Goal: Transaction & Acquisition: Obtain resource

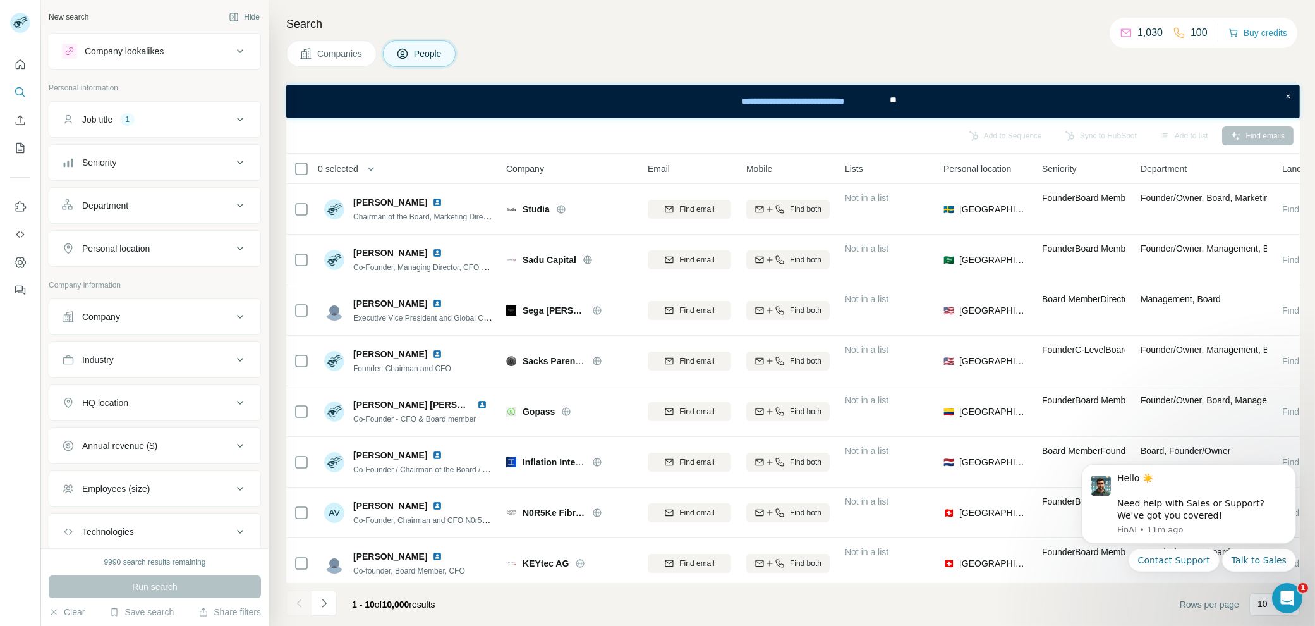
drag, startPoint x: 135, startPoint y: 351, endPoint x: 191, endPoint y: 350, distance: 55.7
click at [135, 353] on div "Industry" at bounding box center [147, 359] width 171 height 13
click at [146, 390] on input at bounding box center [148, 391] width 156 height 14
type input "****"
click at [154, 408] on div "Shipping" at bounding box center [148, 416] width 169 height 23
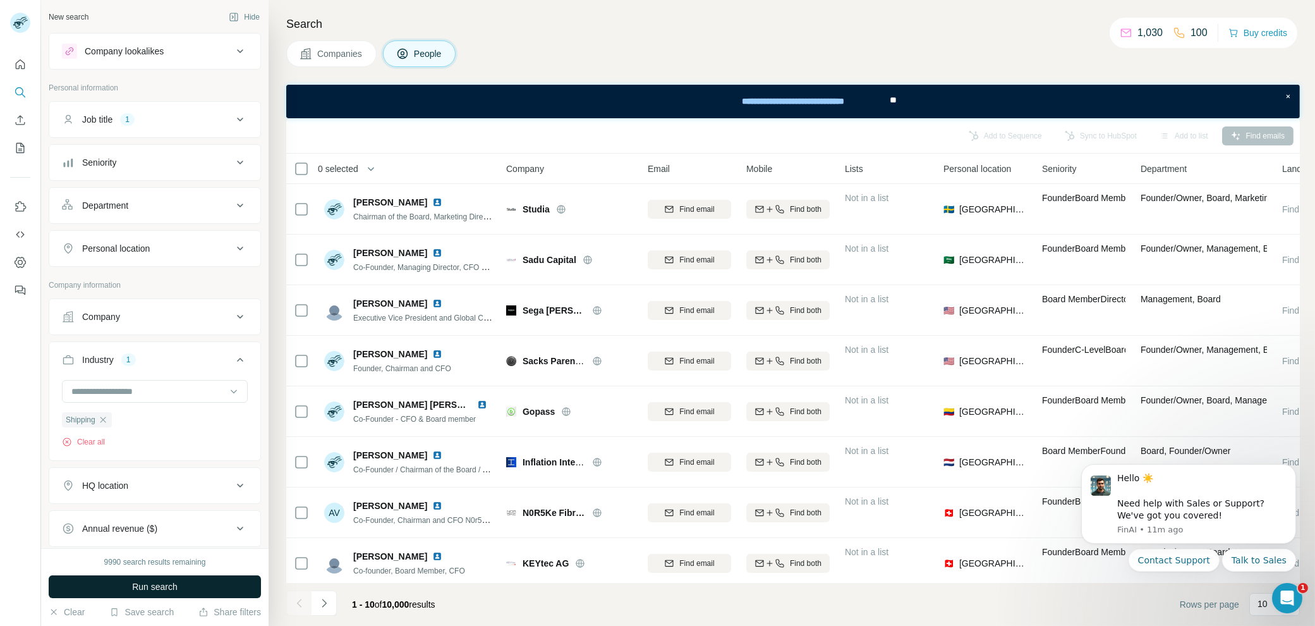
click at [183, 591] on button "Run search" at bounding box center [155, 586] width 212 height 23
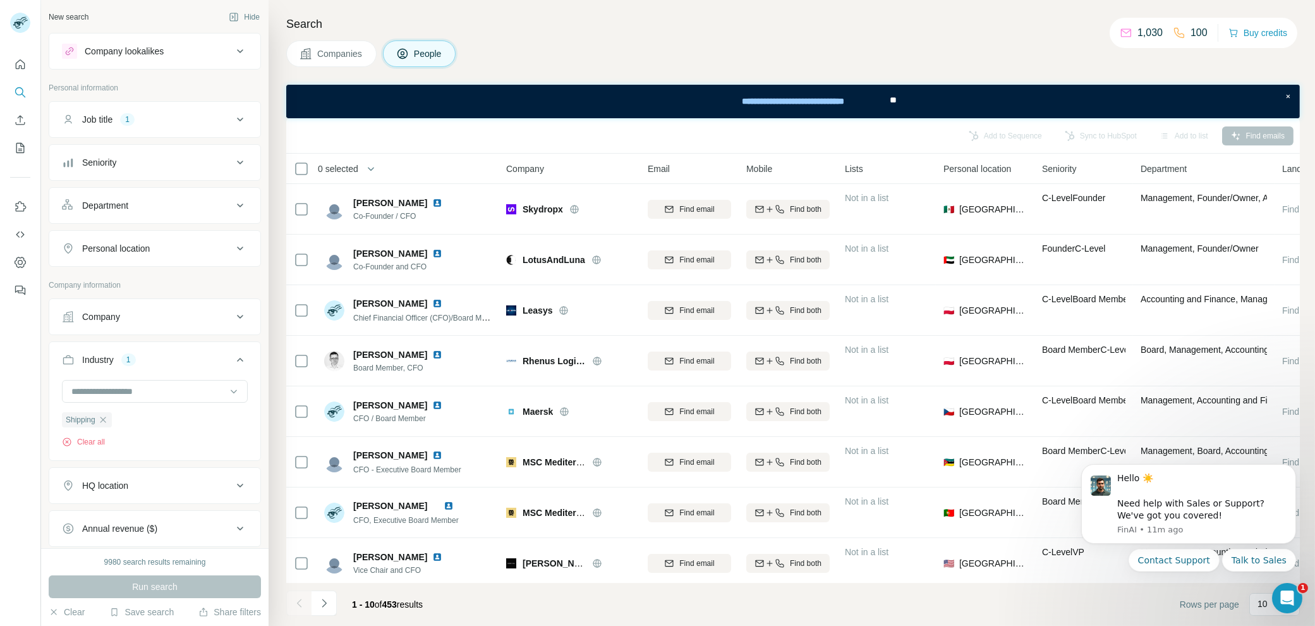
drag, startPoint x: 162, startPoint y: 484, endPoint x: 189, endPoint y: 474, distance: 28.2
click at [162, 484] on div "HQ location" at bounding box center [147, 485] width 171 height 13
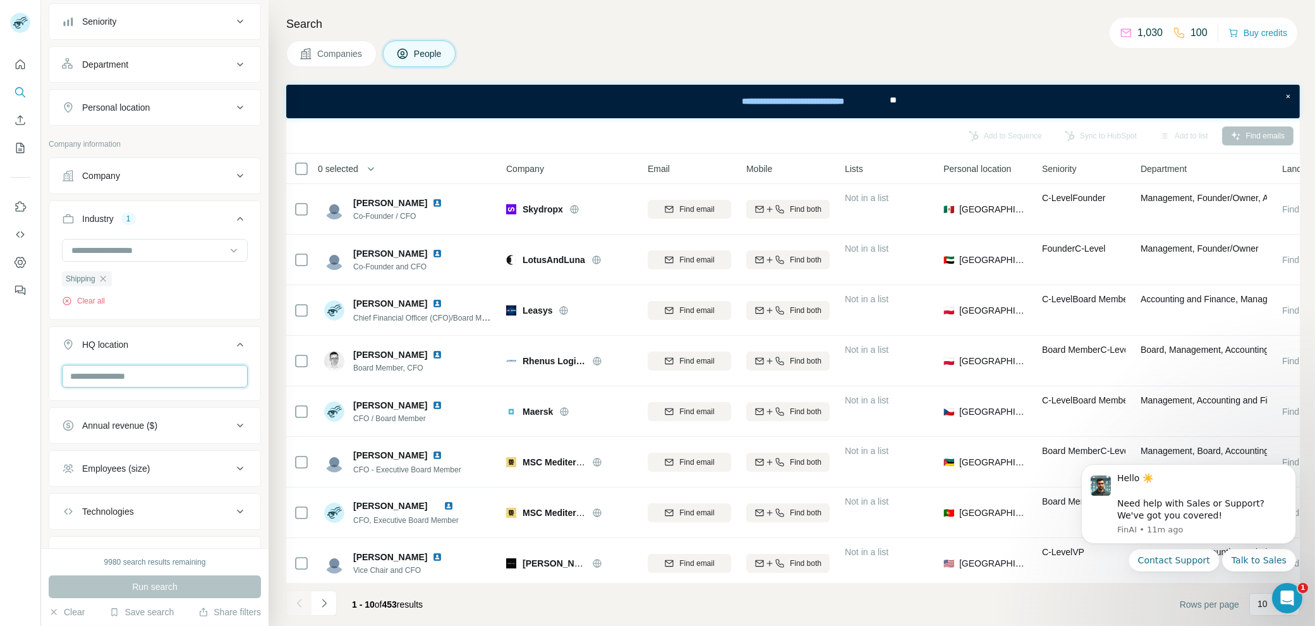
click at [150, 372] on input "text" at bounding box center [155, 376] width 186 height 23
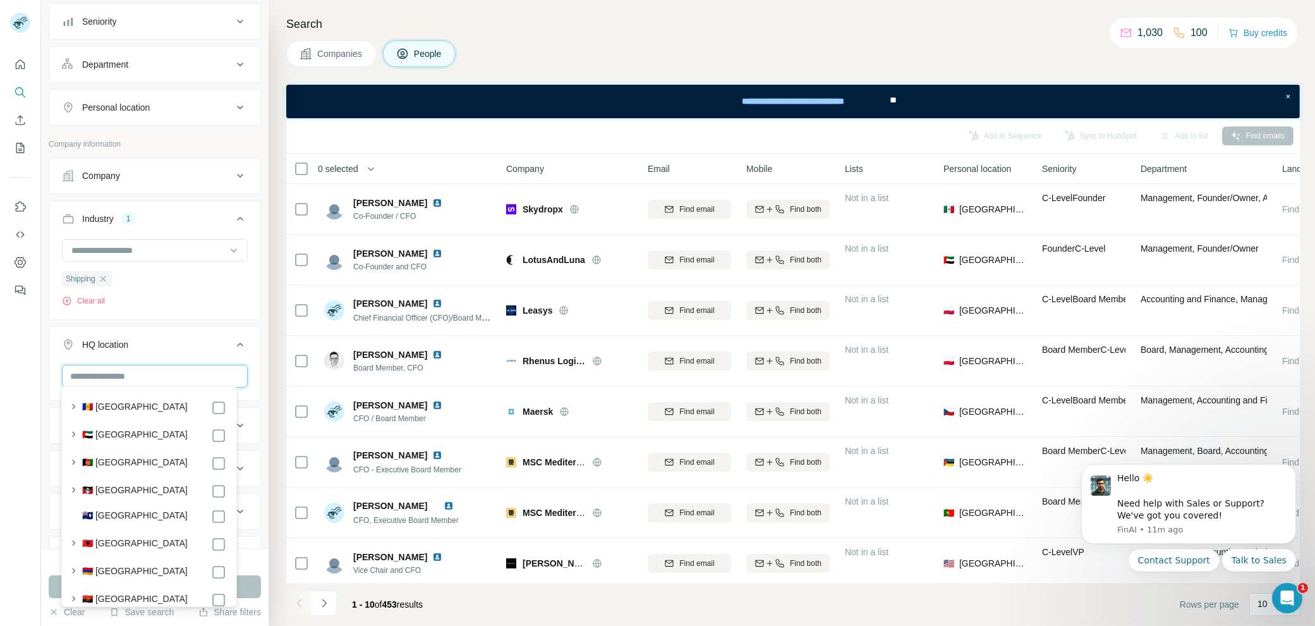
click at [119, 369] on input "text" at bounding box center [155, 376] width 186 height 23
type input "******"
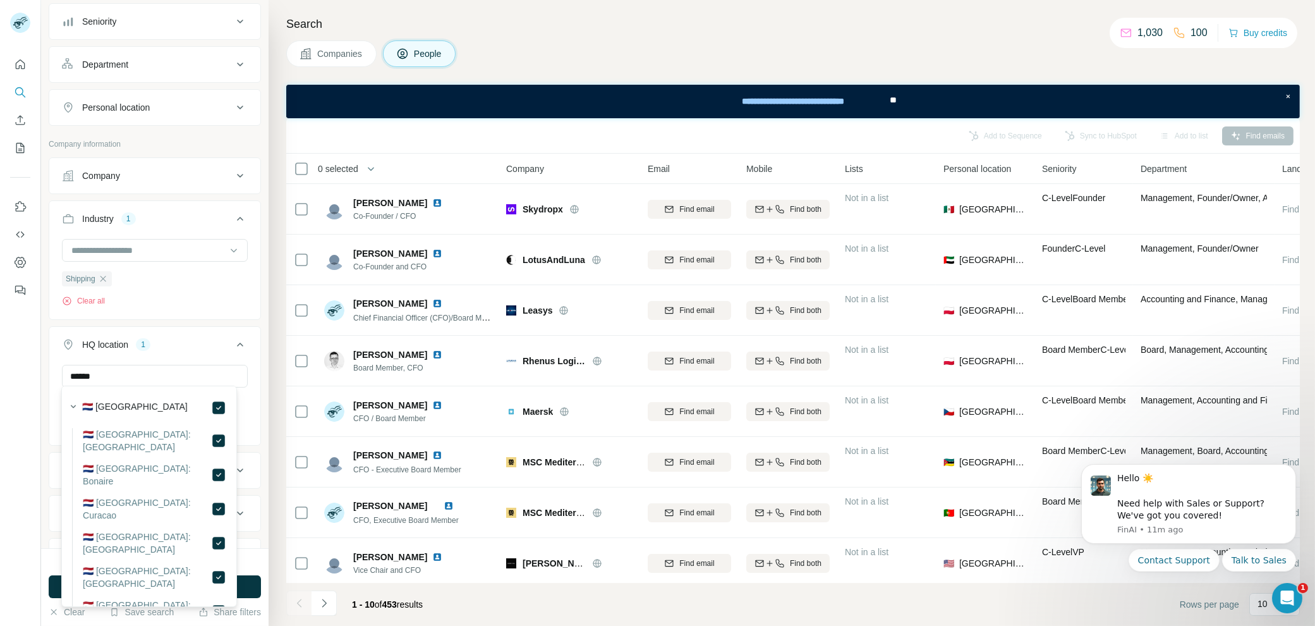
click at [248, 377] on div "****** Netherlands Clear all" at bounding box center [154, 404] width 211 height 78
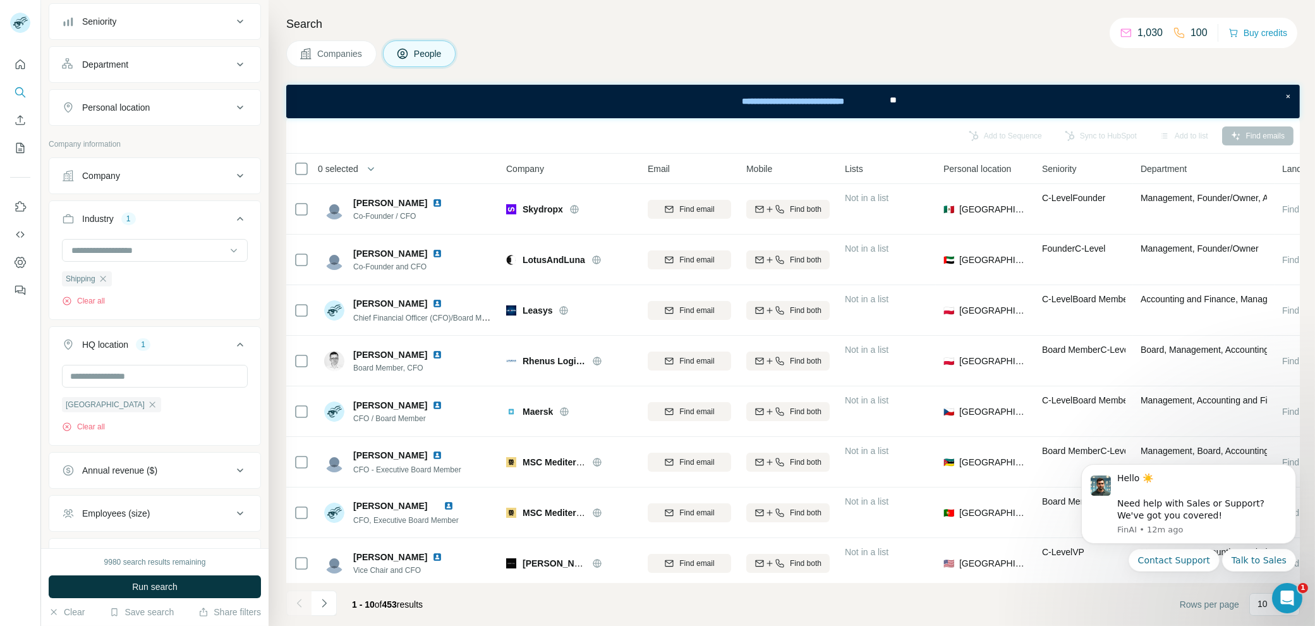
click at [178, 585] on button "Run search" at bounding box center [155, 586] width 212 height 23
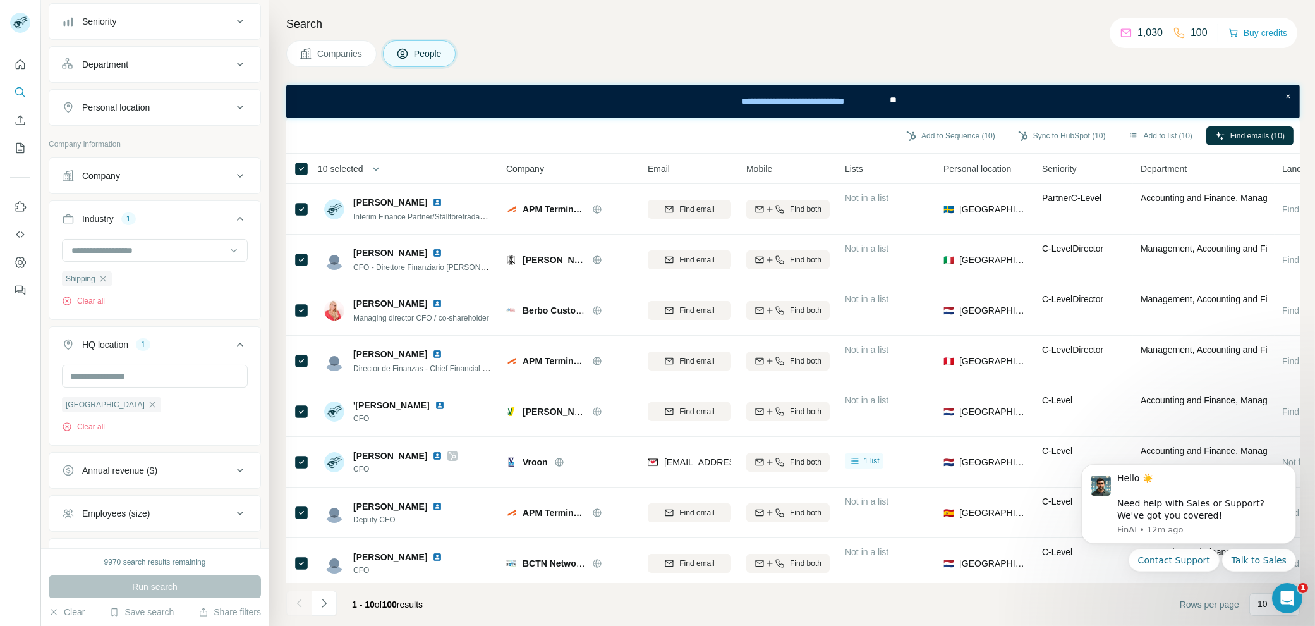
click at [359, 168] on span "10 selected" at bounding box center [341, 168] width 46 height 13
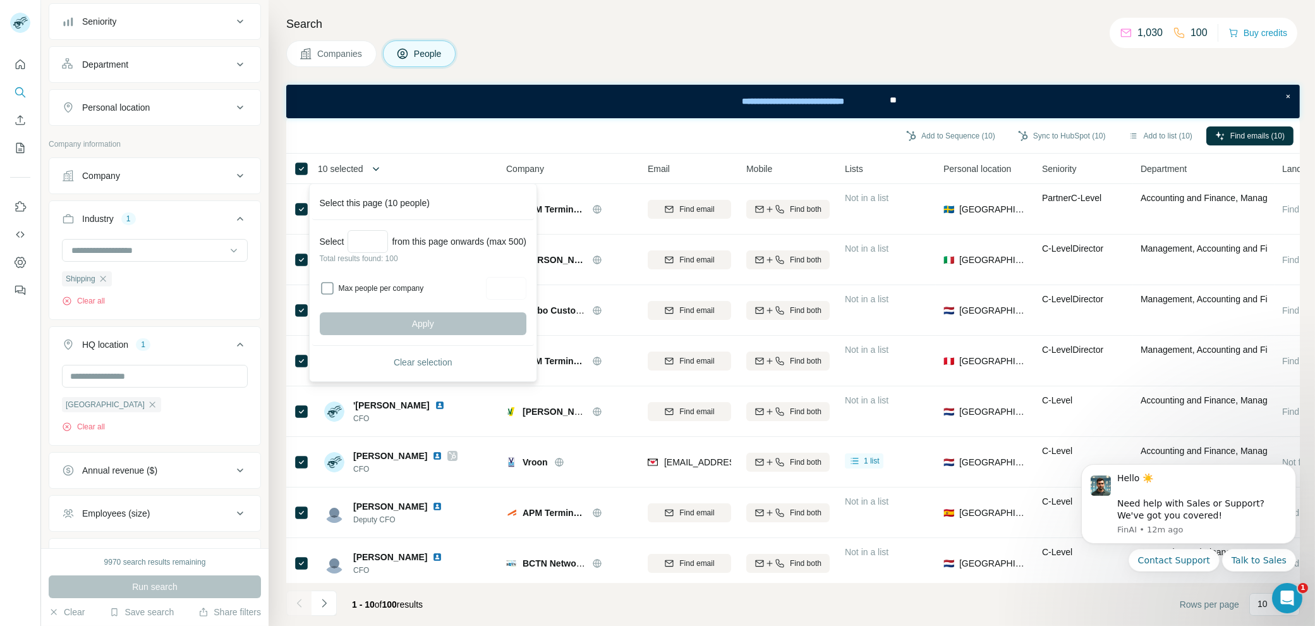
click at [367, 167] on button "button" at bounding box center [375, 168] width 25 height 25
click at [362, 238] on input "Select a number (up to 500)" at bounding box center [368, 241] width 40 height 23
type input "***"
click at [461, 310] on div "Select *** from this page onwards (max 500) Total results found: 100 Max people…" at bounding box center [423, 283] width 222 height 126
click at [469, 320] on button "Apply" at bounding box center [423, 323] width 207 height 23
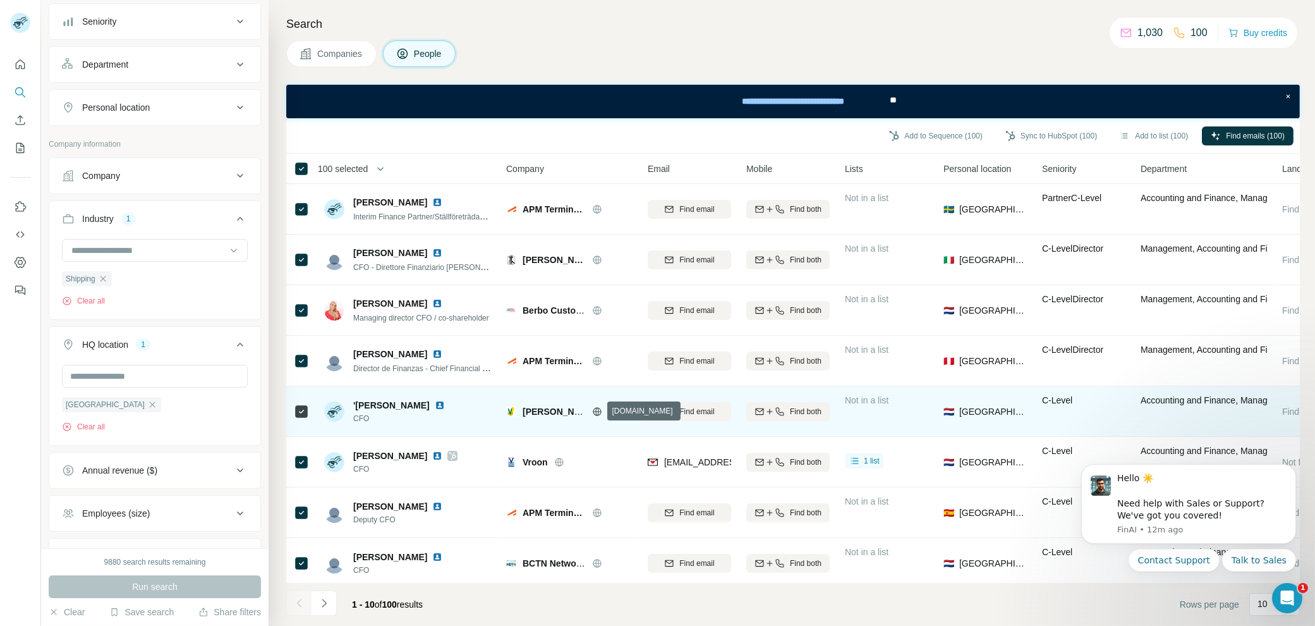
click at [598, 407] on icon at bounding box center [597, 411] width 8 height 8
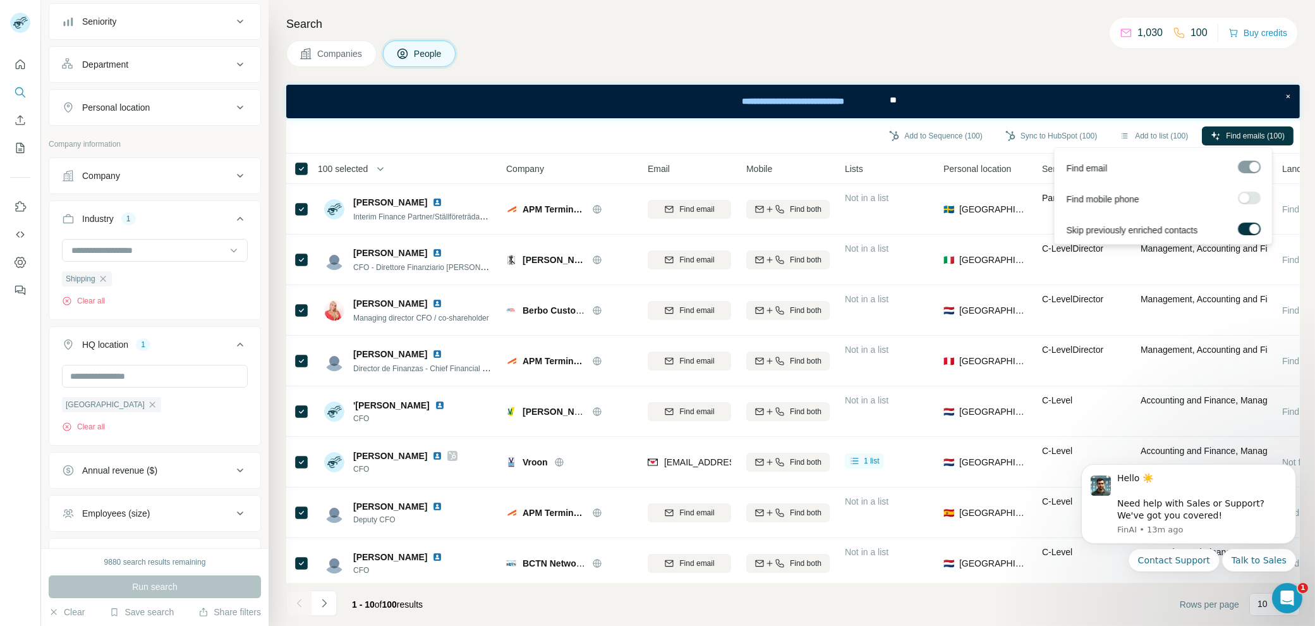
click at [1250, 198] on label at bounding box center [1249, 198] width 23 height 13
click at [1252, 198] on div at bounding box center [1255, 198] width 10 height 10
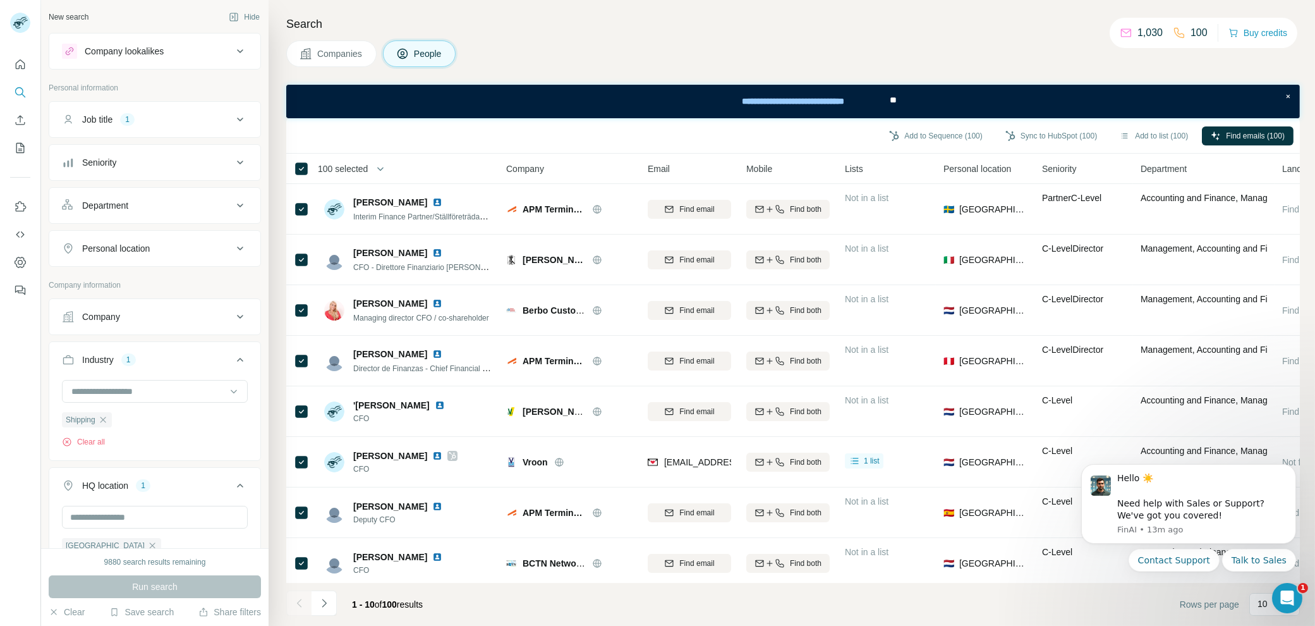
click at [201, 152] on button "Seniority" at bounding box center [154, 162] width 211 height 30
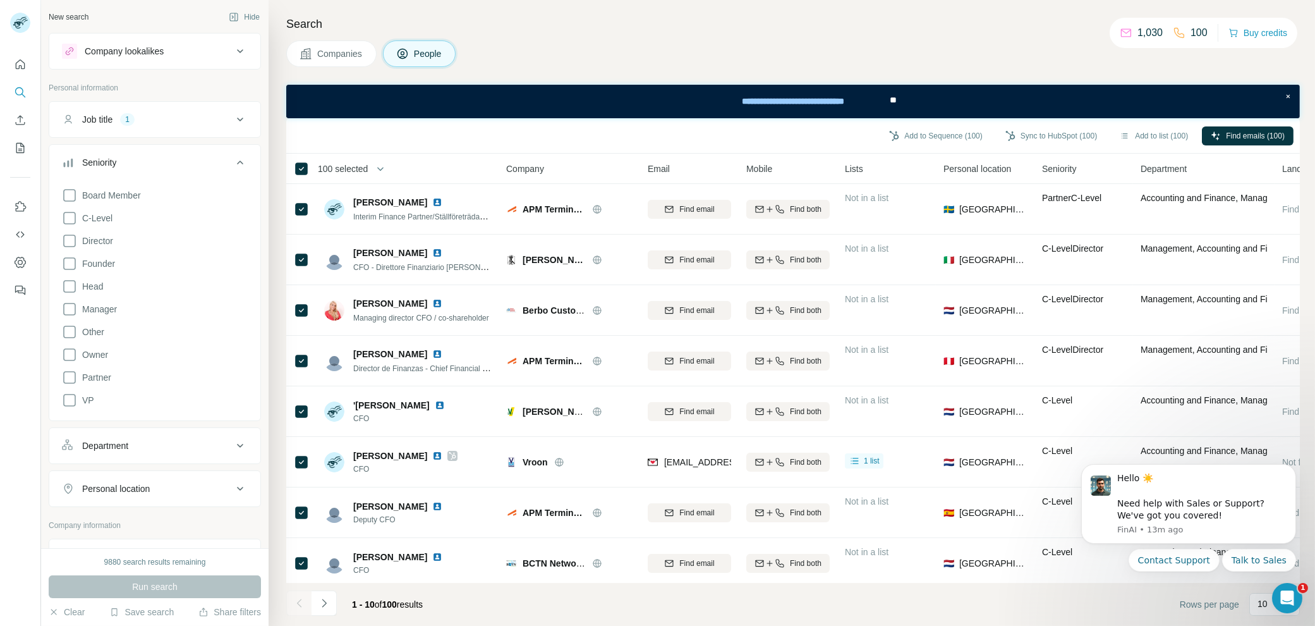
click at [209, 162] on div "Seniority" at bounding box center [147, 162] width 171 height 13
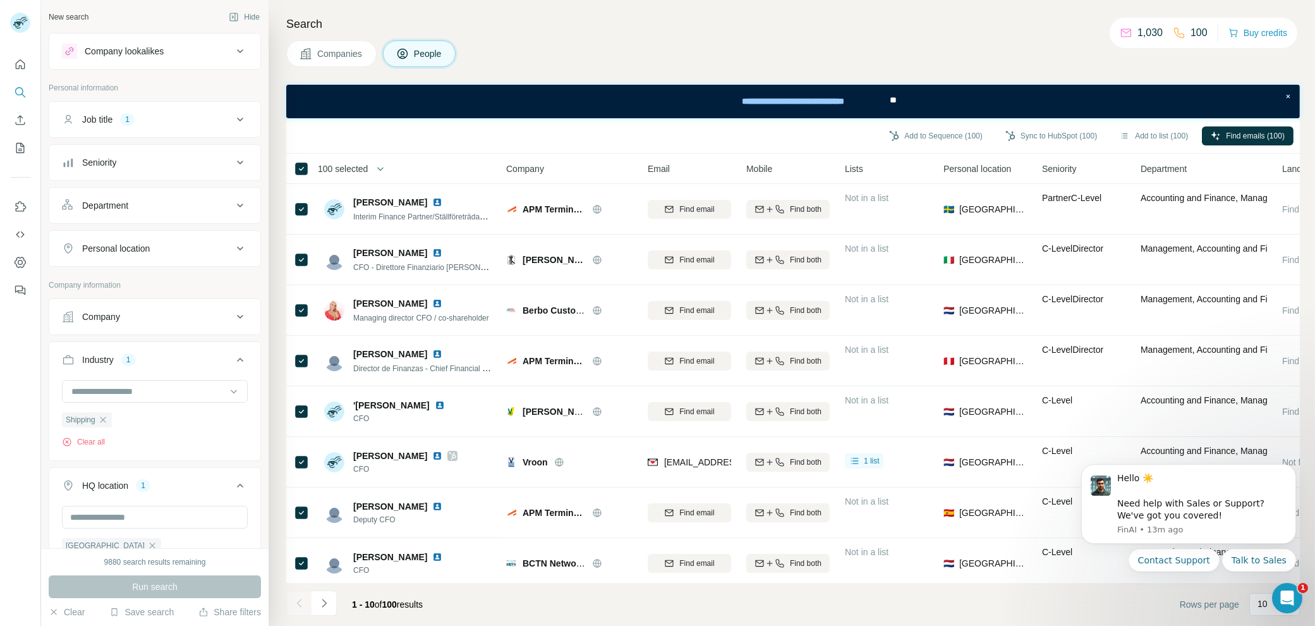
click at [216, 127] on button "Job title 1" at bounding box center [154, 119] width 211 height 30
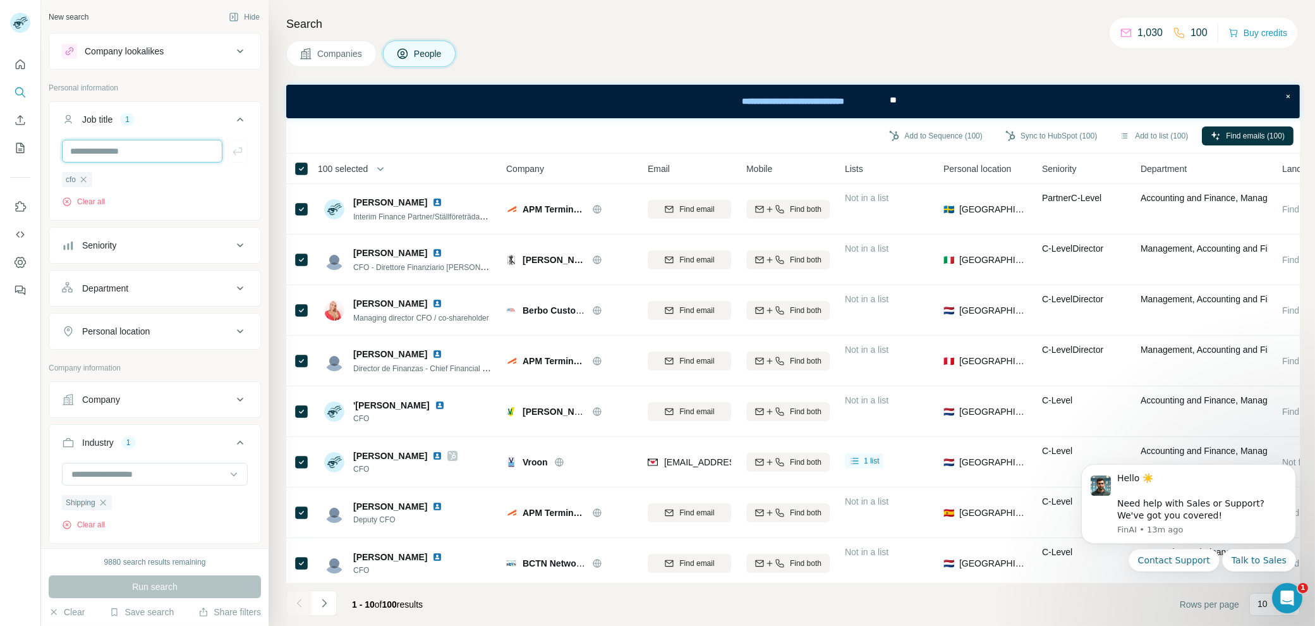
click at [164, 152] on input "text" at bounding box center [142, 151] width 161 height 23
type input "***"
click at [127, 178] on icon "button" at bounding box center [124, 179] width 10 height 10
click at [1248, 132] on span "Find emails (100)" at bounding box center [1255, 135] width 59 height 11
click at [1040, 135] on button "Sync to HubSpot (100)" at bounding box center [1051, 135] width 109 height 19
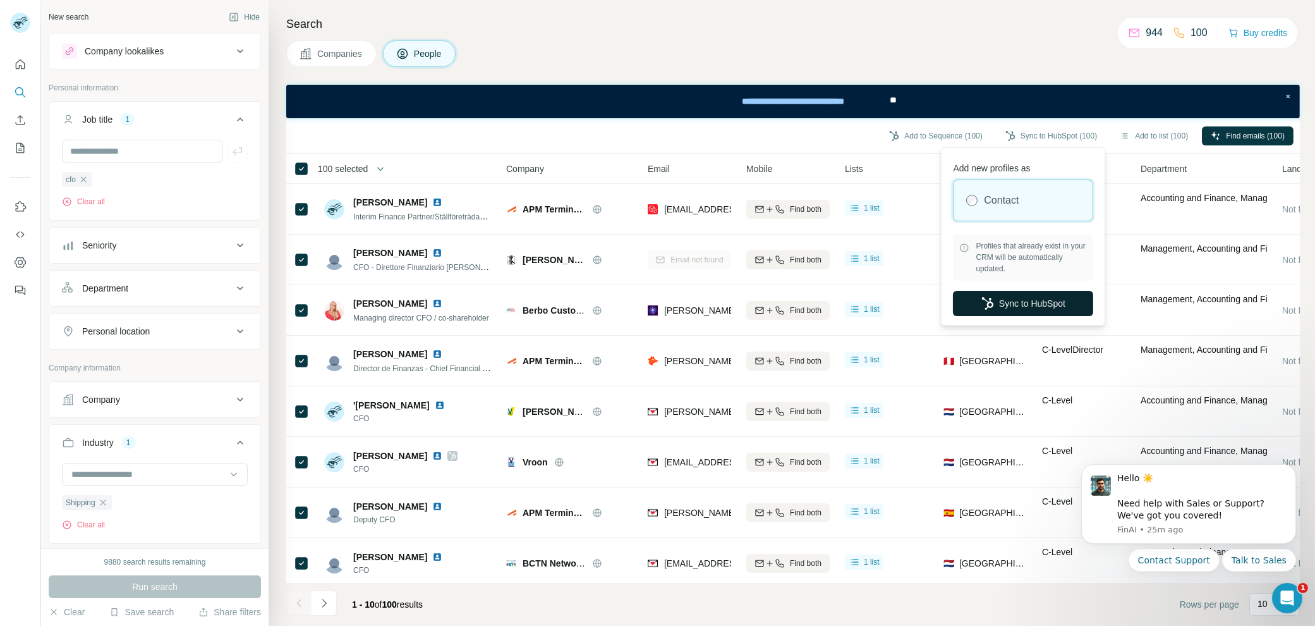
click at [1041, 303] on button "Sync to HubSpot" at bounding box center [1023, 303] width 140 height 25
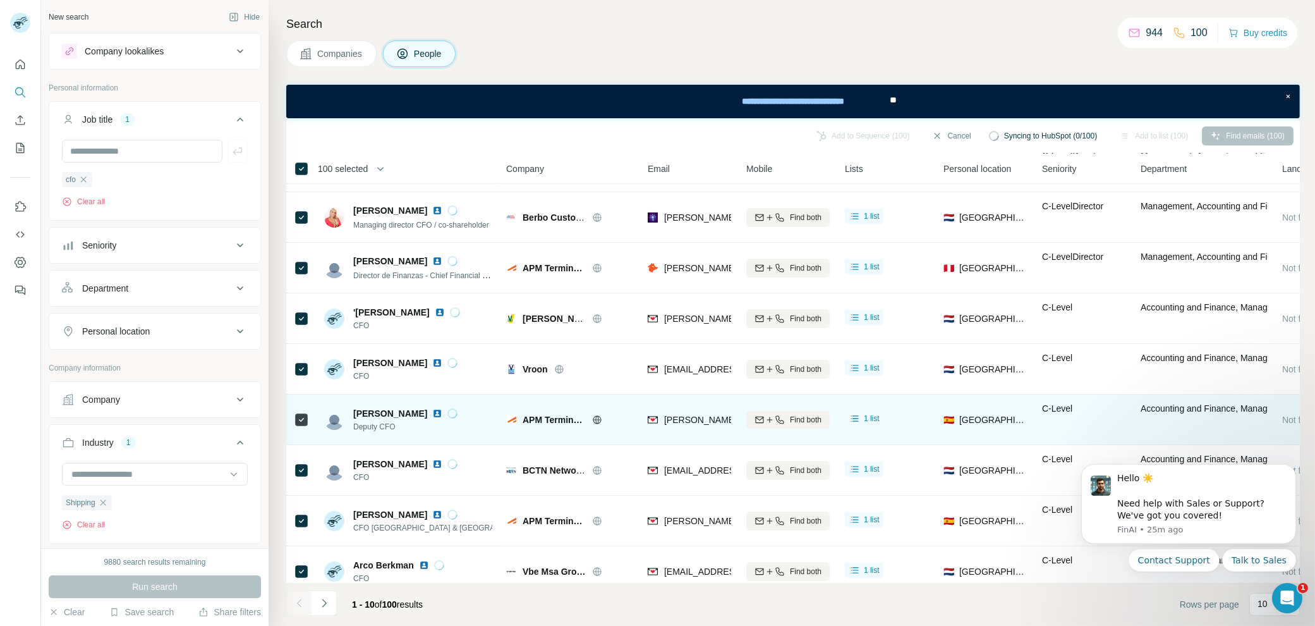
scroll to position [114, 0]
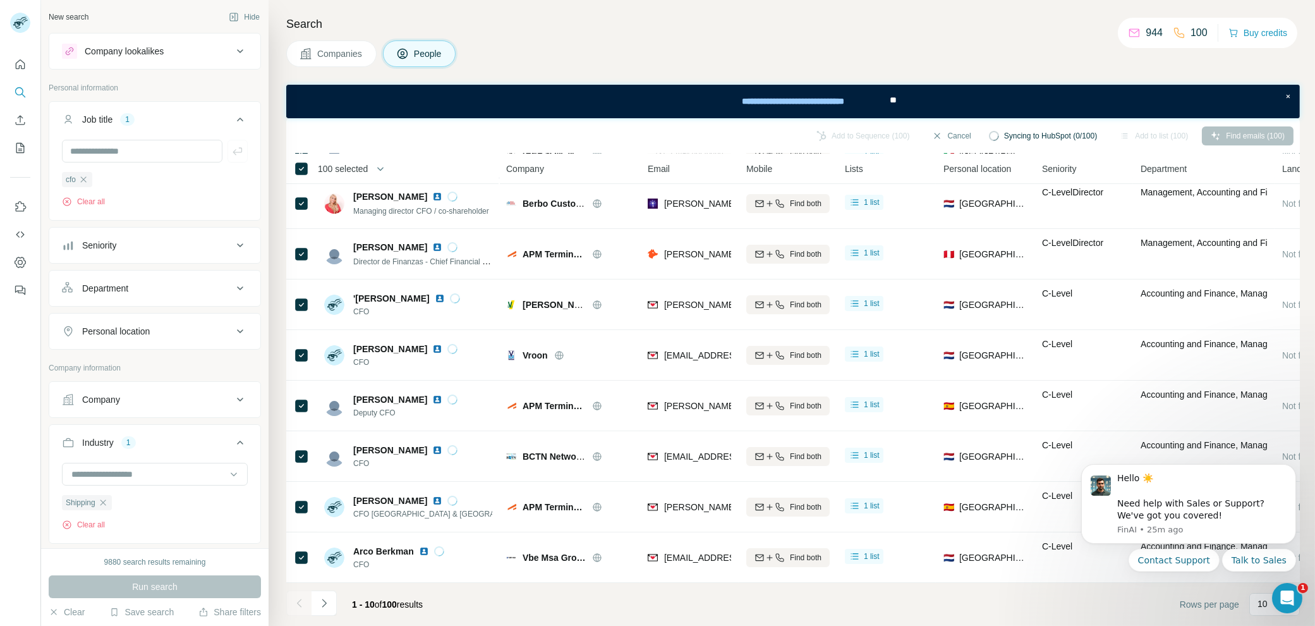
click at [329, 604] on icon "Navigate to next page" at bounding box center [324, 603] width 13 height 13
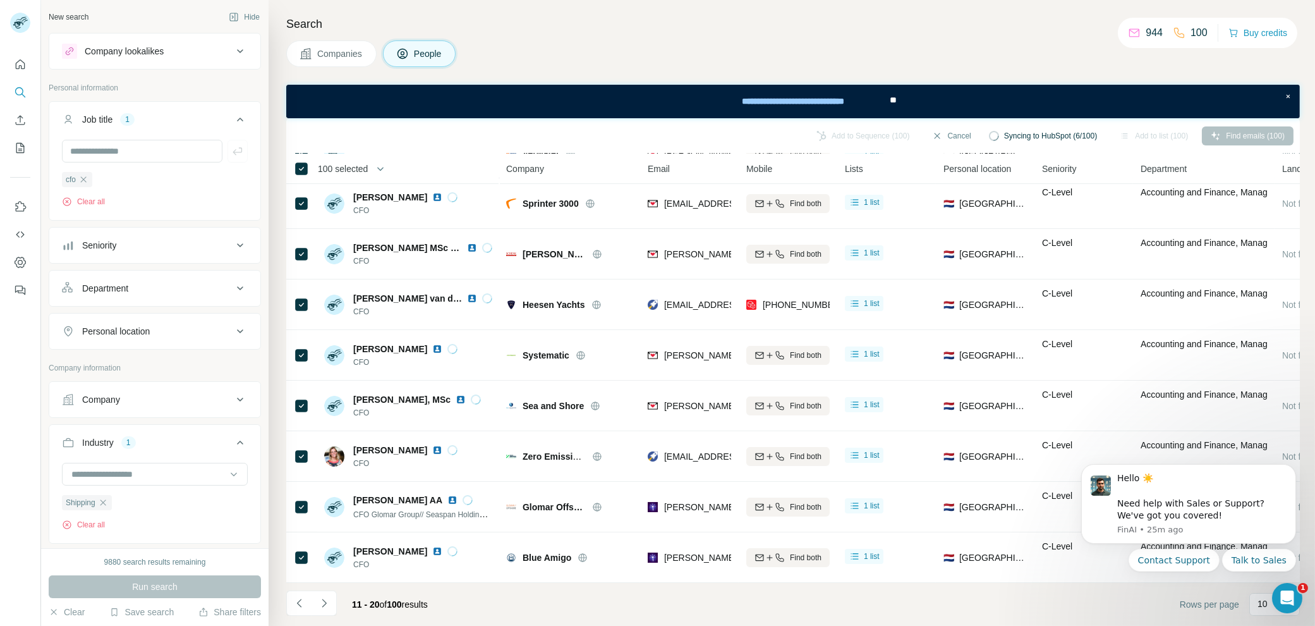
click at [324, 604] on icon "Navigate to next page" at bounding box center [324, 603] width 4 height 8
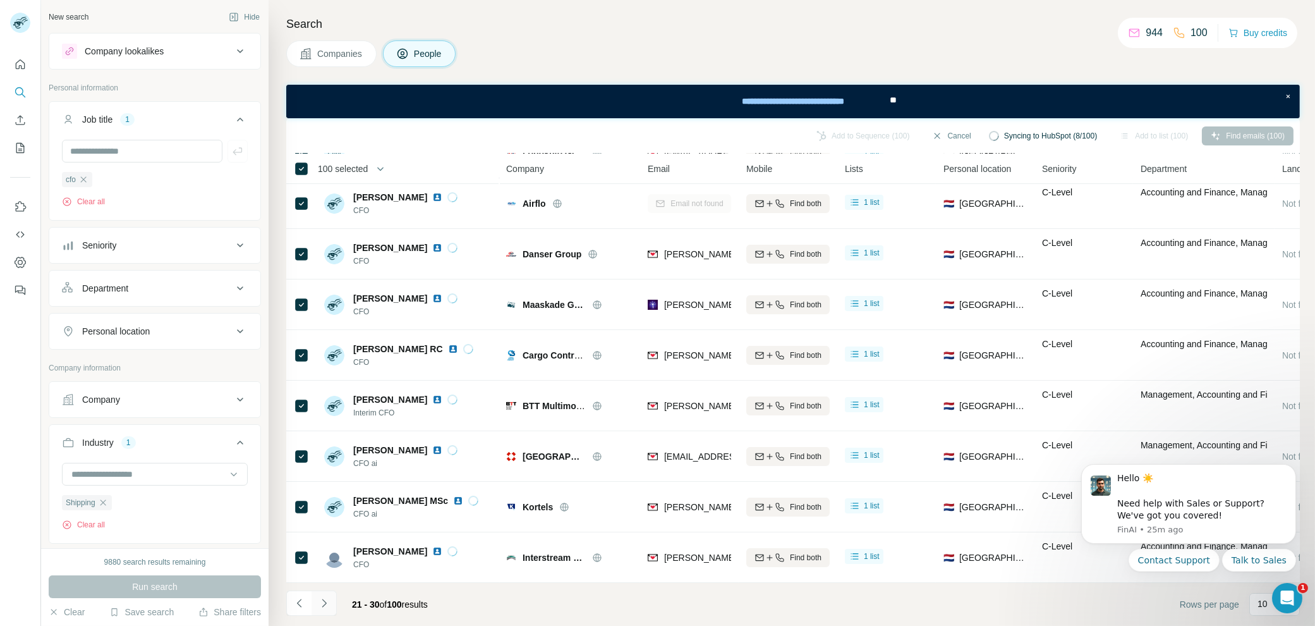
click at [333, 608] on button "Navigate to next page" at bounding box center [324, 602] width 25 height 25
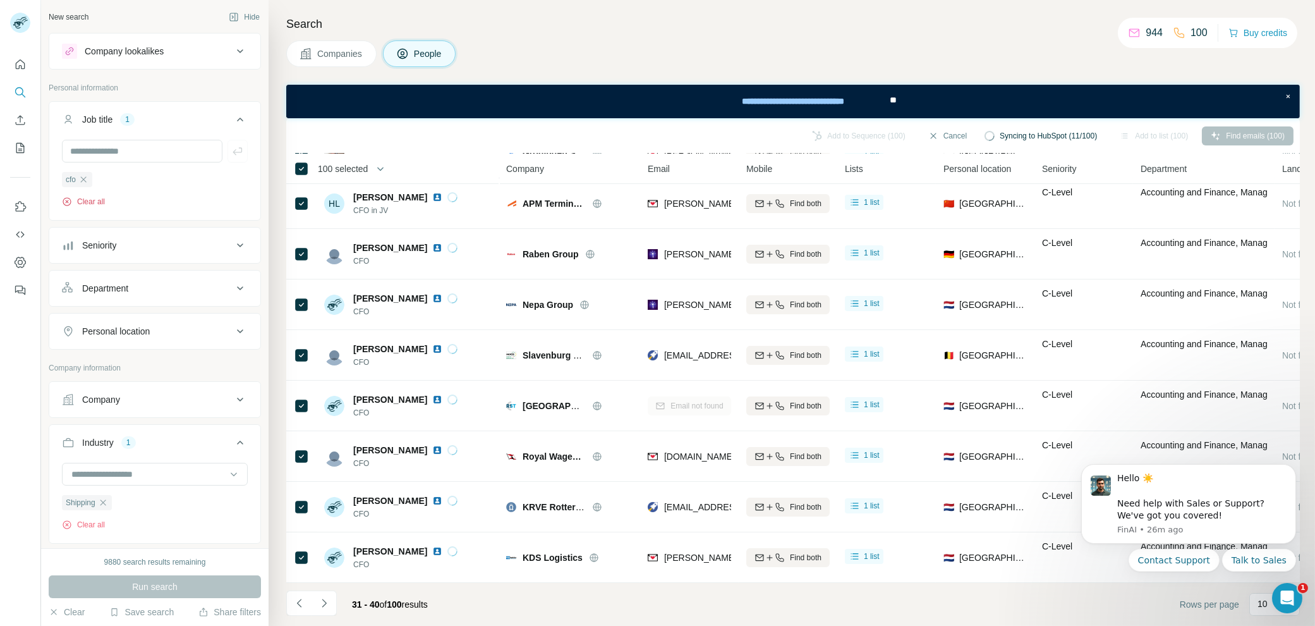
click at [89, 200] on button "Clear all" at bounding box center [83, 201] width 43 height 11
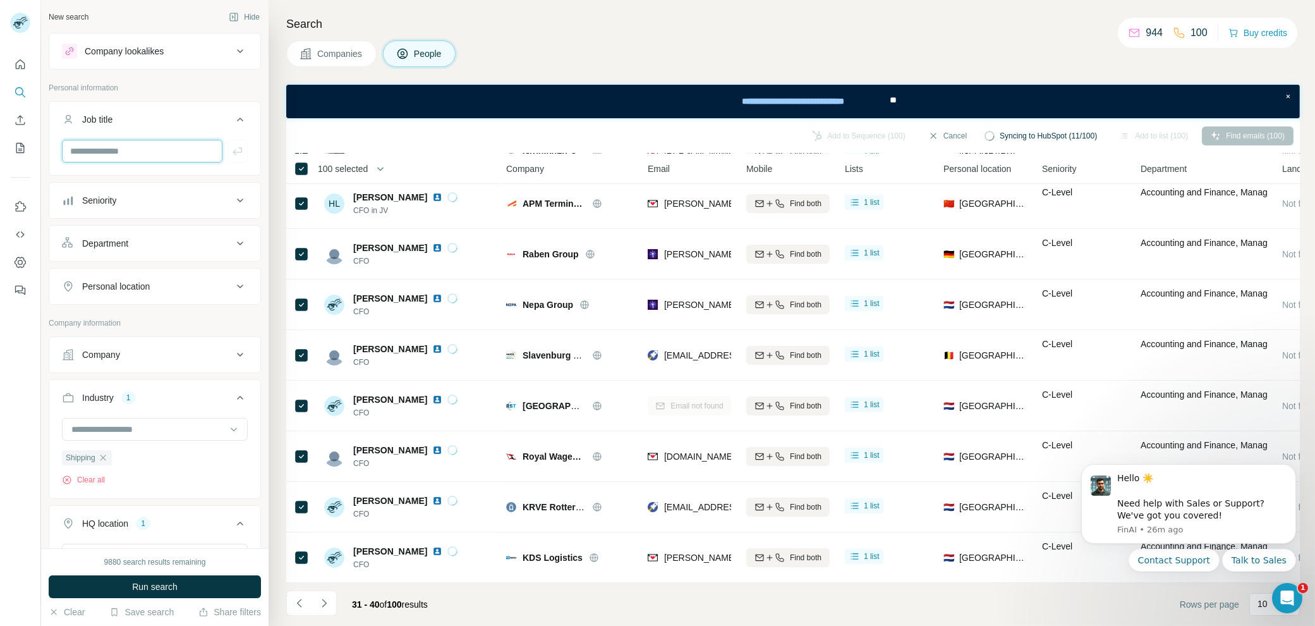
click at [121, 152] on input "text" at bounding box center [142, 151] width 161 height 23
type input "***"
click at [228, 147] on button "button" at bounding box center [238, 151] width 20 height 23
click at [131, 149] on input "text" at bounding box center [142, 151] width 161 height 23
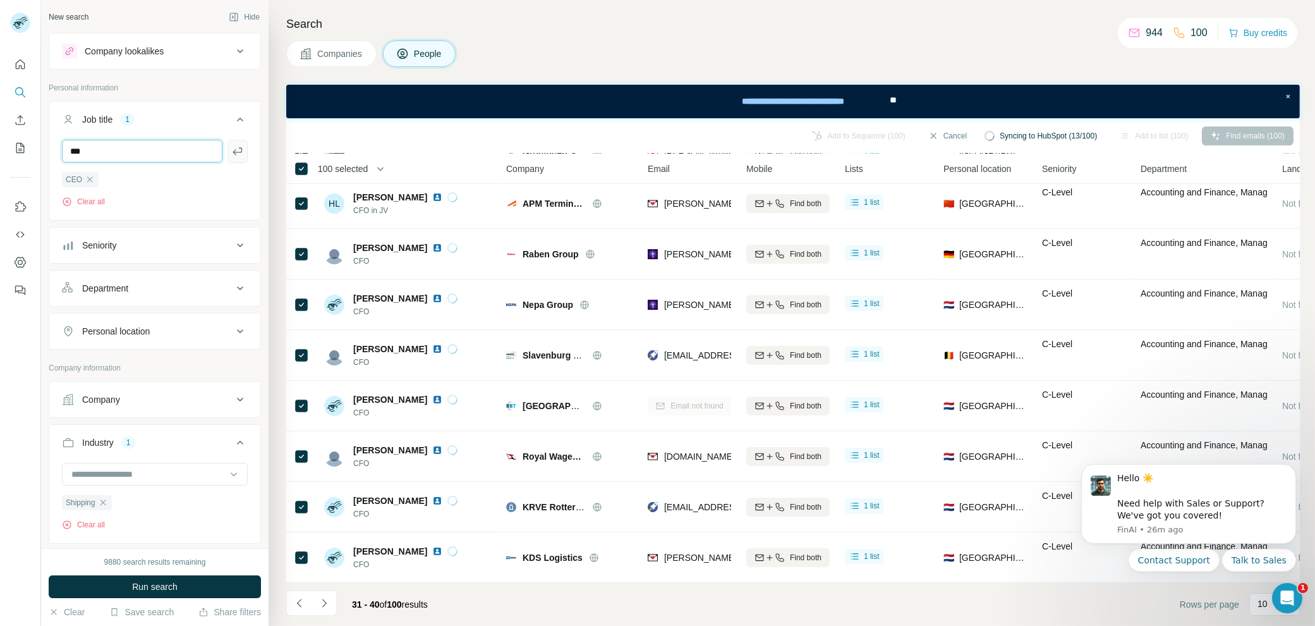
type input "***"
click at [231, 147] on icon "button" at bounding box center [237, 151] width 13 height 13
click at [166, 583] on span "Run search" at bounding box center [155, 586] width 46 height 13
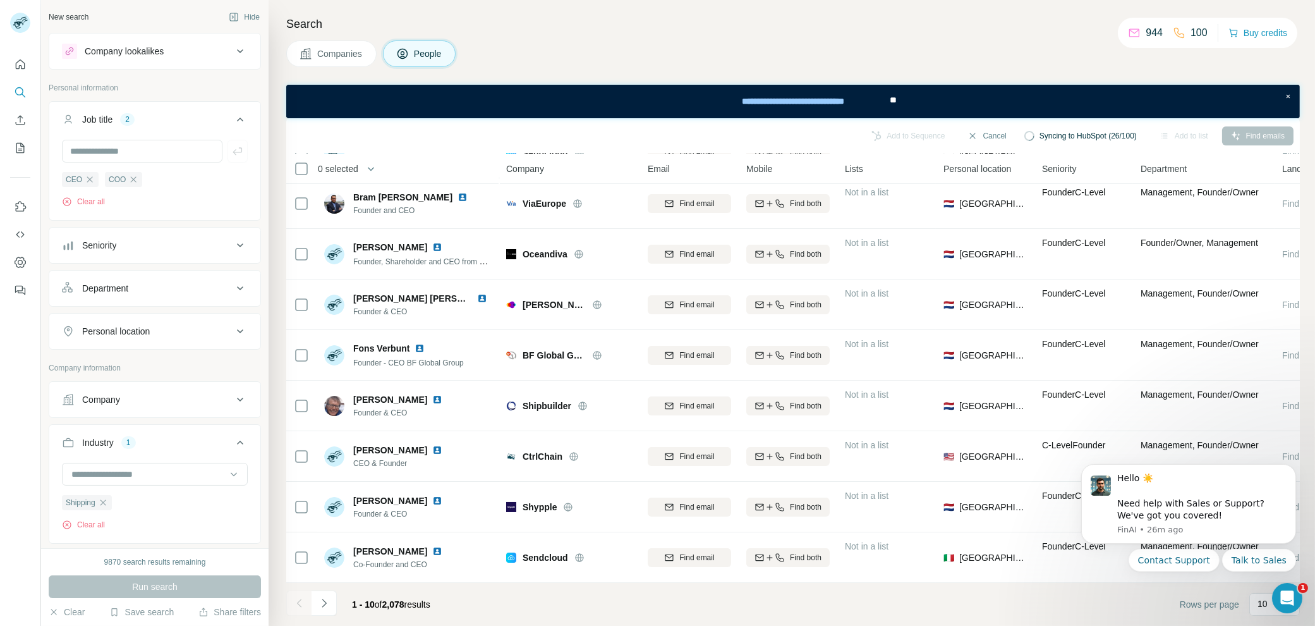
scroll to position [92, 0]
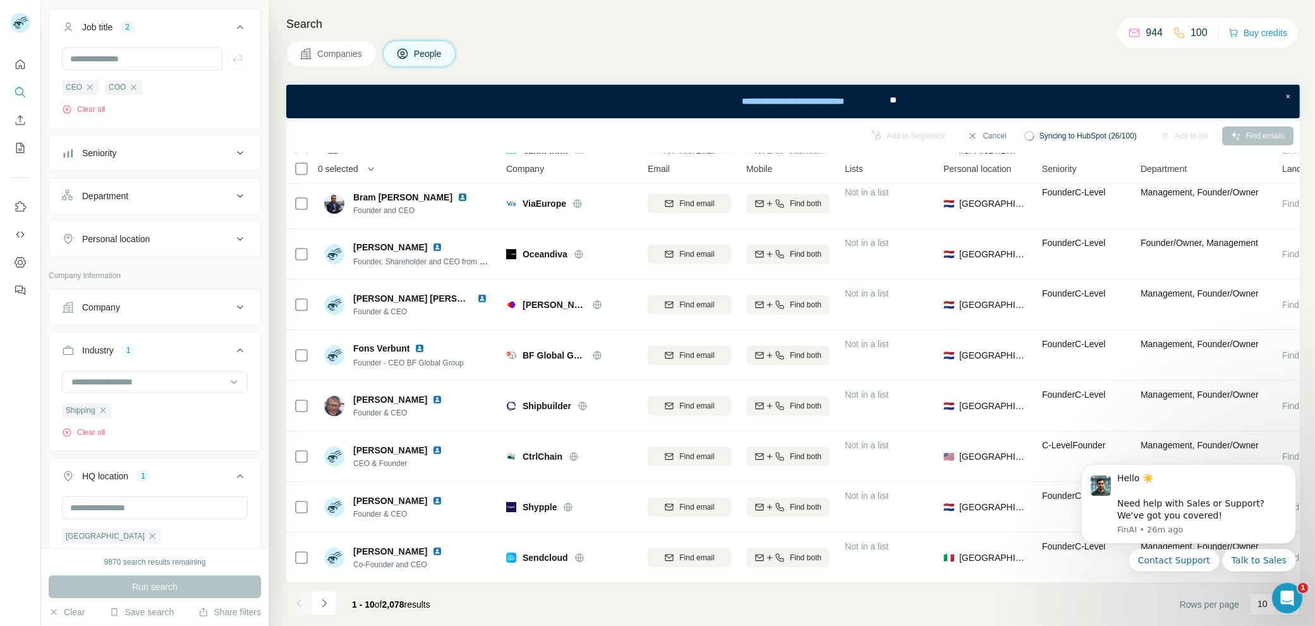
click at [233, 306] on icon at bounding box center [240, 307] width 15 height 15
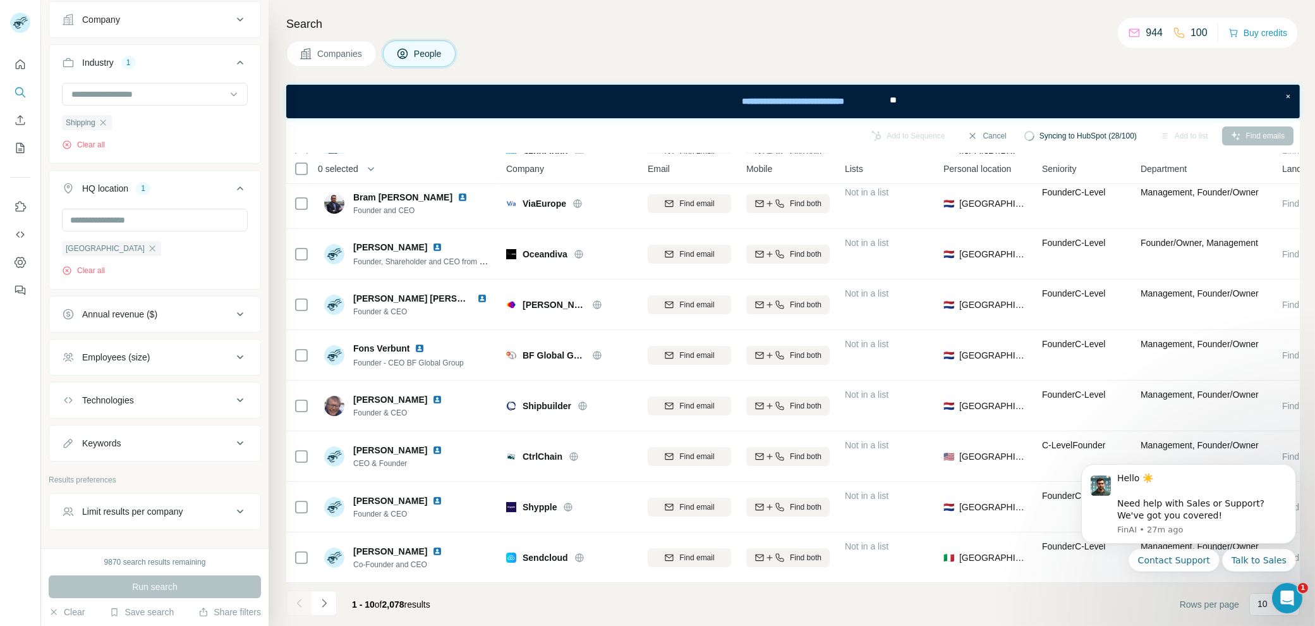
scroll to position [387, 0]
click at [239, 299] on button "Annual revenue ($)" at bounding box center [154, 307] width 211 height 30
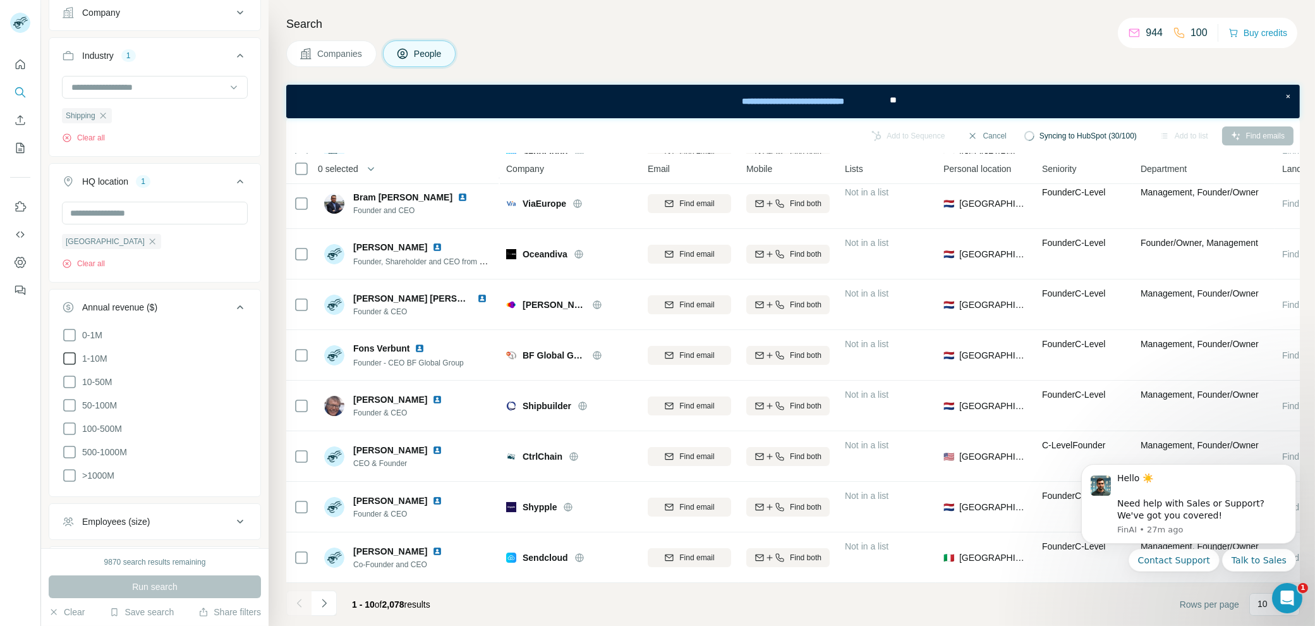
click at [75, 353] on icon at bounding box center [69, 358] width 13 height 13
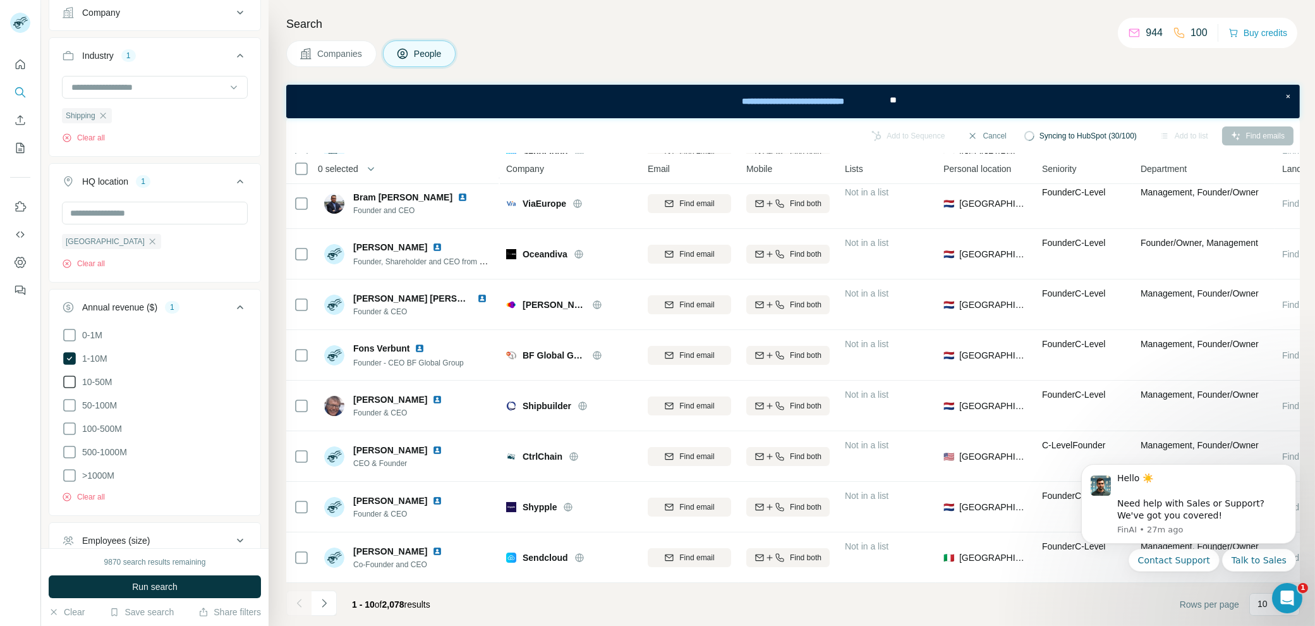
click at [72, 379] on icon at bounding box center [69, 381] width 15 height 15
click at [69, 401] on icon at bounding box center [69, 405] width 15 height 15
click at [69, 423] on icon at bounding box center [69, 428] width 15 height 15
click at [77, 446] on span "500-1000M" at bounding box center [102, 452] width 50 height 13
click at [67, 470] on icon at bounding box center [69, 475] width 15 height 15
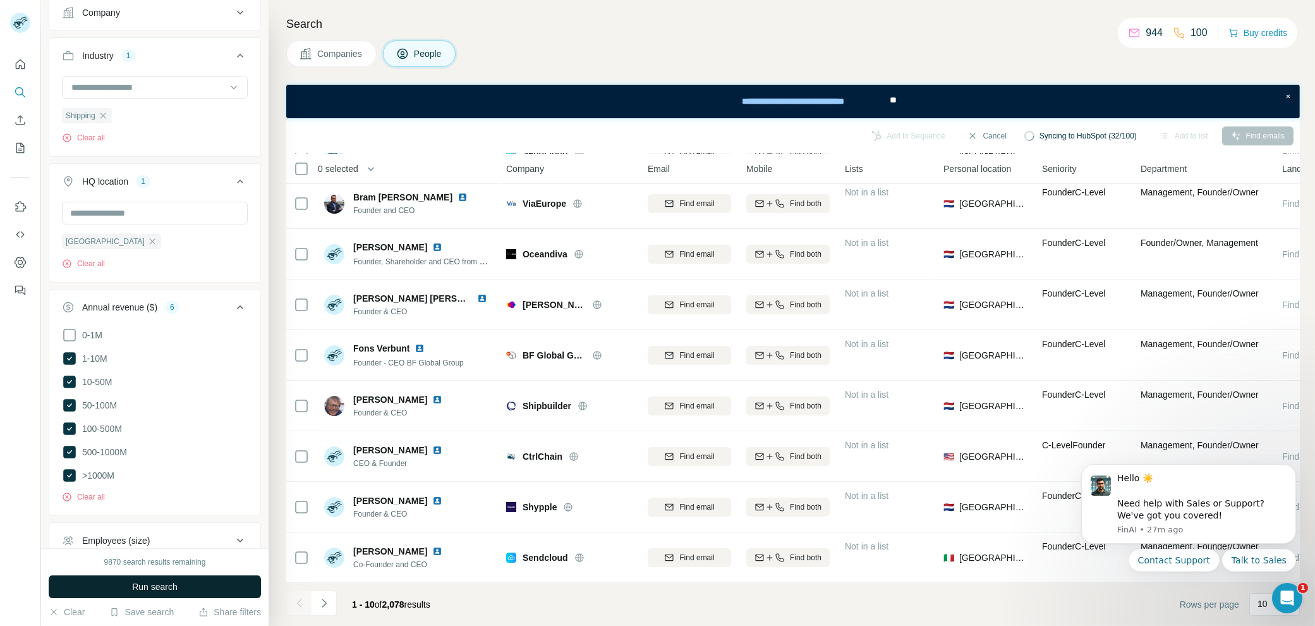
click at [176, 587] on span "Run search" at bounding box center [155, 586] width 46 height 13
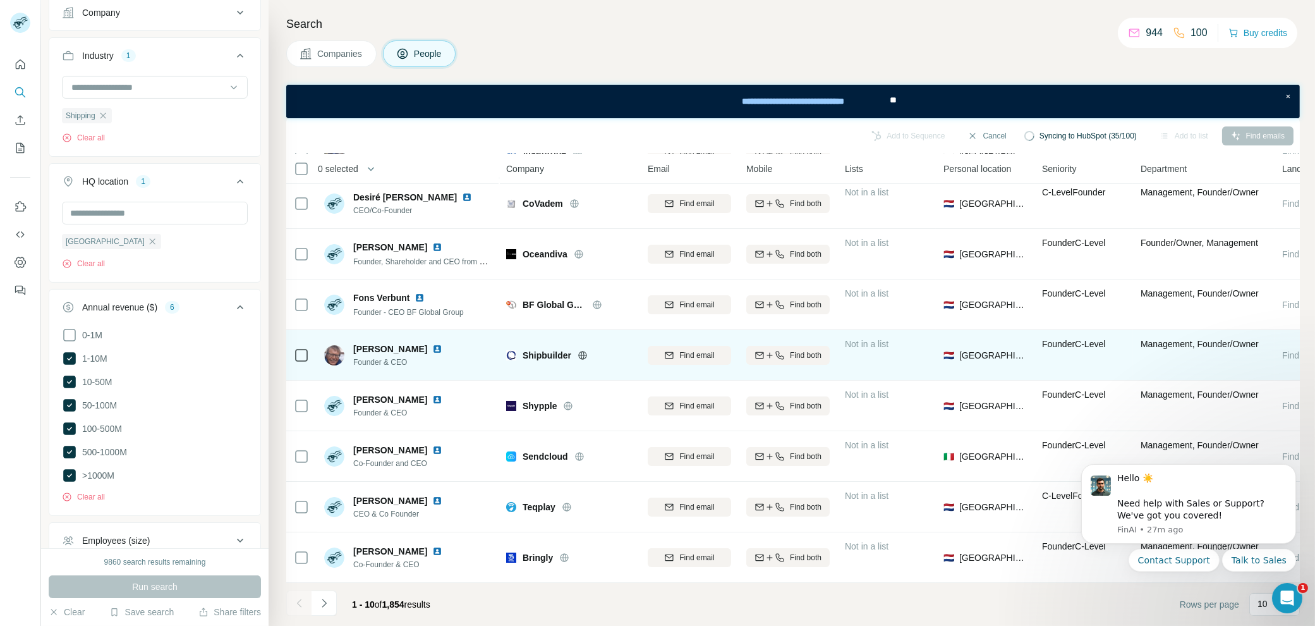
click at [584, 350] on icon at bounding box center [583, 355] width 10 height 10
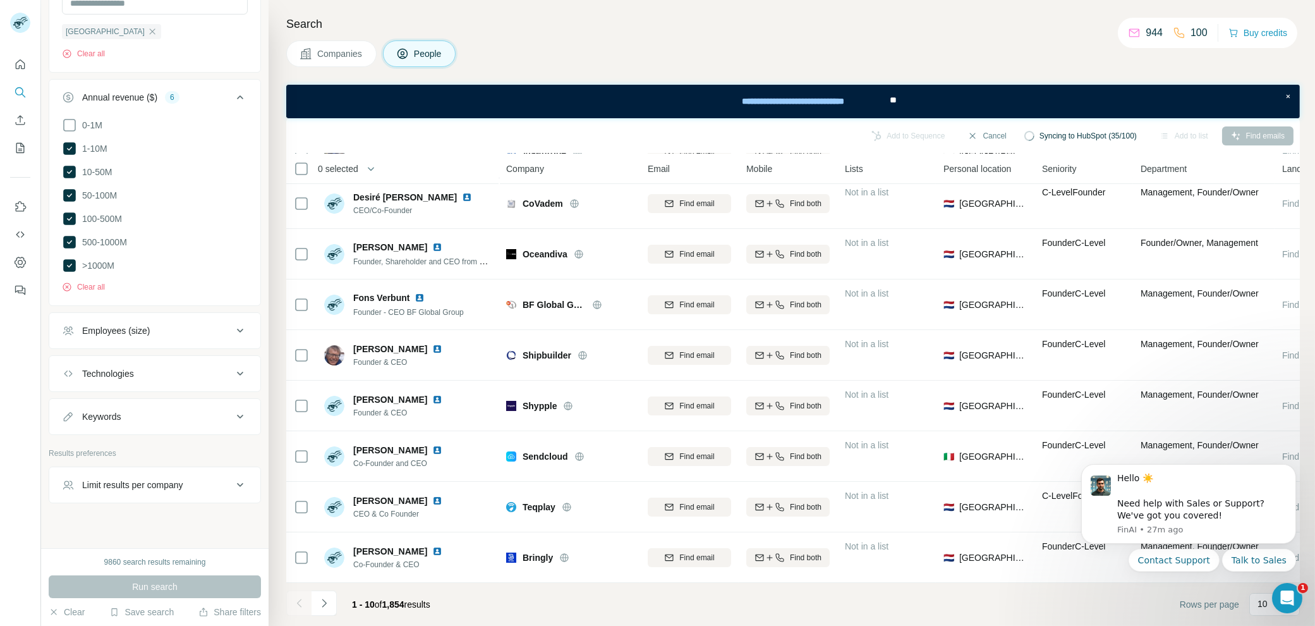
scroll to position [600, 0]
click at [237, 474] on icon at bounding box center [240, 481] width 15 height 15
click at [159, 502] on input "number" at bounding box center [155, 513] width 186 height 23
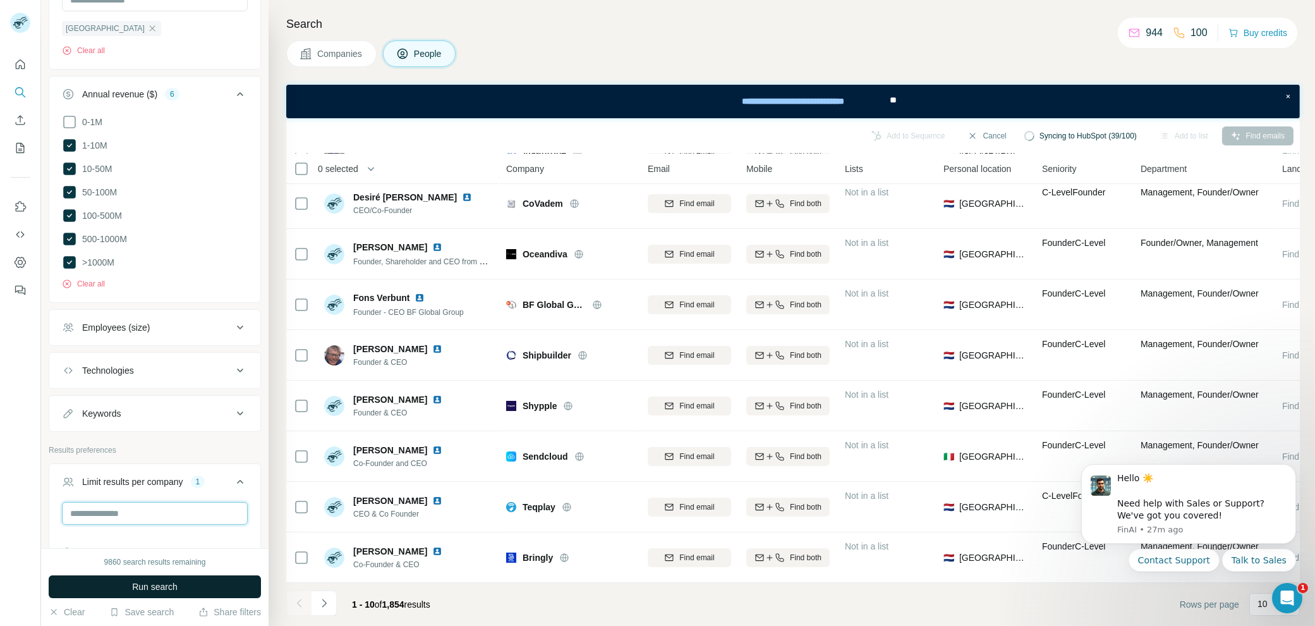
type input "*"
click at [185, 591] on button "Run search" at bounding box center [155, 586] width 212 height 23
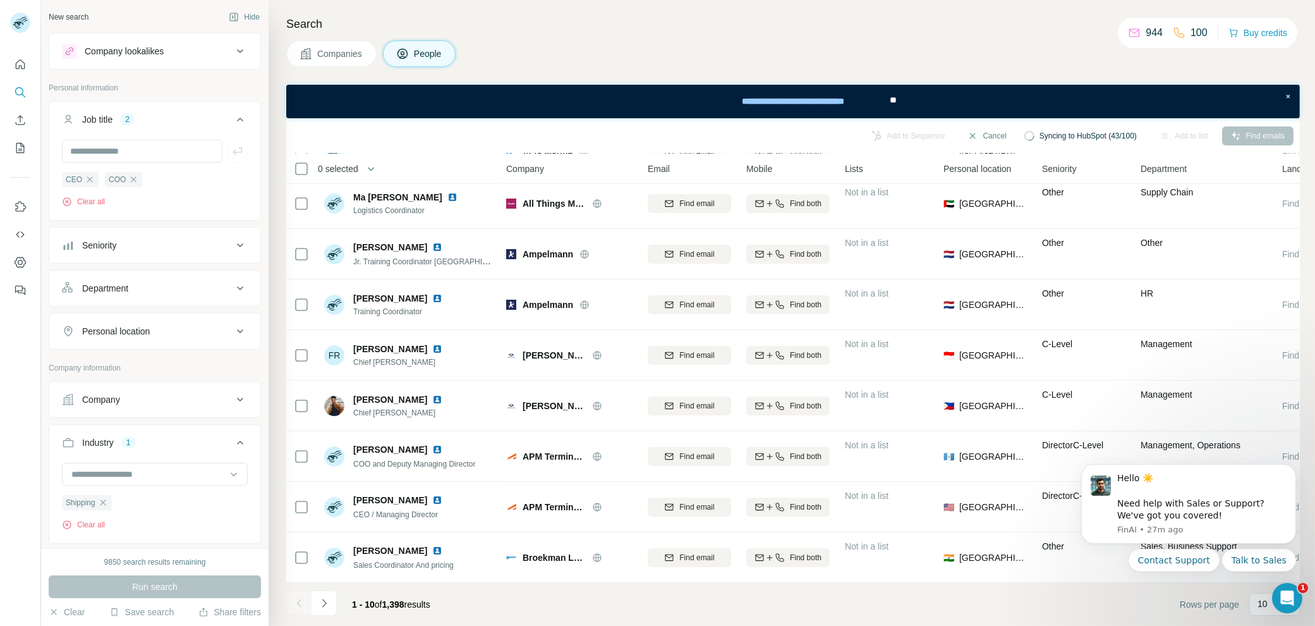
click at [135, 248] on div "Seniority" at bounding box center [147, 245] width 171 height 13
click at [74, 275] on icon at bounding box center [69, 278] width 15 height 15
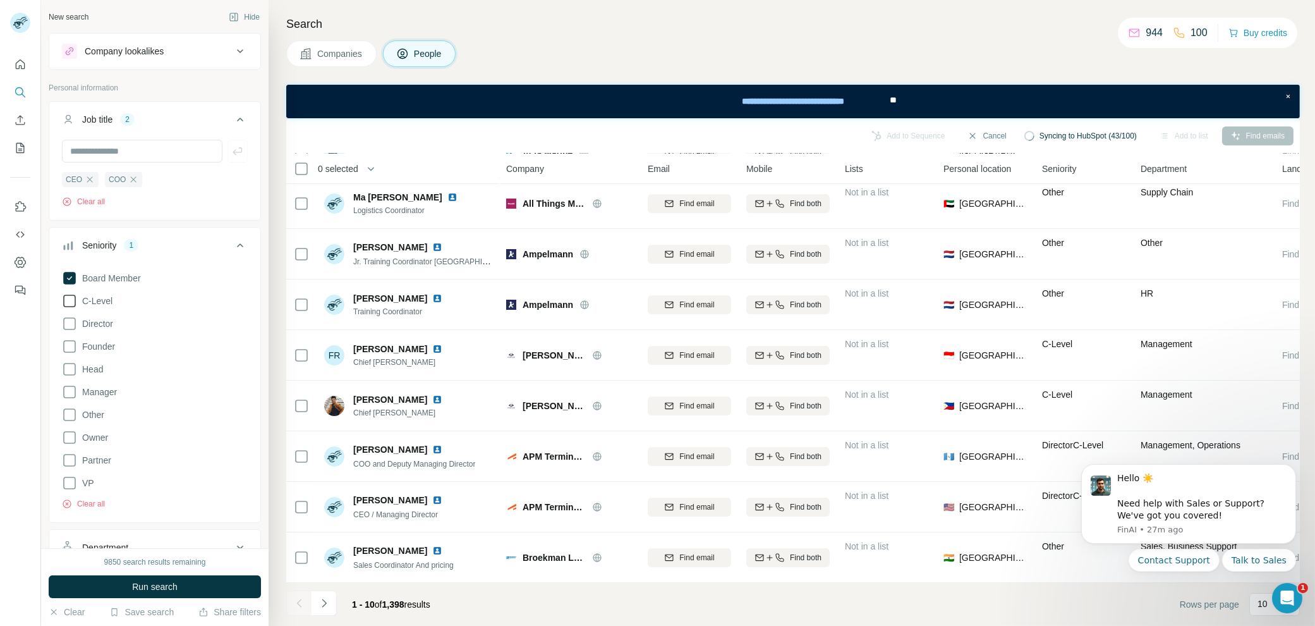
click at [74, 296] on icon at bounding box center [69, 301] width 13 height 13
click at [178, 582] on span "Run search" at bounding box center [155, 586] width 46 height 13
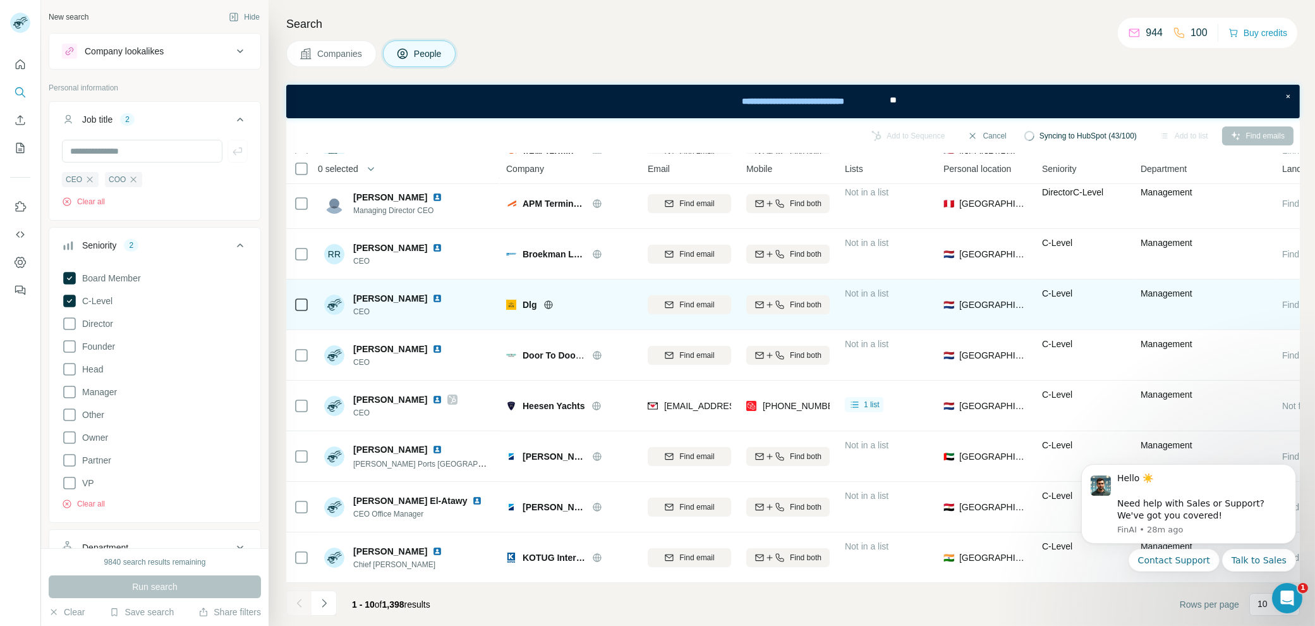
click at [550, 300] on icon at bounding box center [549, 305] width 10 height 10
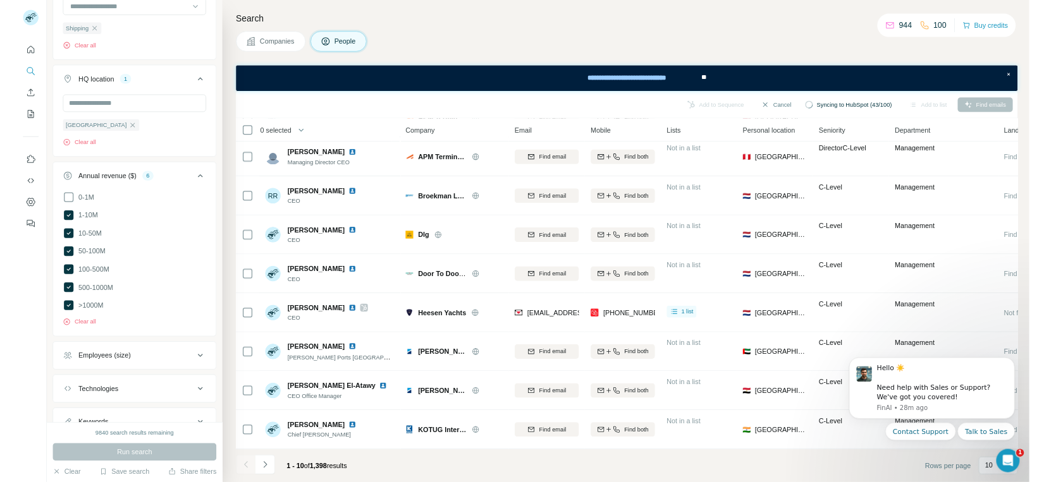
scroll to position [930, 0]
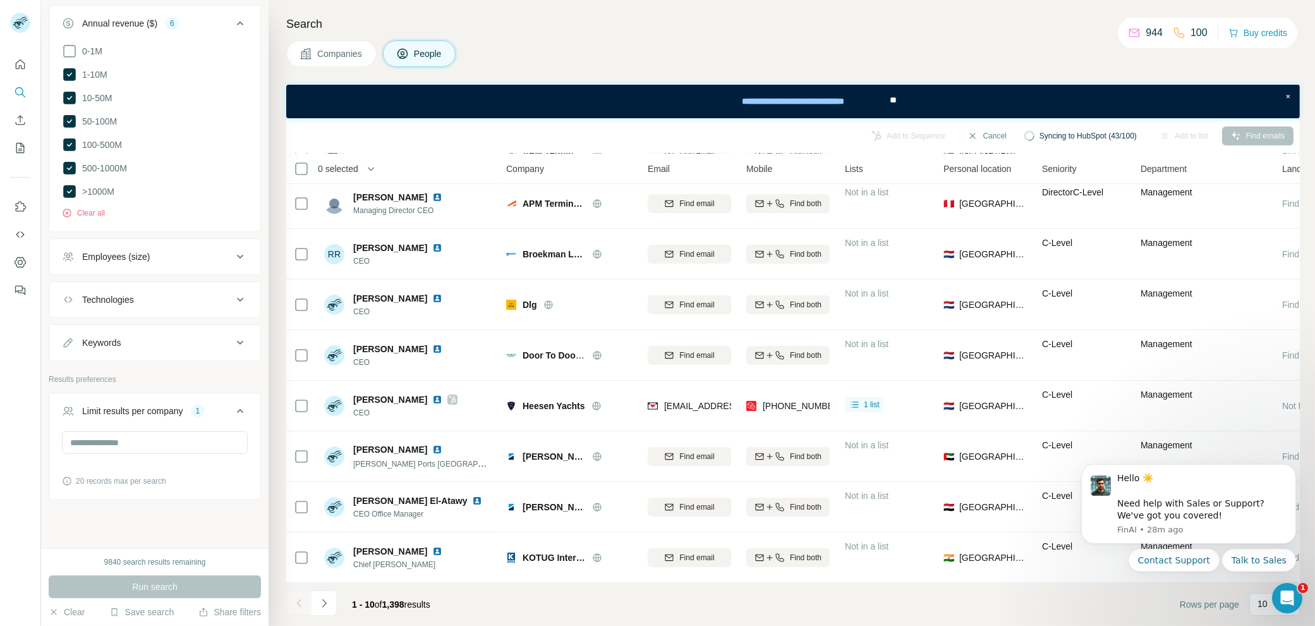
click at [200, 293] on div "Technologies" at bounding box center [147, 299] width 171 height 13
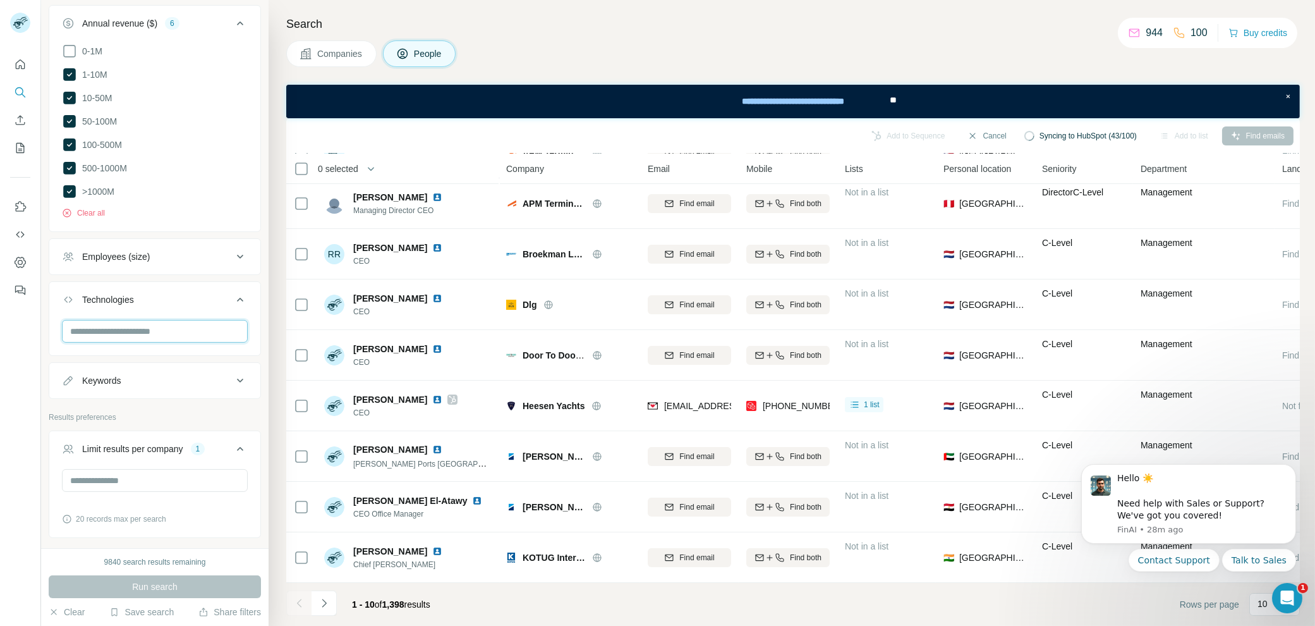
click at [155, 321] on input "text" at bounding box center [155, 331] width 186 height 23
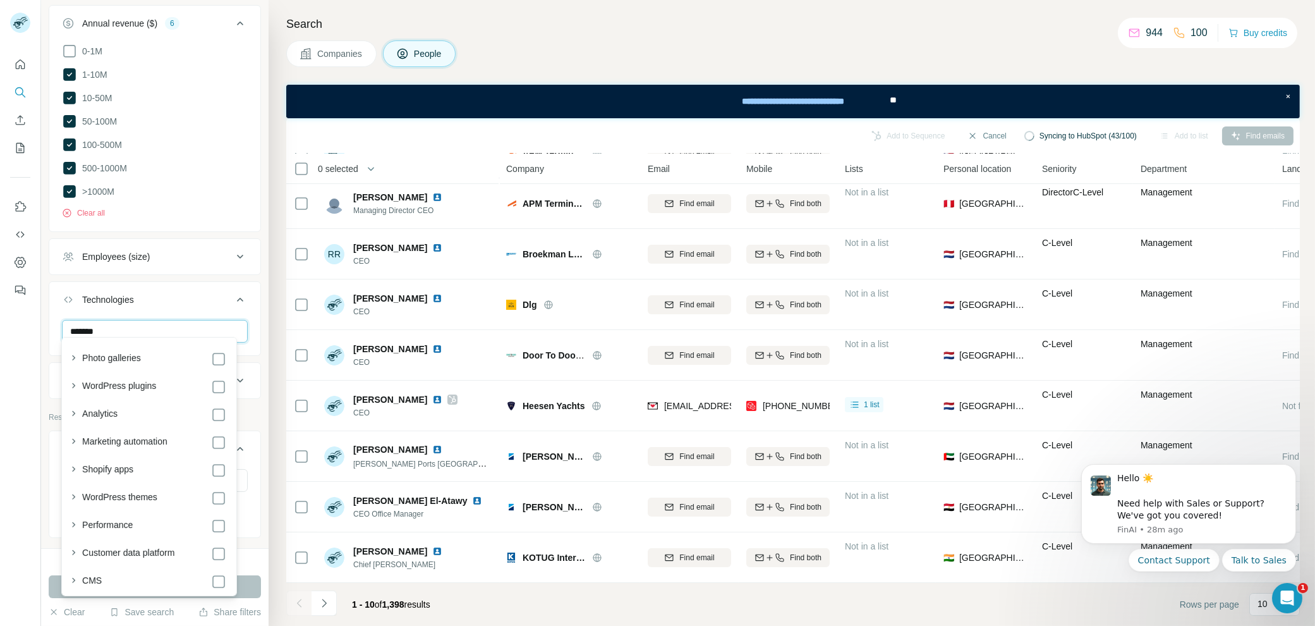
type input "********"
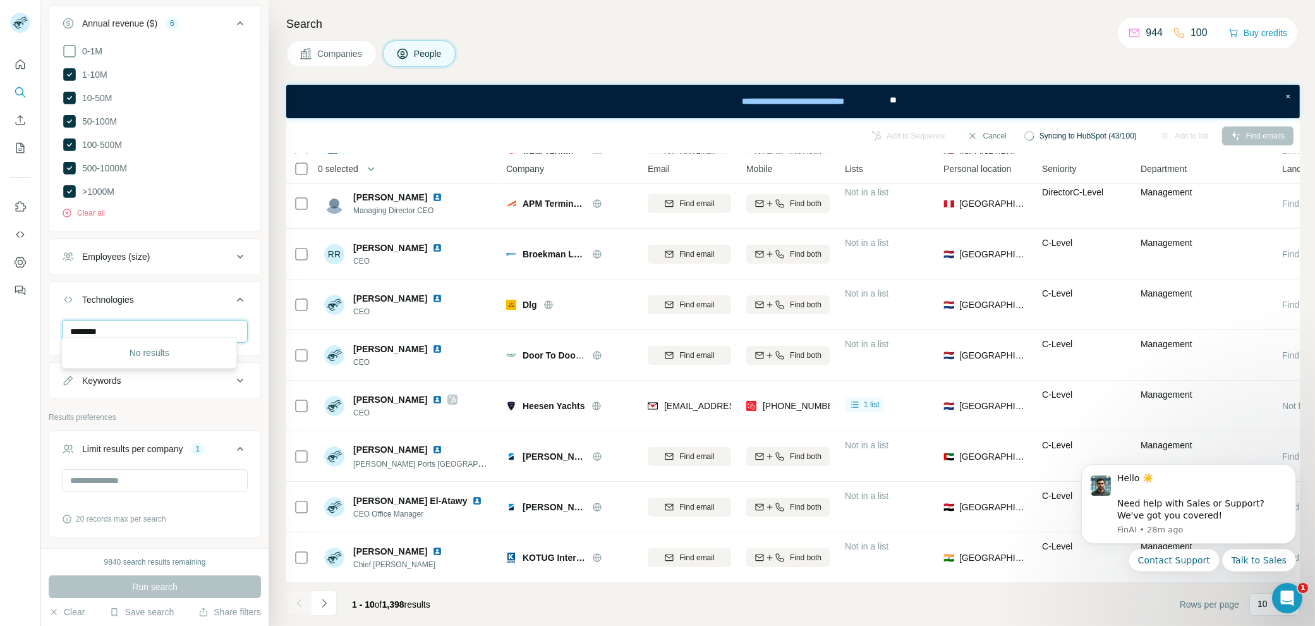
drag, startPoint x: 133, startPoint y: 329, endPoint x: 34, endPoint y: 326, distance: 99.3
click at [34, 326] on div "New search Hide Company lookalikes Personal information Job title 2 CEO COO Cle…" at bounding box center [657, 313] width 1315 height 626
click at [255, 286] on div "New search Hide Company lookalikes Personal information Job title 2 CEO COO Cle…" at bounding box center [155, 274] width 228 height 548
click at [209, 374] on div "Keywords" at bounding box center [147, 380] width 171 height 13
click at [143, 406] on input "text" at bounding box center [142, 412] width 161 height 23
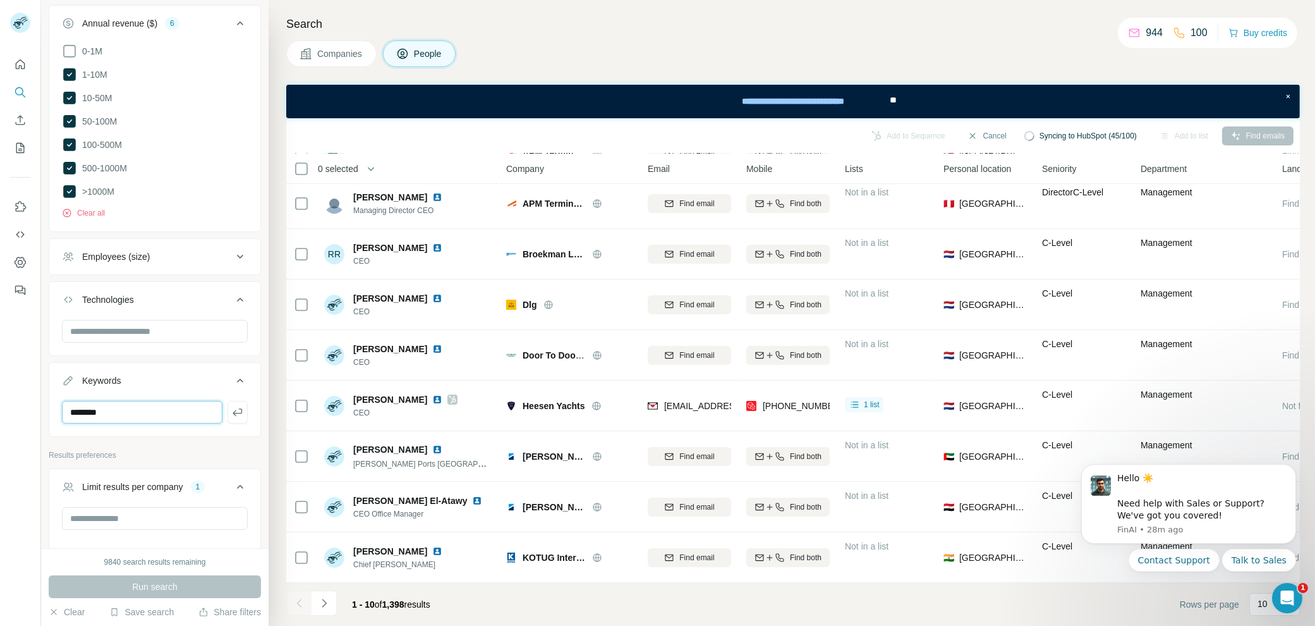
type input "********"
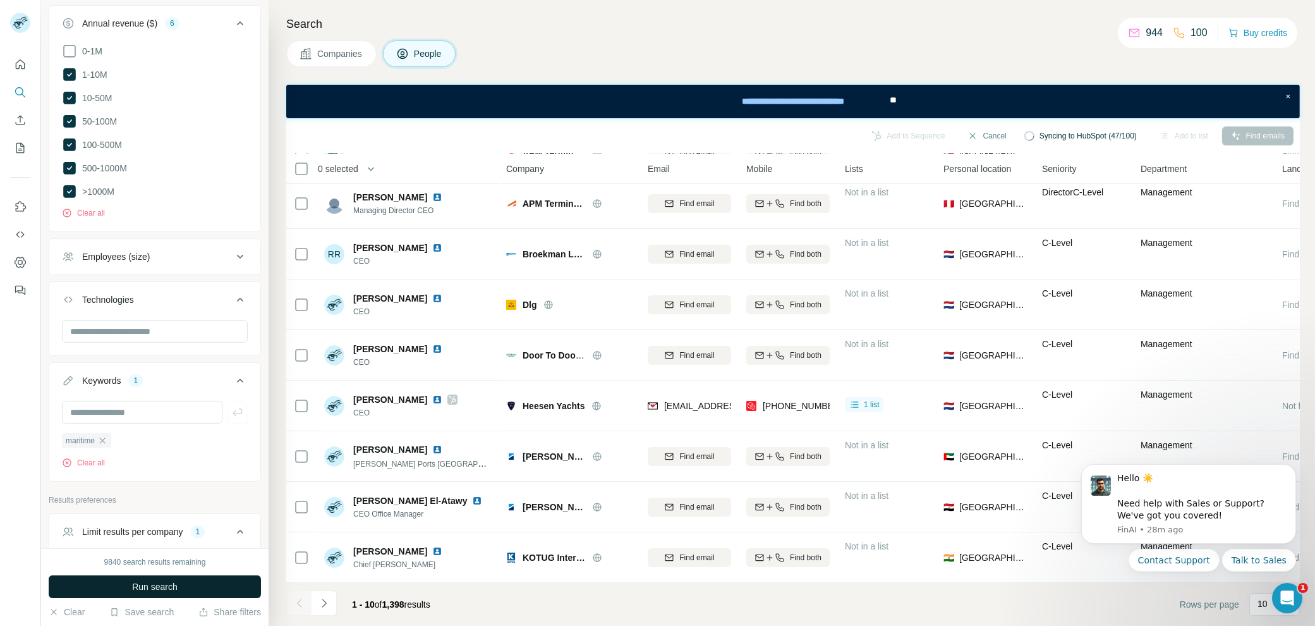
click at [202, 583] on button "Run search" at bounding box center [155, 586] width 212 height 23
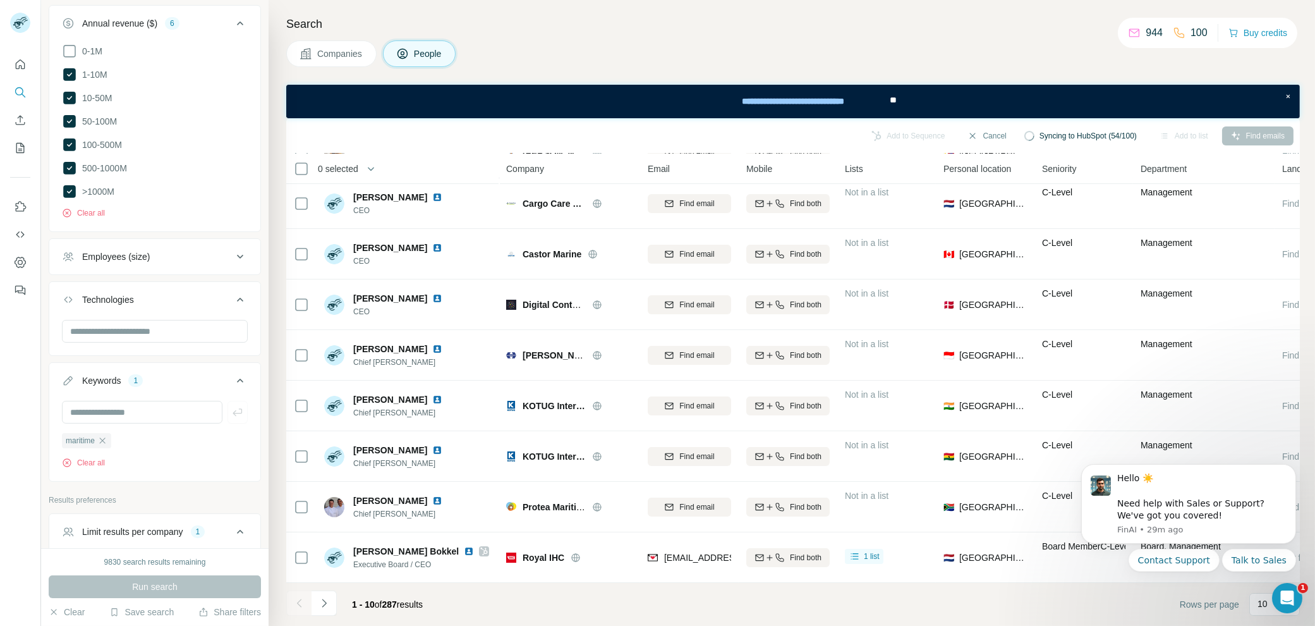
click at [1253, 601] on body "Hello ☀️ ​ Need help with Sales or Support? We've got you covered! FinAI • 29m …" at bounding box center [1188, 534] width 243 height 160
drag, startPoint x: 1283, startPoint y: 592, endPoint x: 1456, endPoint y: 731, distance: 222.5
click at [1270, 603] on html at bounding box center [1285, 596] width 30 height 30
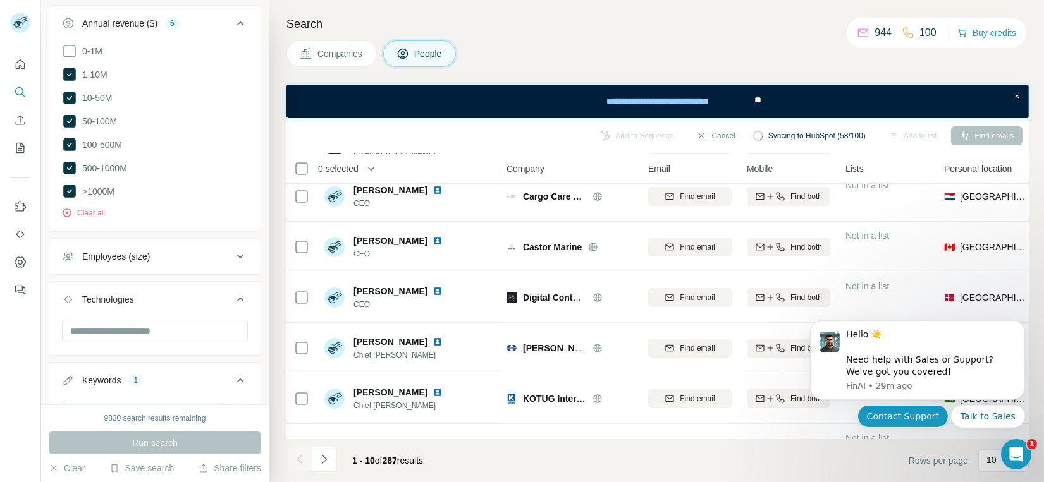
click at [911, 417] on button "Contact Support" at bounding box center [901, 416] width 91 height 23
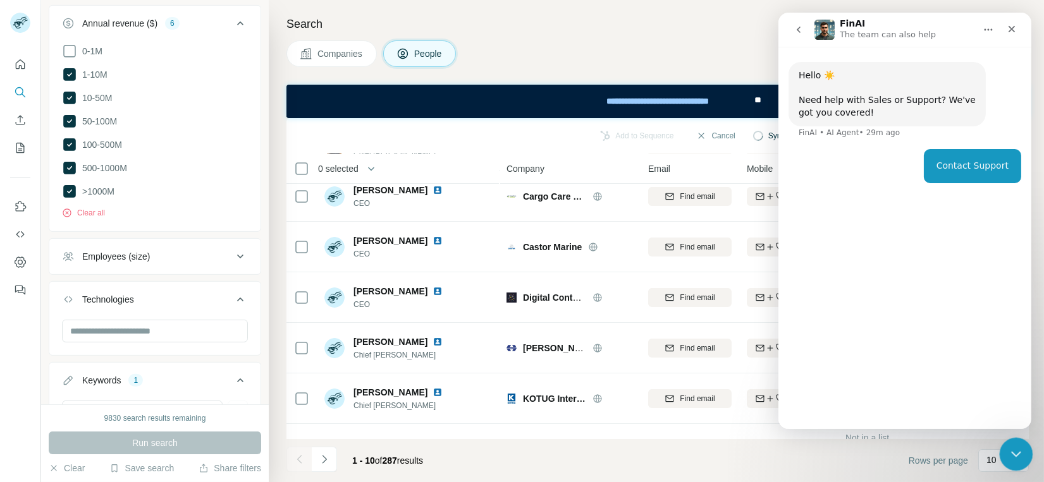
click at [1010, 460] on icon "Close Intercom Messenger" at bounding box center [1013, 452] width 15 height 15
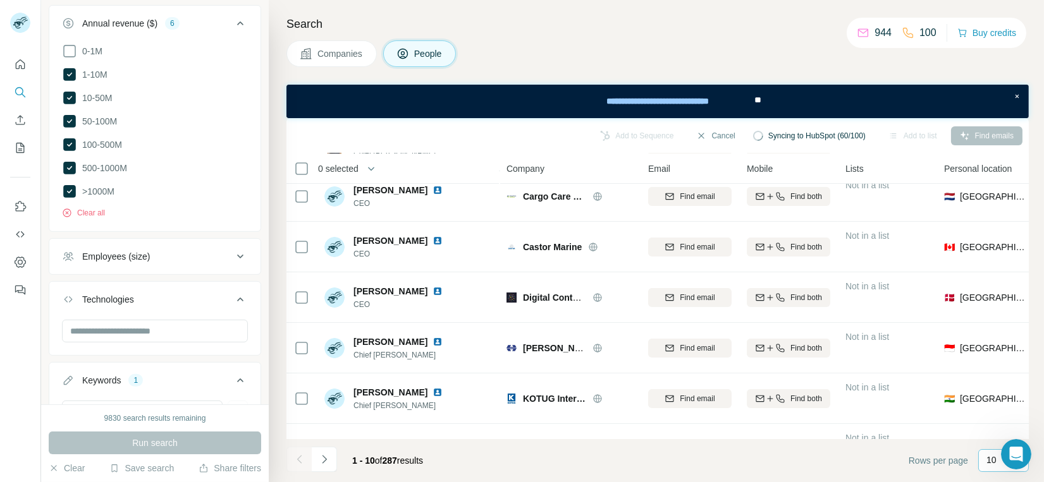
click at [992, 466] on p "10" at bounding box center [991, 460] width 10 height 13
click at [997, 365] on p "60" at bounding box center [994, 364] width 10 height 13
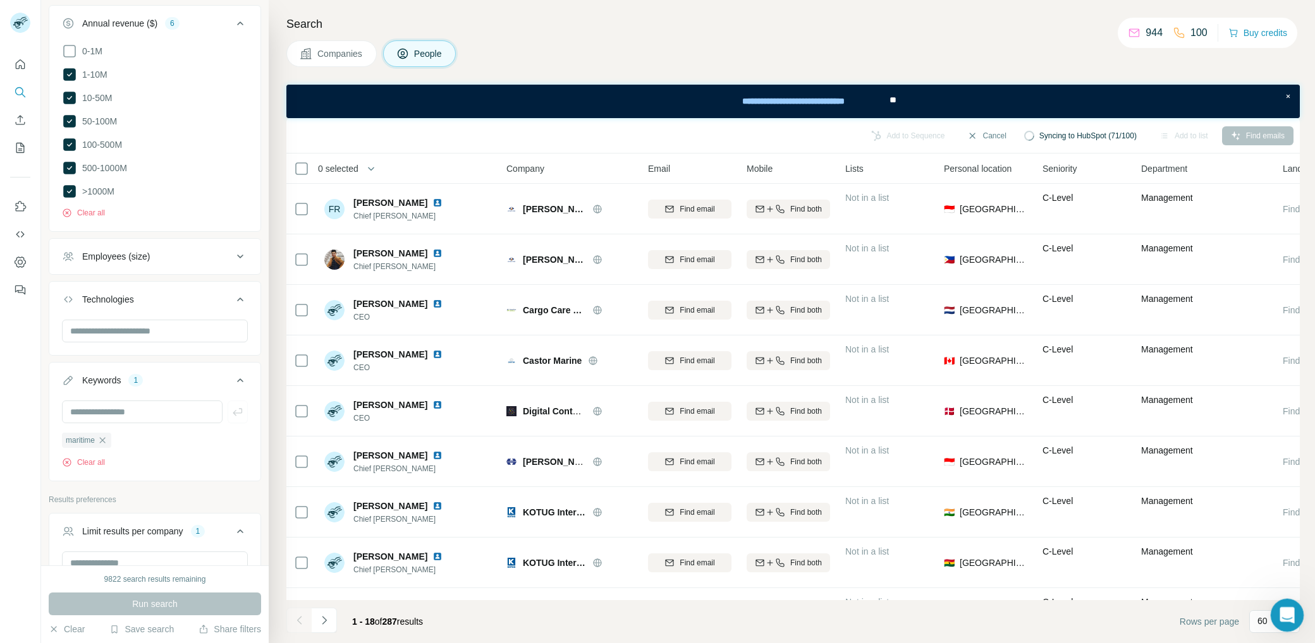
click at [1289, 618] on icon "Open Intercom Messenger" at bounding box center [1285, 614] width 21 height 21
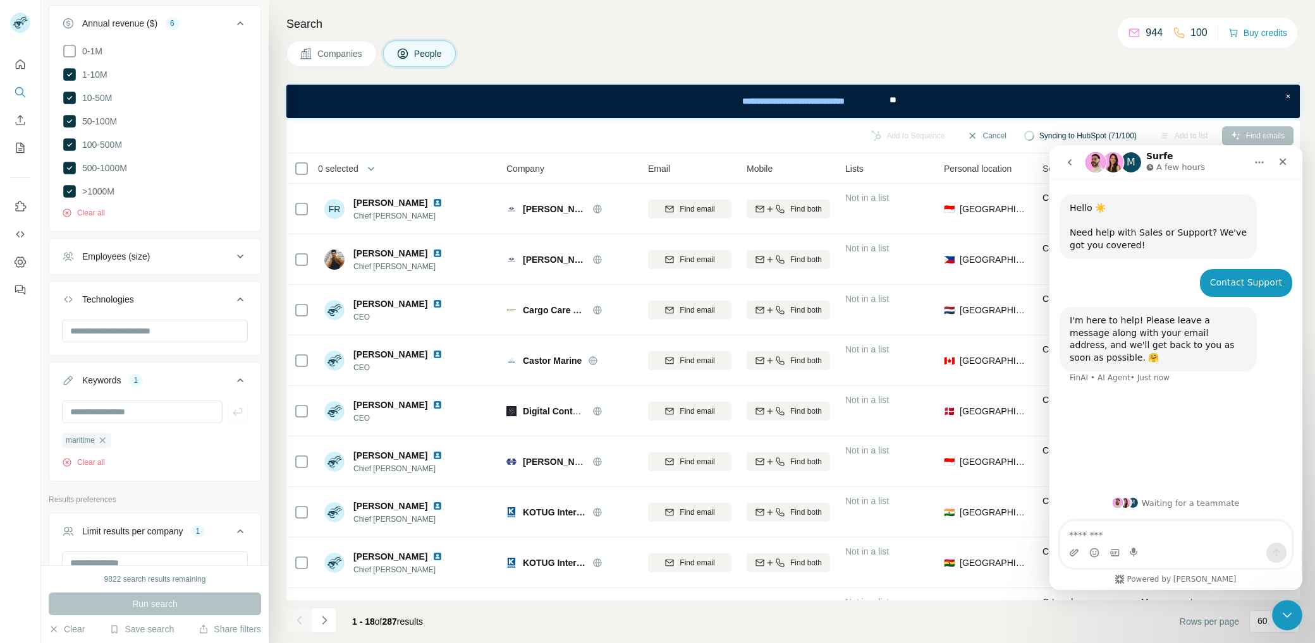
click at [1171, 533] on textarea "Message…" at bounding box center [1175, 531] width 231 height 21
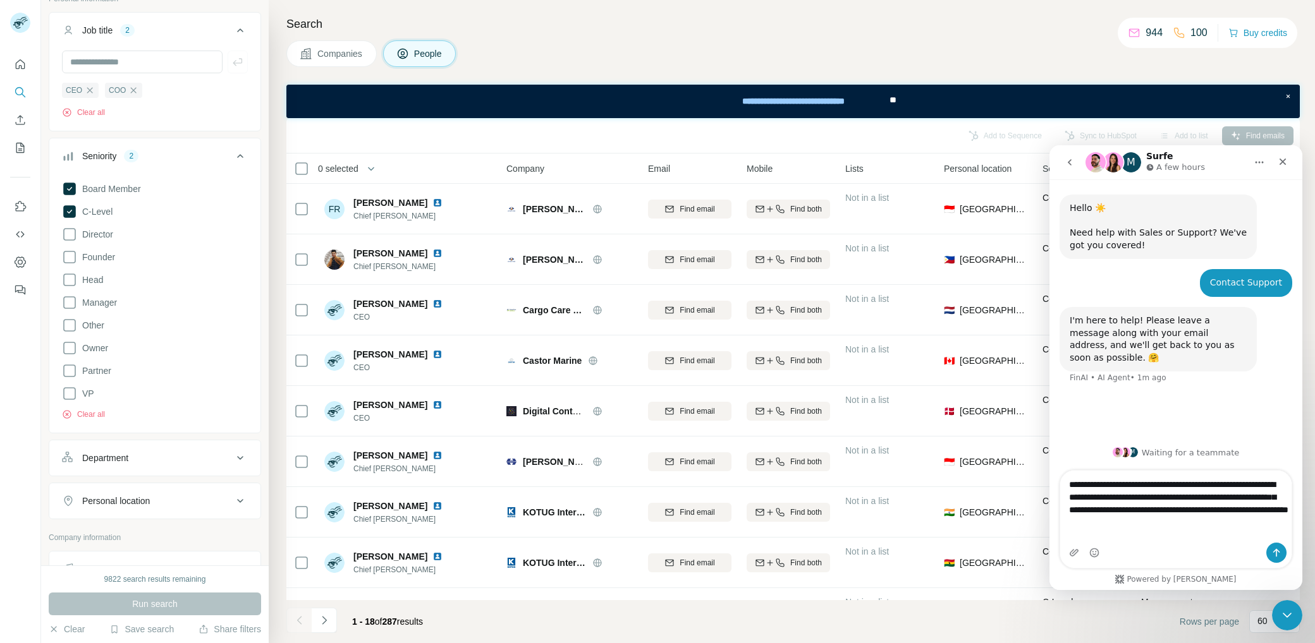
scroll to position [23, 0]
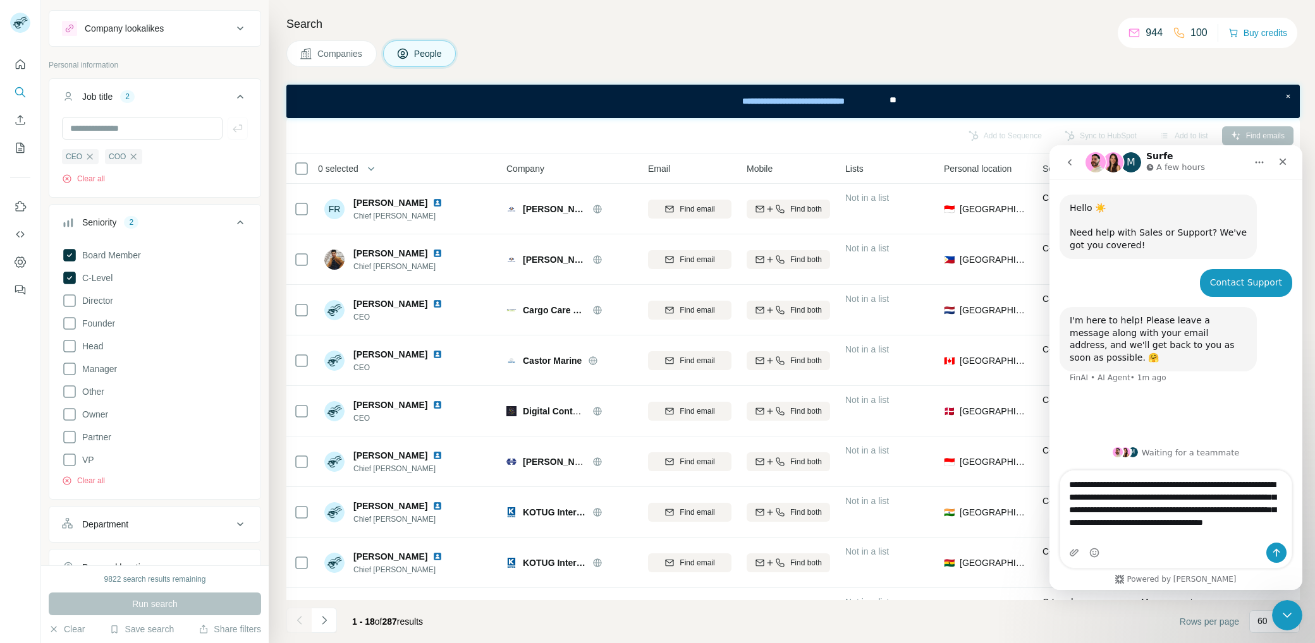
type textarea "**********"
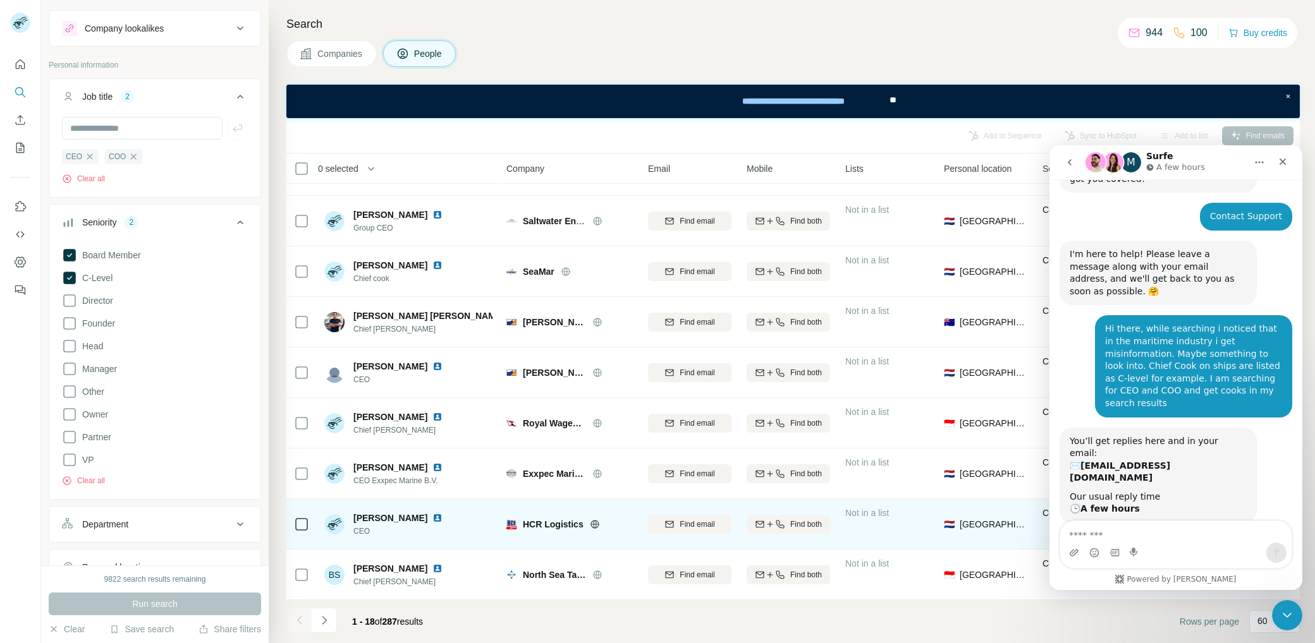
scroll to position [80, 0]
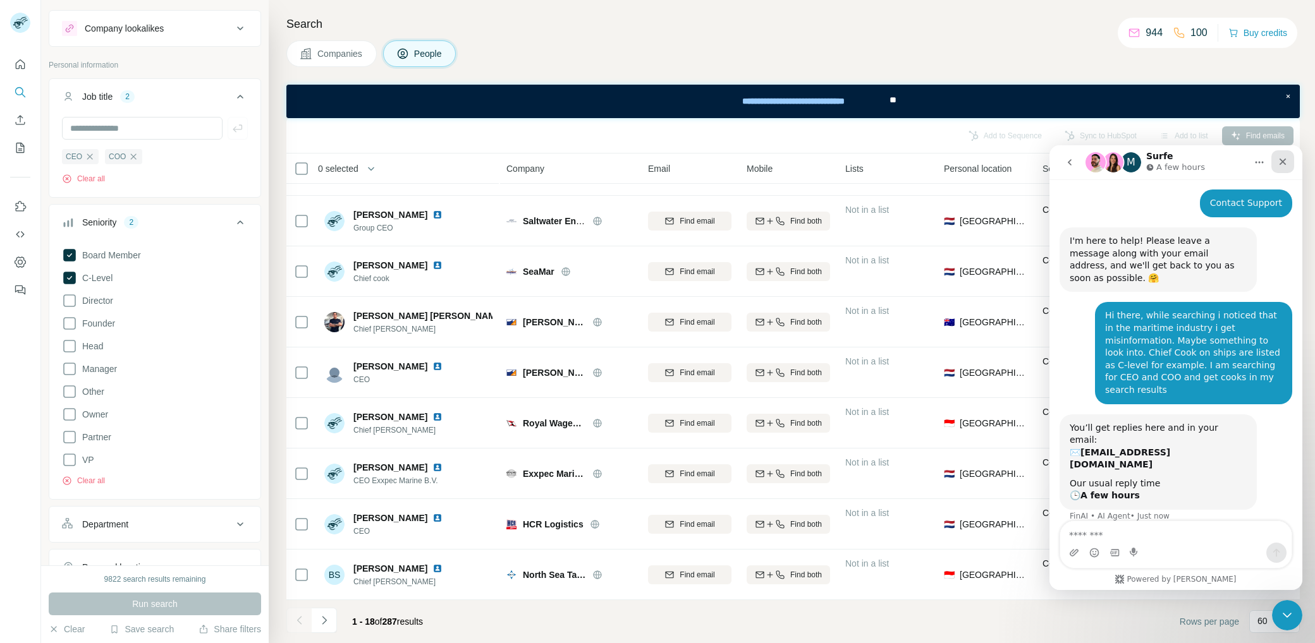
click at [1286, 156] on div "Close" at bounding box center [1282, 161] width 23 height 23
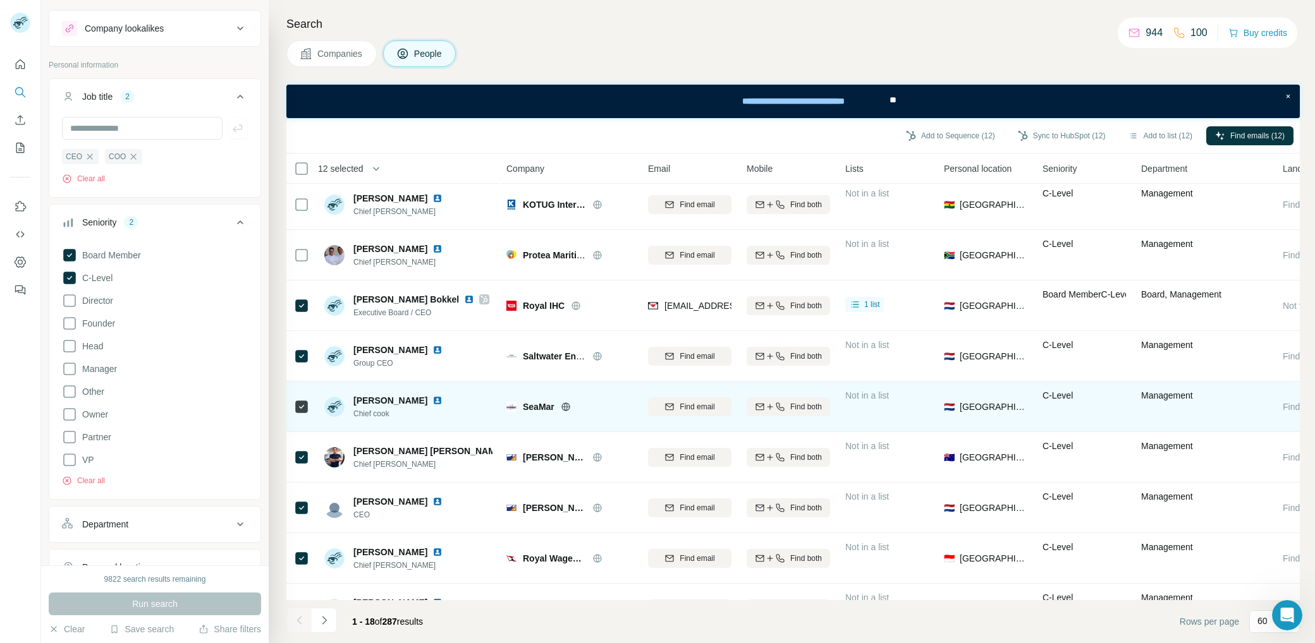
scroll to position [359, 0]
click at [307, 405] on icon at bounding box center [301, 406] width 15 height 15
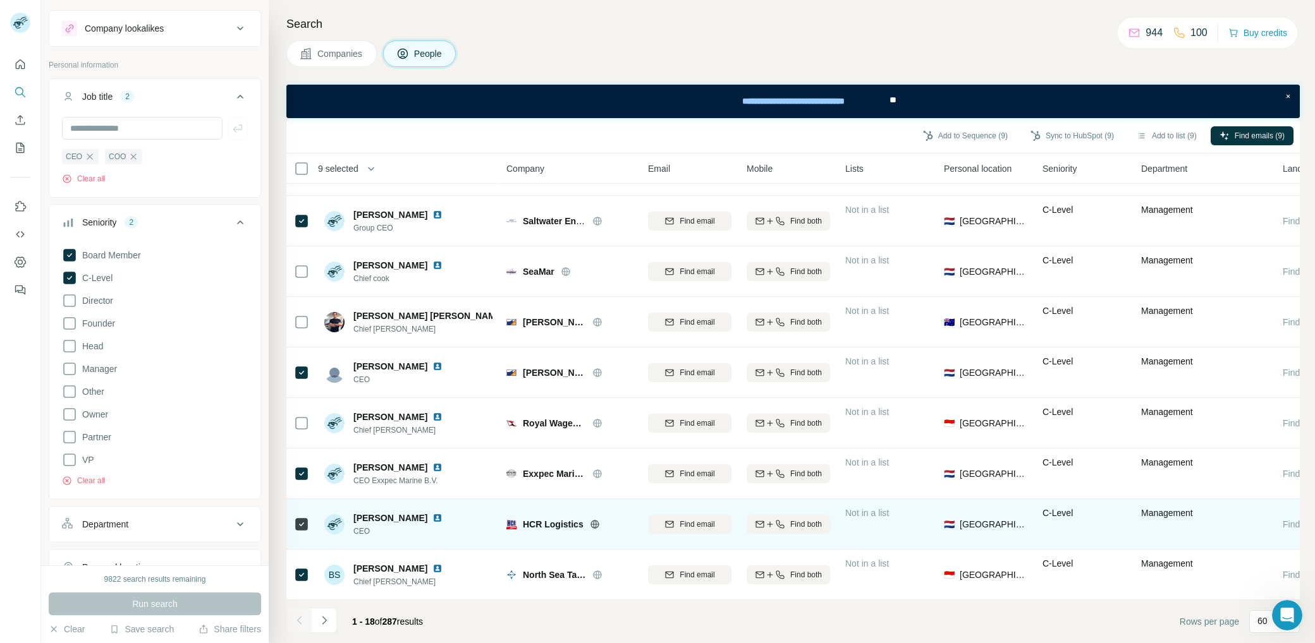
scroll to position [501, 0]
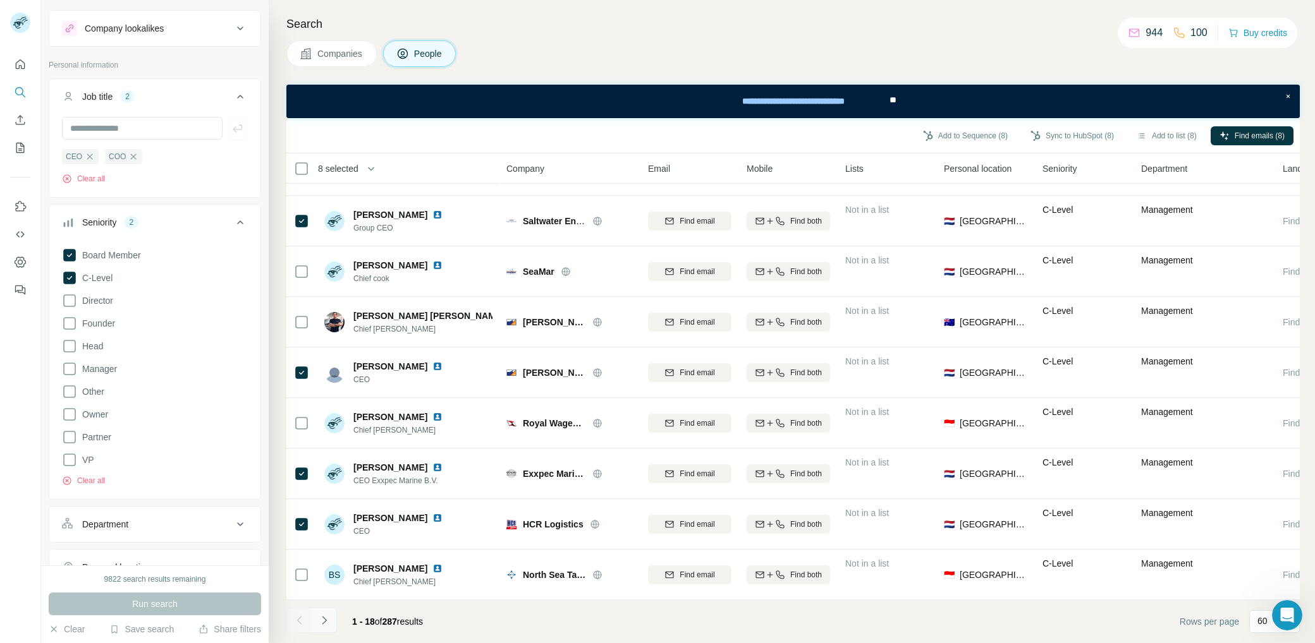
click at [331, 624] on button "Navigate to next page" at bounding box center [324, 620] width 25 height 25
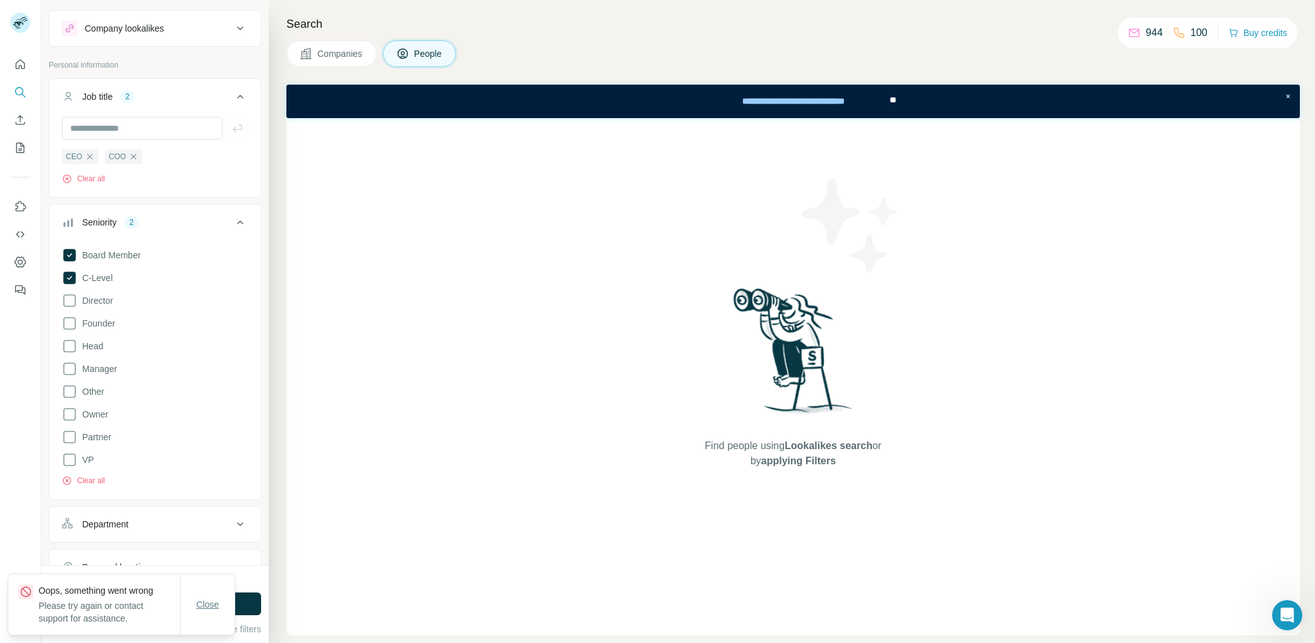
click at [206, 607] on span "Close" at bounding box center [208, 605] width 23 height 13
click at [67, 275] on icon at bounding box center [69, 278] width 13 height 13
click at [77, 252] on span "Board Member" at bounding box center [109, 255] width 64 height 13
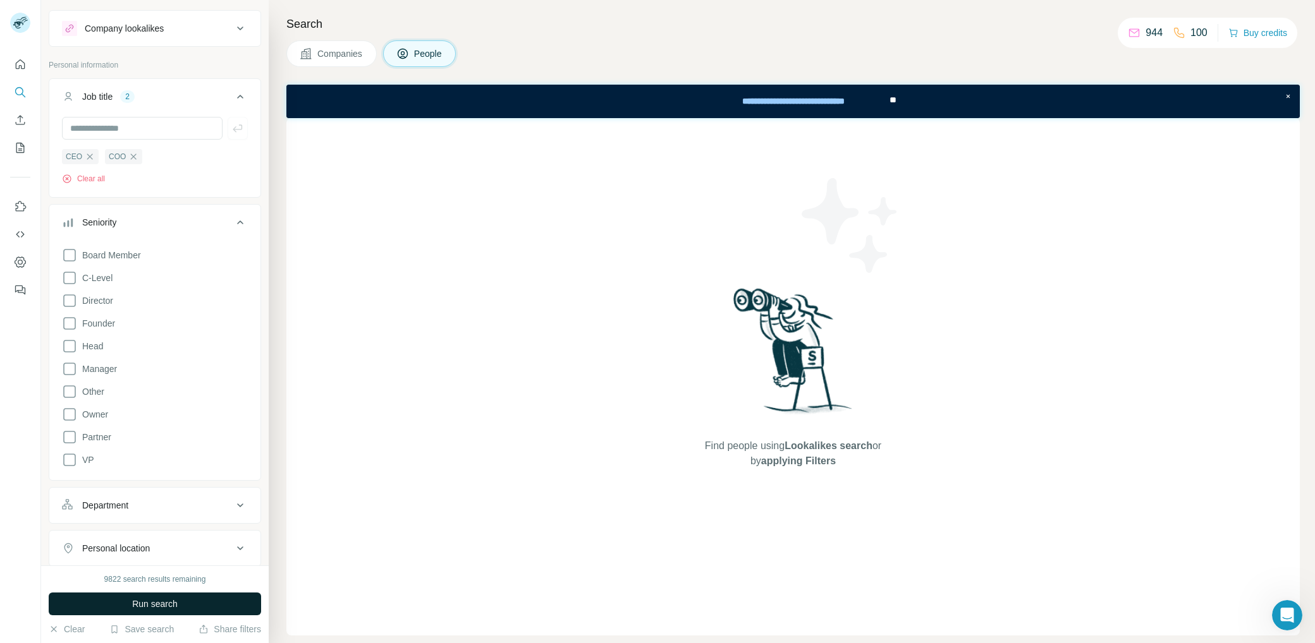
click at [160, 610] on span "Run search" at bounding box center [155, 604] width 46 height 13
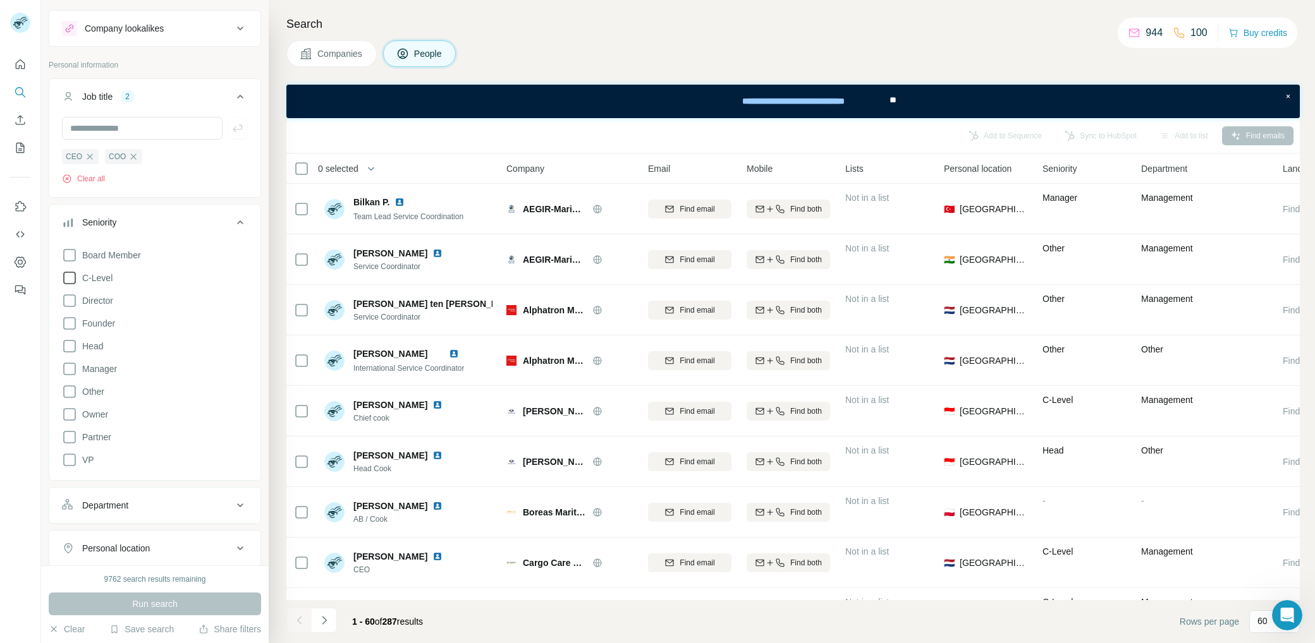
click at [73, 278] on icon at bounding box center [69, 278] width 15 height 15
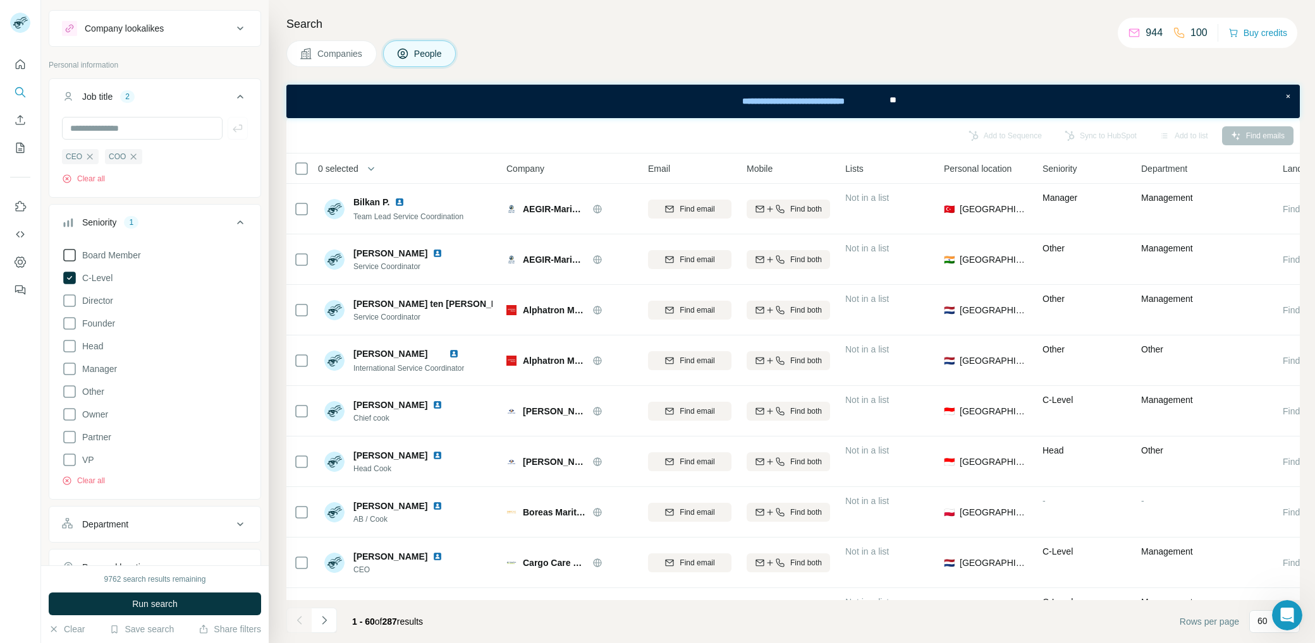
click at [65, 254] on icon at bounding box center [69, 255] width 15 height 15
drag, startPoint x: 185, startPoint y: 601, endPoint x: 222, endPoint y: 600, distance: 37.9
click at [185, 601] on button "Run search" at bounding box center [155, 604] width 212 height 23
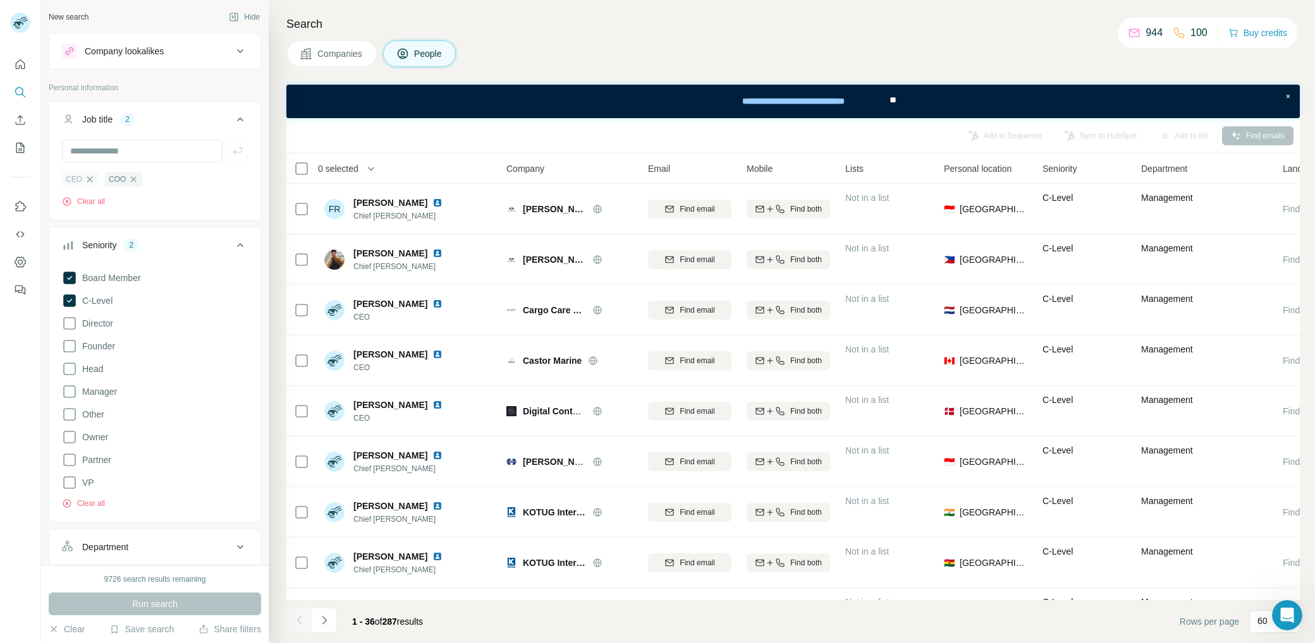
click at [90, 178] on icon "button" at bounding box center [90, 179] width 10 height 10
drag, startPoint x: 165, startPoint y: 607, endPoint x: 210, endPoint y: 597, distance: 45.9
click at [165, 607] on span "Run search" at bounding box center [155, 604] width 46 height 13
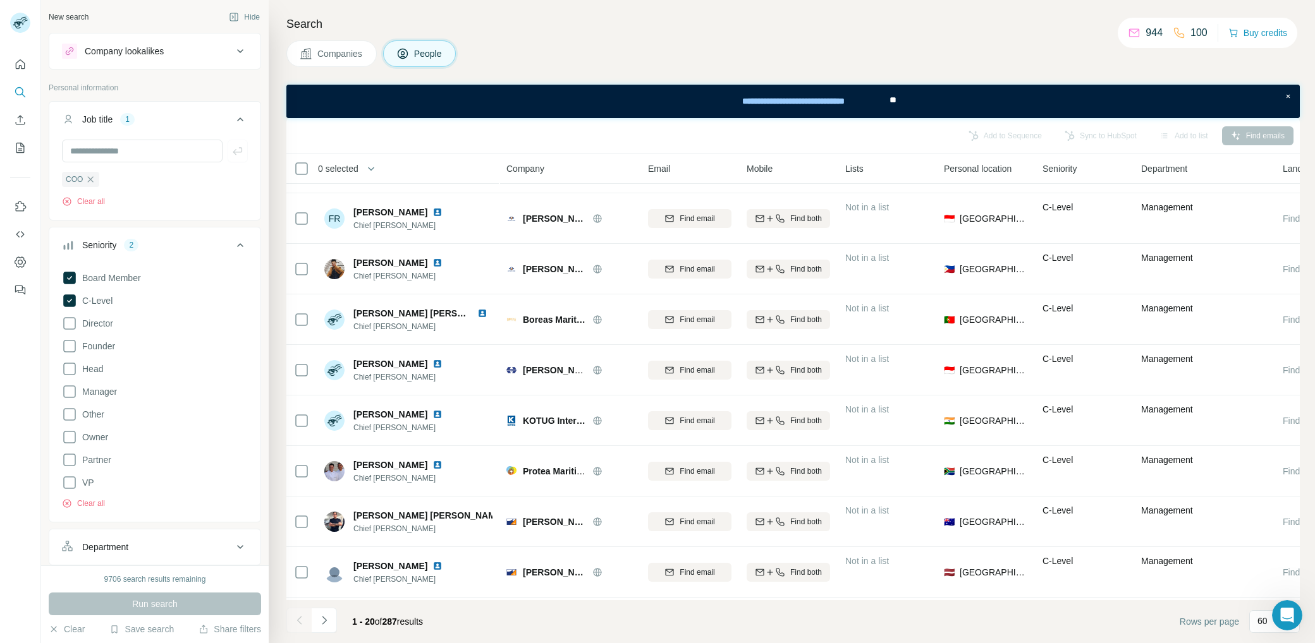
scroll to position [602, 0]
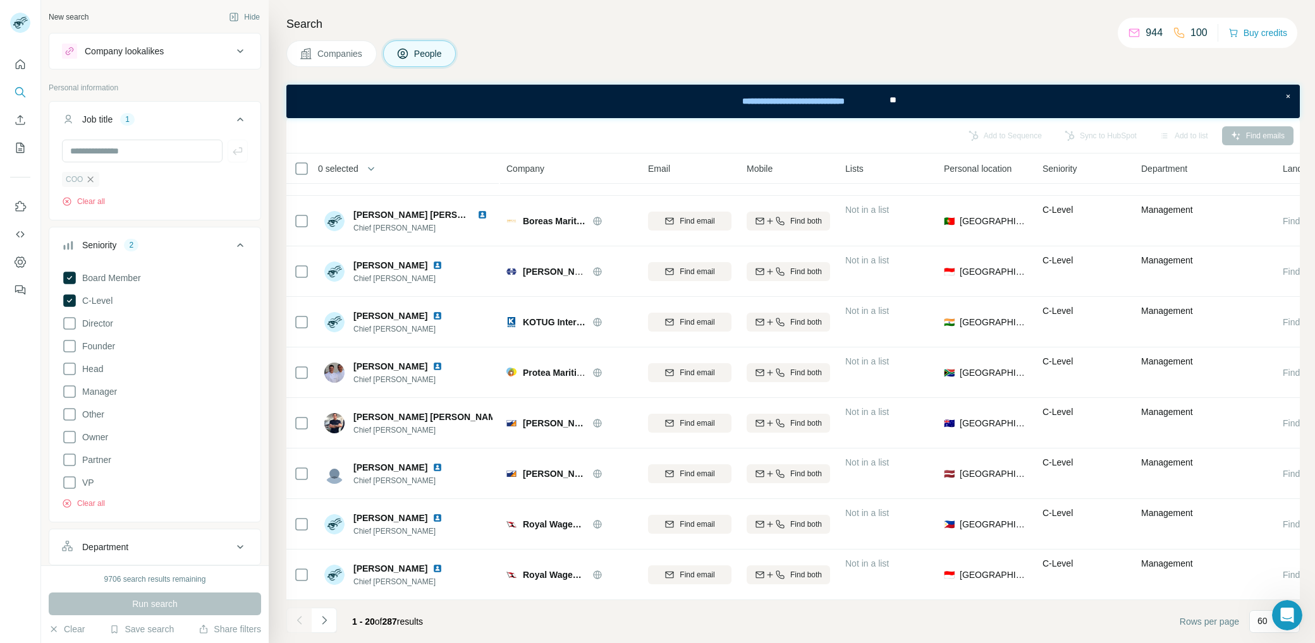
click at [91, 177] on icon "button" at bounding box center [90, 179] width 10 height 10
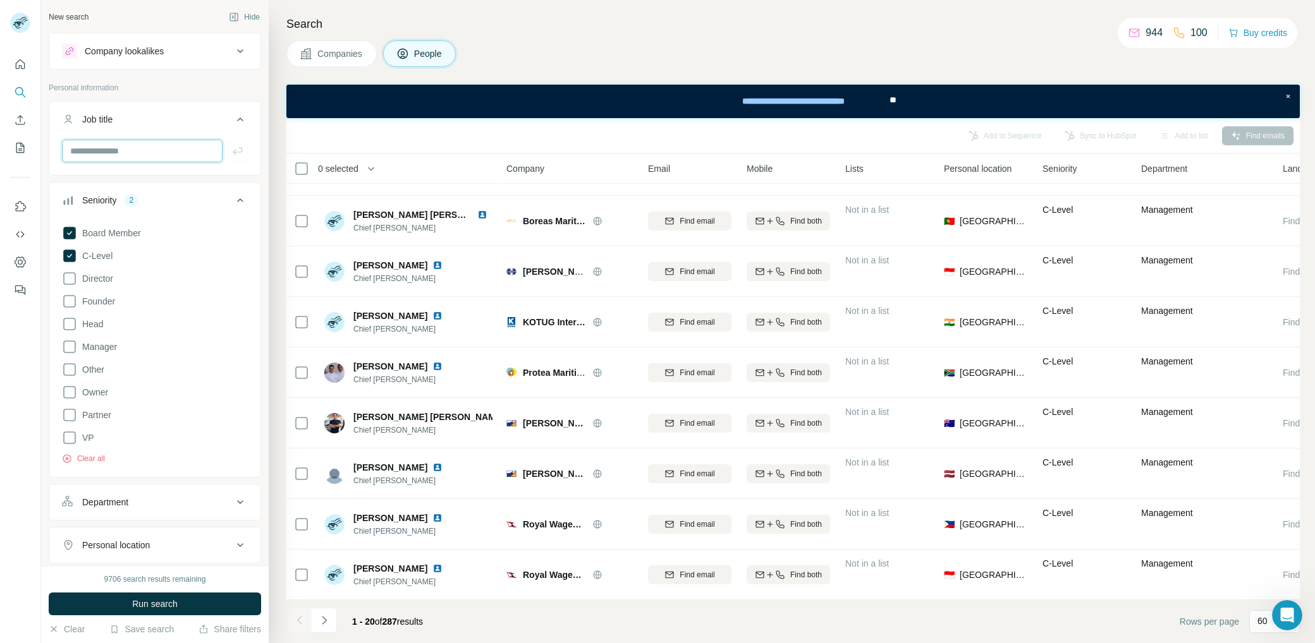
click at [101, 152] on input "text" at bounding box center [142, 151] width 161 height 23
type input "***"
drag, startPoint x: 191, startPoint y: 602, endPoint x: 200, endPoint y: 600, distance: 8.9
click at [191, 602] on button "Run search" at bounding box center [155, 604] width 212 height 23
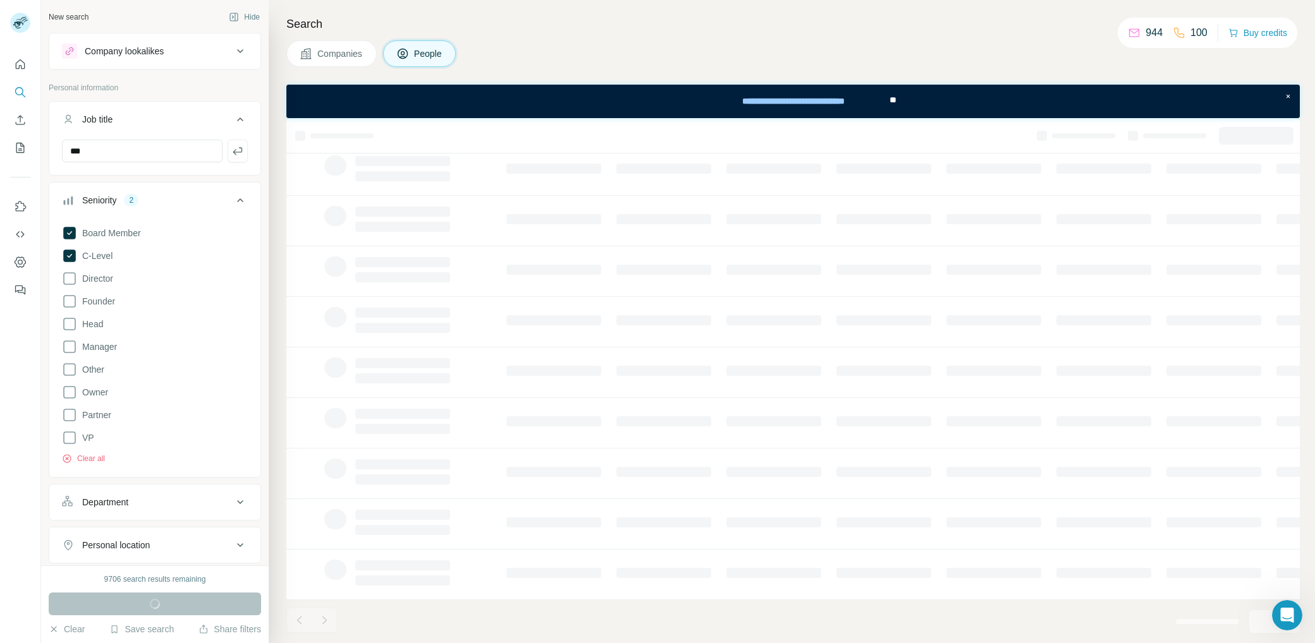
scroll to position [96, 0]
click at [231, 149] on icon "button" at bounding box center [237, 151] width 13 height 13
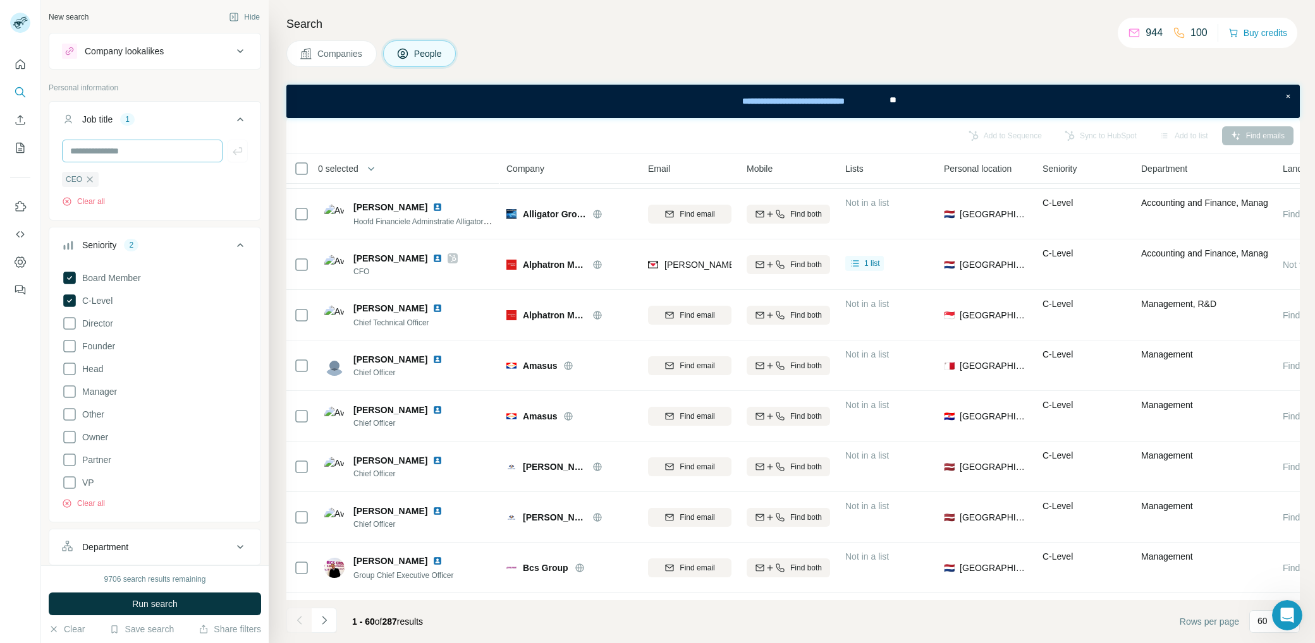
scroll to position [602, 0]
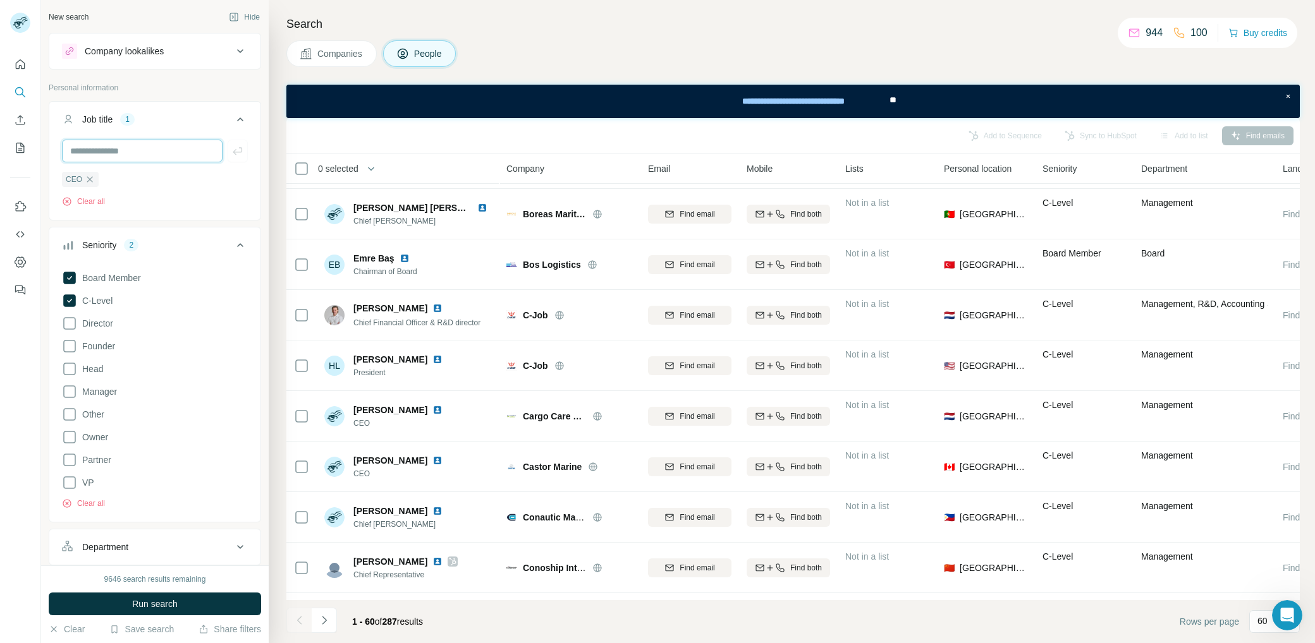
click at [157, 149] on input "text" at bounding box center [142, 151] width 161 height 23
type input "*********"
click at [66, 340] on icon at bounding box center [69, 346] width 15 height 15
click at [231, 145] on icon "button" at bounding box center [237, 151] width 13 height 13
click at [133, 150] on input "text" at bounding box center [142, 151] width 161 height 23
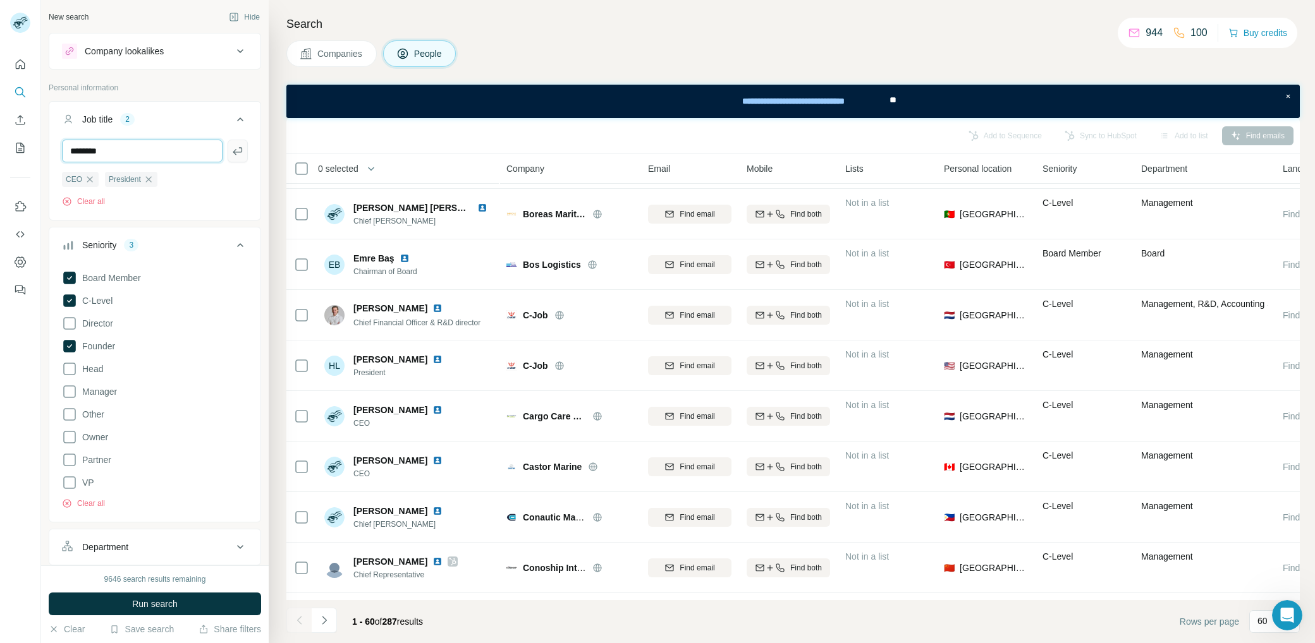
type input "********"
click at [231, 152] on icon "button" at bounding box center [237, 151] width 13 height 13
click at [169, 605] on span "Run search" at bounding box center [155, 604] width 46 height 13
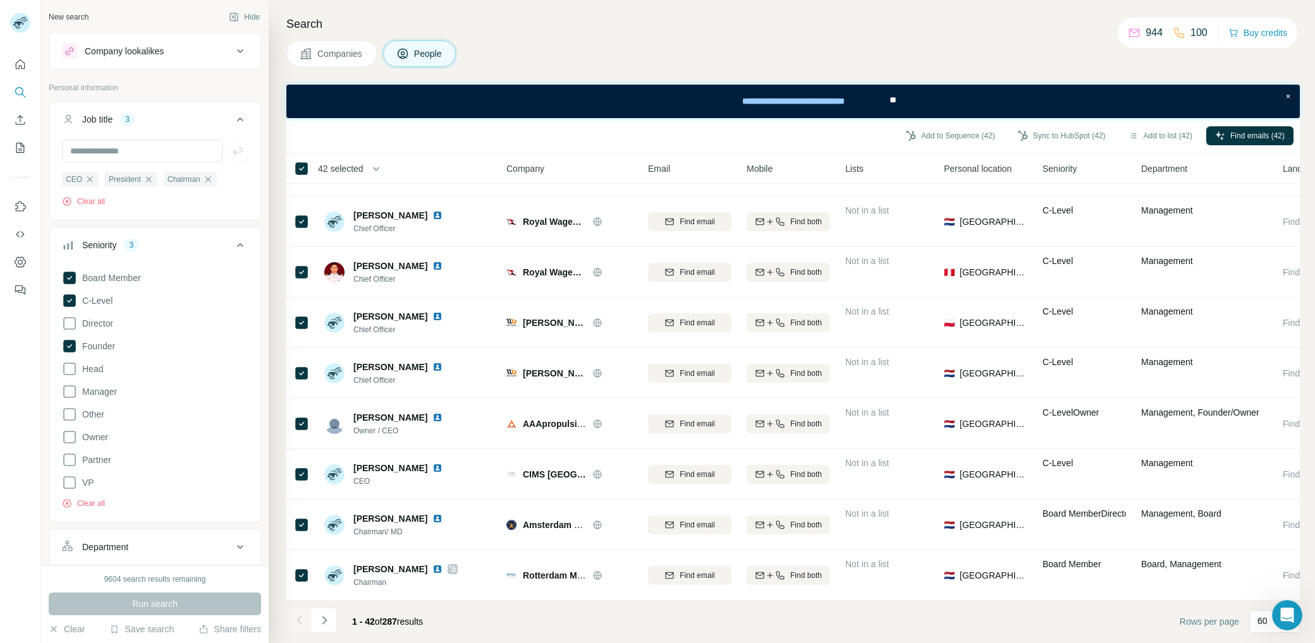
scroll to position [1714, 0]
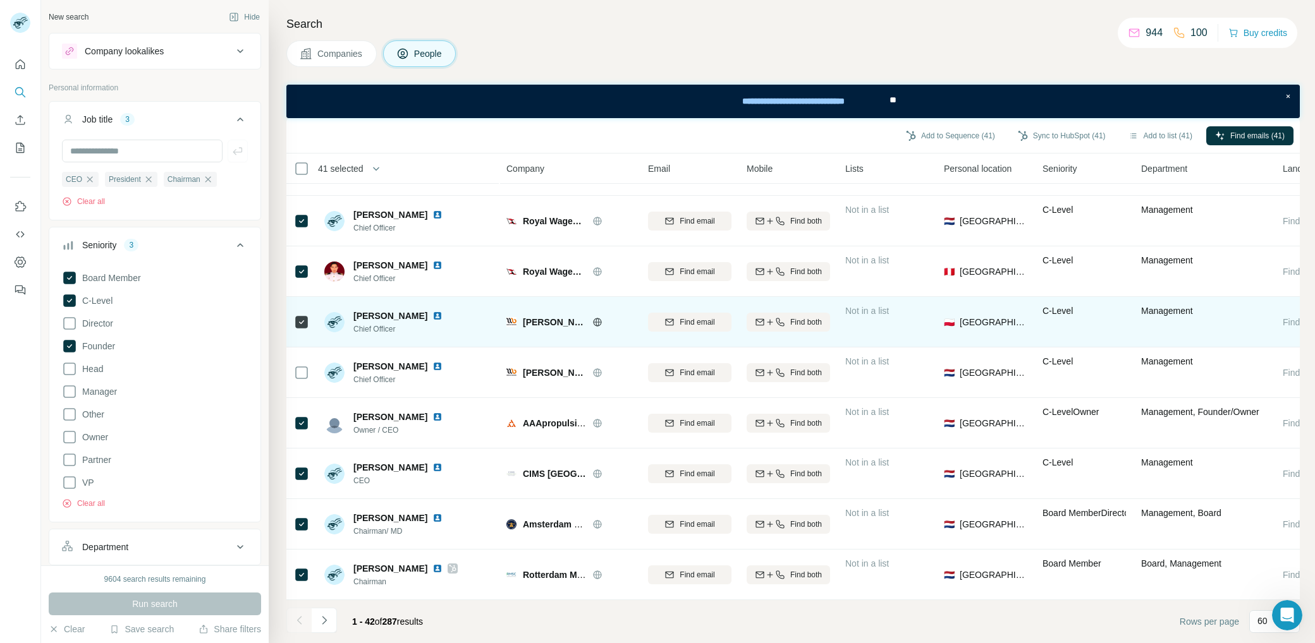
click at [302, 305] on div at bounding box center [301, 322] width 15 height 35
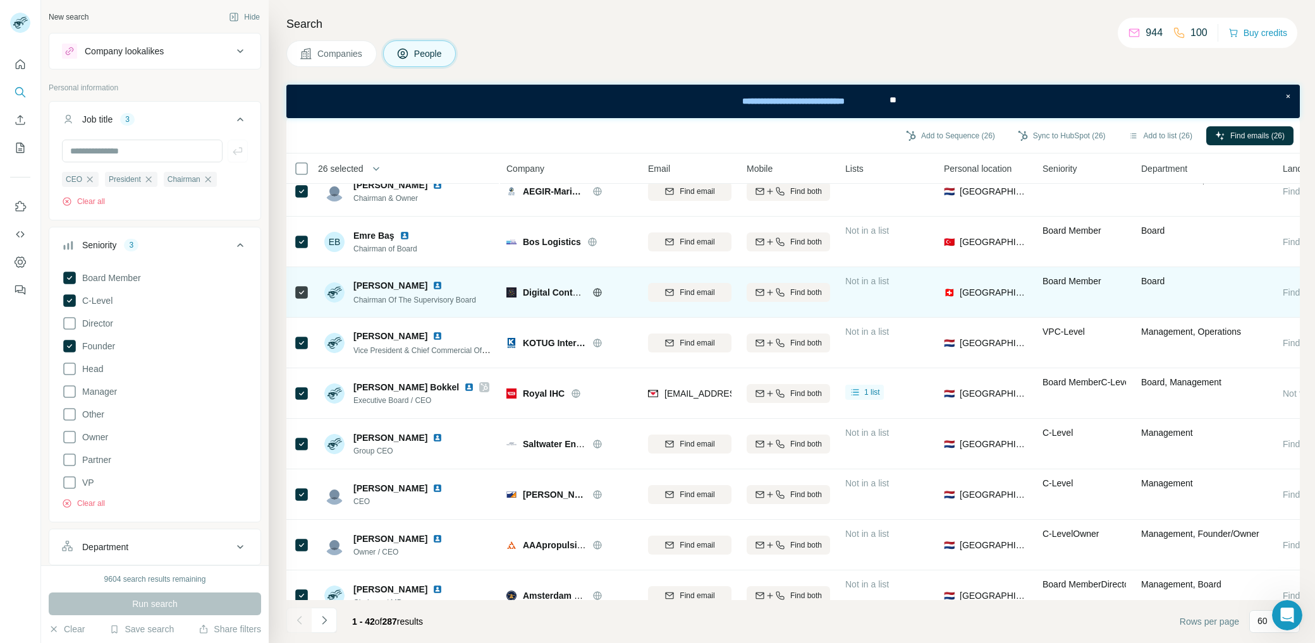
scroll to position [0, 0]
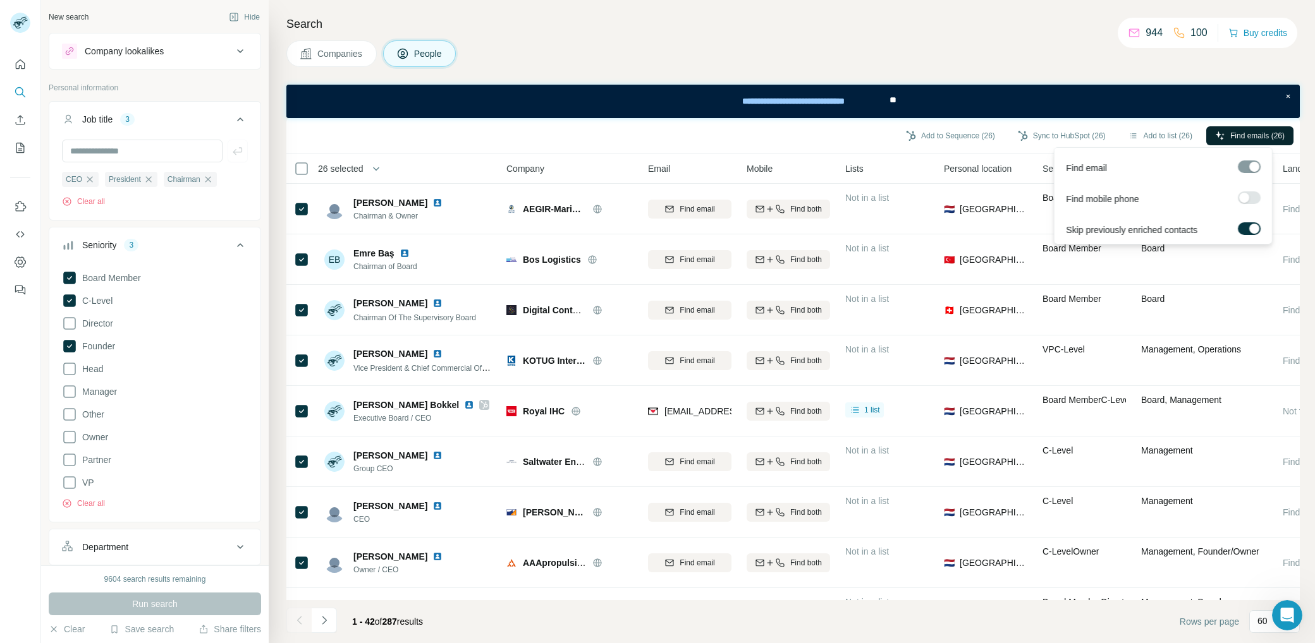
click at [1231, 135] on span "Find emails (26)" at bounding box center [1257, 135] width 54 height 11
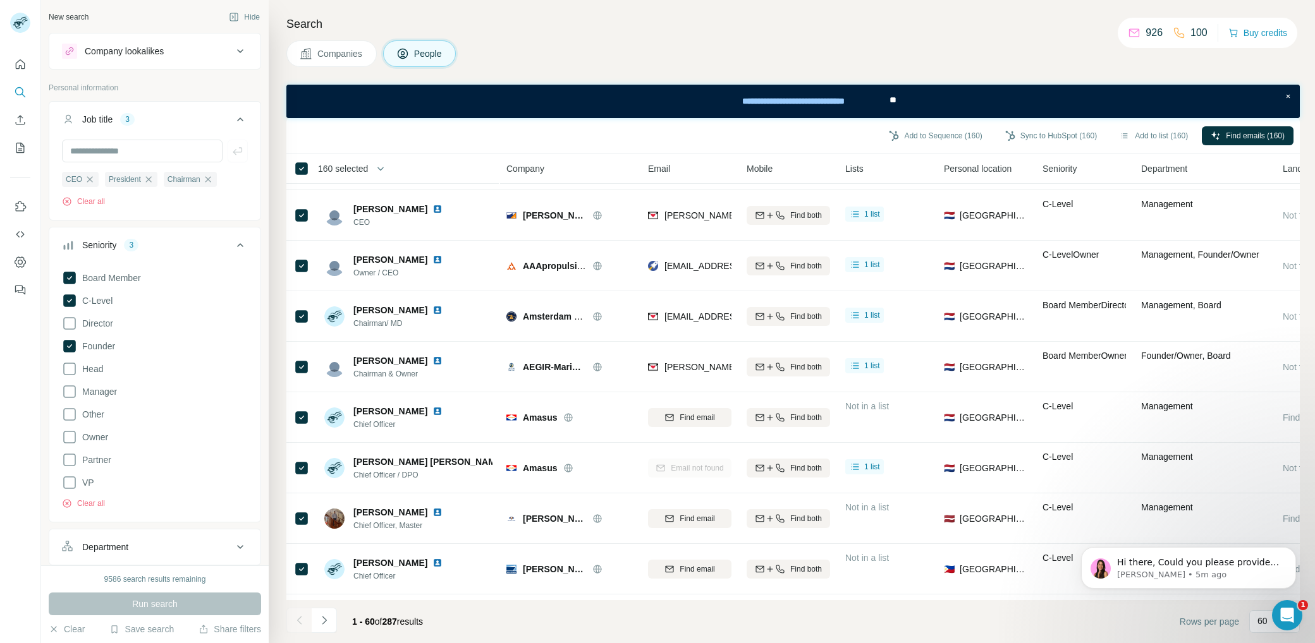
scroll to position [308, 0]
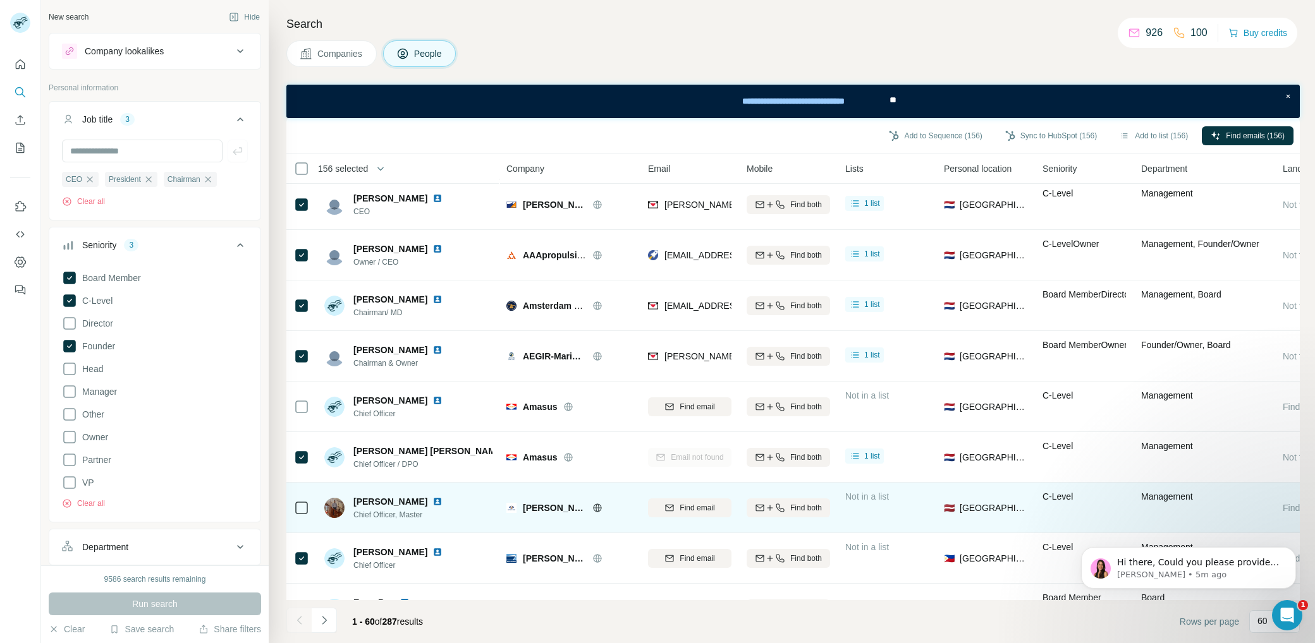
drag, startPoint x: 308, startPoint y: 461, endPoint x: 309, endPoint y: 486, distance: 24.7
click at [308, 461] on icon at bounding box center [301, 457] width 15 height 15
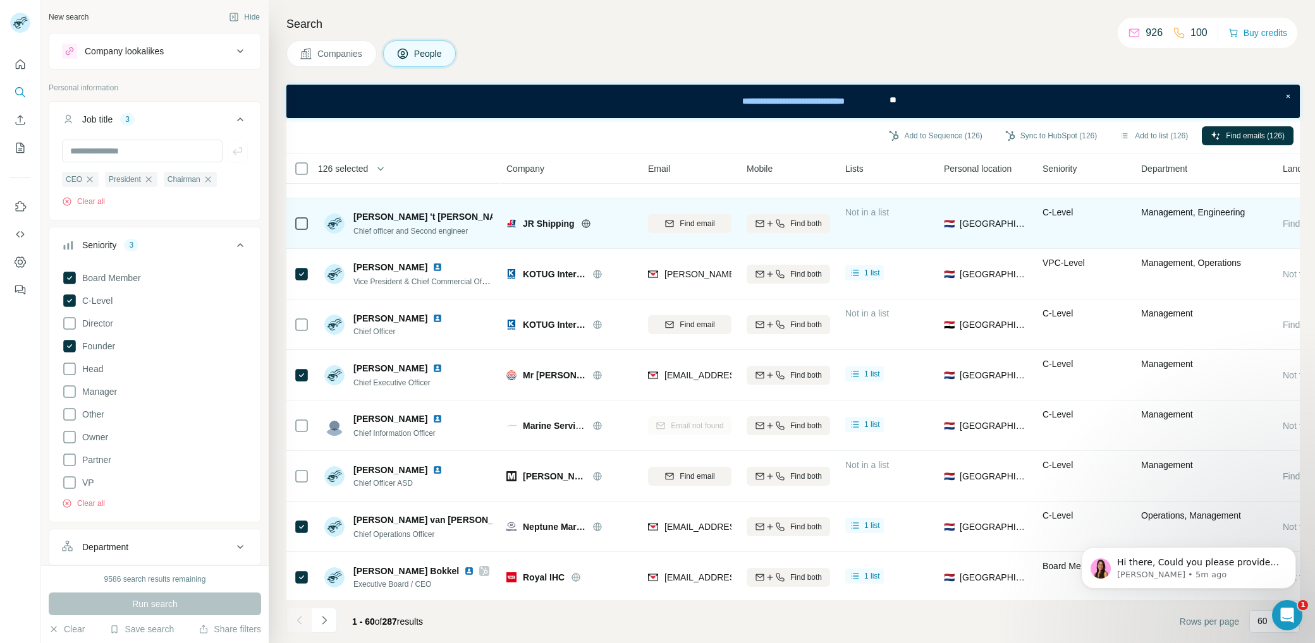
scroll to position [2624, 0]
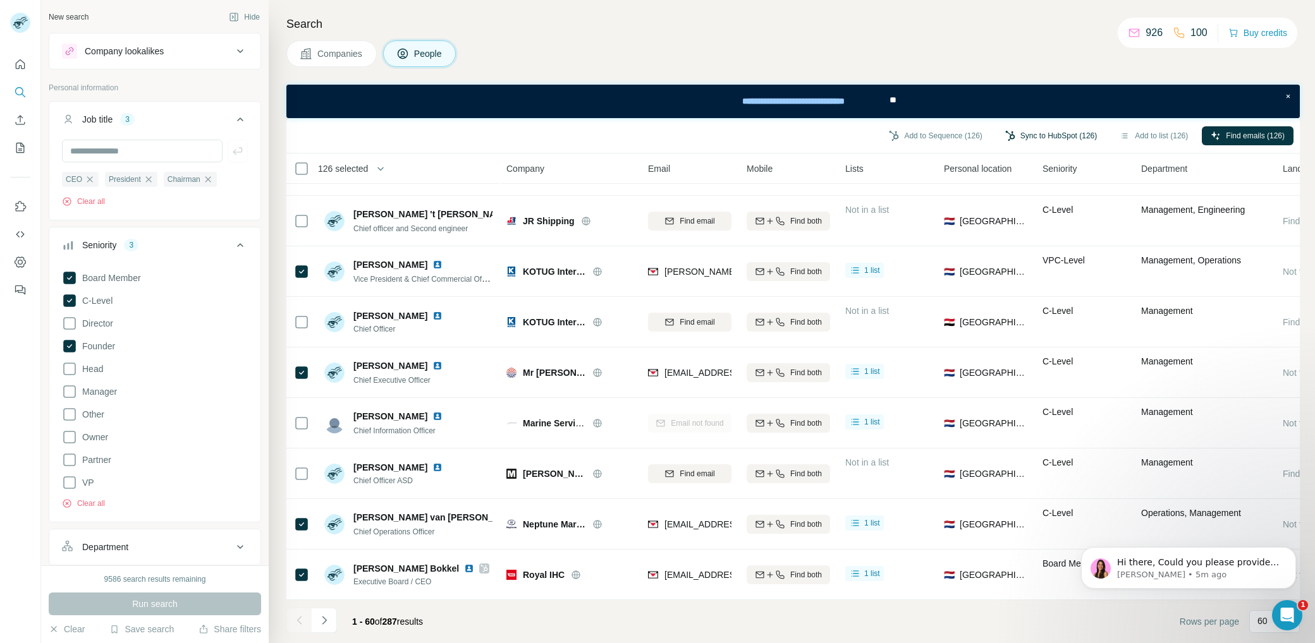
click at [1026, 133] on button "Sync to HubSpot (126)" at bounding box center [1050, 135] width 109 height 19
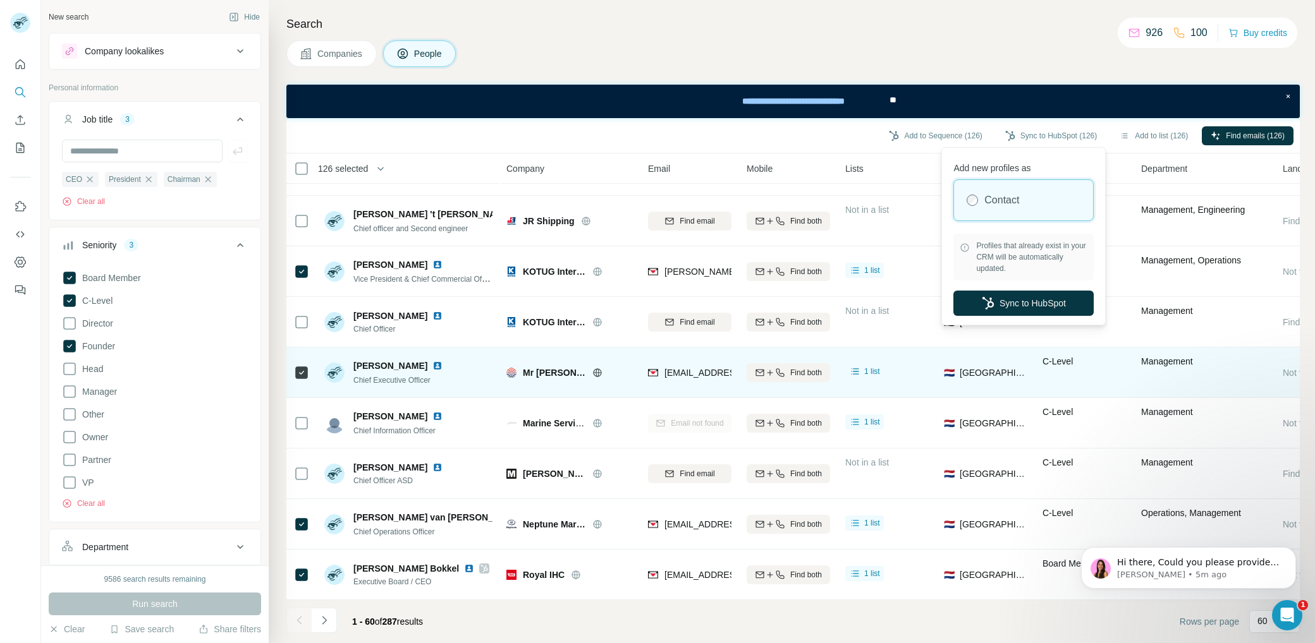
drag, startPoint x: 1045, startPoint y: 305, endPoint x: 1091, endPoint y: 339, distance: 57.8
click at [1045, 305] on button "Sync to HubSpot" at bounding box center [1023, 303] width 140 height 25
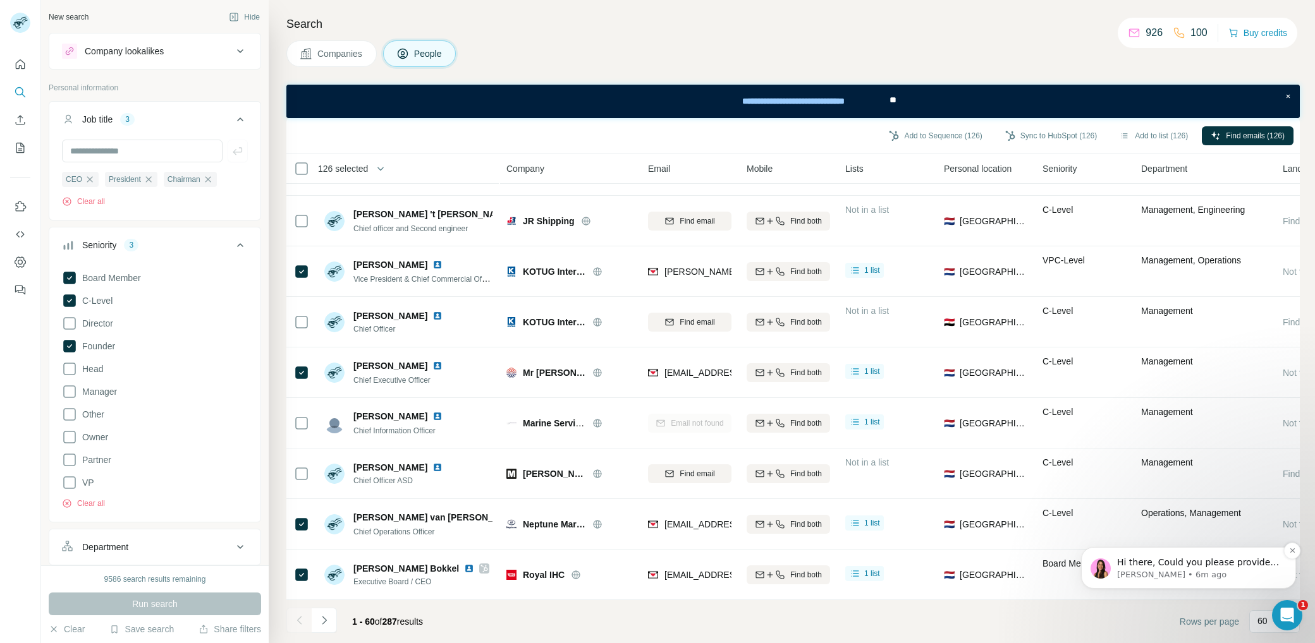
click at [1199, 571] on p "Aurélie • 6m ago" at bounding box center [1198, 575] width 163 height 11
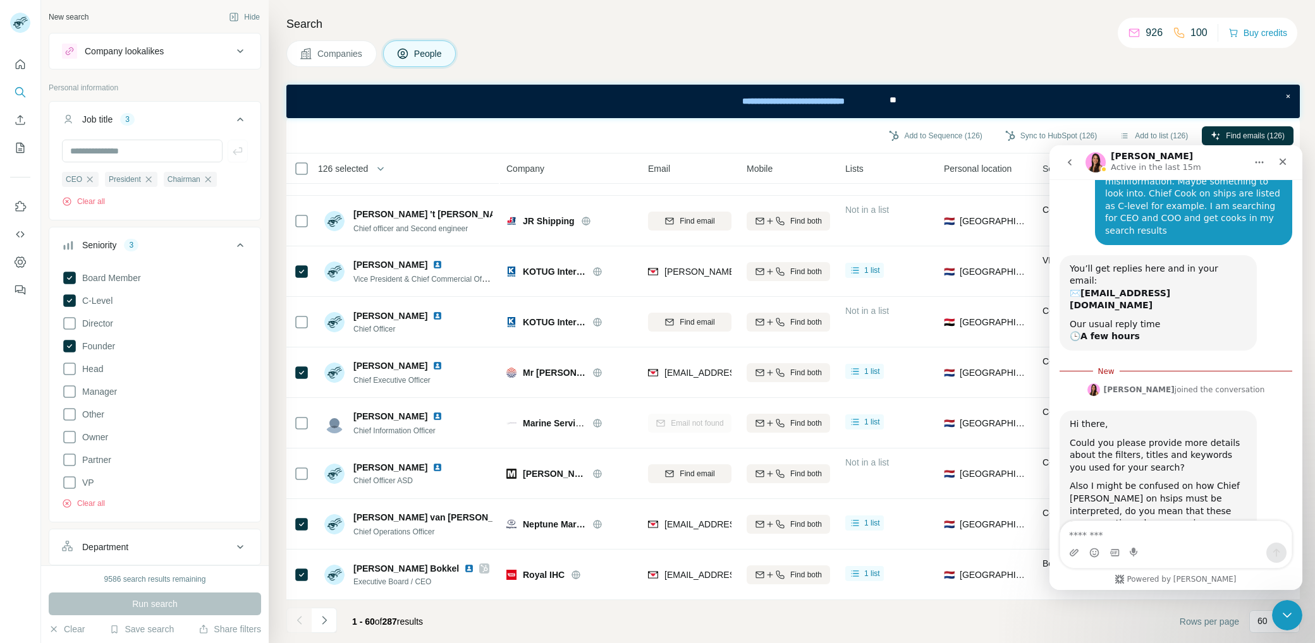
scroll to position [244, 0]
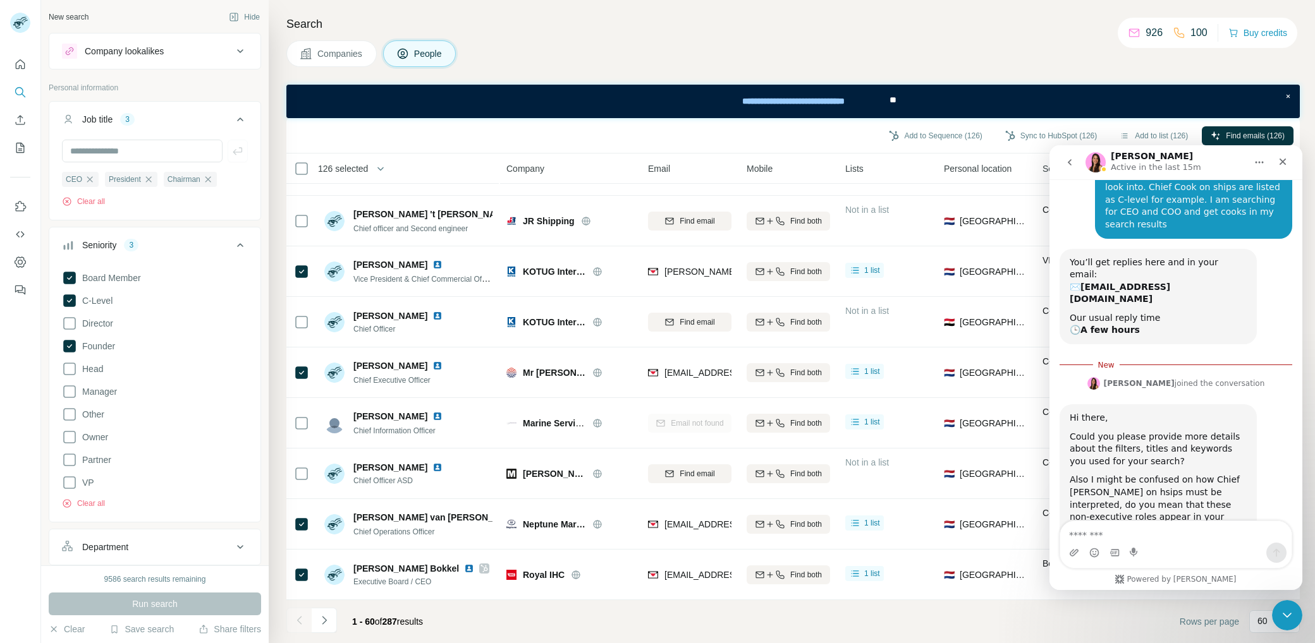
click at [1177, 552] on div "Intercom messenger" at bounding box center [1175, 553] width 231 height 20
click at [1187, 541] on textarea "Message…" at bounding box center [1175, 531] width 231 height 21
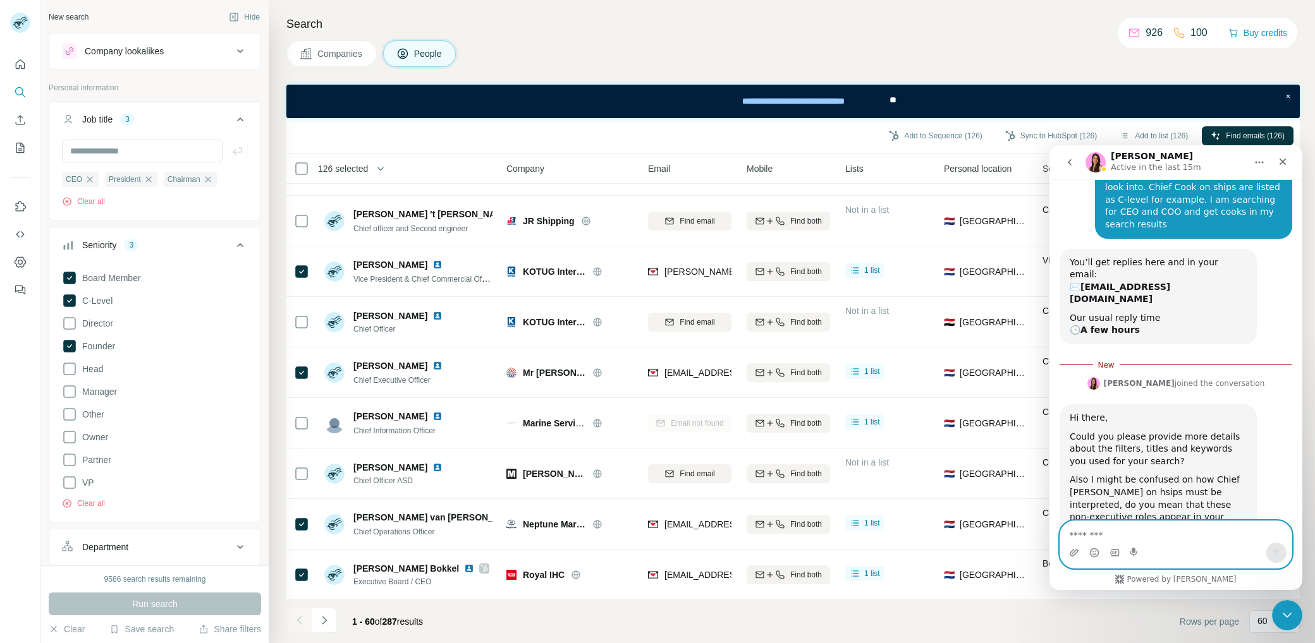
click at [1187, 541] on textarea "Message…" at bounding box center [1175, 531] width 231 height 21
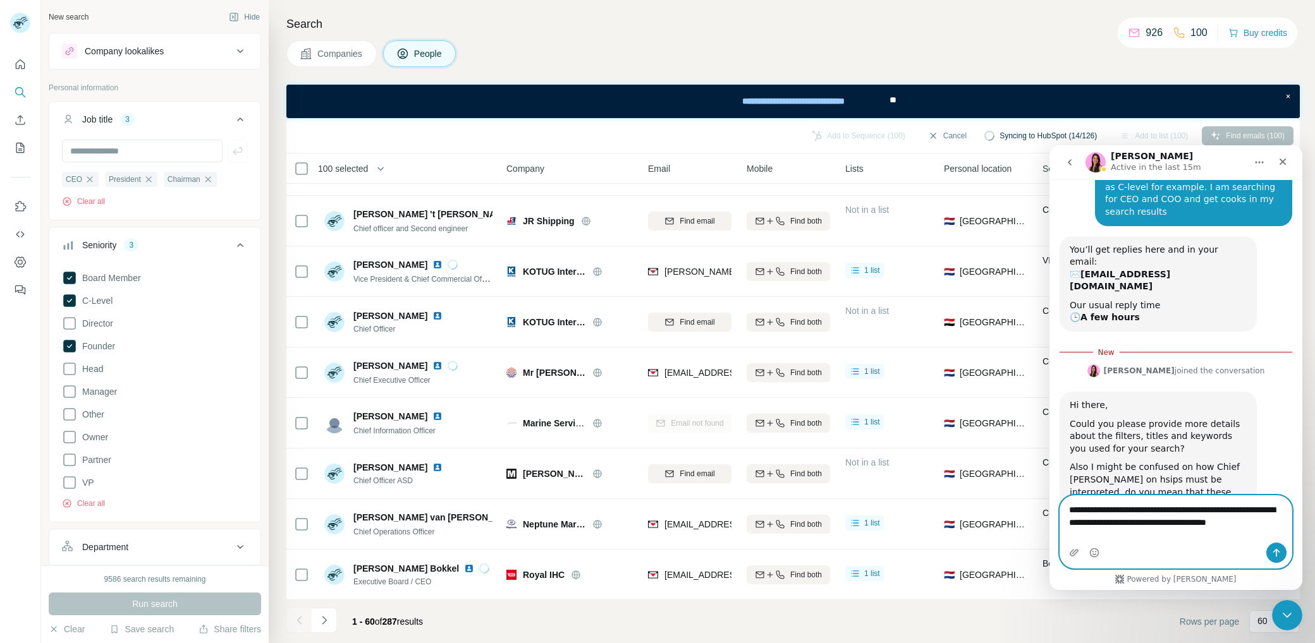
scroll to position [269, 0]
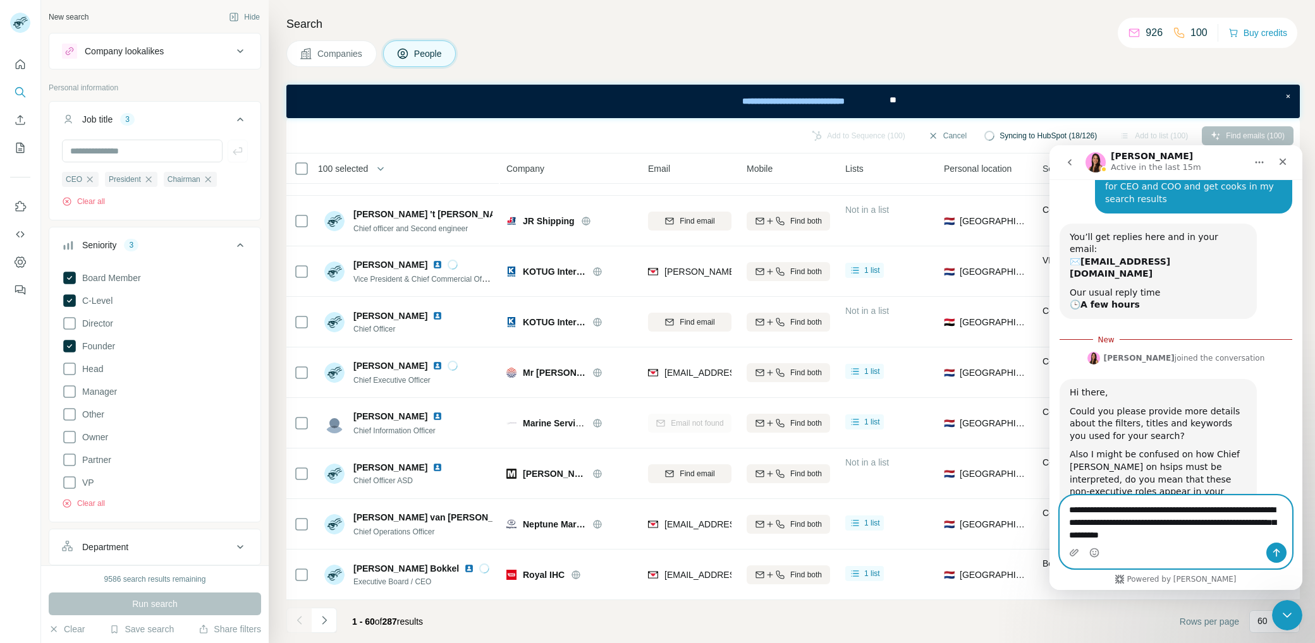
type textarea "**********"
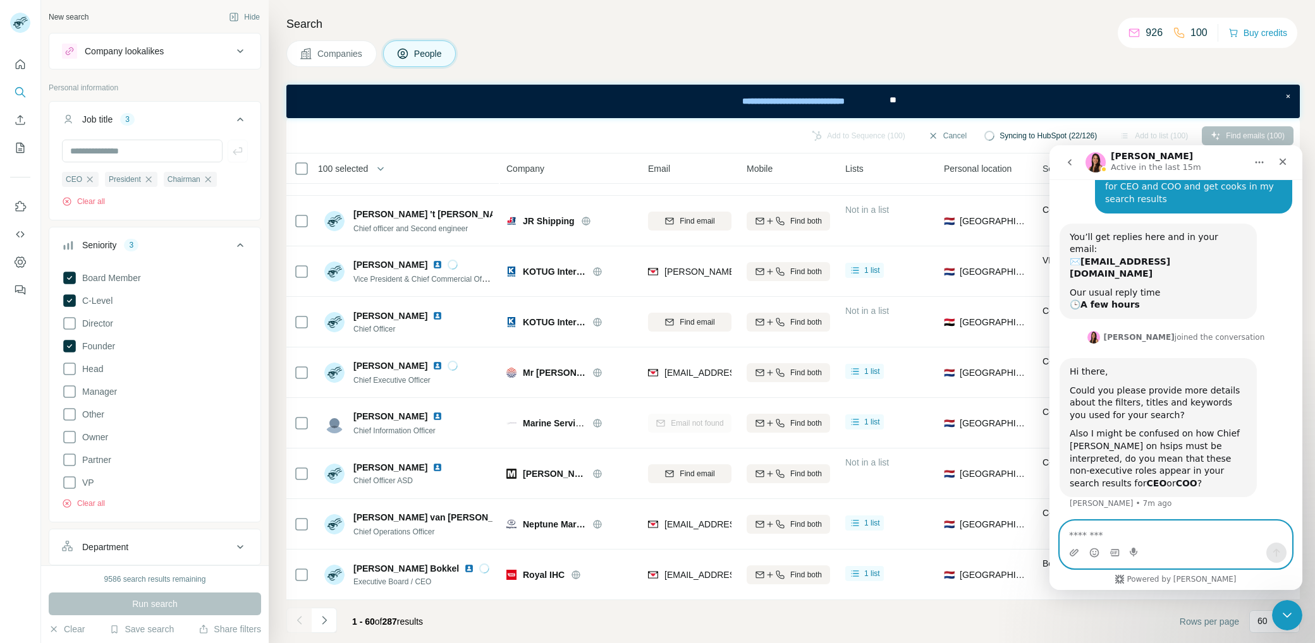
scroll to position [298, 0]
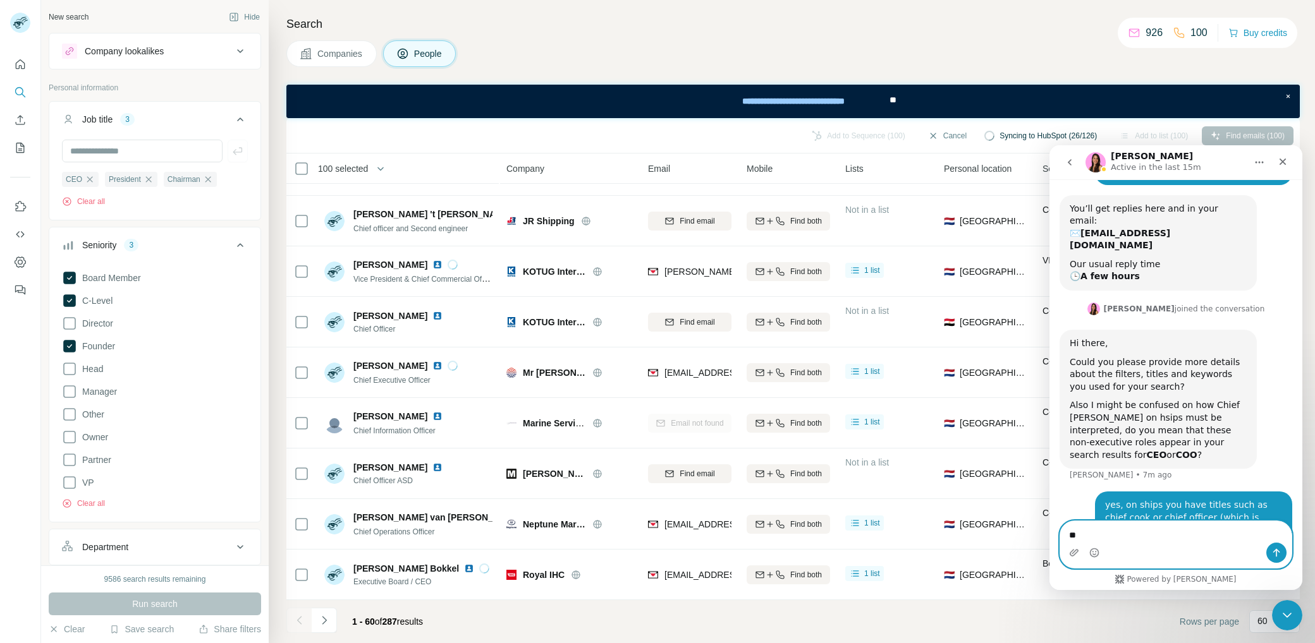
type textarea "*"
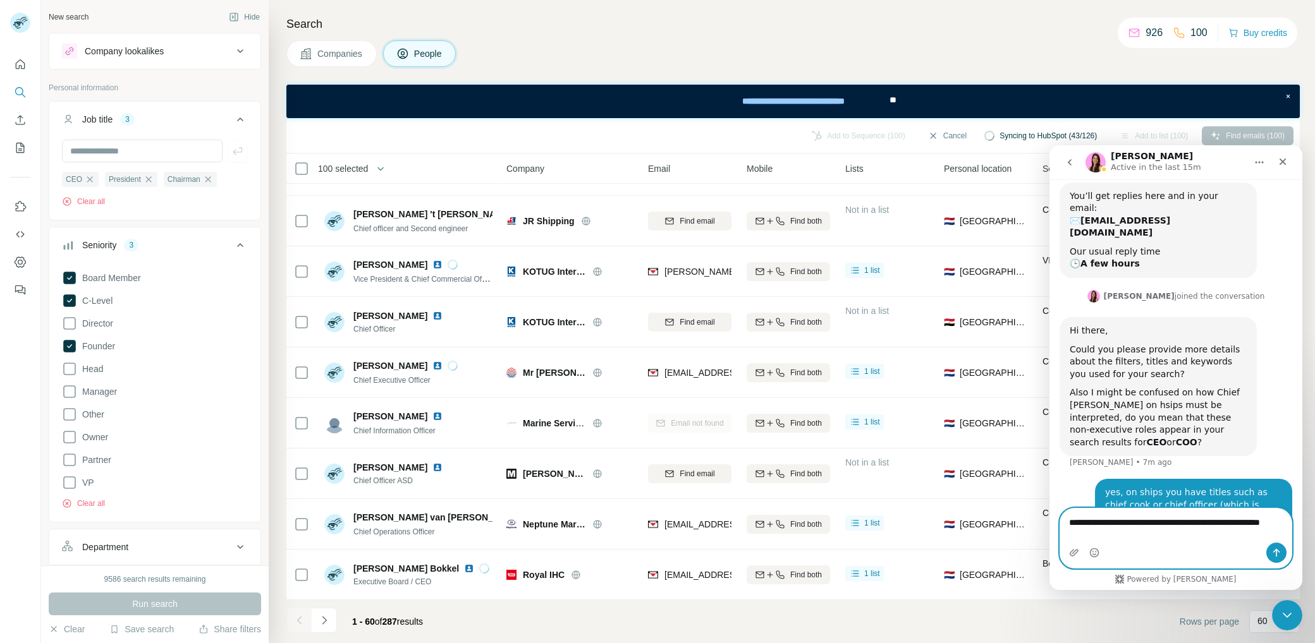
click at [1276, 521] on textarea "**********" at bounding box center [1176, 526] width 232 height 34
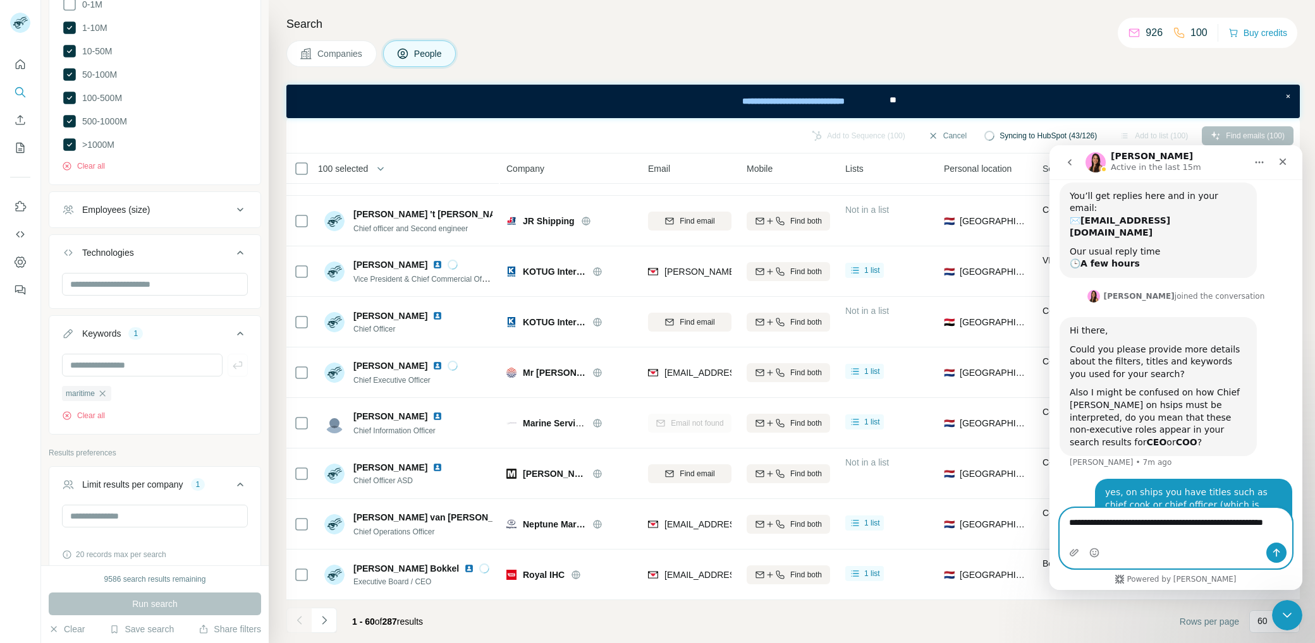
scroll to position [1007, 0]
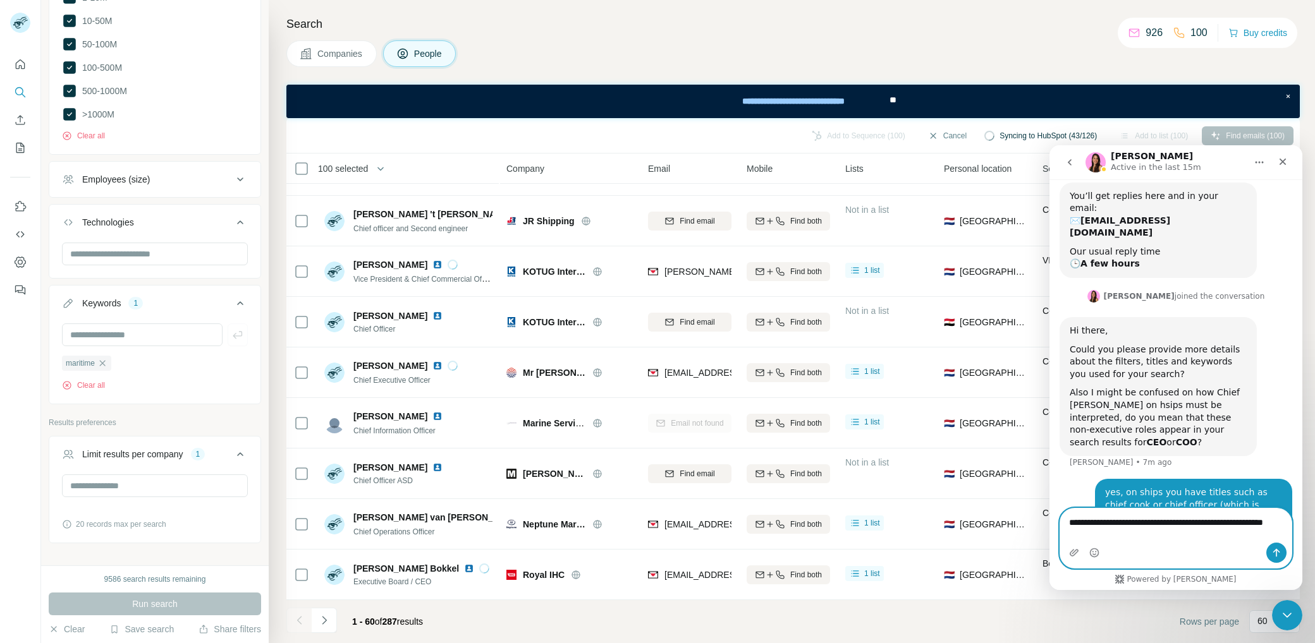
type textarea "**********"
click at [1279, 557] on icon "Send a message…" at bounding box center [1276, 553] width 10 height 10
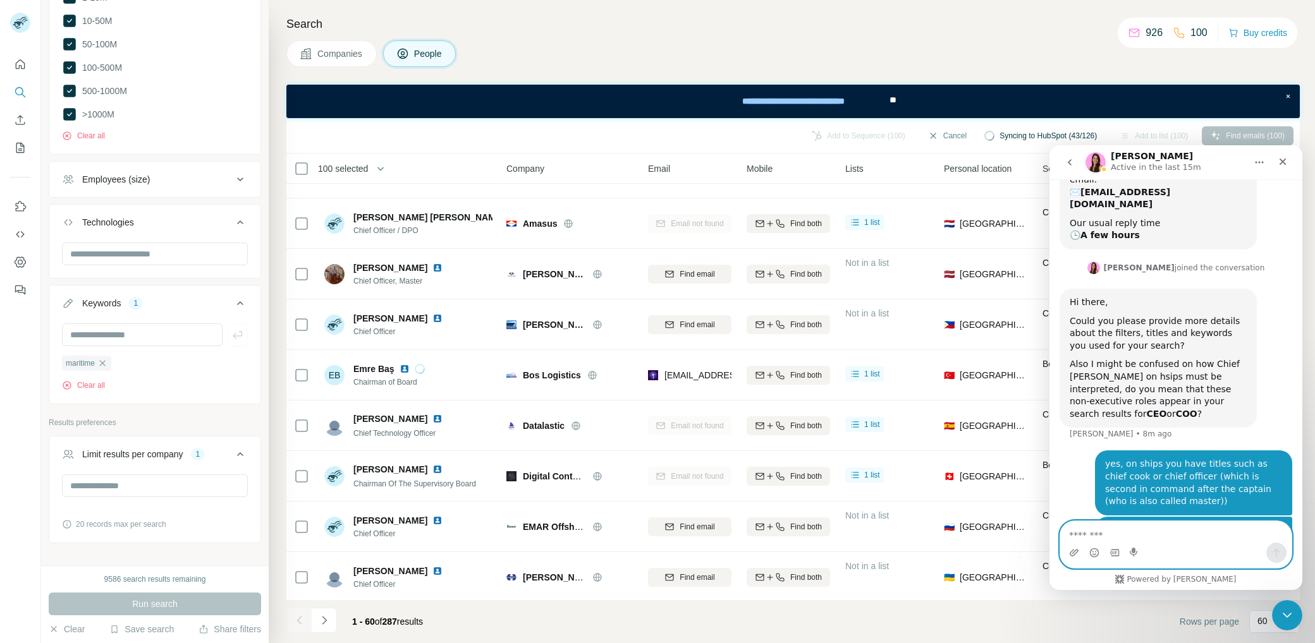
scroll to position [0, 0]
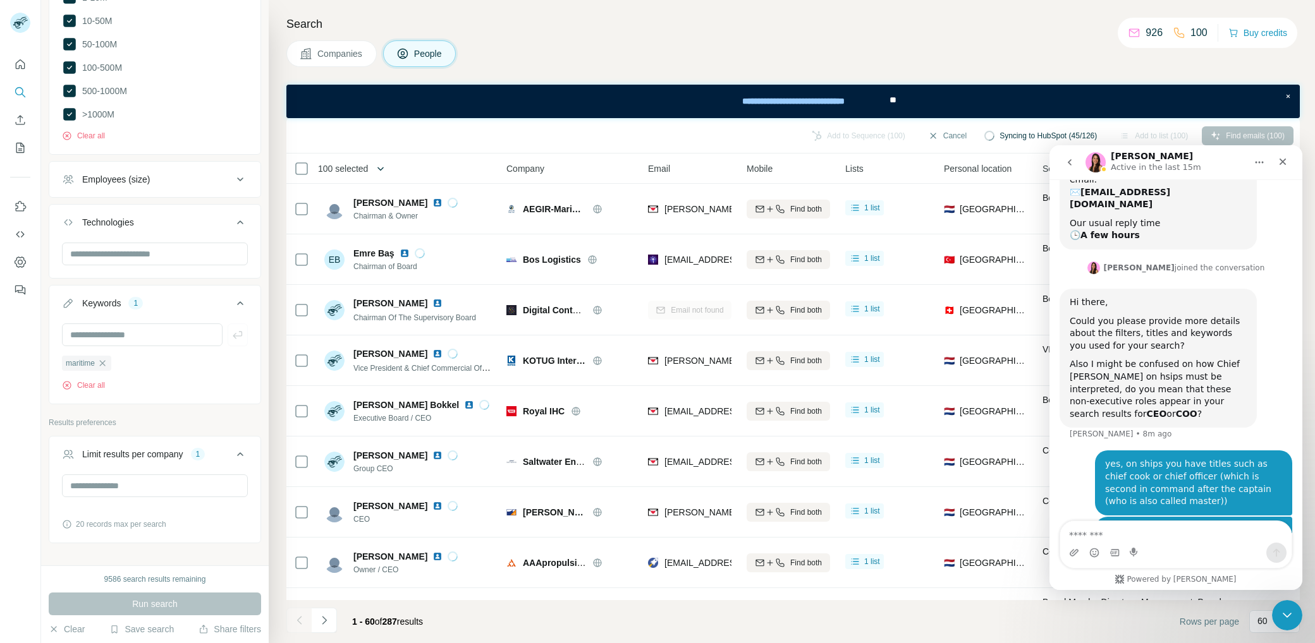
click at [379, 166] on icon "button" at bounding box center [380, 168] width 13 height 13
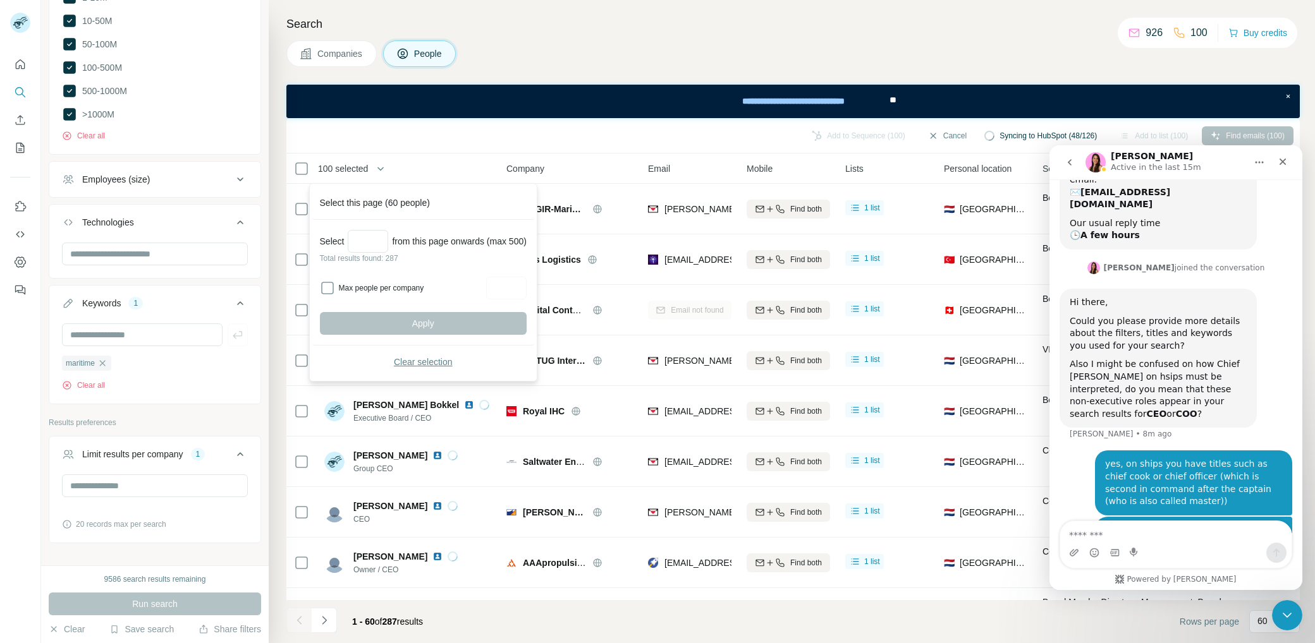
click at [429, 363] on span "Clear selection" at bounding box center [423, 362] width 59 height 13
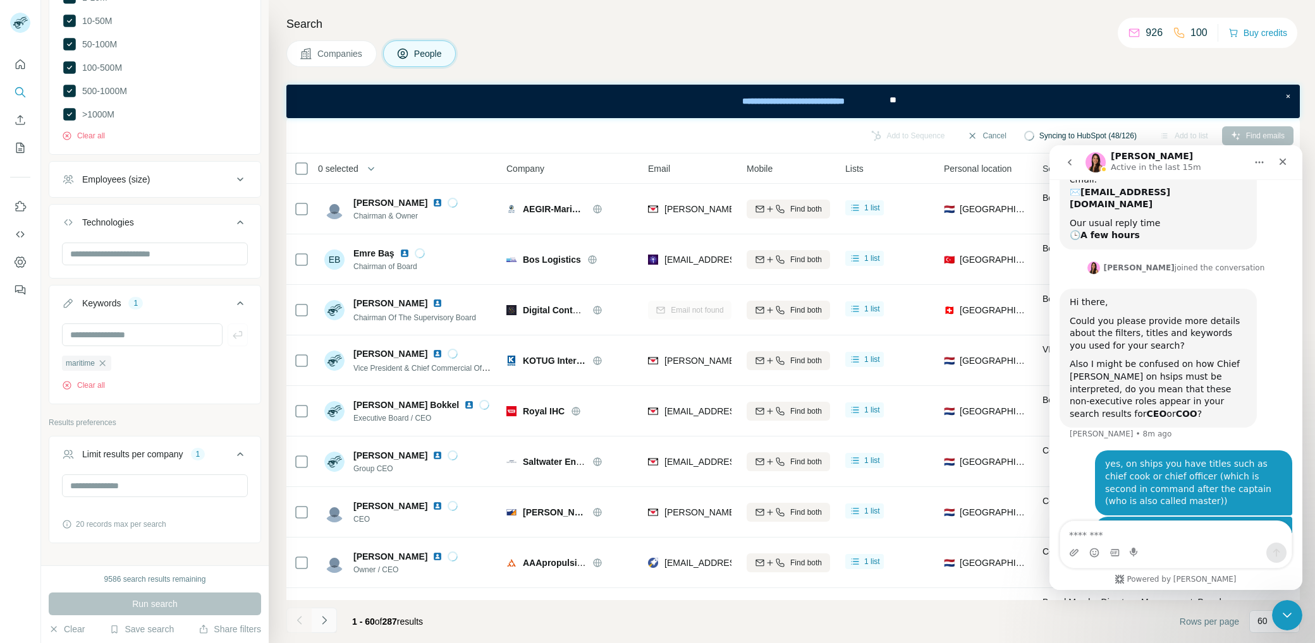
click at [331, 617] on button "Navigate to next page" at bounding box center [324, 620] width 25 height 25
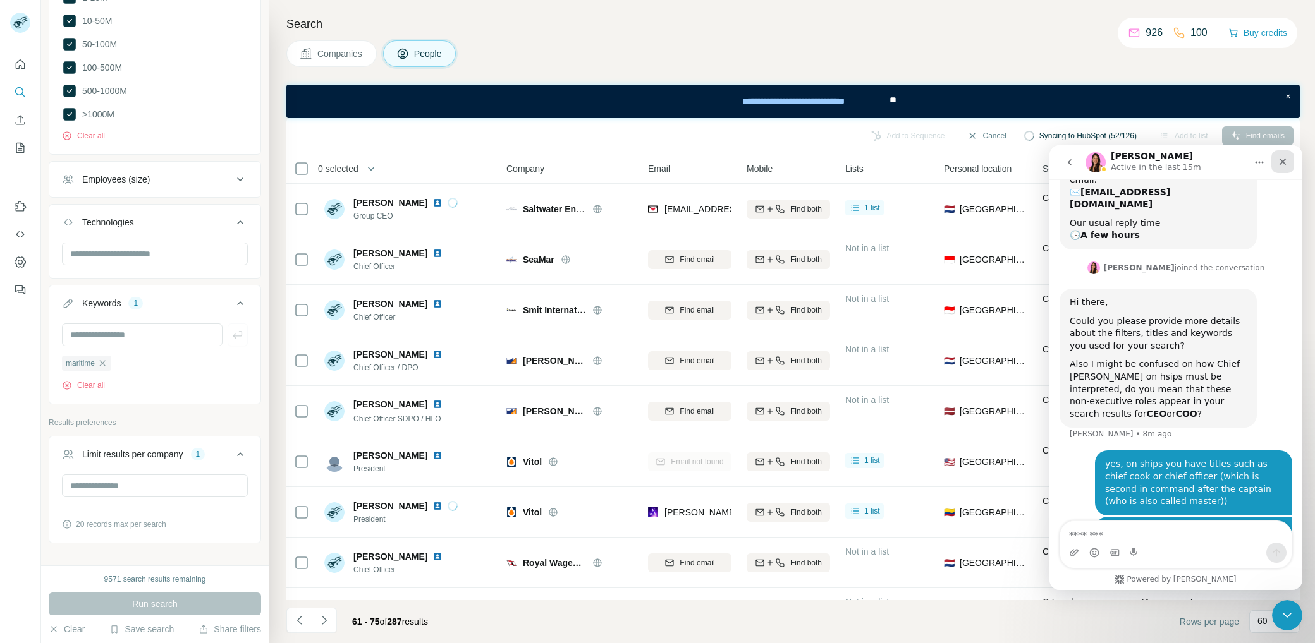
click at [1286, 159] on icon "Close" at bounding box center [1282, 162] width 7 height 7
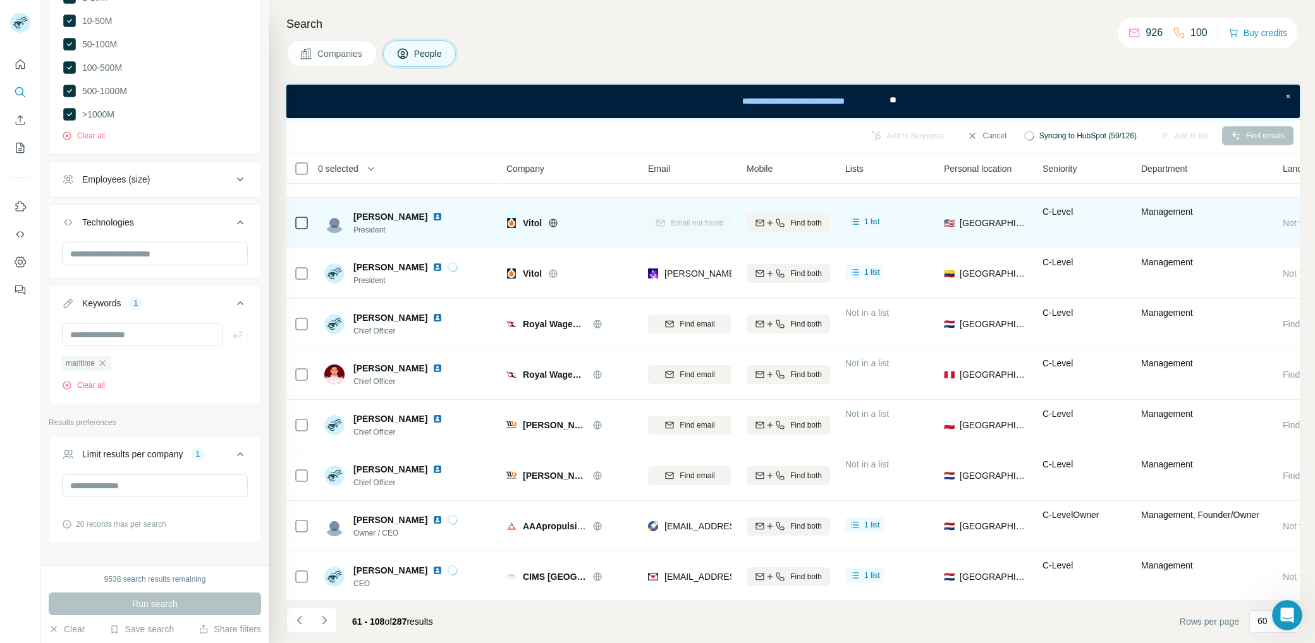
scroll to position [336, 0]
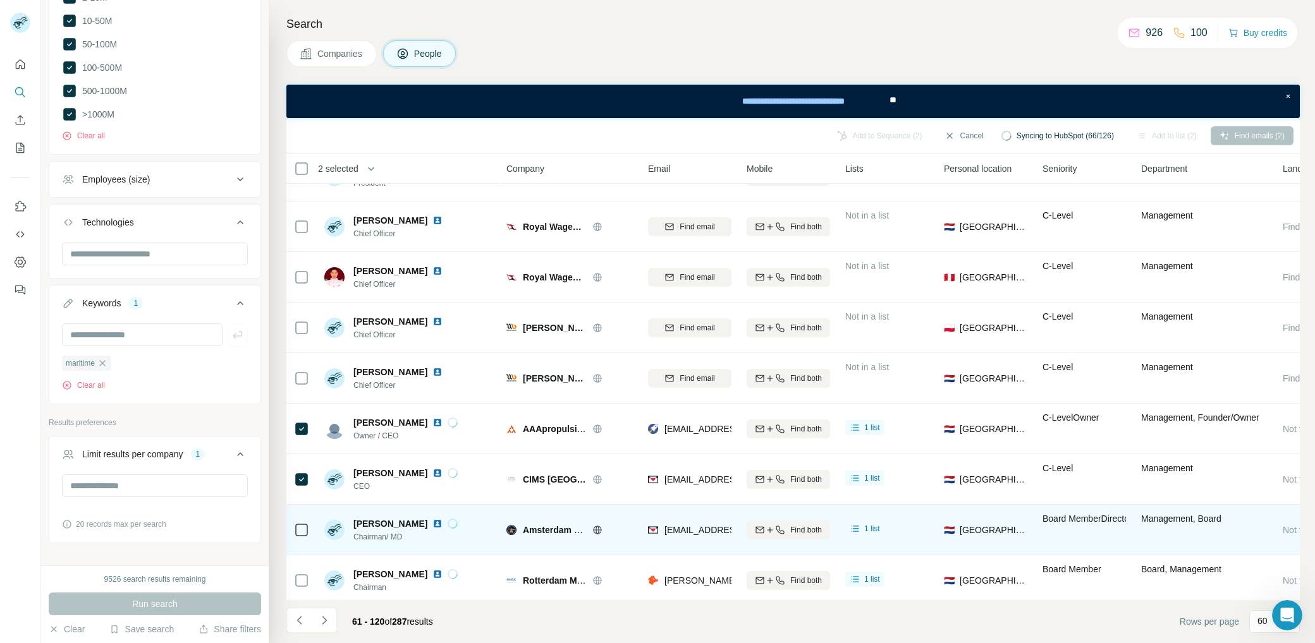
click at [308, 526] on icon at bounding box center [301, 530] width 15 height 15
click at [309, 525] on td at bounding box center [301, 530] width 30 height 51
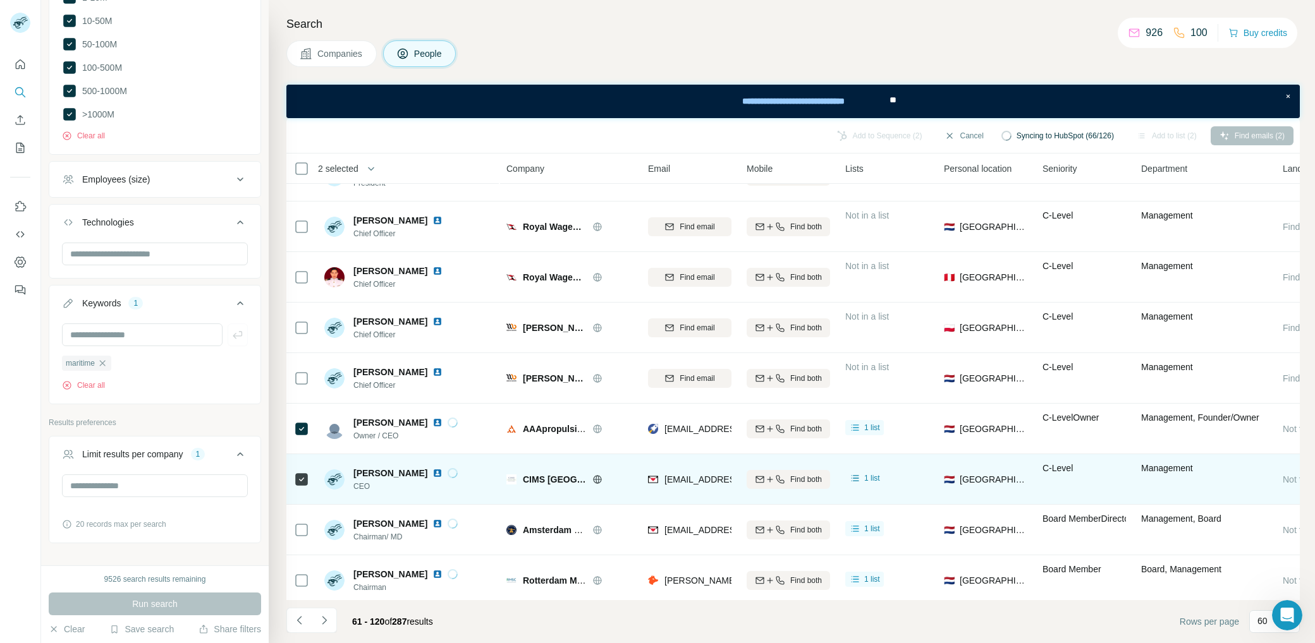
click at [309, 477] on td at bounding box center [301, 479] width 30 height 51
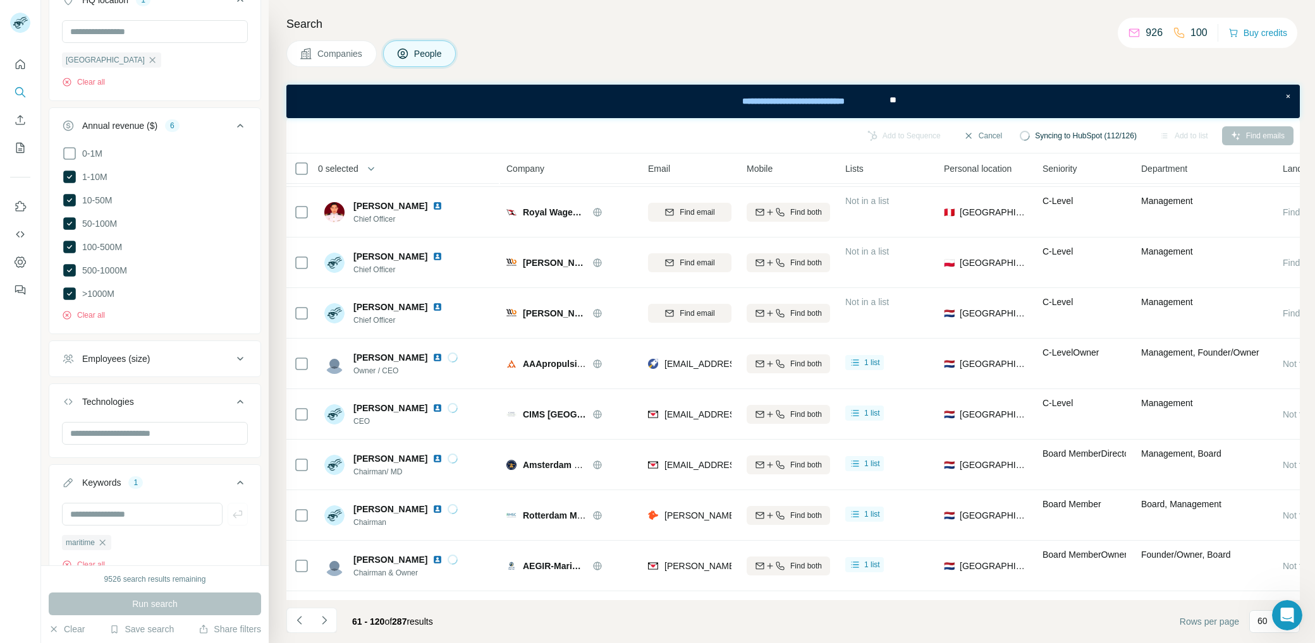
scroll to position [0, 0]
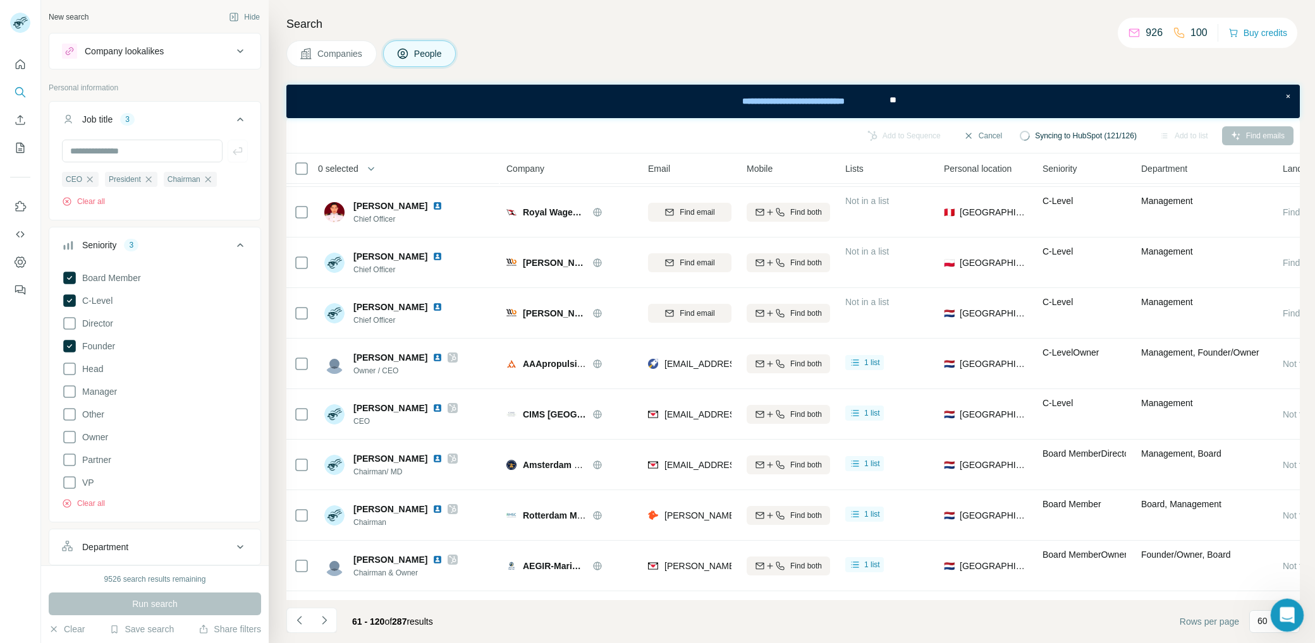
click at [1284, 618] on icon "Open Intercom Messenger" at bounding box center [1285, 614] width 21 height 21
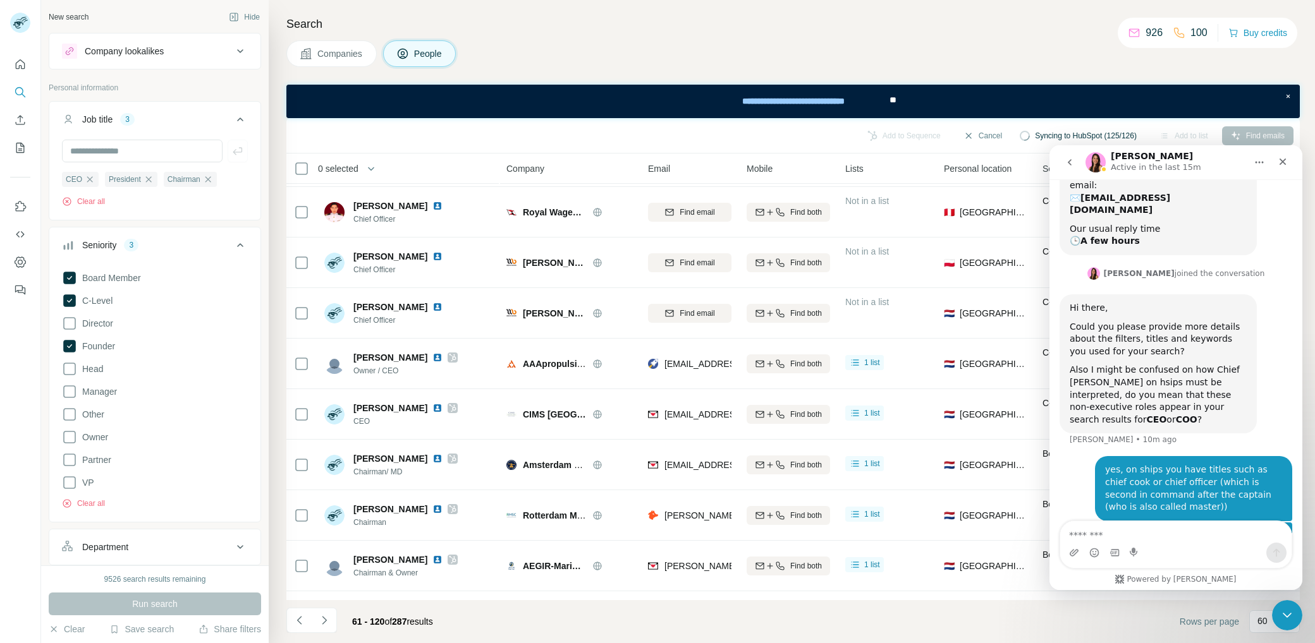
scroll to position [339, 0]
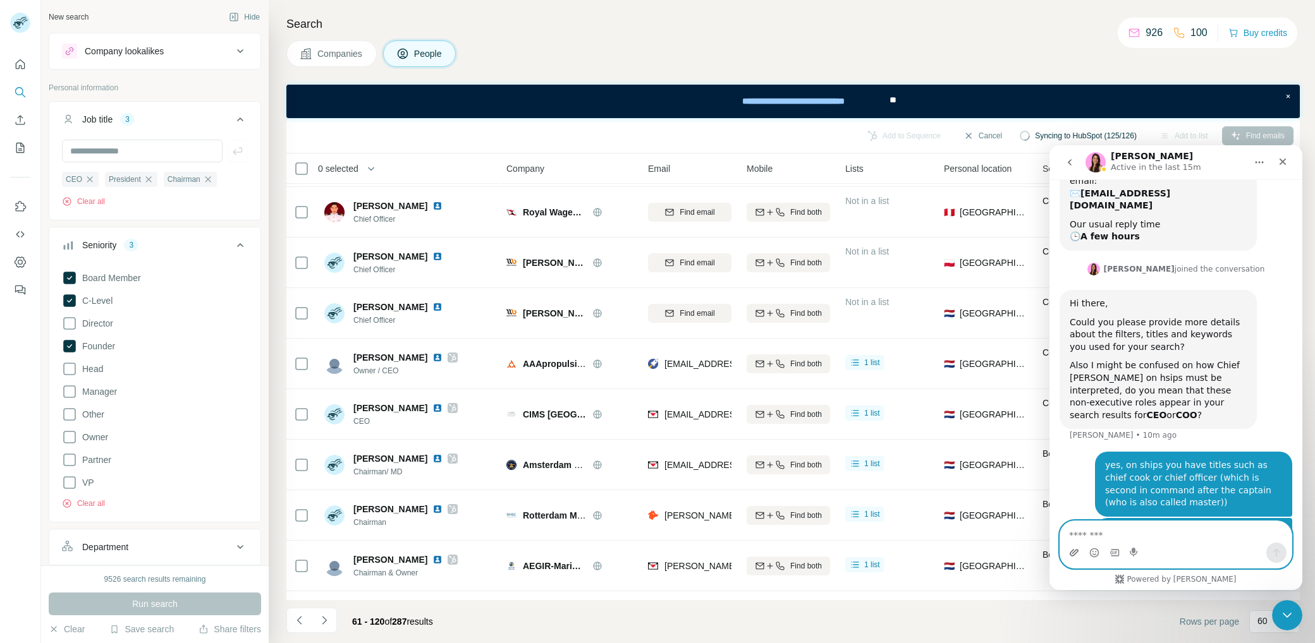
click at [1073, 554] on icon "Upload attachment" at bounding box center [1074, 553] width 10 height 10
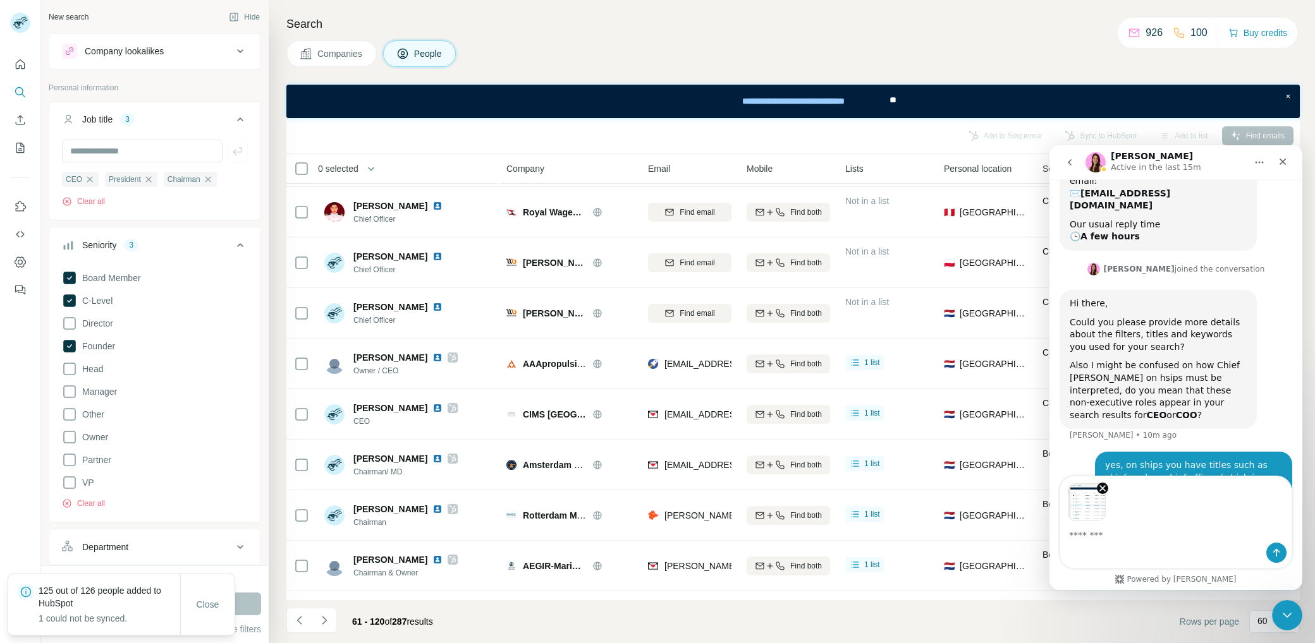
scroll to position [384, 0]
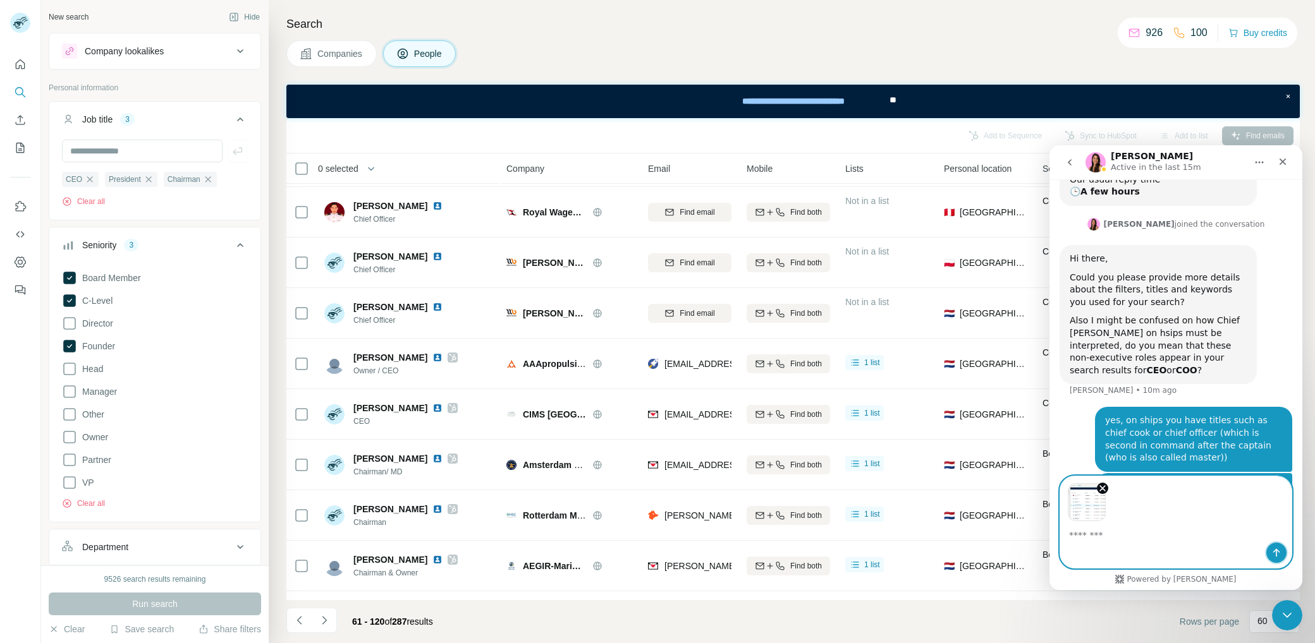
click at [1281, 551] on icon "Send a message…" at bounding box center [1276, 553] width 10 height 10
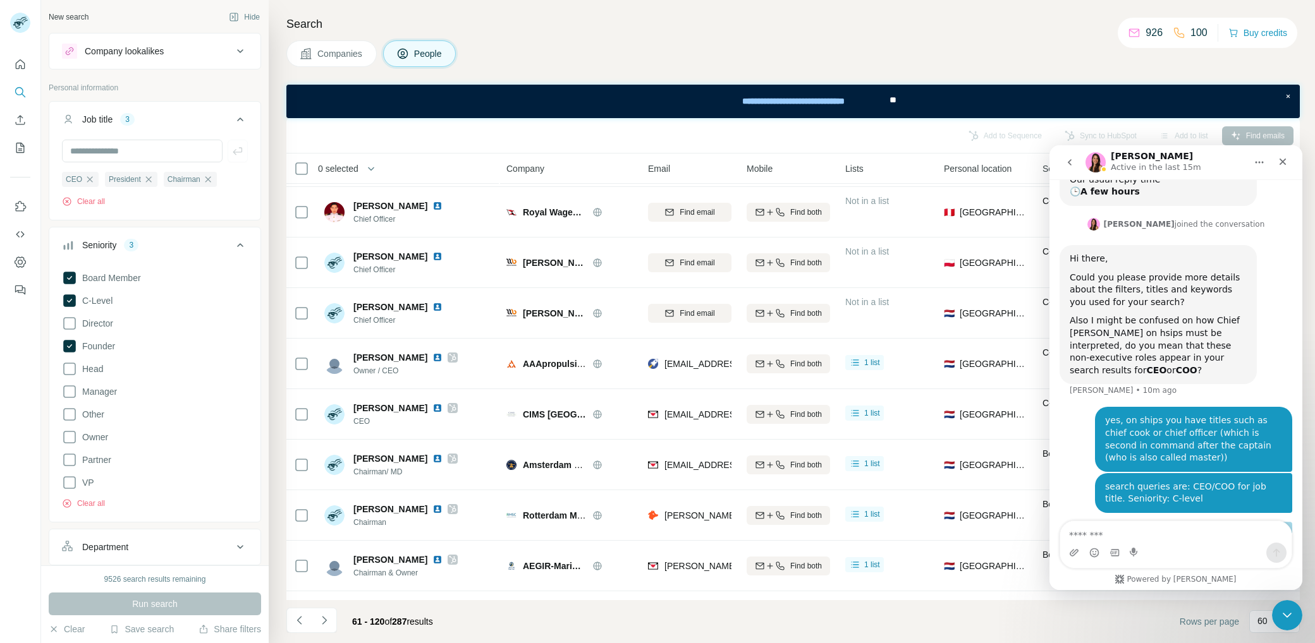
scroll to position [451, 0]
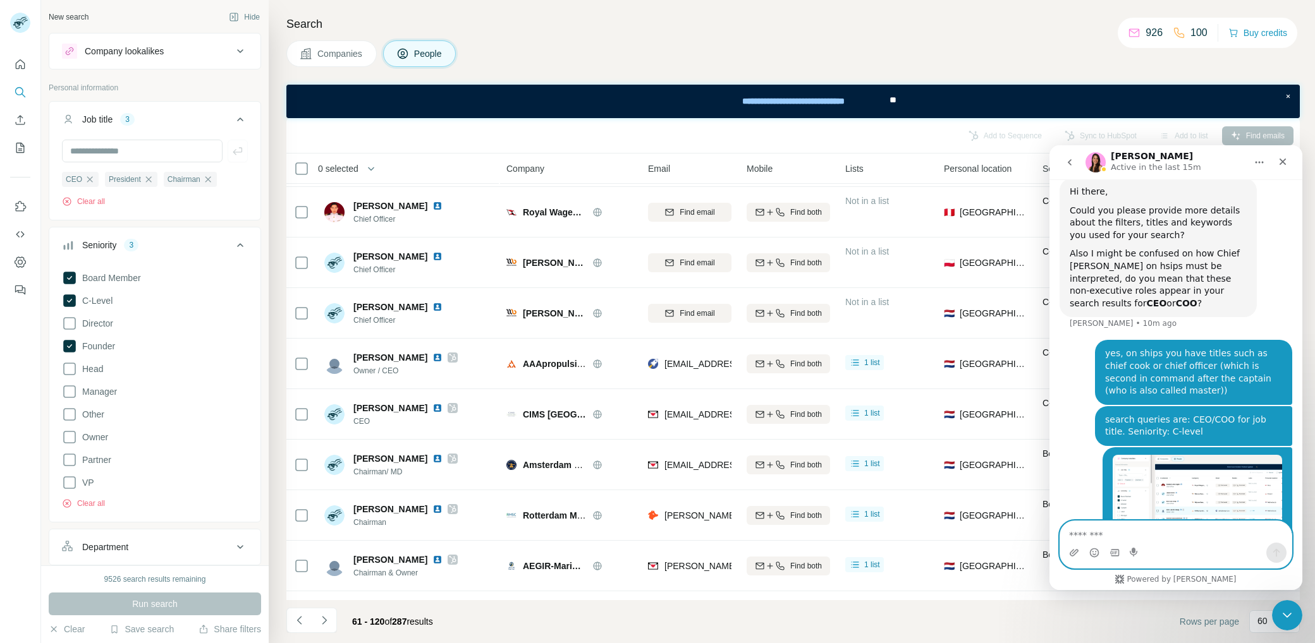
click at [1158, 543] on div "Intercom messenger" at bounding box center [1175, 553] width 231 height 20
click at [1142, 535] on textarea "Message…" at bounding box center [1175, 531] width 231 height 21
type textarea "**********"
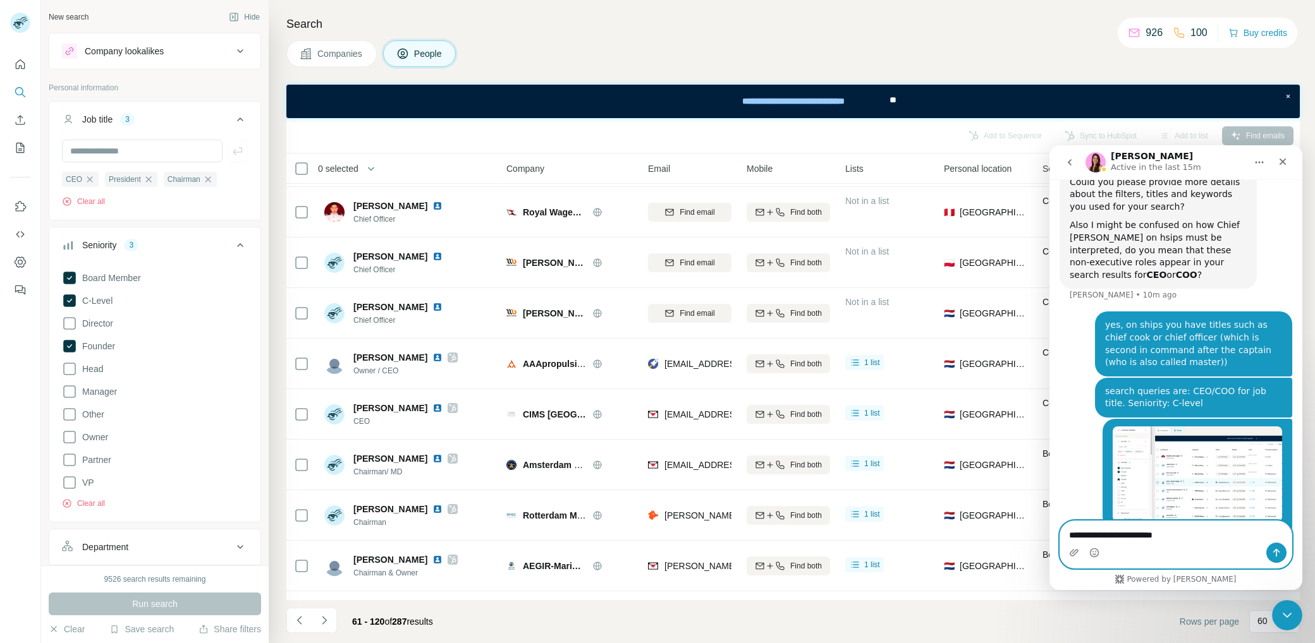
type textarea "**********"
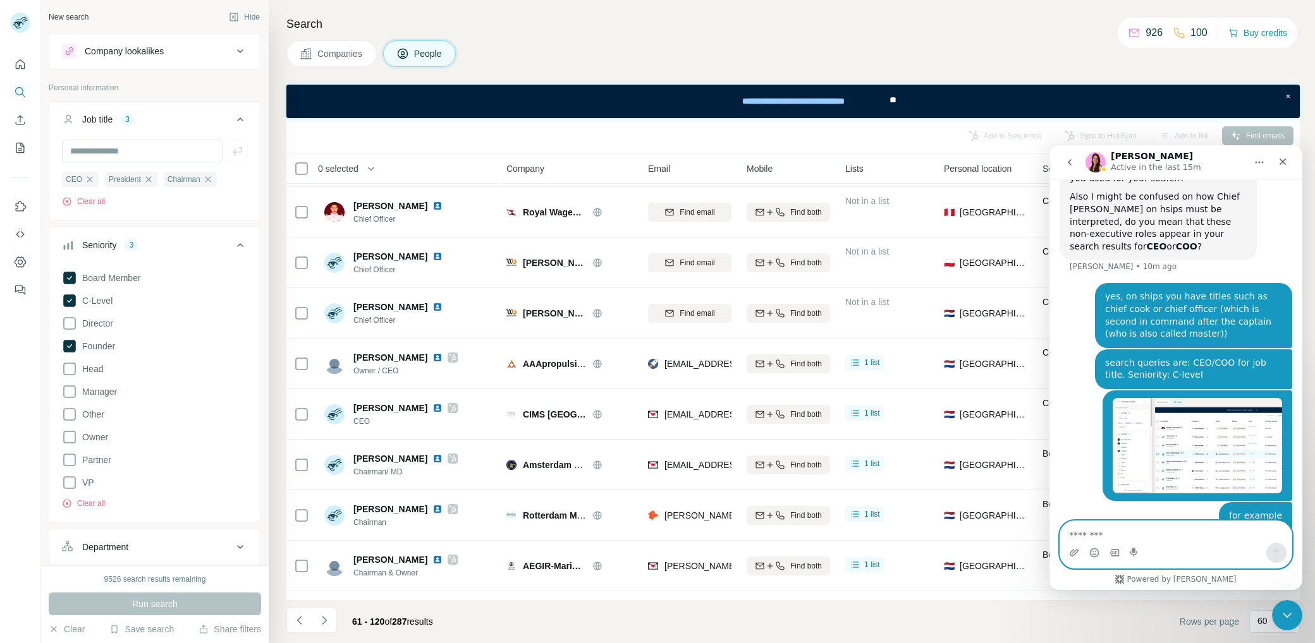
scroll to position [508, 0]
click at [1282, 161] on icon "Close" at bounding box center [1282, 162] width 7 height 7
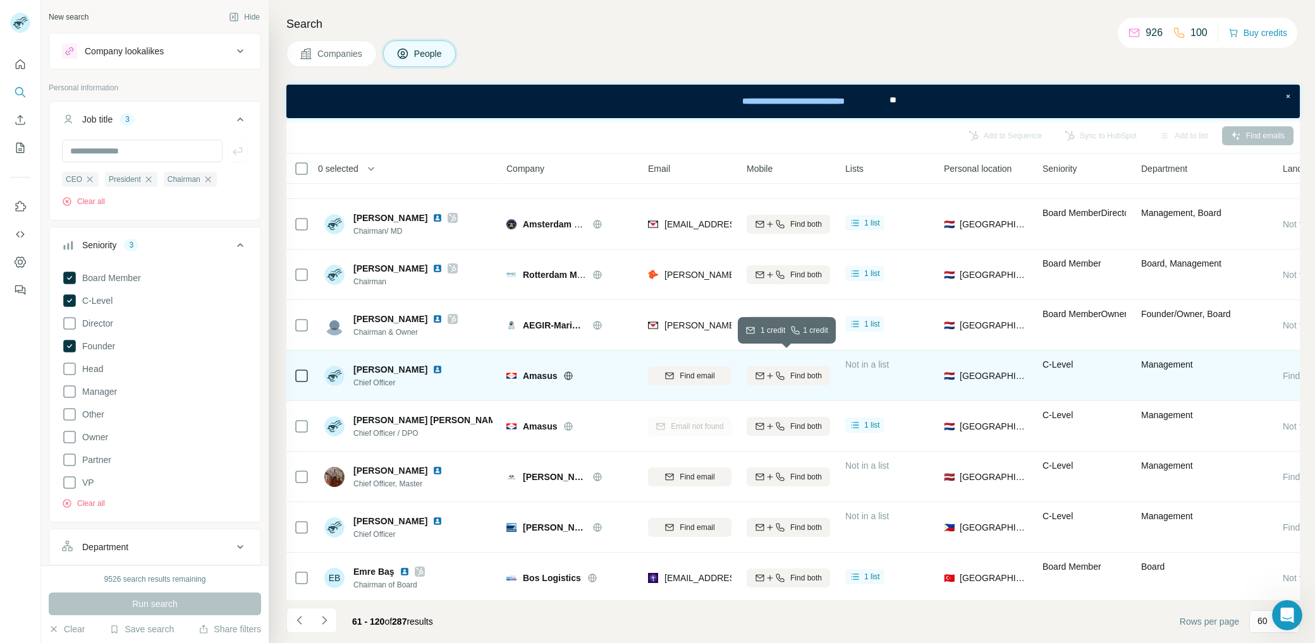
scroll to position [2624, 0]
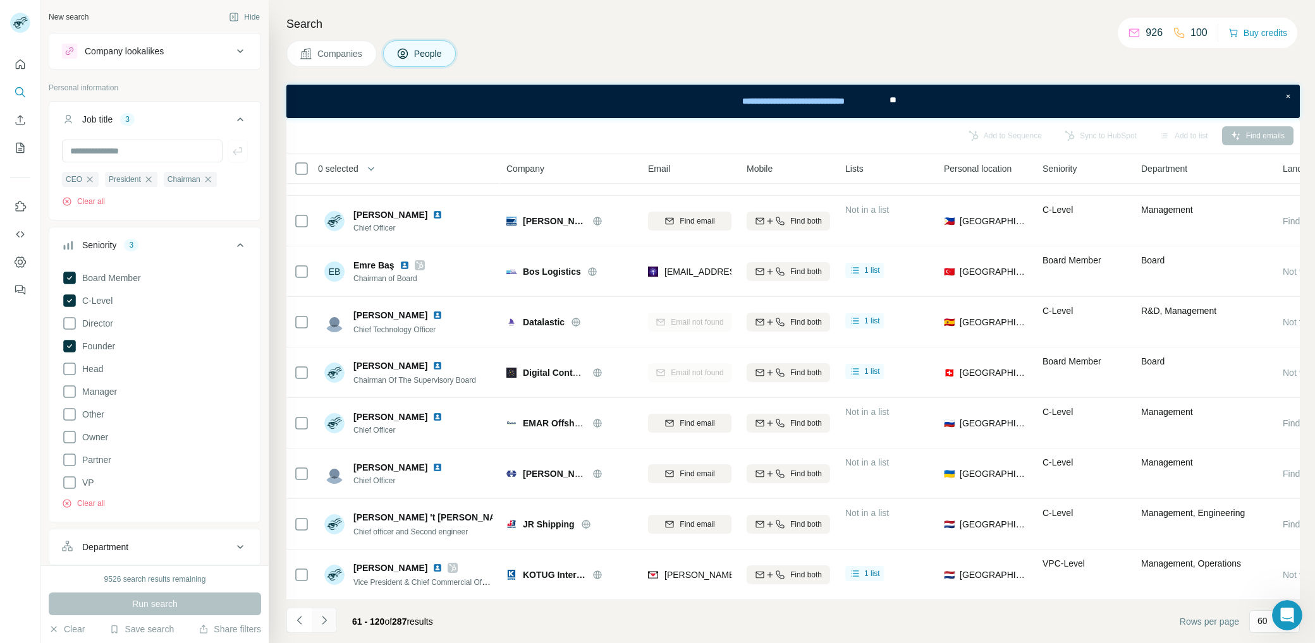
click at [322, 618] on icon "Navigate to next page" at bounding box center [324, 620] width 4 height 8
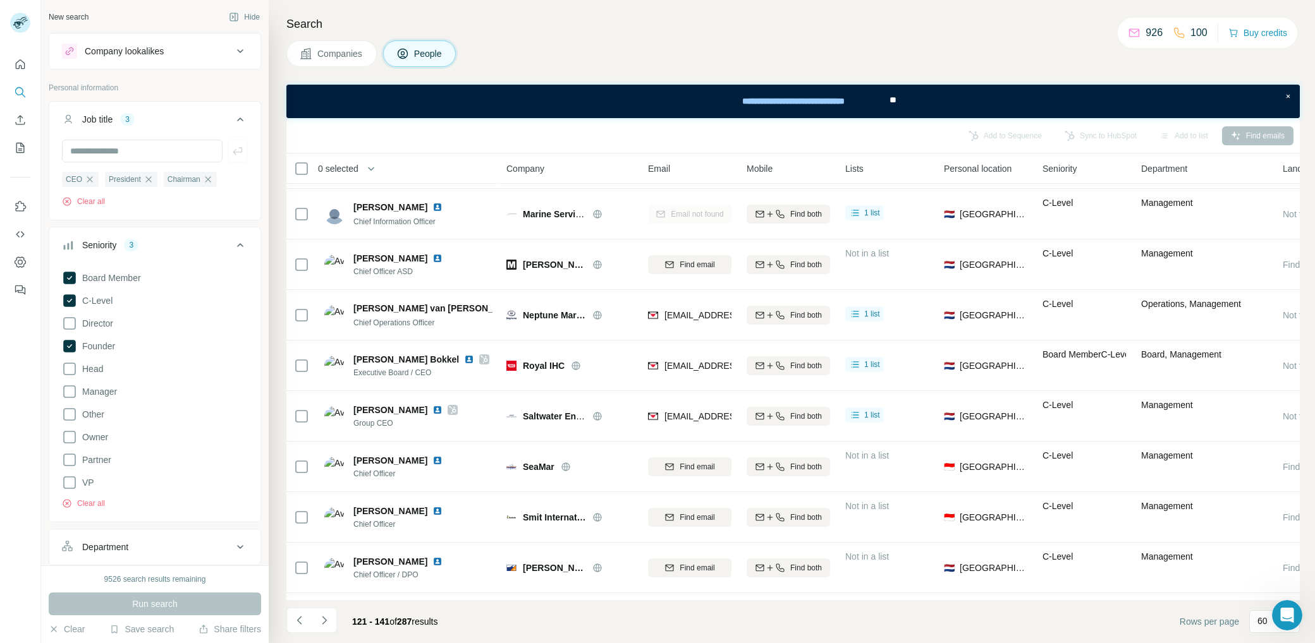
scroll to position [652, 0]
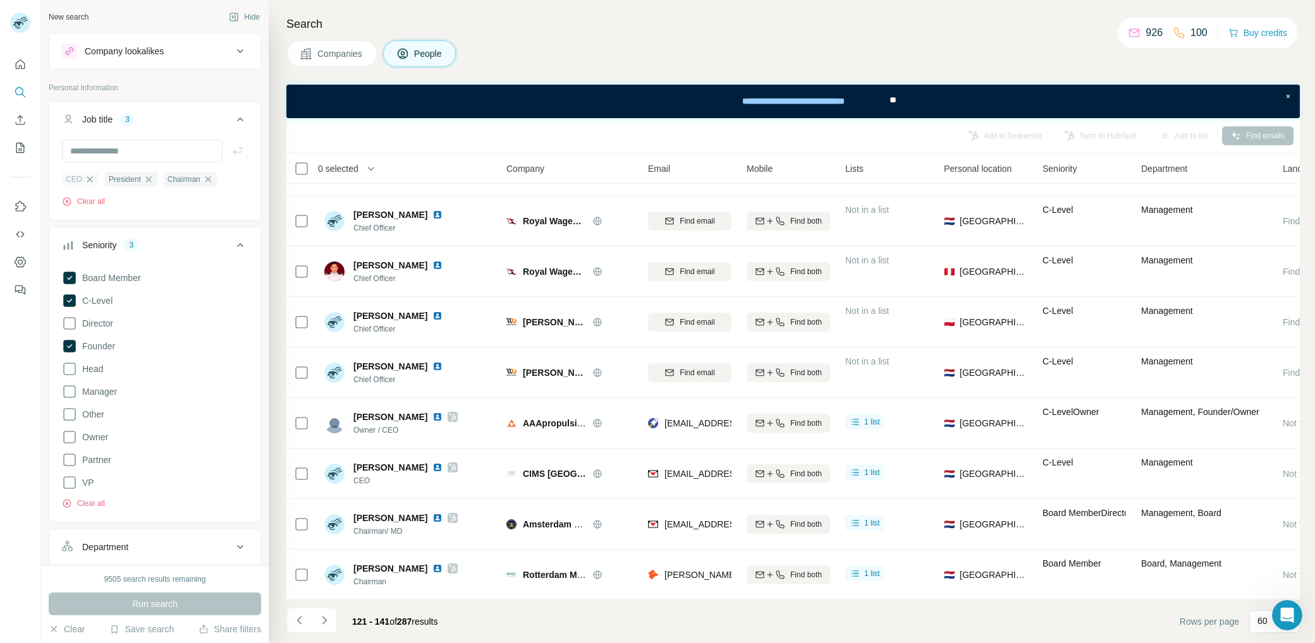
click at [90, 178] on icon "button" at bounding box center [90, 179] width 6 height 6
click at [129, 149] on input "text" at bounding box center [142, 151] width 161 height 23
type input "*******"
click at [233, 150] on button "button" at bounding box center [238, 151] width 20 height 23
click at [178, 153] on input "text" at bounding box center [142, 151] width 161 height 23
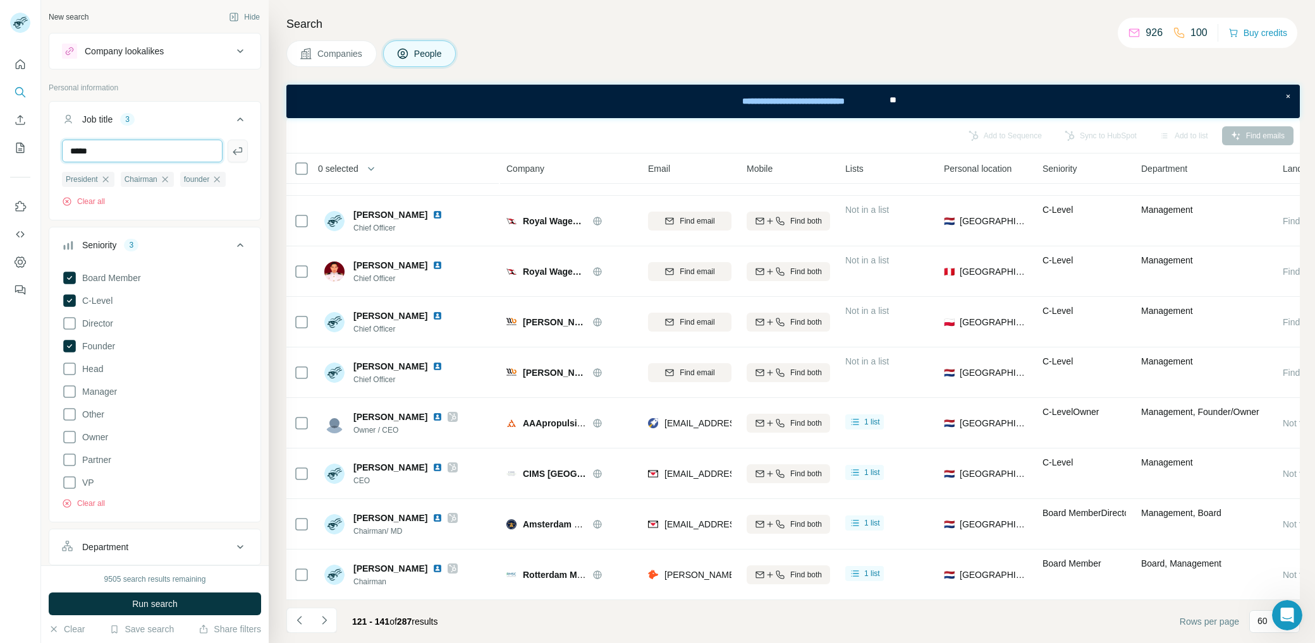
type input "*****"
click at [231, 150] on icon "button" at bounding box center [237, 151] width 13 height 13
click at [155, 606] on span "Run search" at bounding box center [155, 604] width 46 height 13
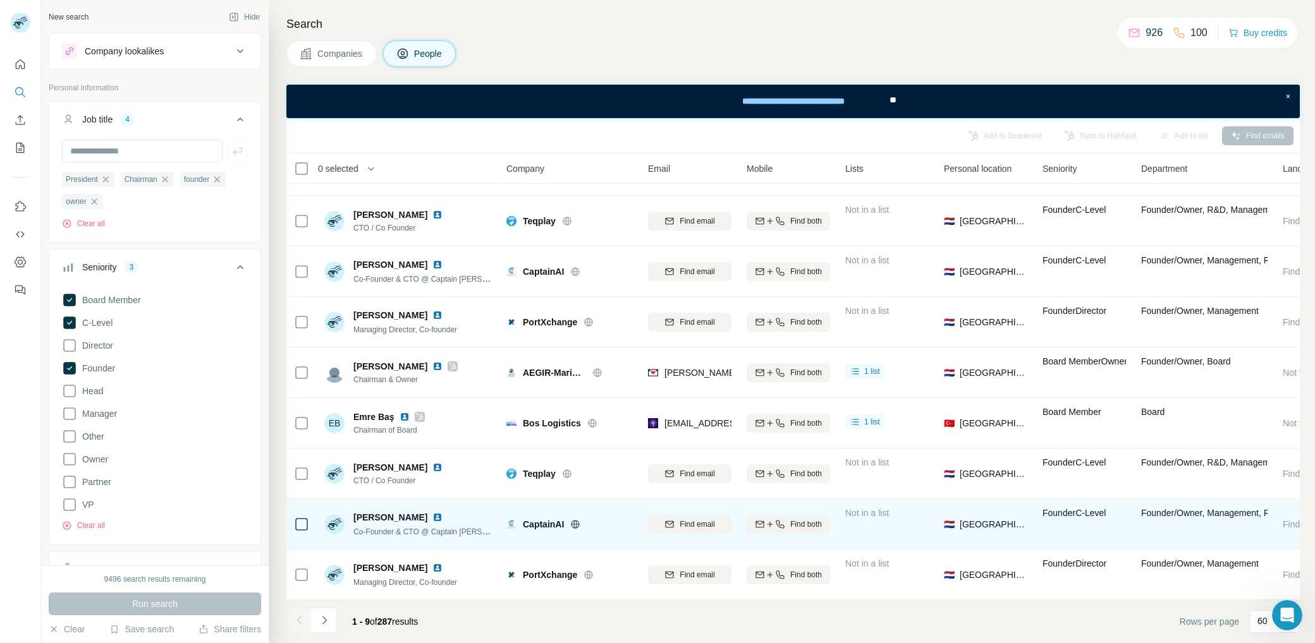
scroll to position [46, 0]
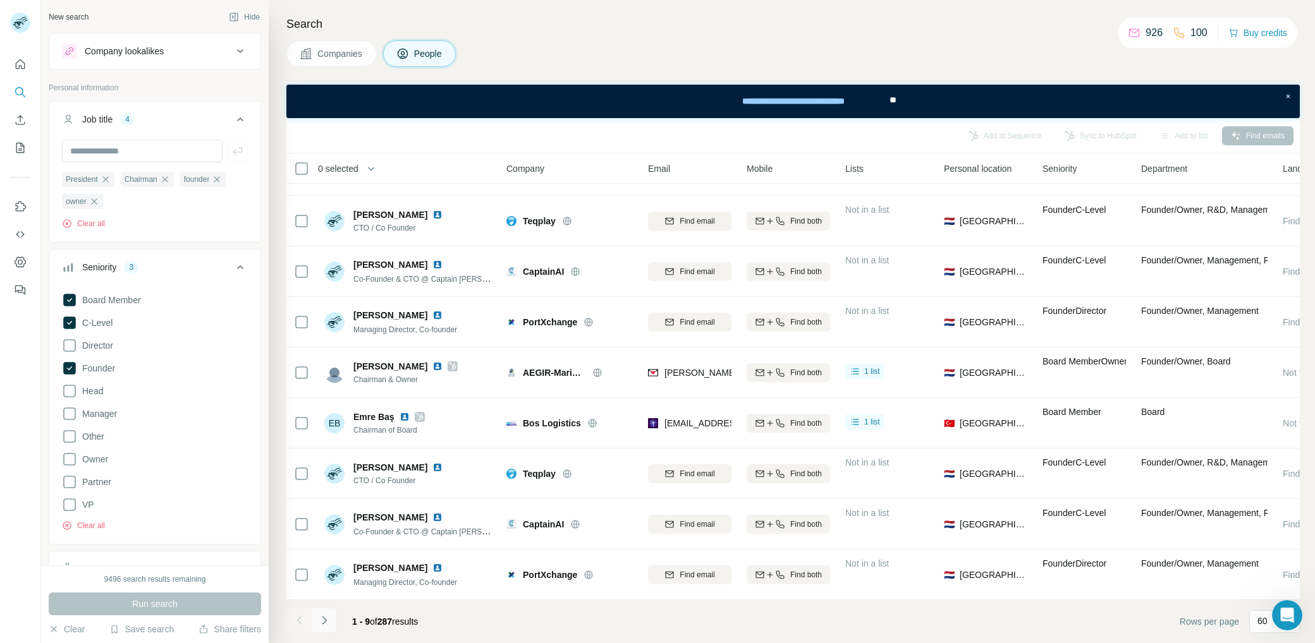
click at [327, 620] on icon "Navigate to next page" at bounding box center [324, 620] width 13 height 13
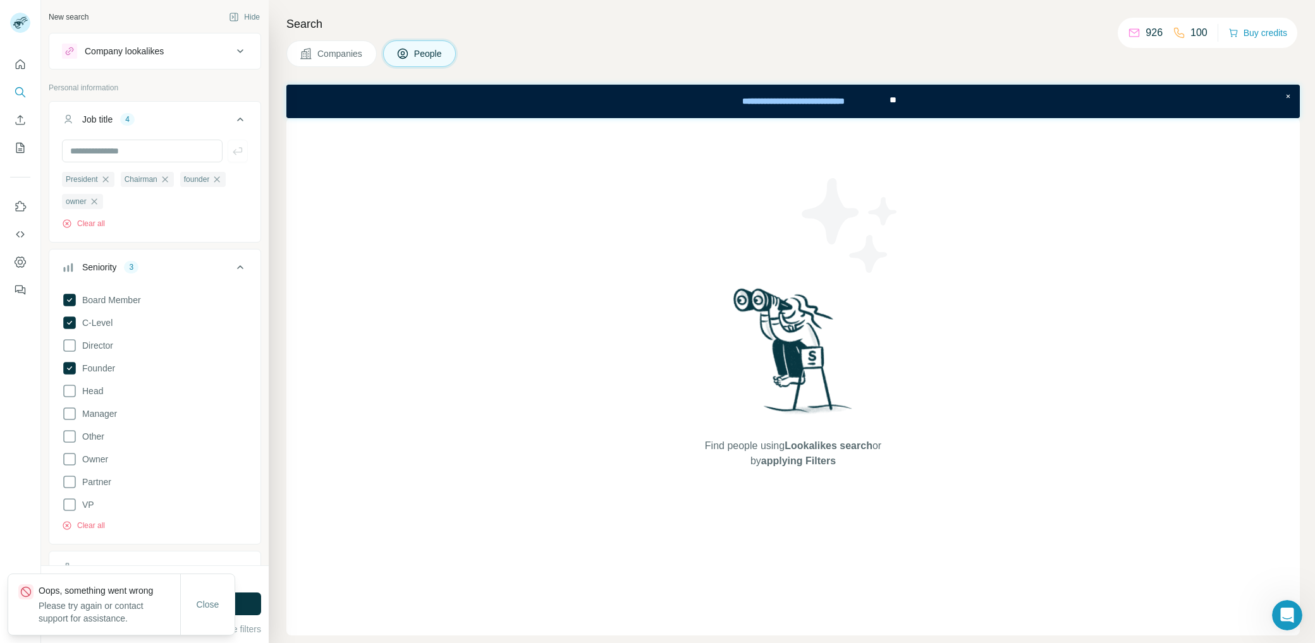
click at [204, 617] on div "Close" at bounding box center [208, 604] width 54 height 25
click at [210, 609] on span "Close" at bounding box center [208, 605] width 23 height 13
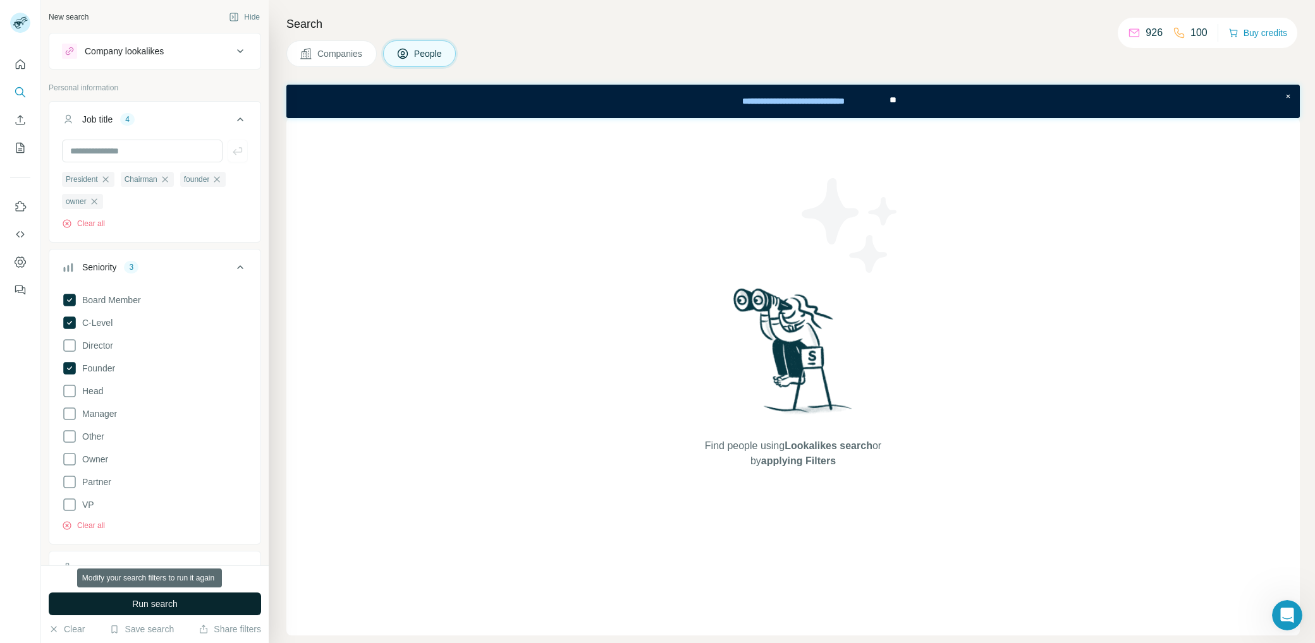
click at [217, 606] on button "Run search" at bounding box center [155, 604] width 212 height 23
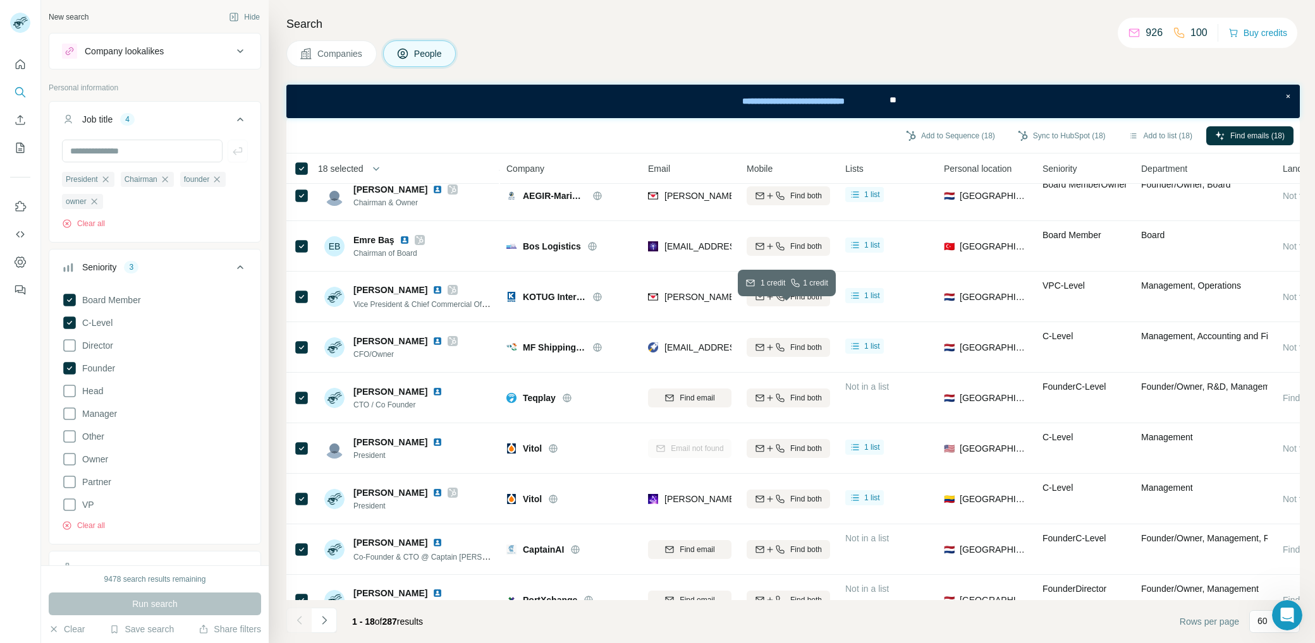
scroll to position [501, 0]
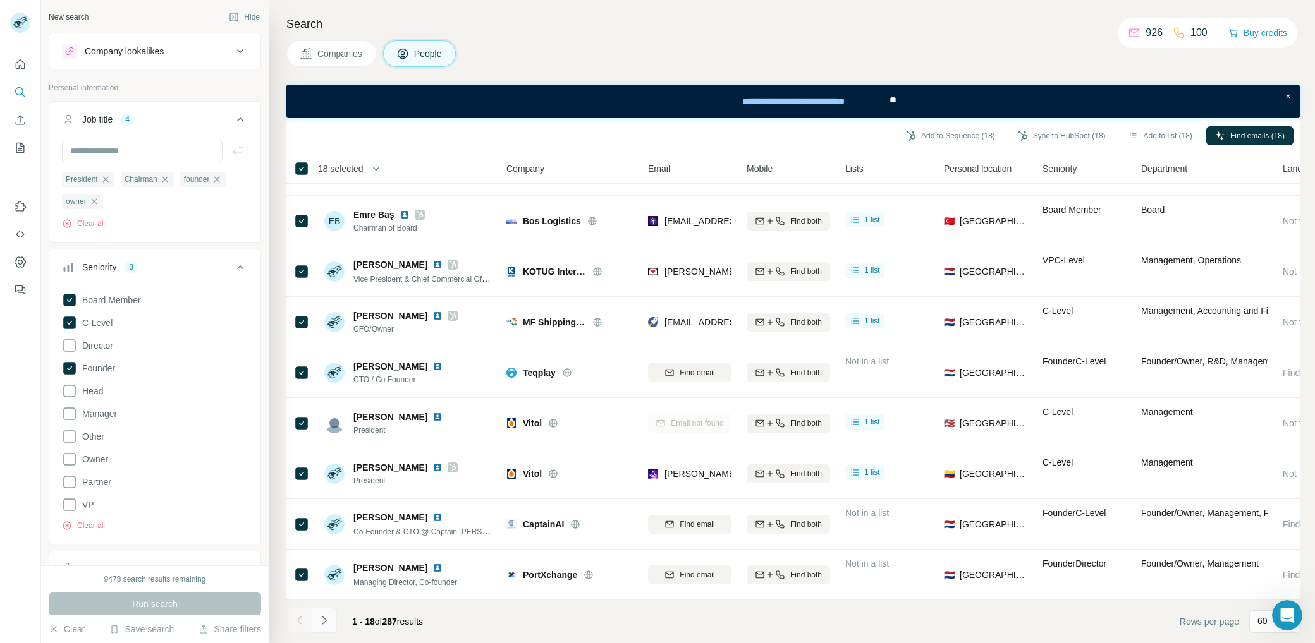
click at [328, 619] on icon "Navigate to next page" at bounding box center [324, 620] width 13 height 13
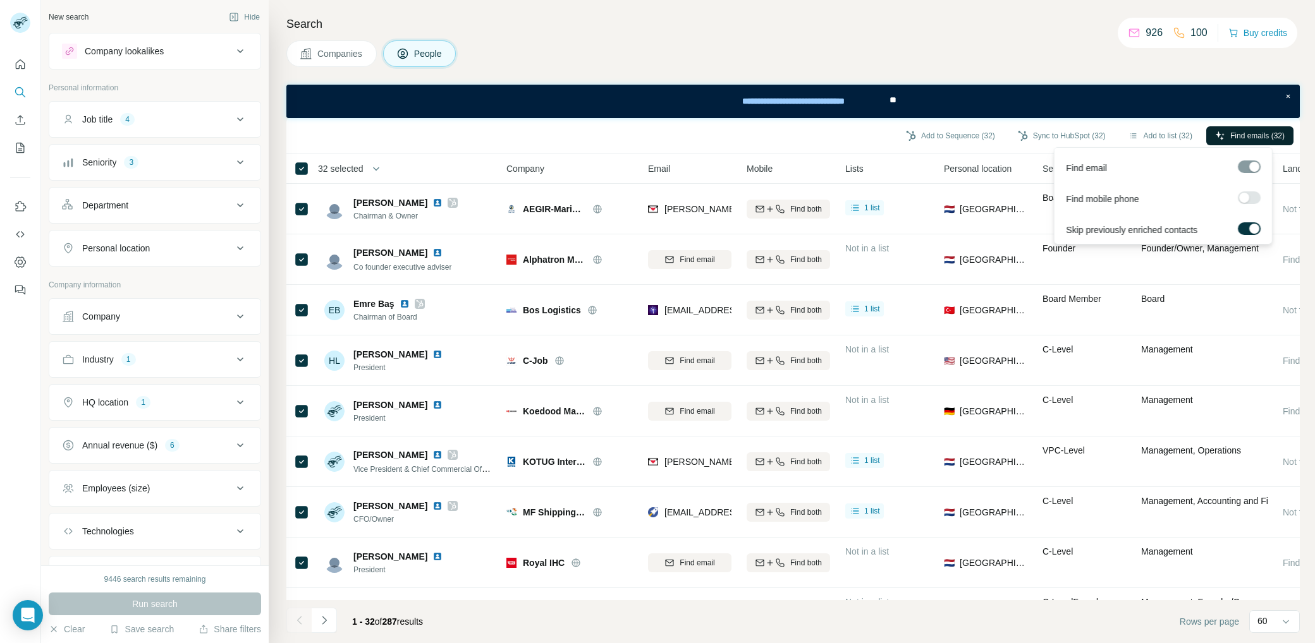
click at [1243, 135] on span "Find emails (32)" at bounding box center [1257, 135] width 54 height 11
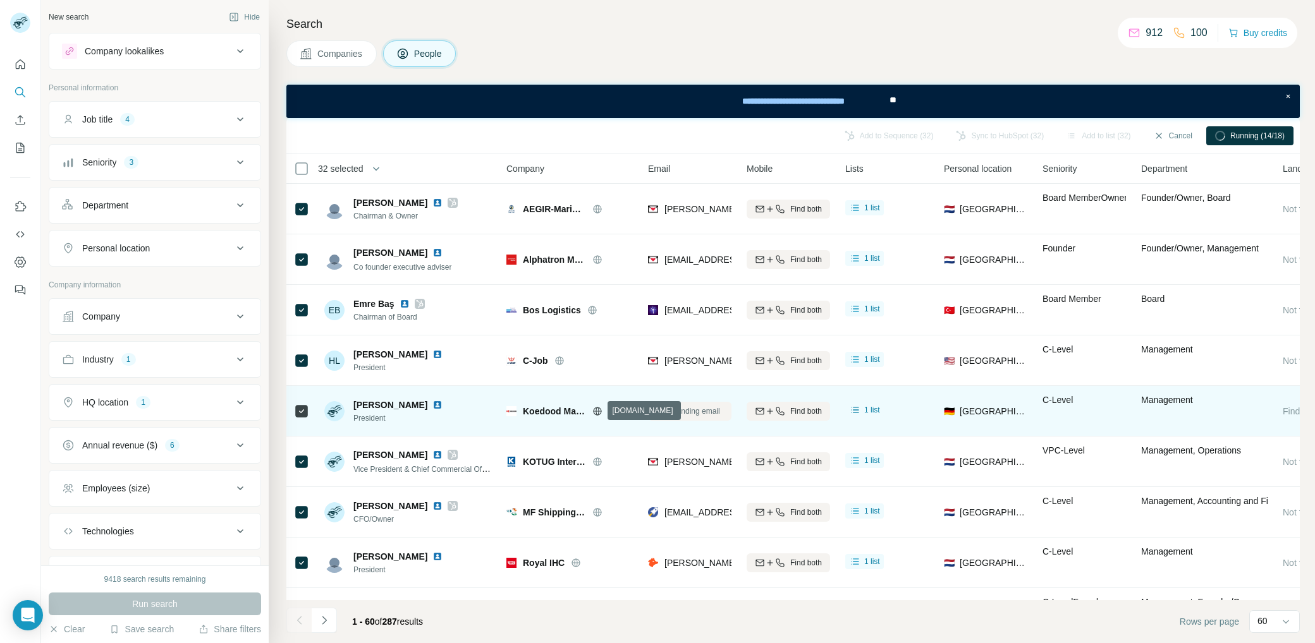
click at [598, 410] on icon at bounding box center [596, 411] width 3 height 8
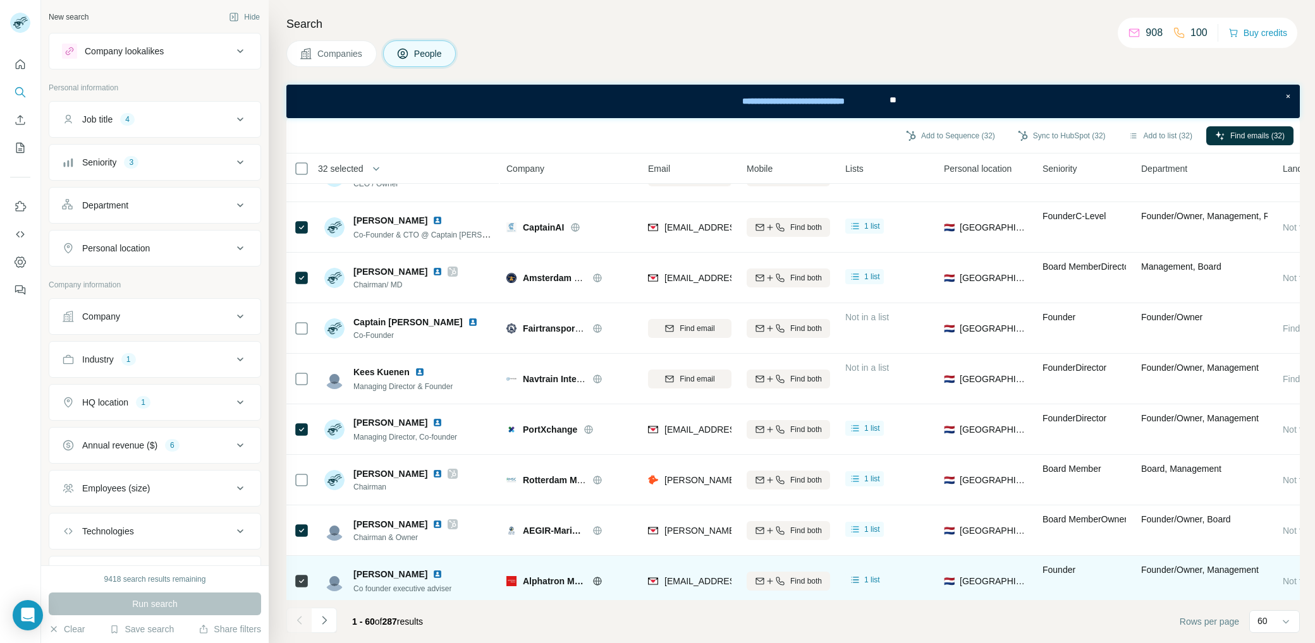
scroll to position [1983, 0]
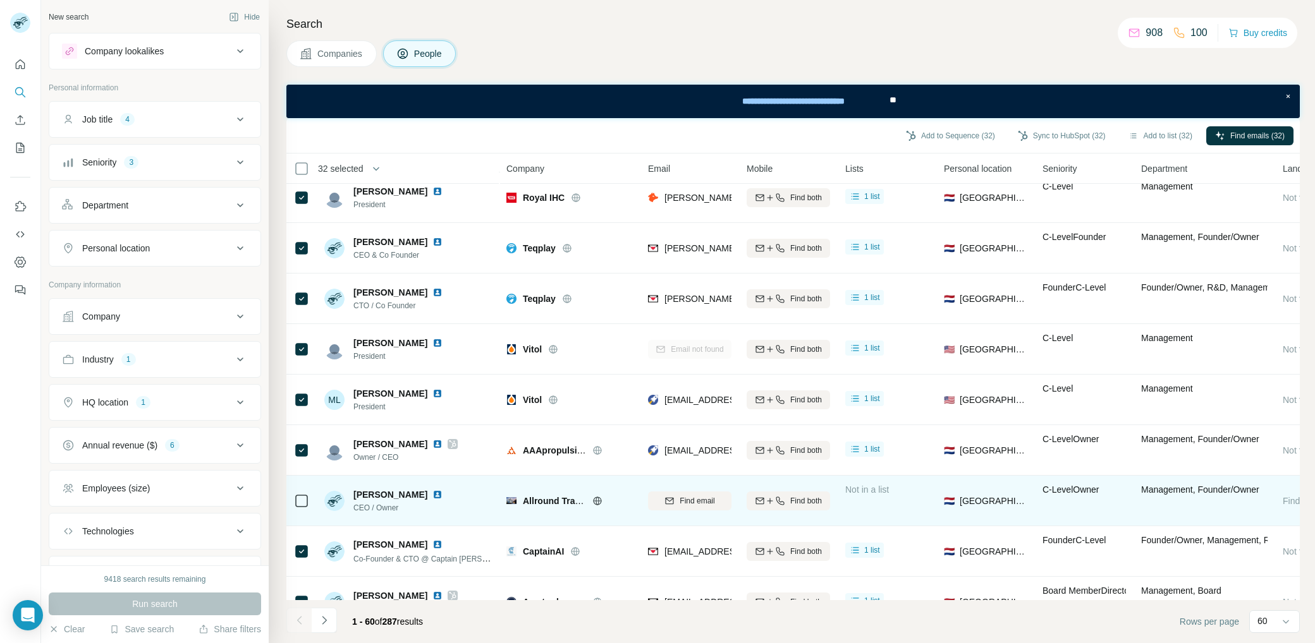
click at [696, 508] on button "Find email" at bounding box center [689, 501] width 83 height 19
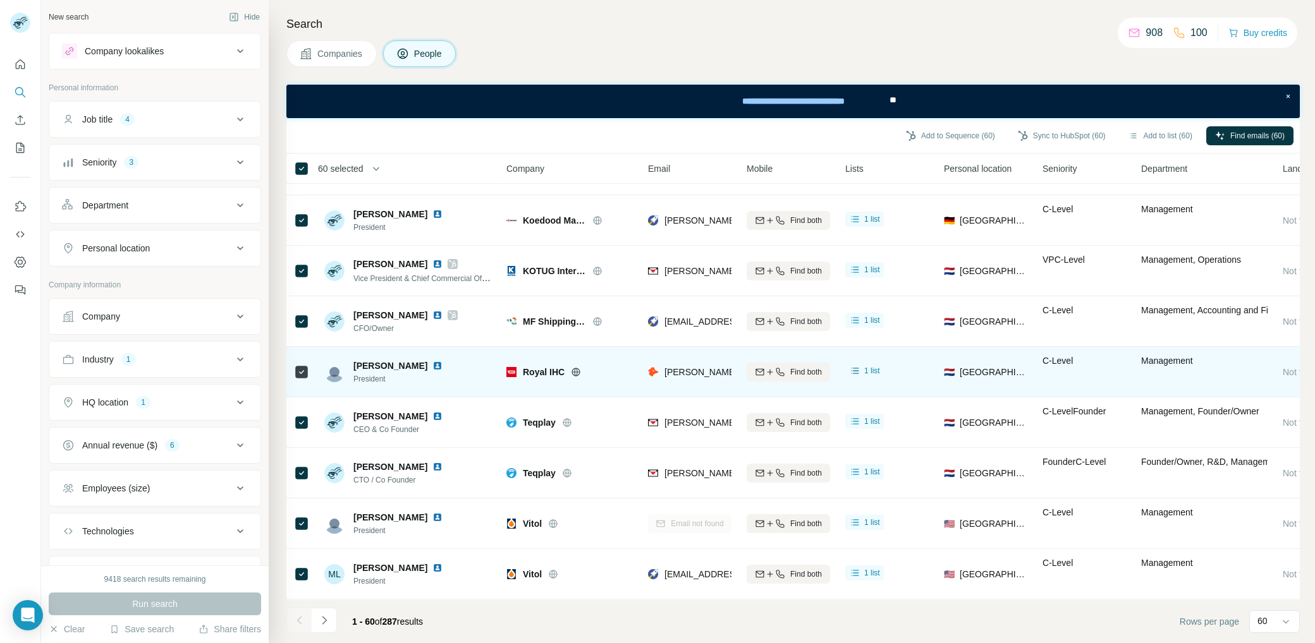
scroll to position [0, 0]
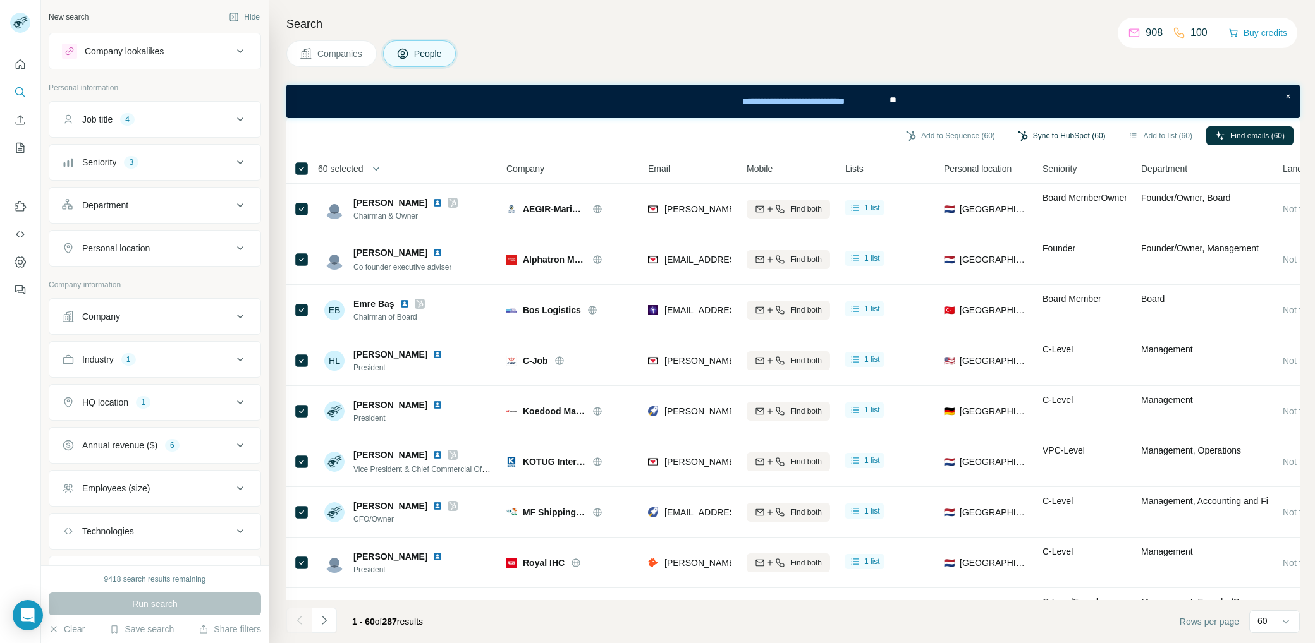
click at [1058, 133] on button "Sync to HubSpot (60)" at bounding box center [1062, 135] width 106 height 19
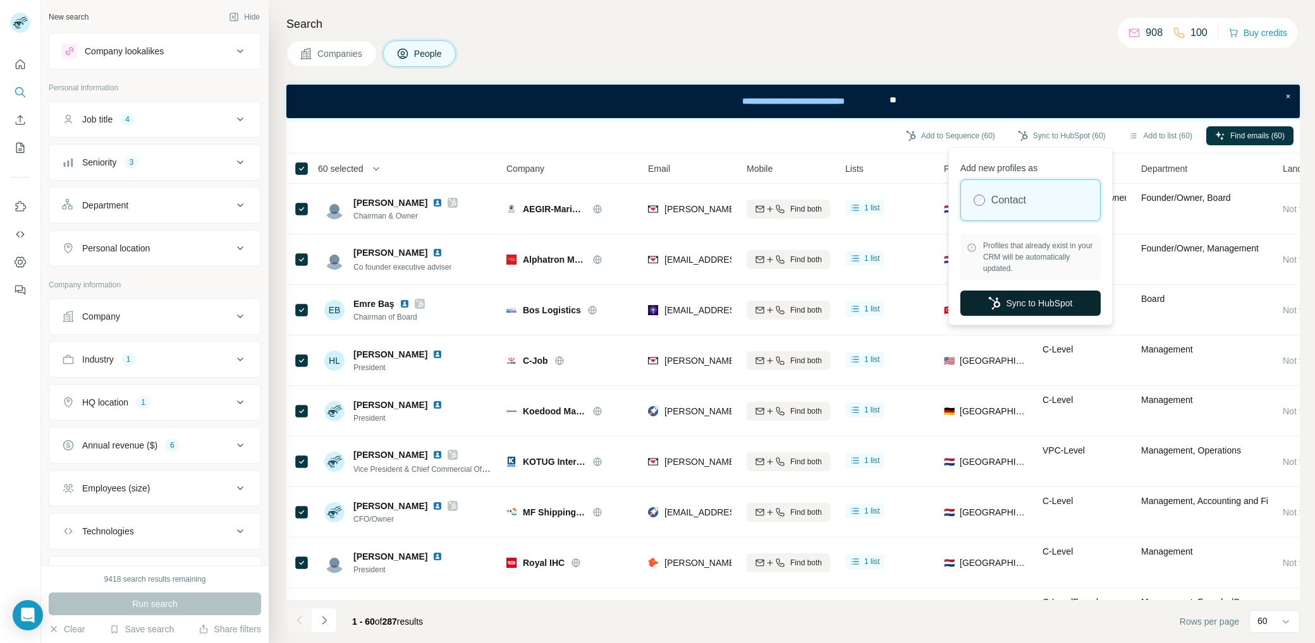
click at [1049, 308] on button "Sync to HubSpot" at bounding box center [1030, 303] width 140 height 25
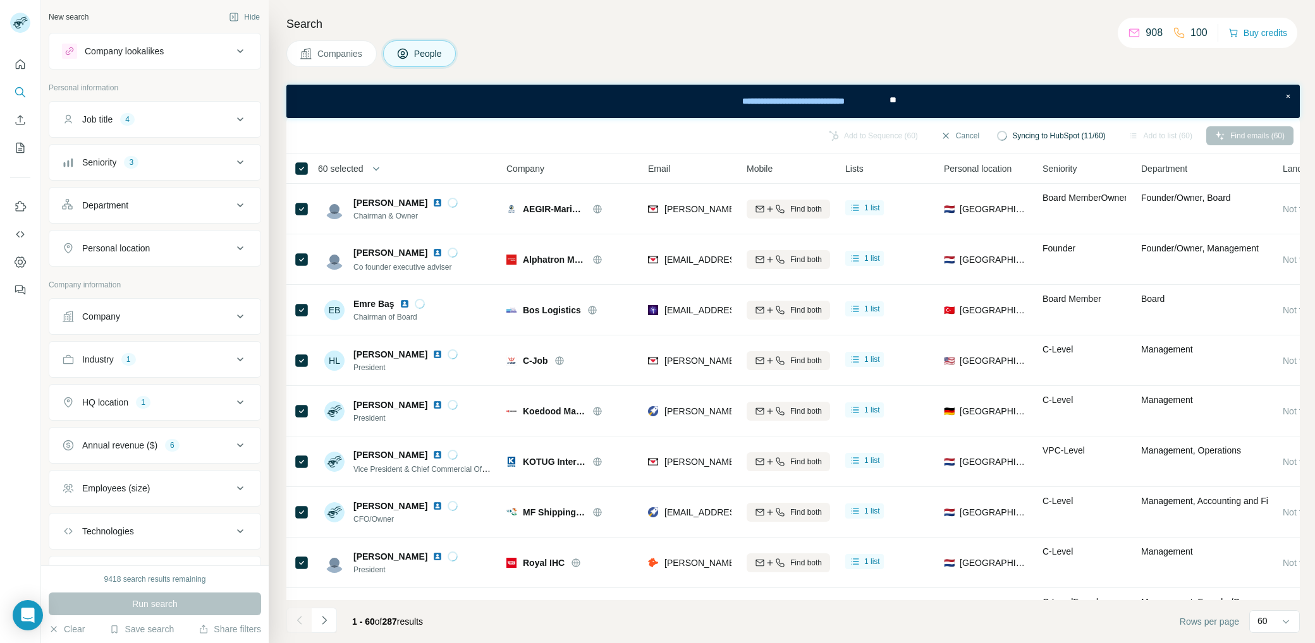
click at [233, 438] on icon at bounding box center [240, 445] width 15 height 15
click at [756, 35] on div "Search Companies People Add to Sequence (60) Cancel Syncing to HubSpot (17/60) …" at bounding box center [792, 321] width 1046 height 643
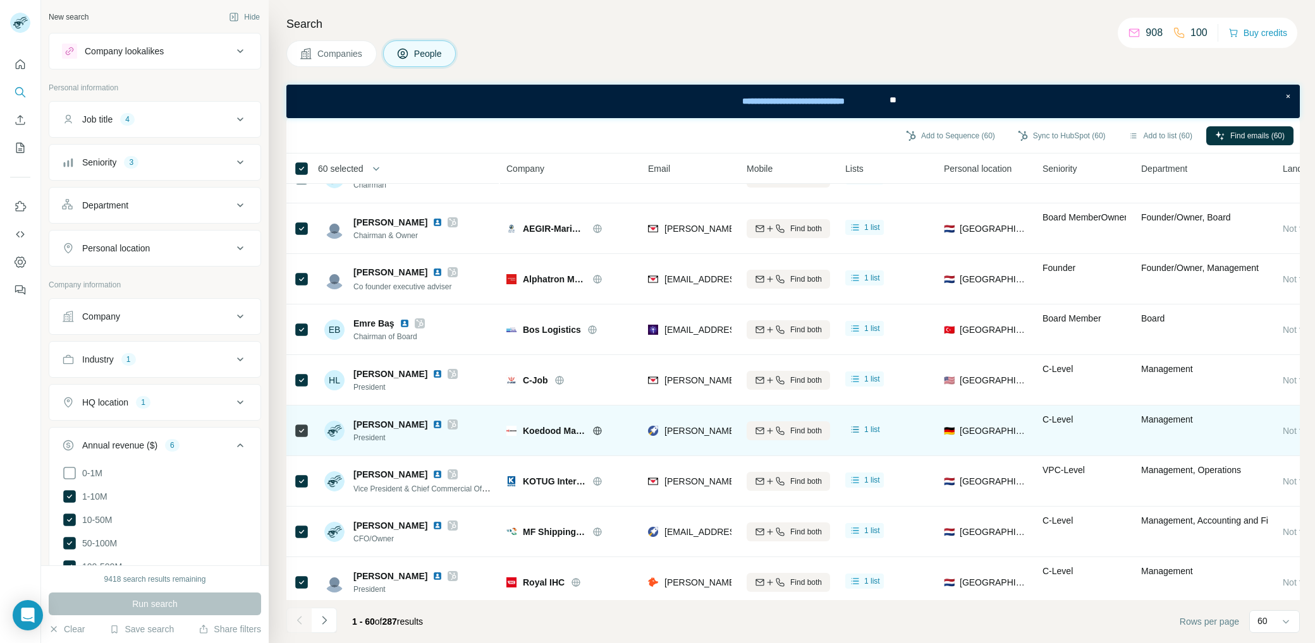
scroll to position [2624, 0]
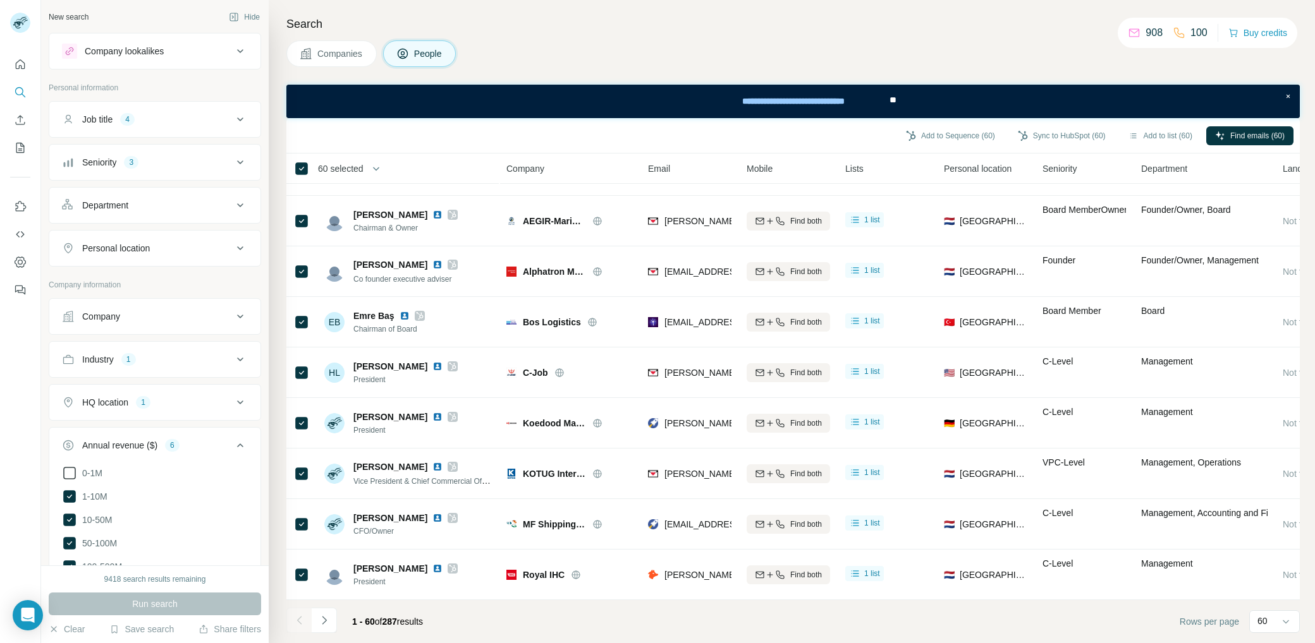
click at [70, 471] on icon at bounding box center [69, 473] width 15 height 15
click at [155, 603] on span "Run search" at bounding box center [155, 604] width 46 height 13
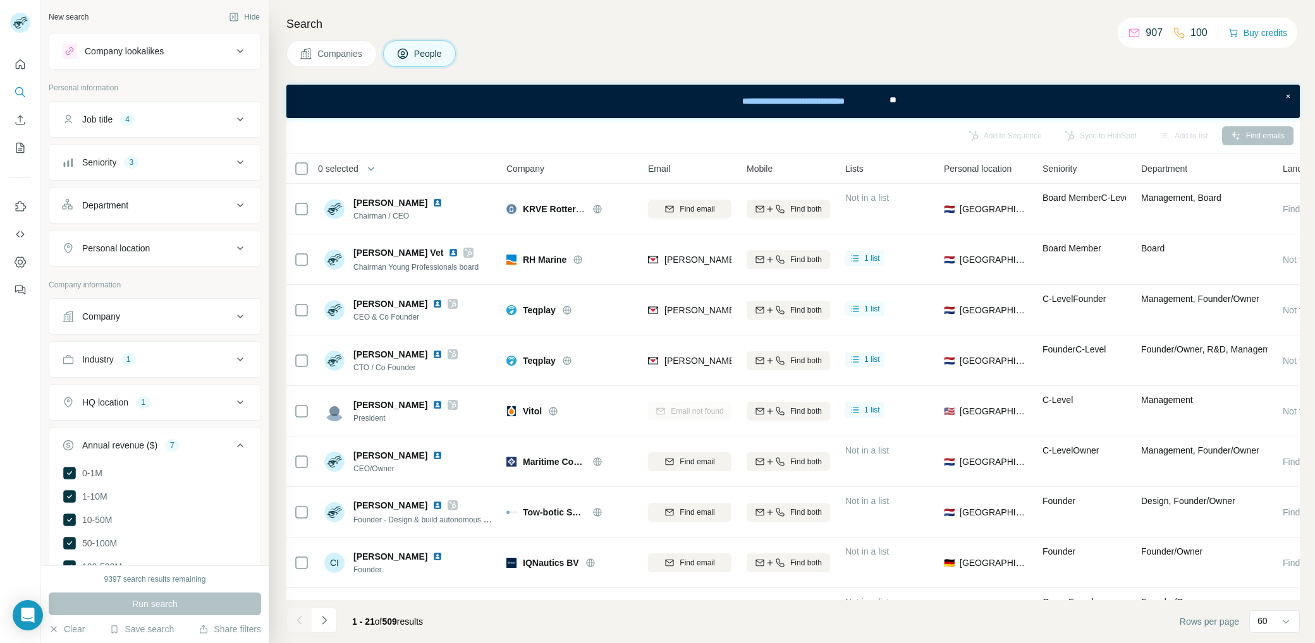
click at [348, 164] on span "0 selected" at bounding box center [338, 168] width 40 height 13
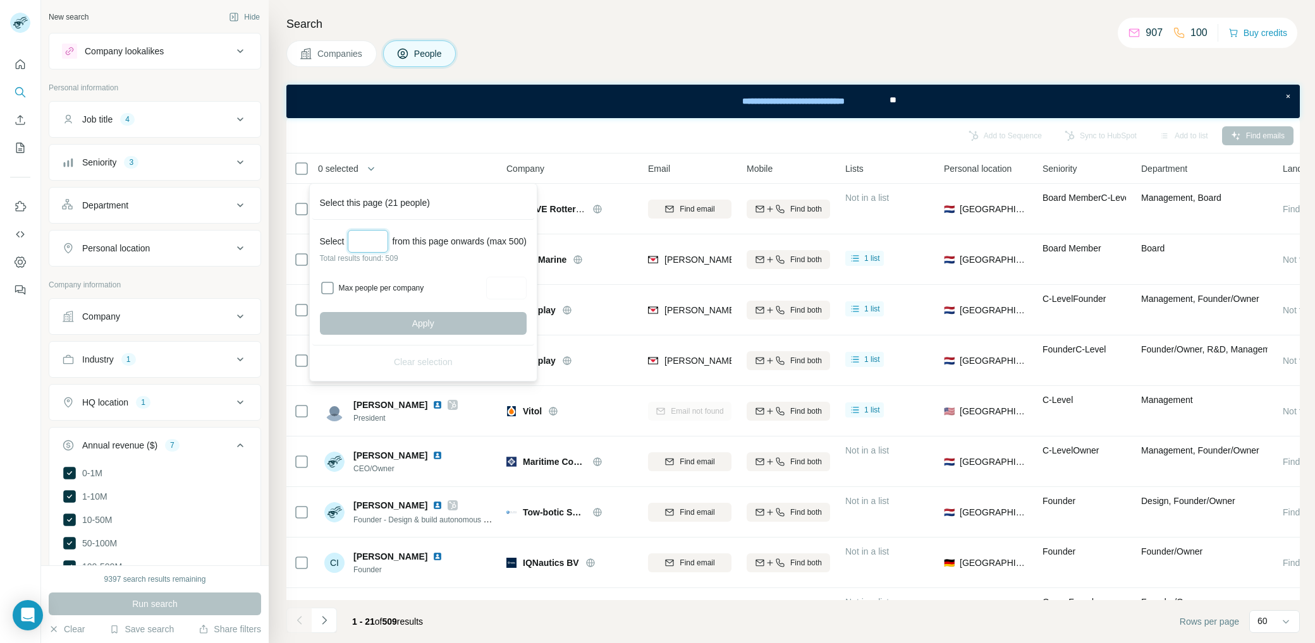
click at [379, 241] on input "Select a number (up to 500)" at bounding box center [368, 241] width 40 height 23
type input "***"
click at [469, 318] on button "Apply" at bounding box center [423, 323] width 207 height 23
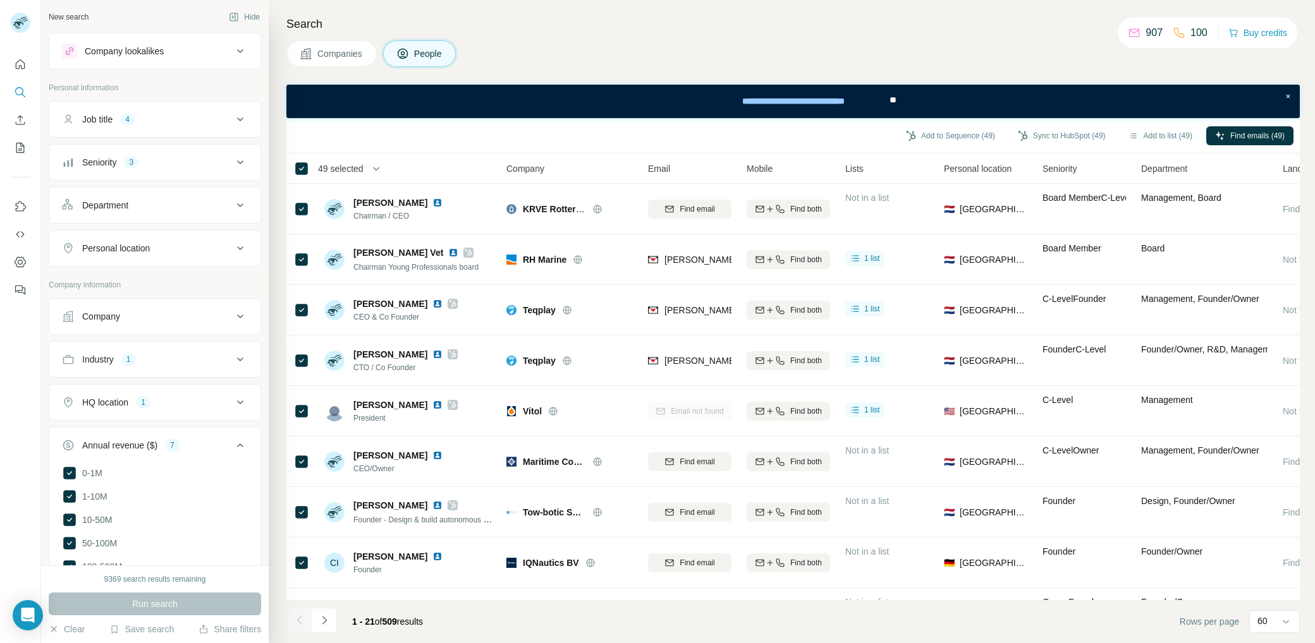
click at [344, 171] on span "49 selected" at bounding box center [341, 168] width 46 height 13
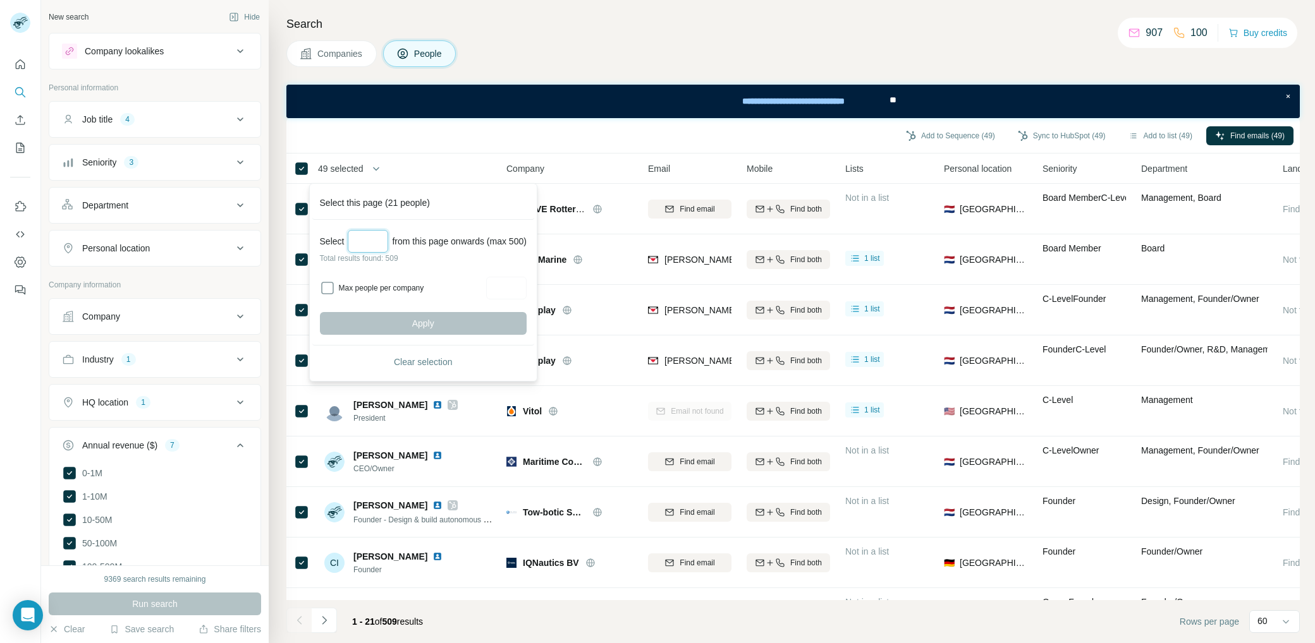
click at [365, 244] on input "Select a number (up to 500)" at bounding box center [368, 241] width 40 height 23
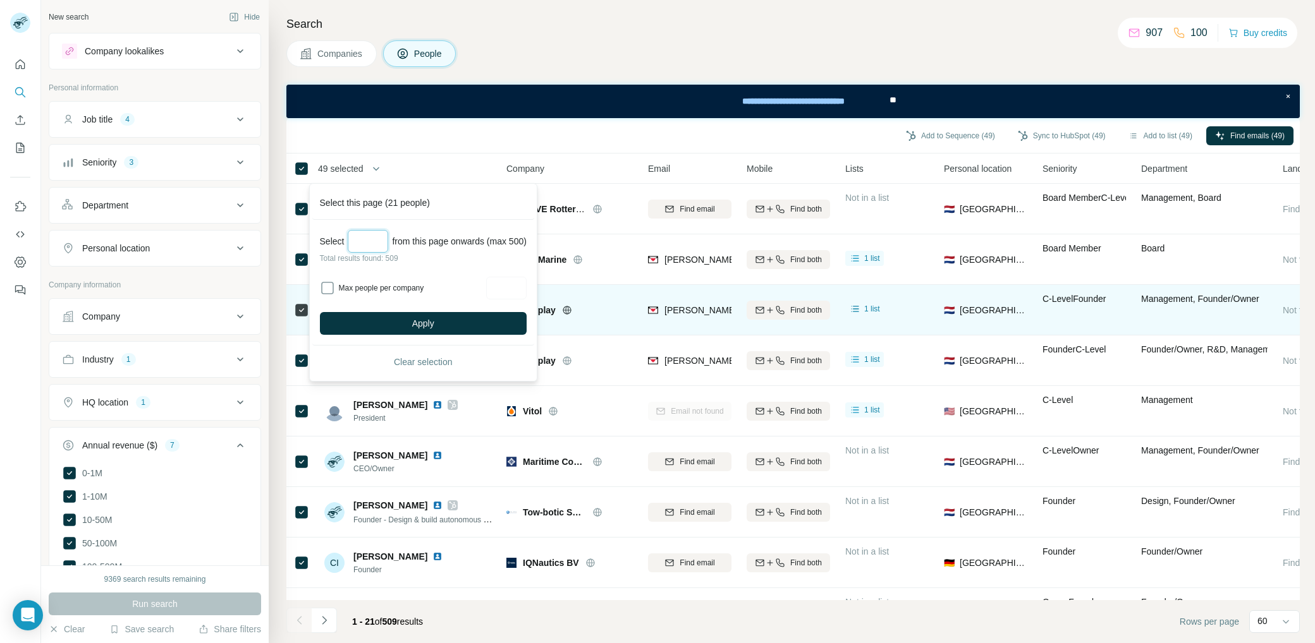
type input "***"
click at [465, 320] on button "Apply" at bounding box center [423, 323] width 207 height 23
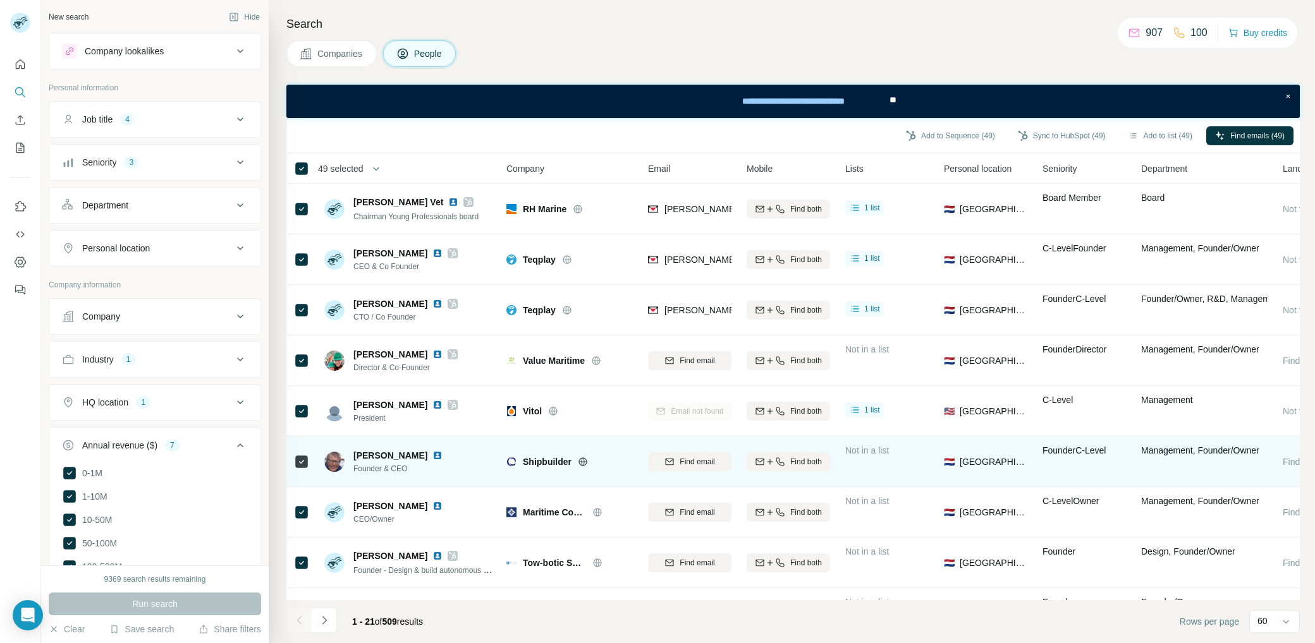
scroll to position [652, 0]
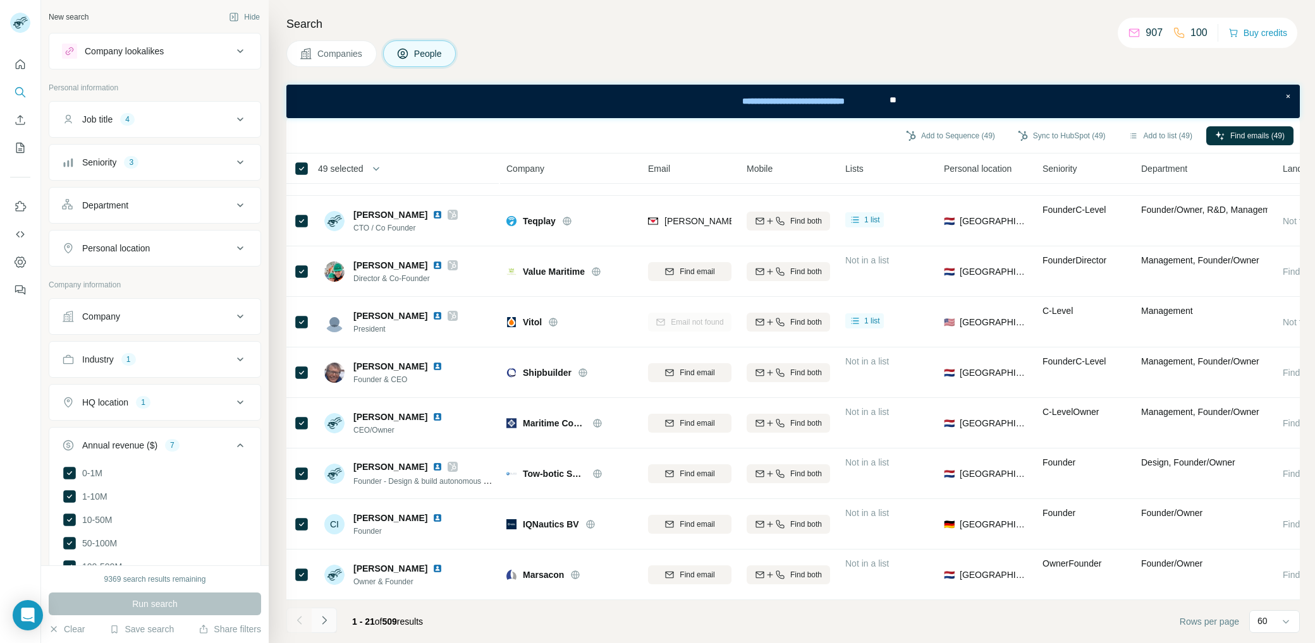
click at [329, 621] on icon "Navigate to next page" at bounding box center [324, 620] width 13 height 13
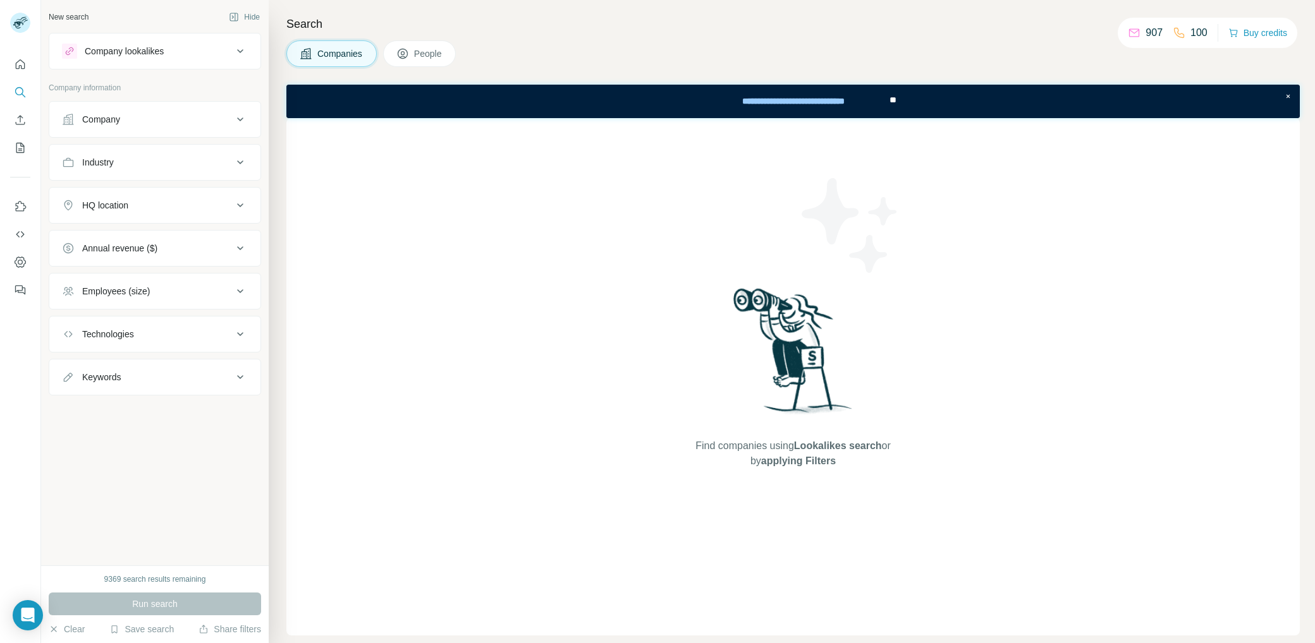
click at [169, 167] on div "Industry" at bounding box center [147, 162] width 171 height 13
click at [159, 192] on input at bounding box center [148, 194] width 156 height 14
type input "*"
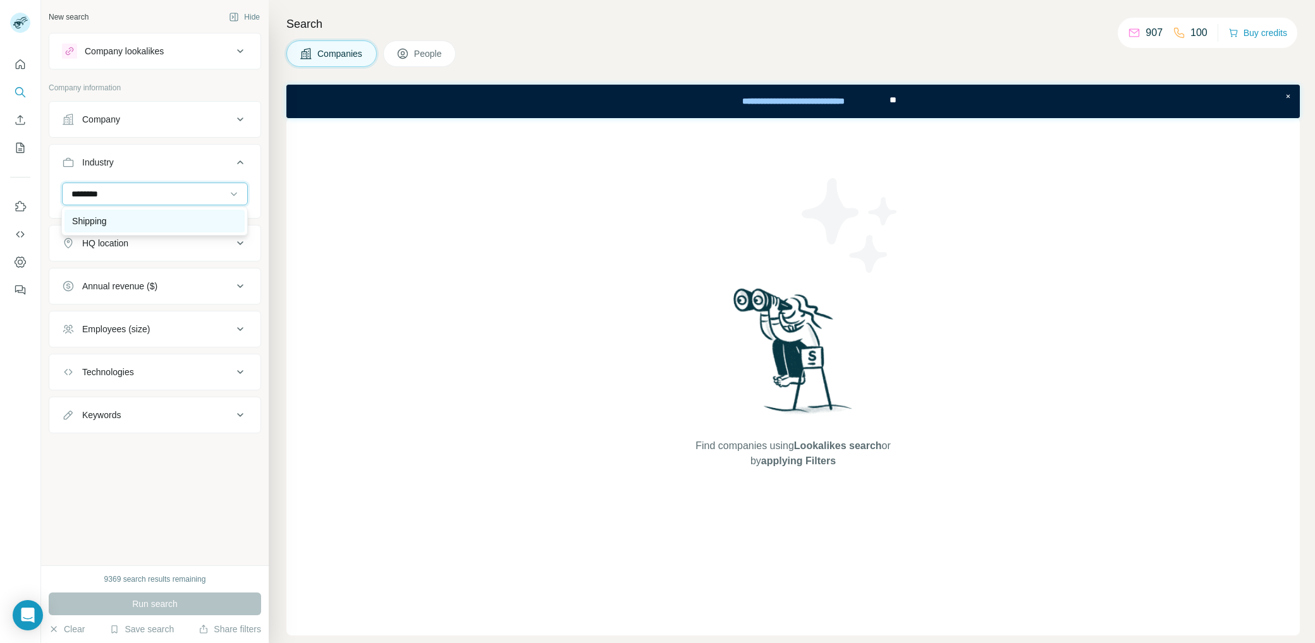
type input "********"
click at [147, 221] on div "Shipping" at bounding box center [154, 221] width 165 height 13
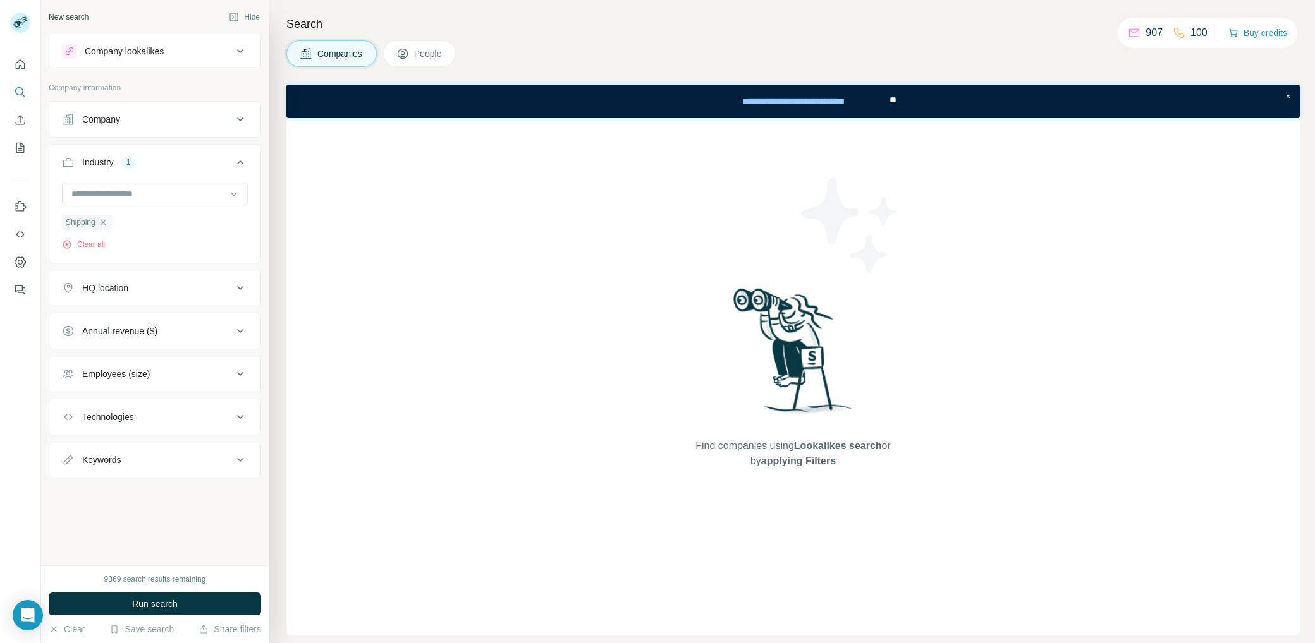
click at [143, 460] on div "Keywords" at bounding box center [147, 460] width 171 height 13
click at [128, 487] on input "text" at bounding box center [142, 491] width 161 height 23
type input "********"
type input "*"
click at [181, 292] on div "HQ location" at bounding box center [147, 288] width 171 height 13
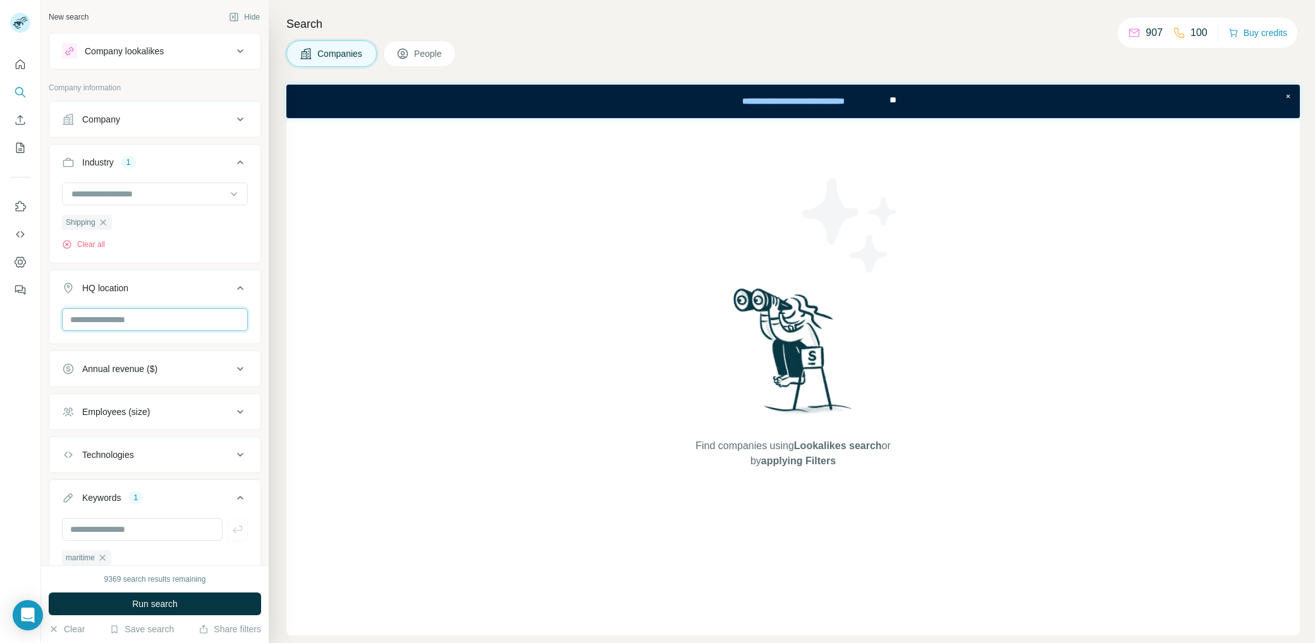
click at [140, 320] on input "text" at bounding box center [155, 319] width 186 height 23
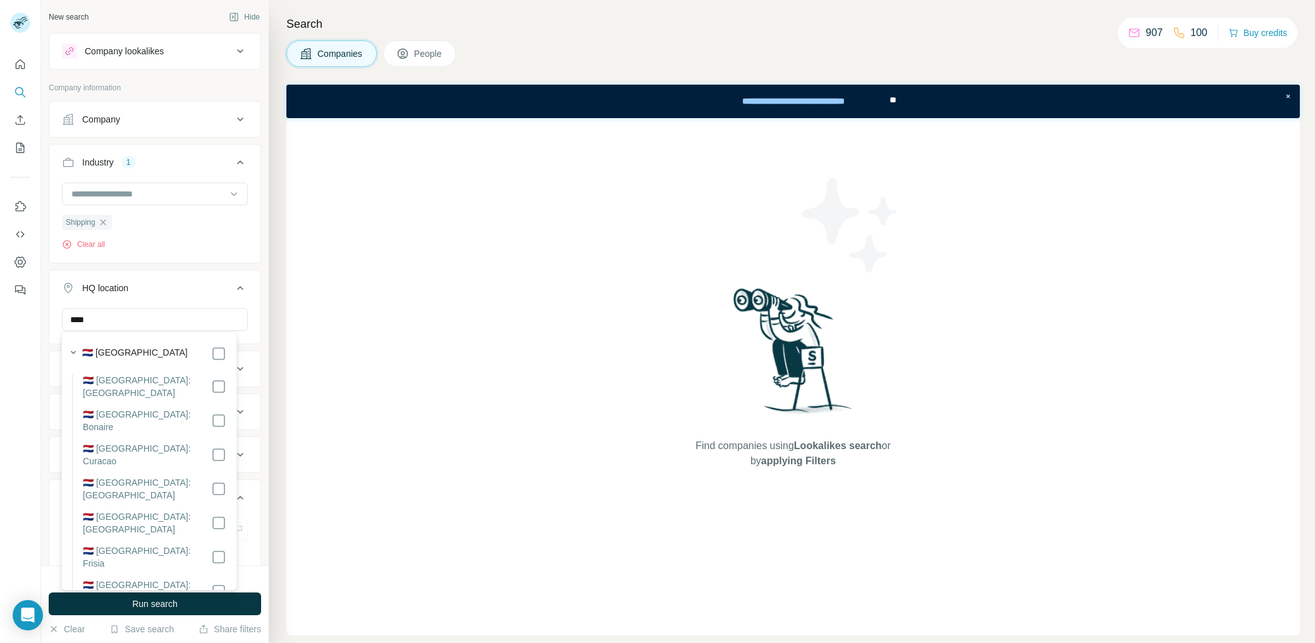
click at [124, 320] on input "****" at bounding box center [155, 319] width 186 height 23
drag, startPoint x: 123, startPoint y: 320, endPoint x: 72, endPoint y: 317, distance: 51.3
click at [72, 317] on input "****" at bounding box center [155, 319] width 186 height 23
type input "*******"
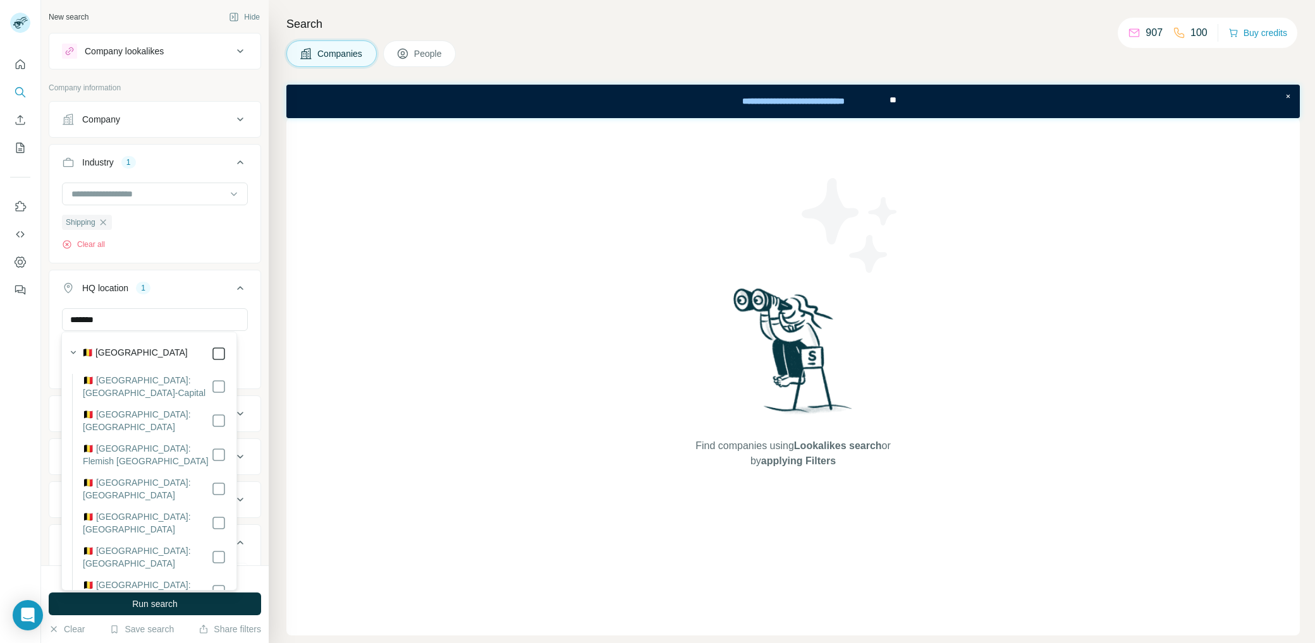
click at [211, 346] on icon at bounding box center [218, 353] width 15 height 15
click at [75, 350] on icon "button" at bounding box center [73, 352] width 13 height 13
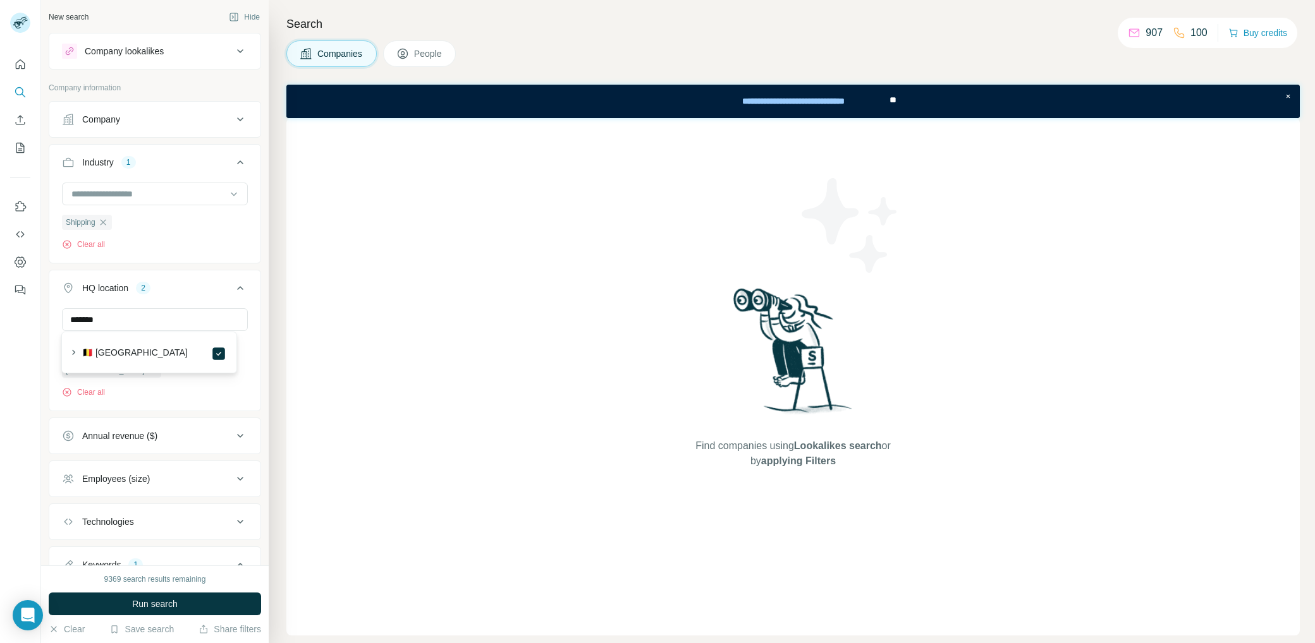
click at [427, 51] on span "People" at bounding box center [428, 53] width 29 height 13
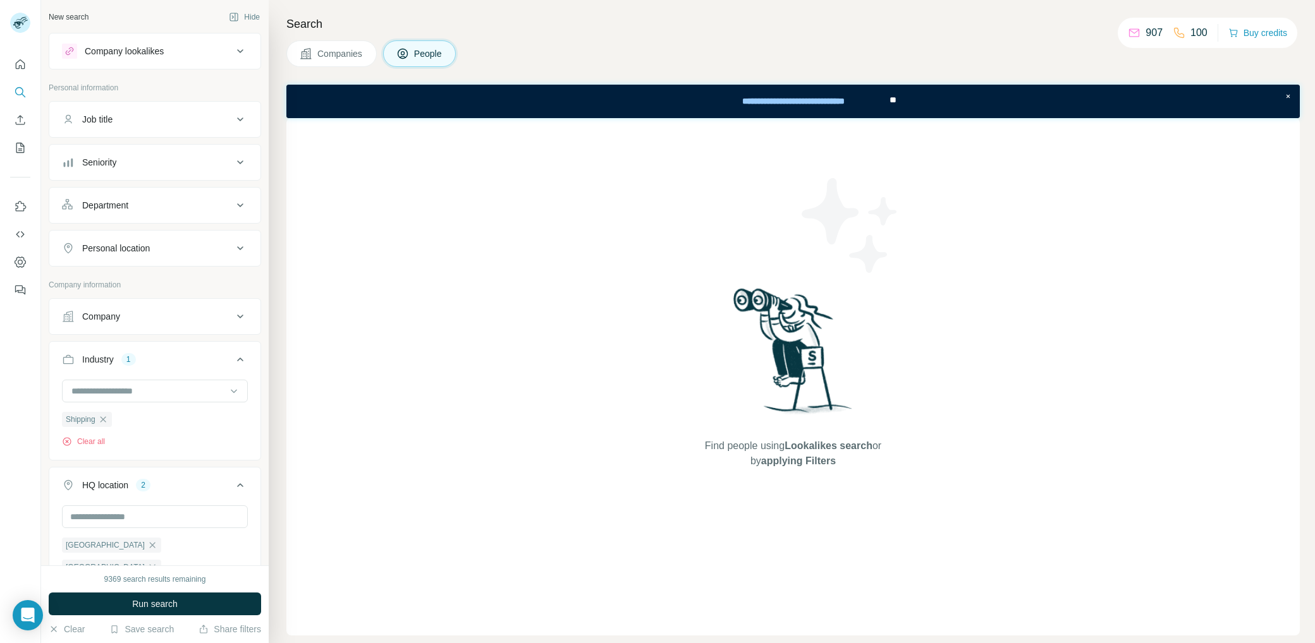
click at [175, 116] on div "Job title" at bounding box center [147, 119] width 171 height 13
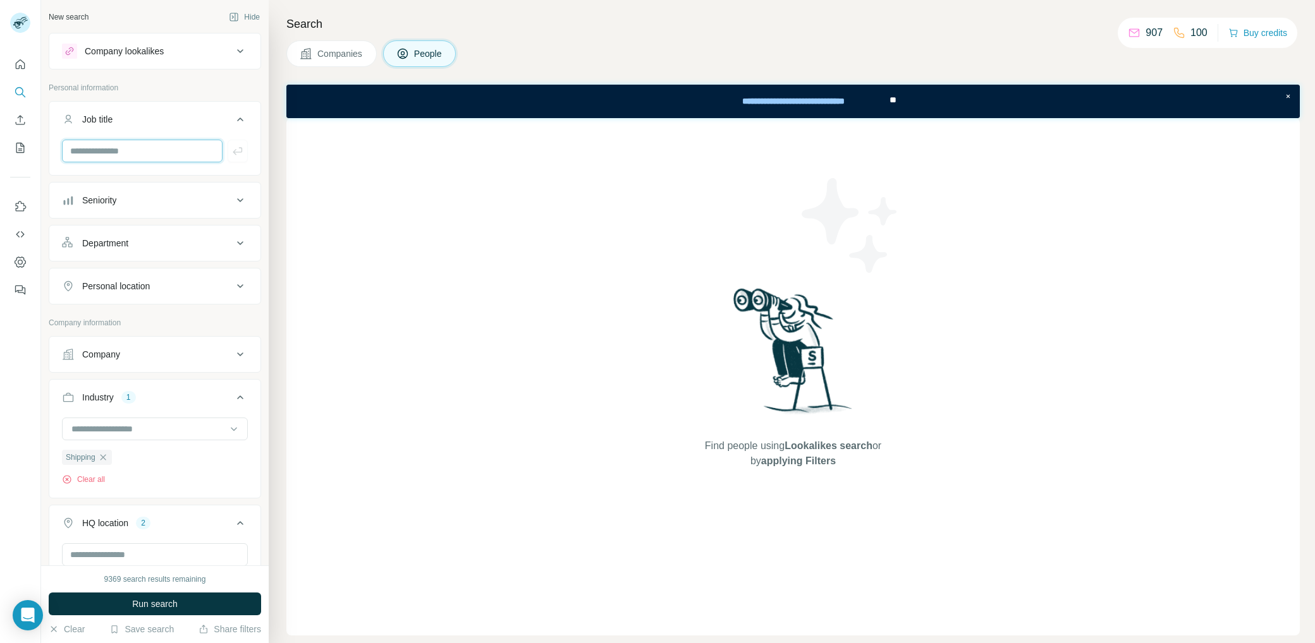
click at [166, 145] on input "text" at bounding box center [142, 151] width 161 height 23
type input "*****"
type input "********"
click at [231, 152] on icon "button" at bounding box center [237, 151] width 13 height 13
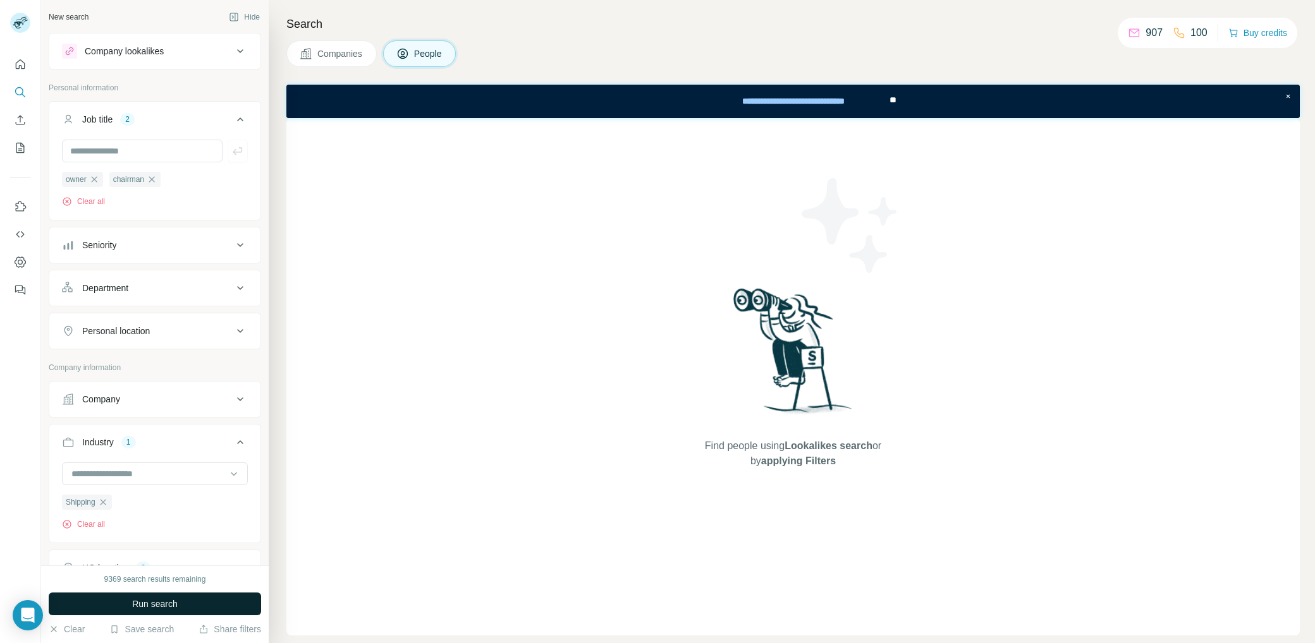
click at [176, 601] on span "Run search" at bounding box center [155, 604] width 46 height 13
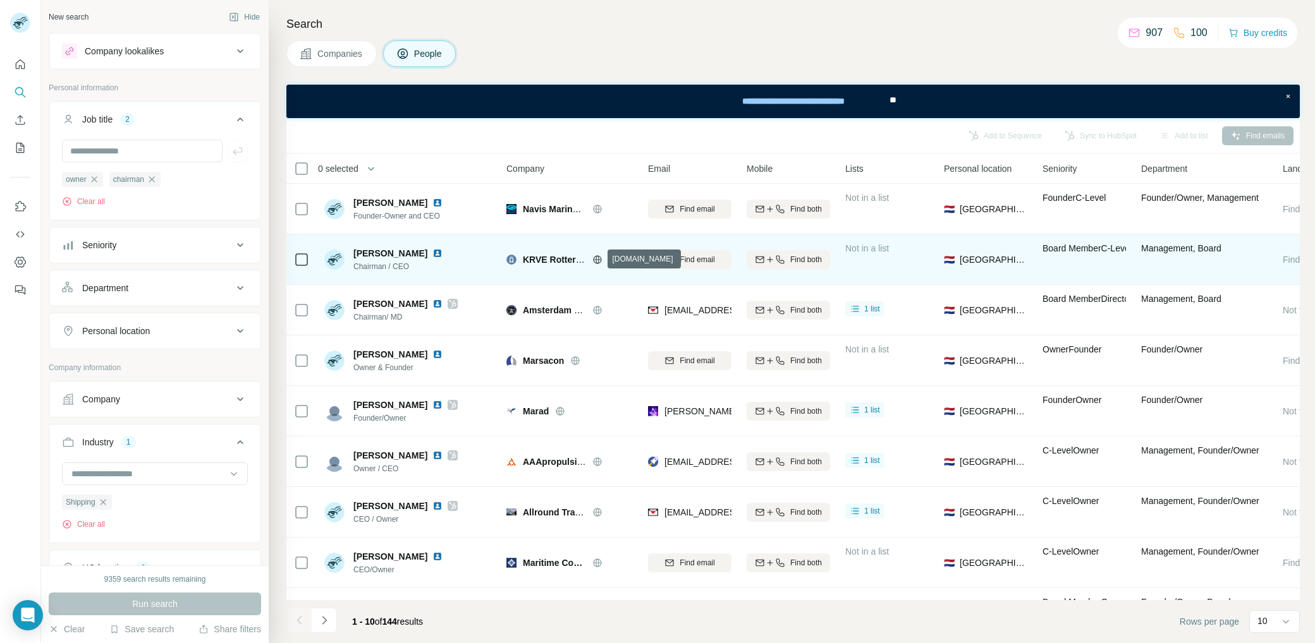
click at [599, 255] on icon at bounding box center [597, 260] width 10 height 10
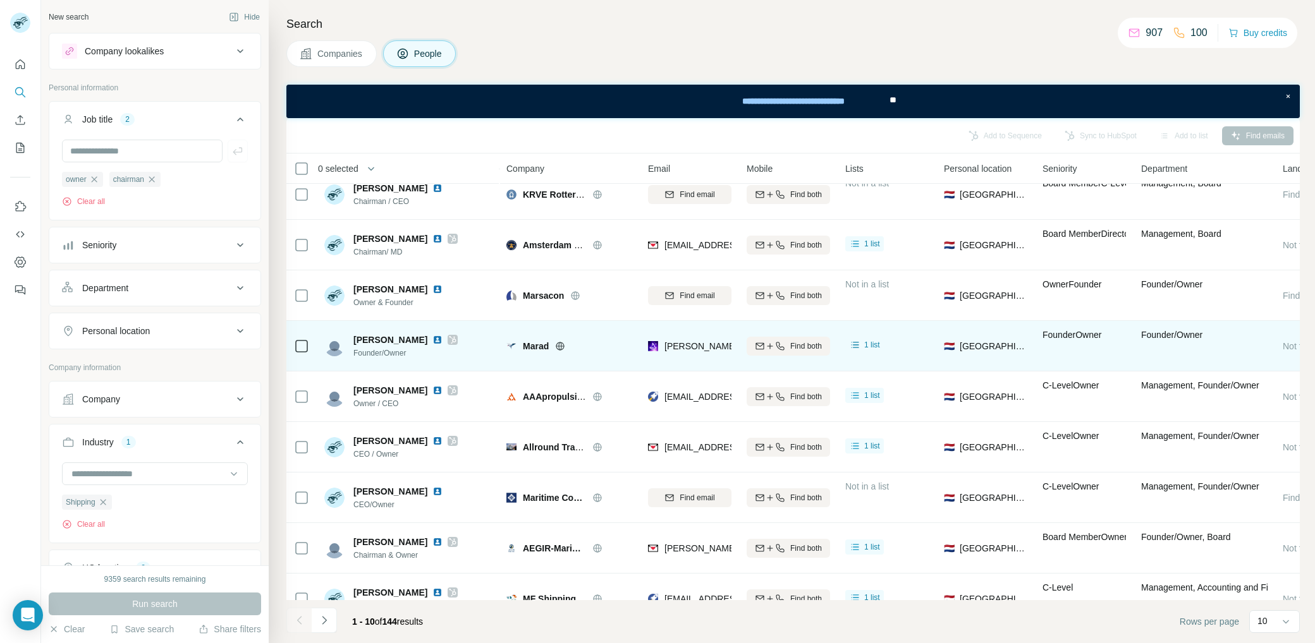
scroll to position [96, 0]
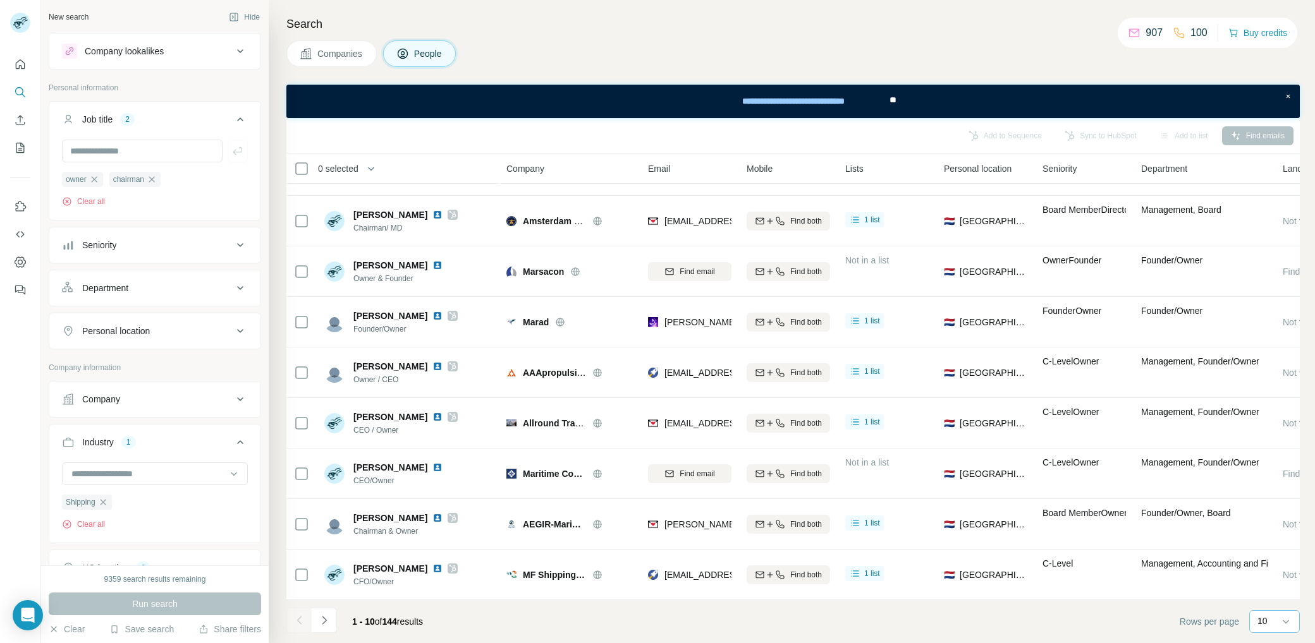
click at [1299, 619] on div "Search Companies People Add to Sequence Sync to HubSpot Add to list Find emails…" at bounding box center [792, 321] width 1046 height 643
click at [1295, 624] on input at bounding box center [1312, 622] width 38 height 14
click at [1269, 519] on p "60" at bounding box center [1265, 525] width 10 height 13
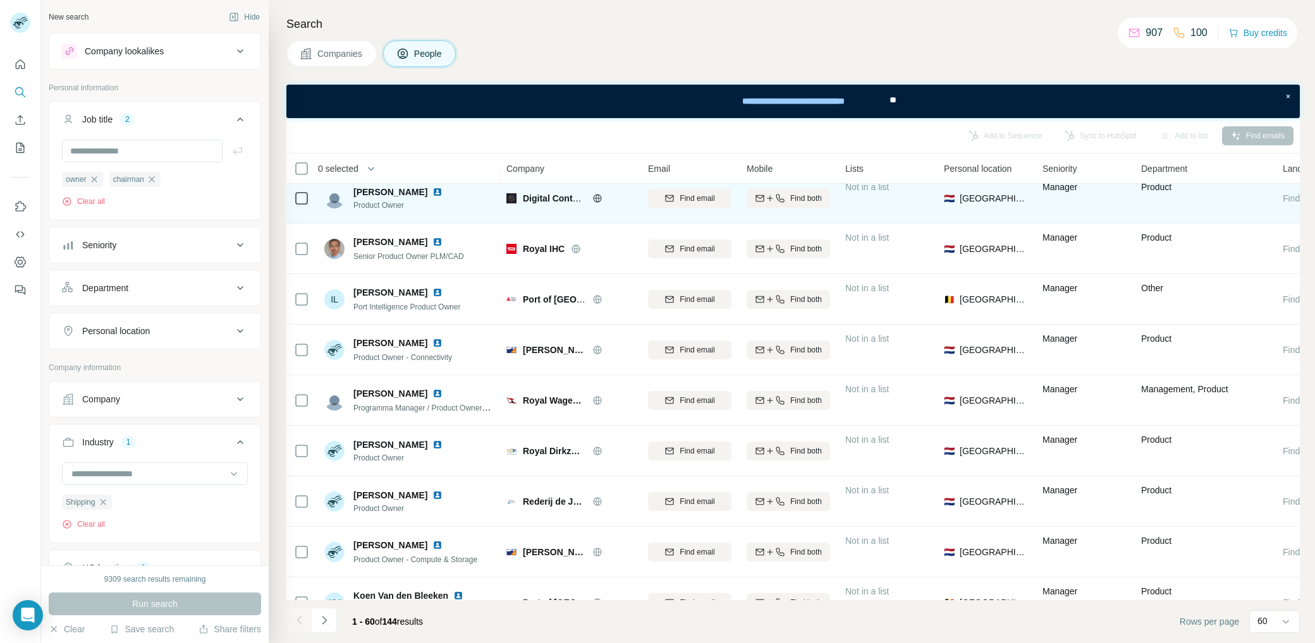
scroll to position [2293, 0]
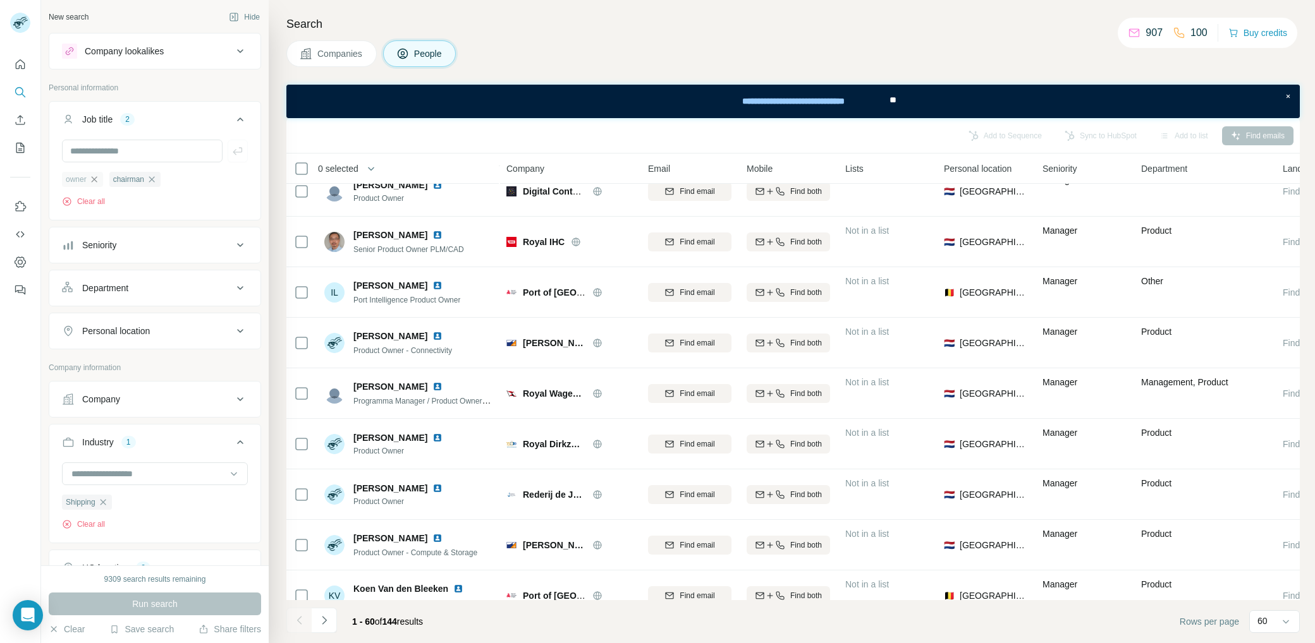
click at [98, 180] on icon "button" at bounding box center [94, 179] width 10 height 10
click at [145, 152] on input "text" at bounding box center [142, 151] width 161 height 23
type input "*****"
click at [228, 157] on button "button" at bounding box center [238, 151] width 20 height 23
click at [192, 254] on button "Seniority" at bounding box center [154, 245] width 211 height 30
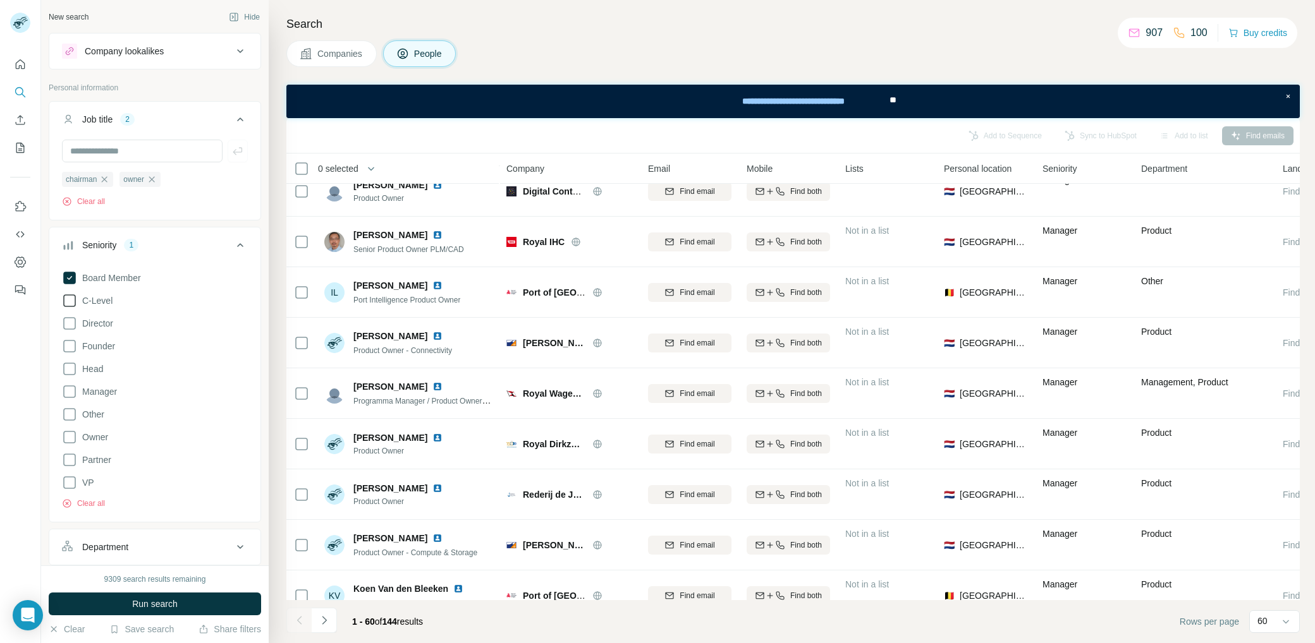
click at [100, 295] on span "C-Level" at bounding box center [94, 301] width 35 height 13
click at [166, 608] on span "Run search" at bounding box center [155, 604] width 46 height 13
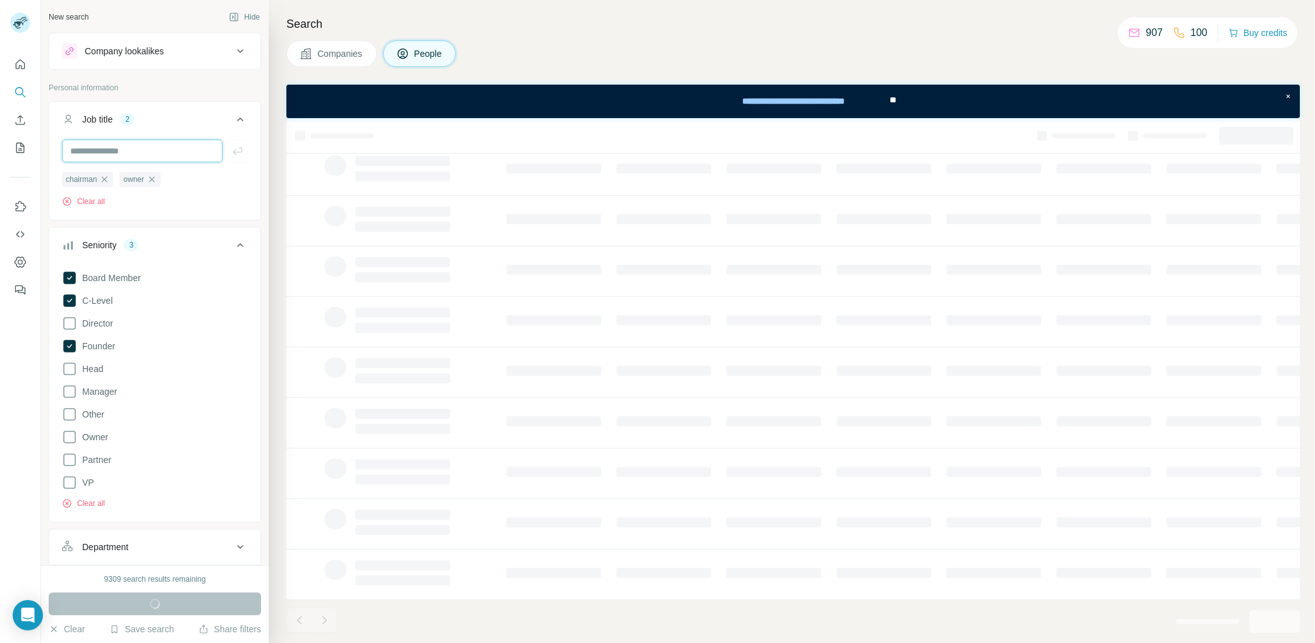
click at [123, 146] on input "text" at bounding box center [142, 151] width 161 height 23
type input "*******"
click at [235, 154] on button "button" at bounding box center [238, 151] width 20 height 23
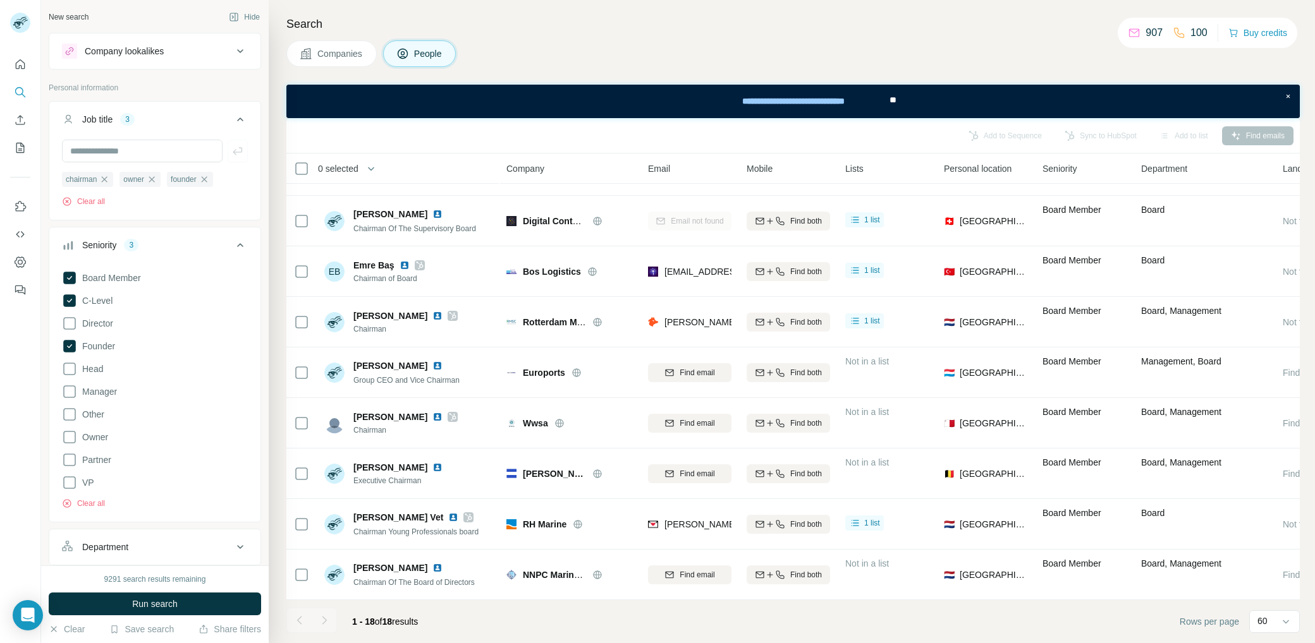
click at [149, 605] on span "Run search" at bounding box center [155, 604] width 46 height 13
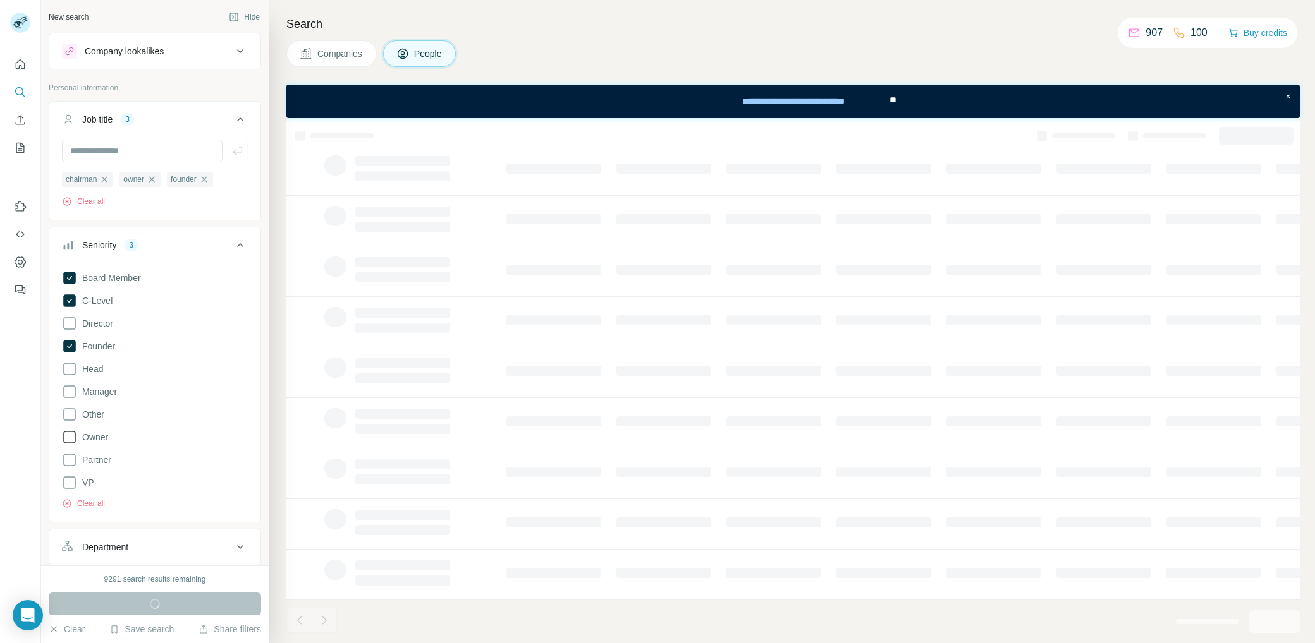
click at [70, 438] on icon at bounding box center [69, 437] width 15 height 15
click at [69, 438] on icon at bounding box center [69, 437] width 13 height 13
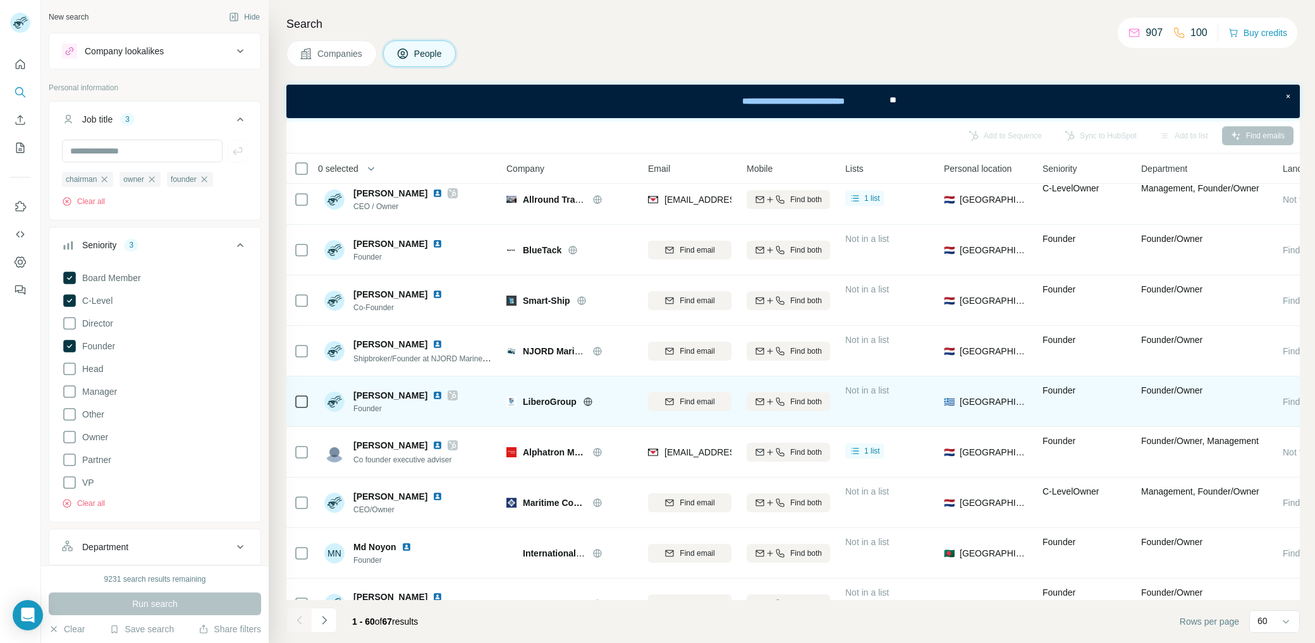
scroll to position [2624, 0]
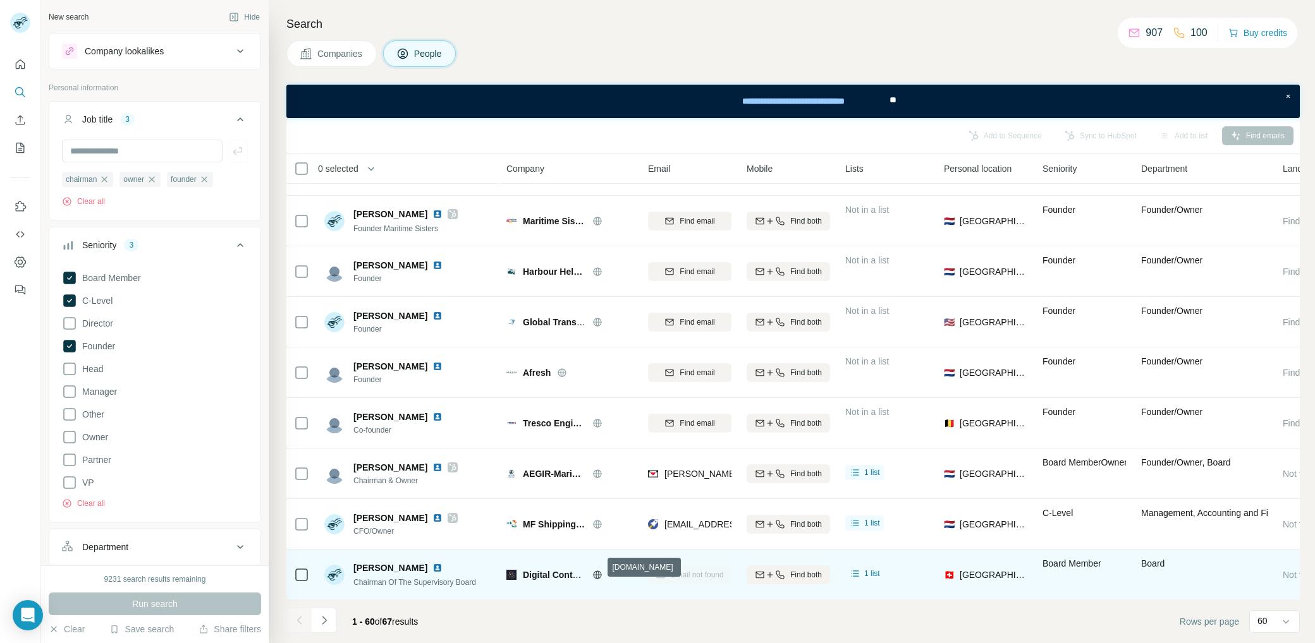
click at [596, 571] on icon at bounding box center [596, 575] width 3 height 8
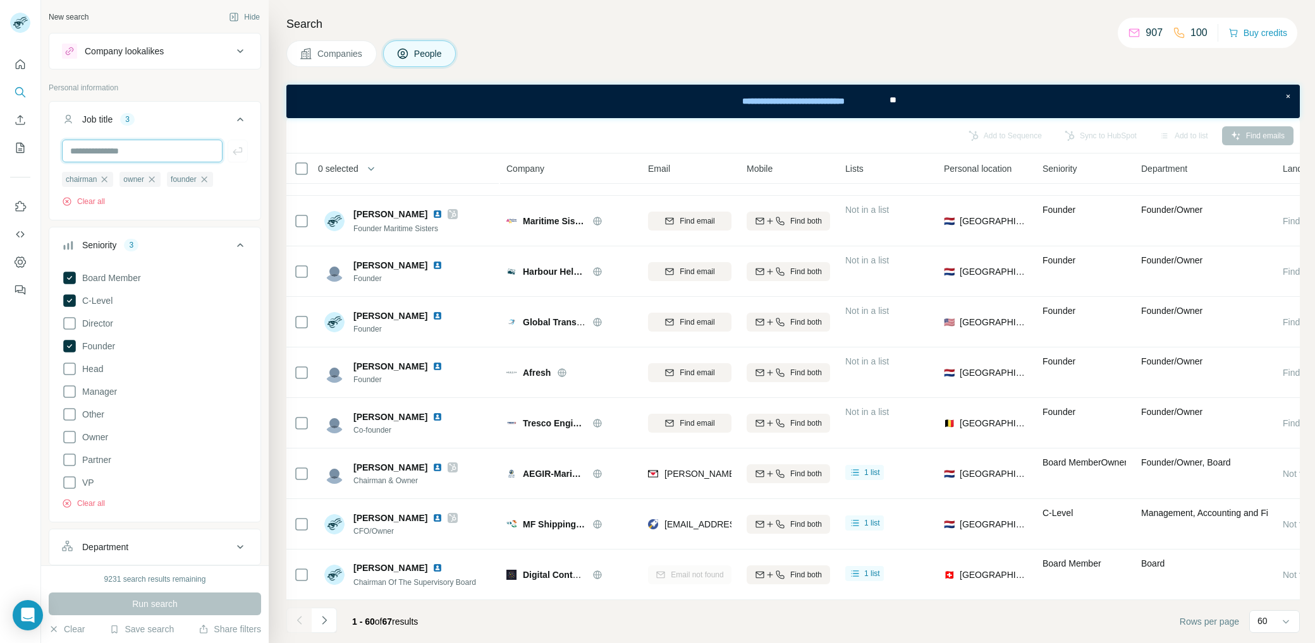
click at [102, 145] on input "text" at bounding box center [142, 151] width 161 height 23
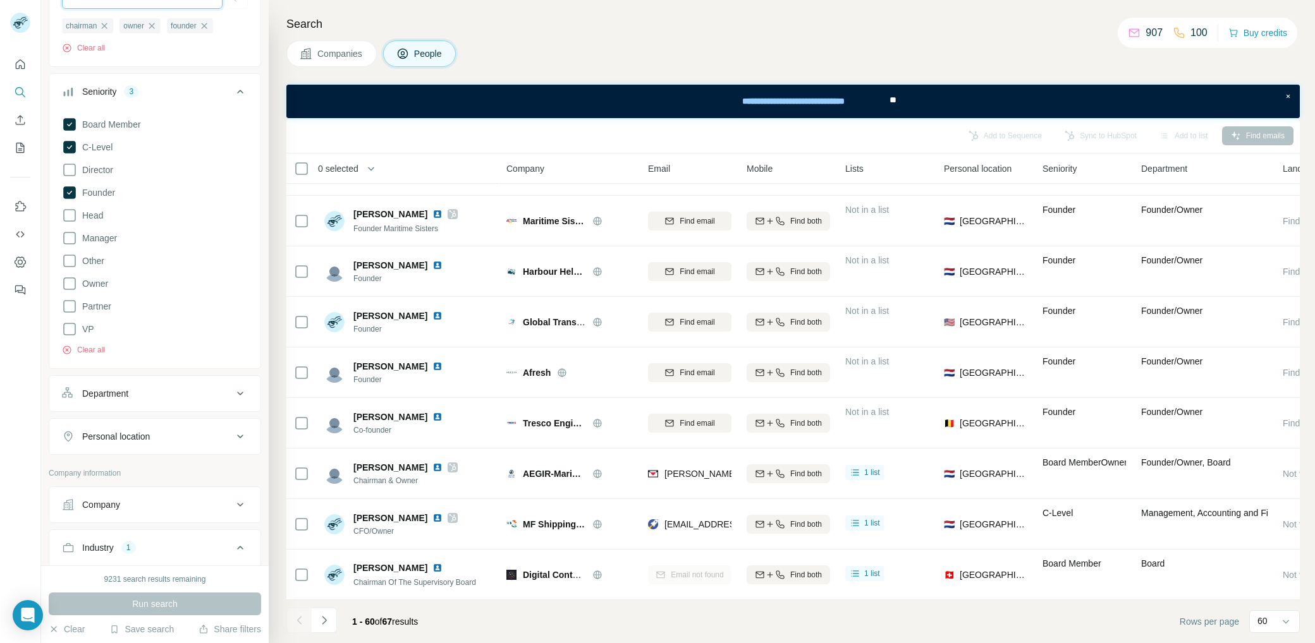
scroll to position [231, 0]
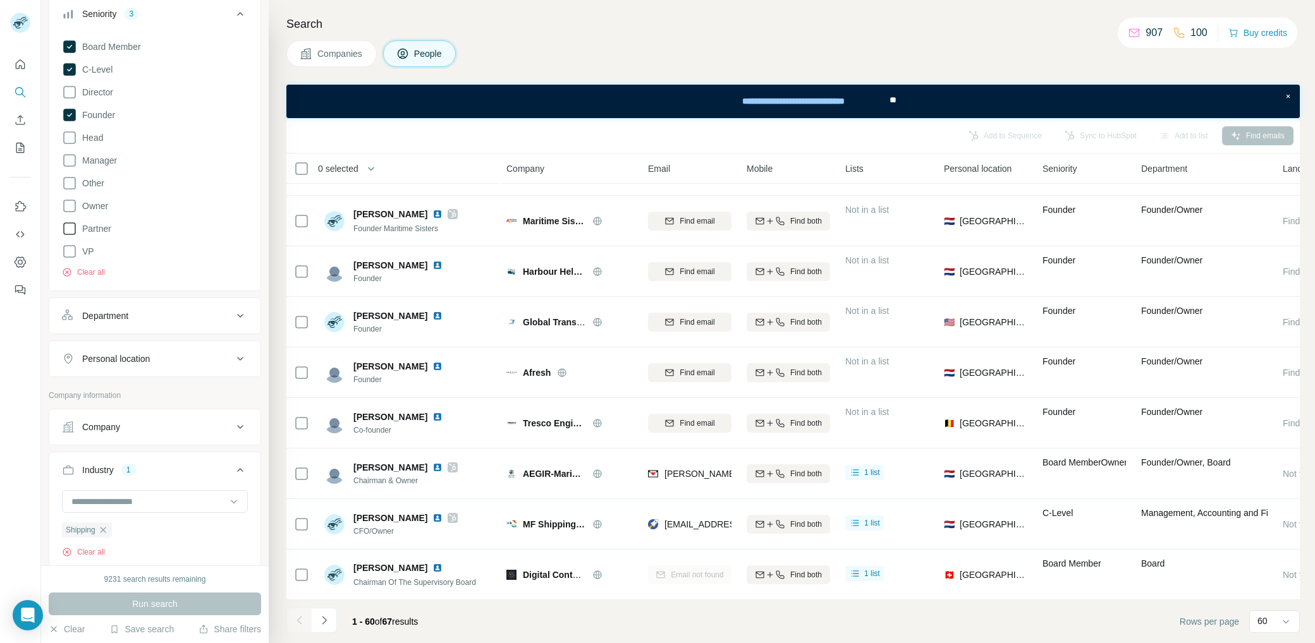
click at [79, 226] on span "Partner" at bounding box center [94, 228] width 34 height 13
click at [75, 203] on icon at bounding box center [69, 206] width 13 height 13
click at [186, 607] on button "Run search" at bounding box center [155, 604] width 212 height 23
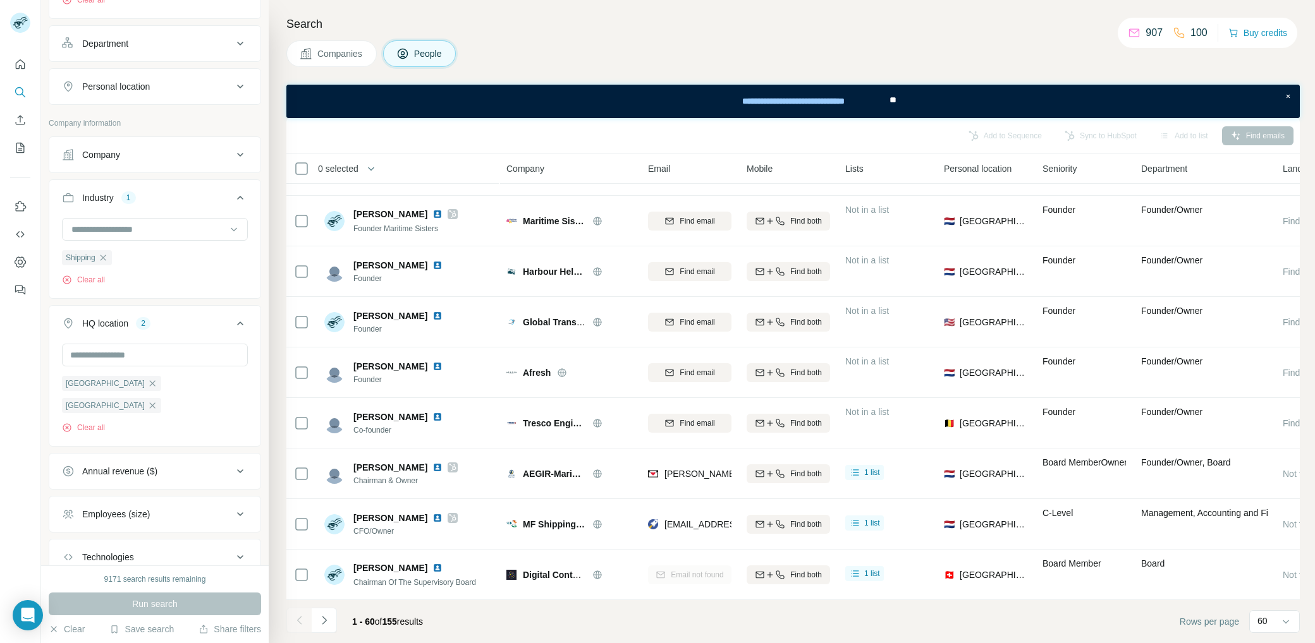
scroll to position [401, 0]
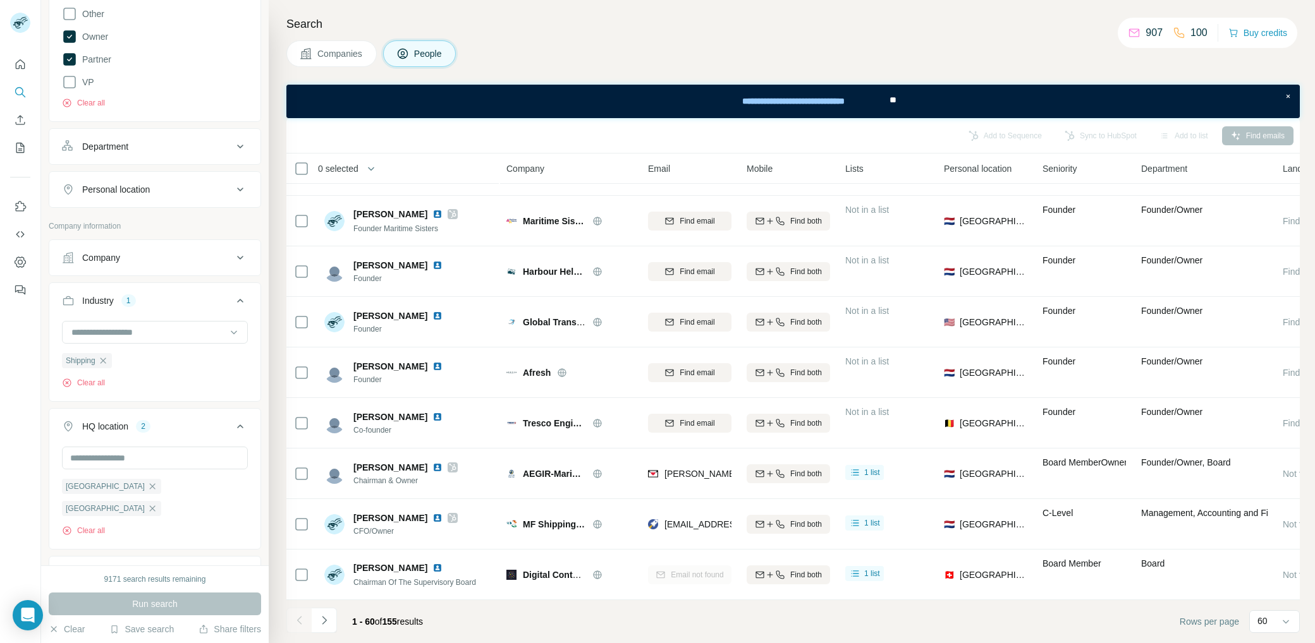
click at [204, 255] on div "Company" at bounding box center [147, 258] width 171 height 13
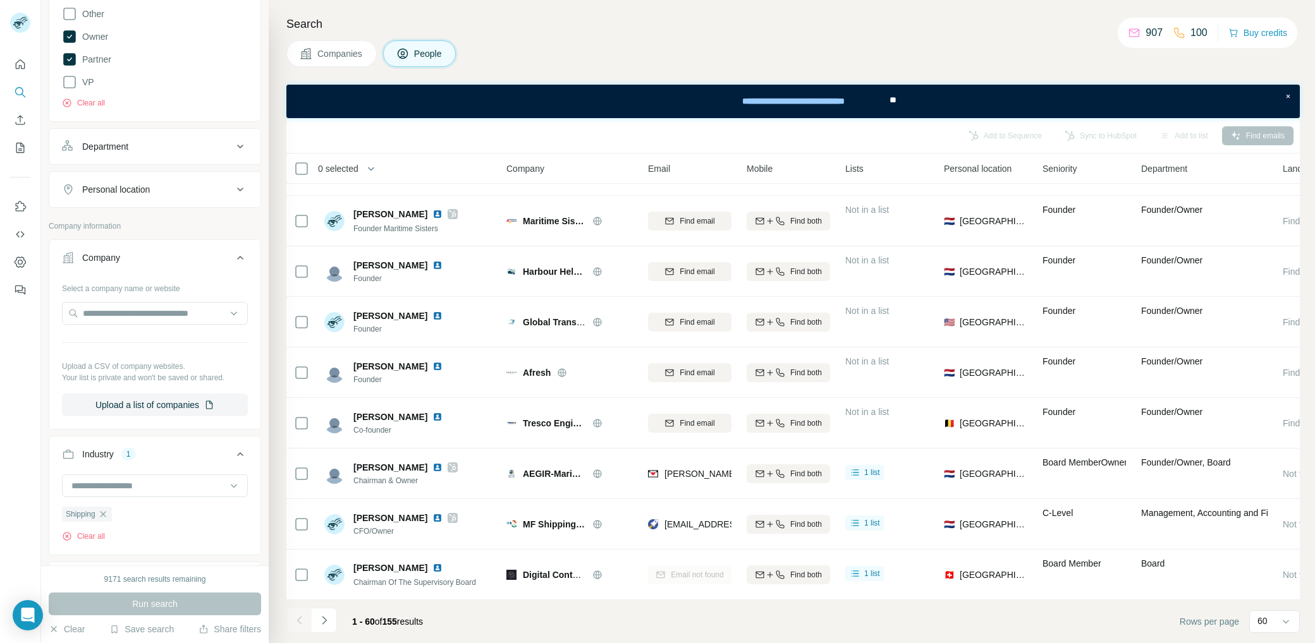
click at [204, 255] on div "Company" at bounding box center [147, 258] width 171 height 13
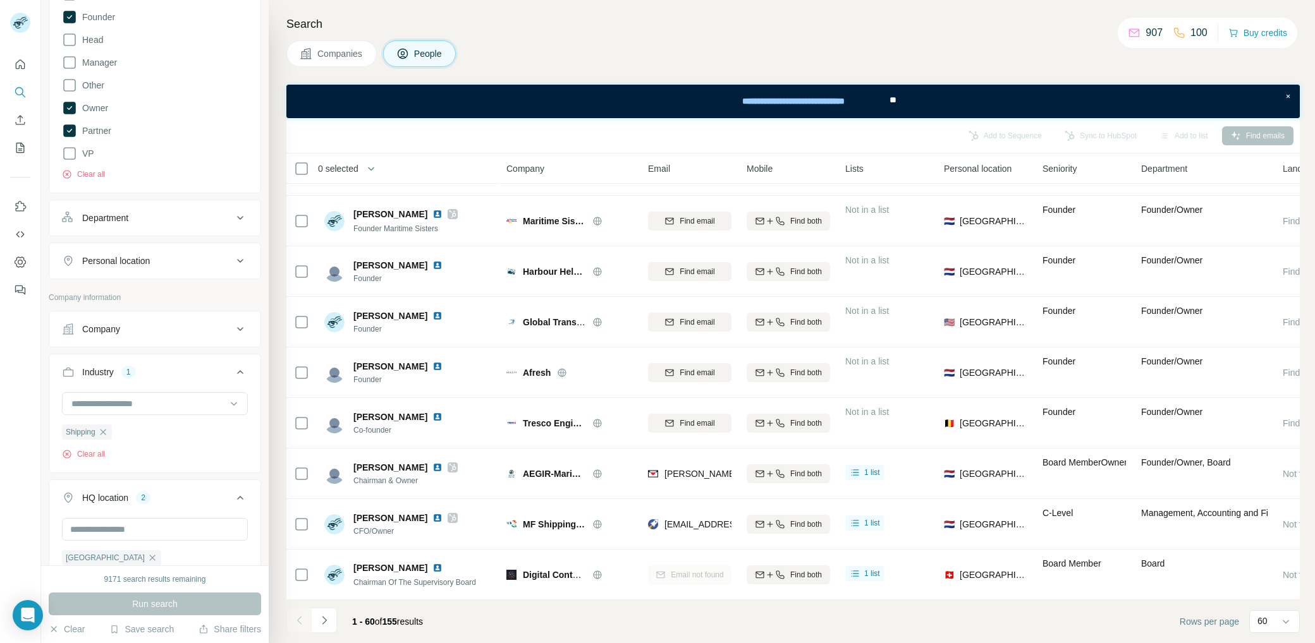
scroll to position [326, 0]
click at [202, 224] on div "Department" at bounding box center [147, 222] width 171 height 13
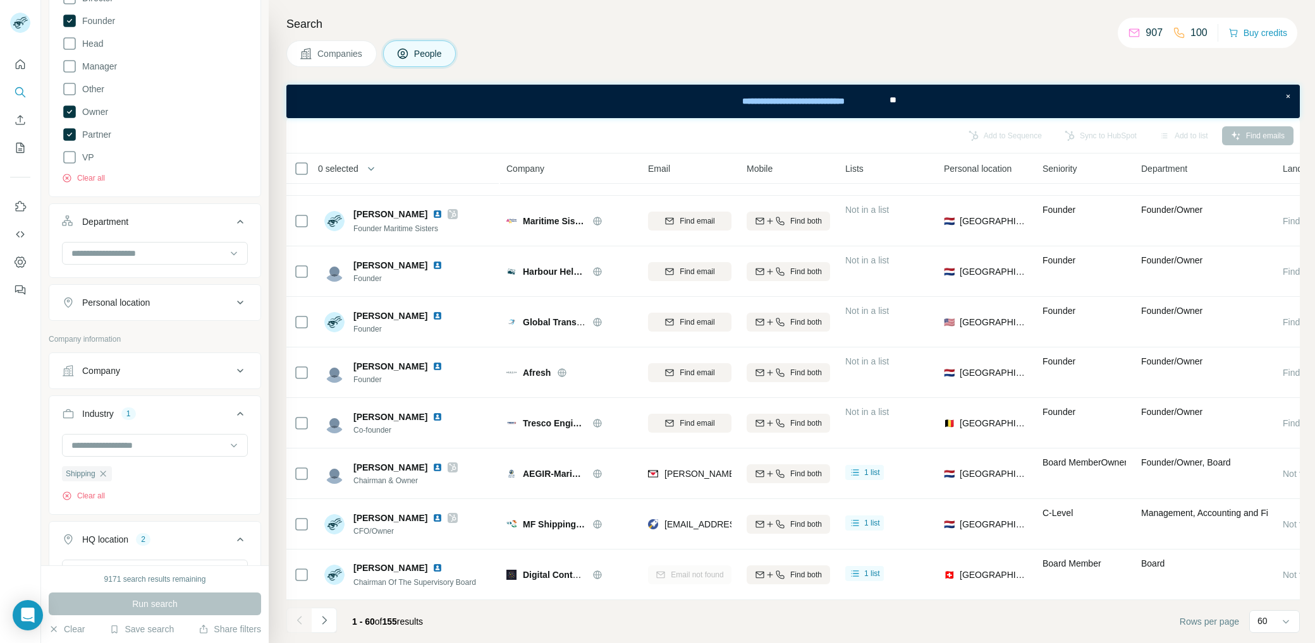
click at [202, 224] on div "Department" at bounding box center [147, 222] width 171 height 13
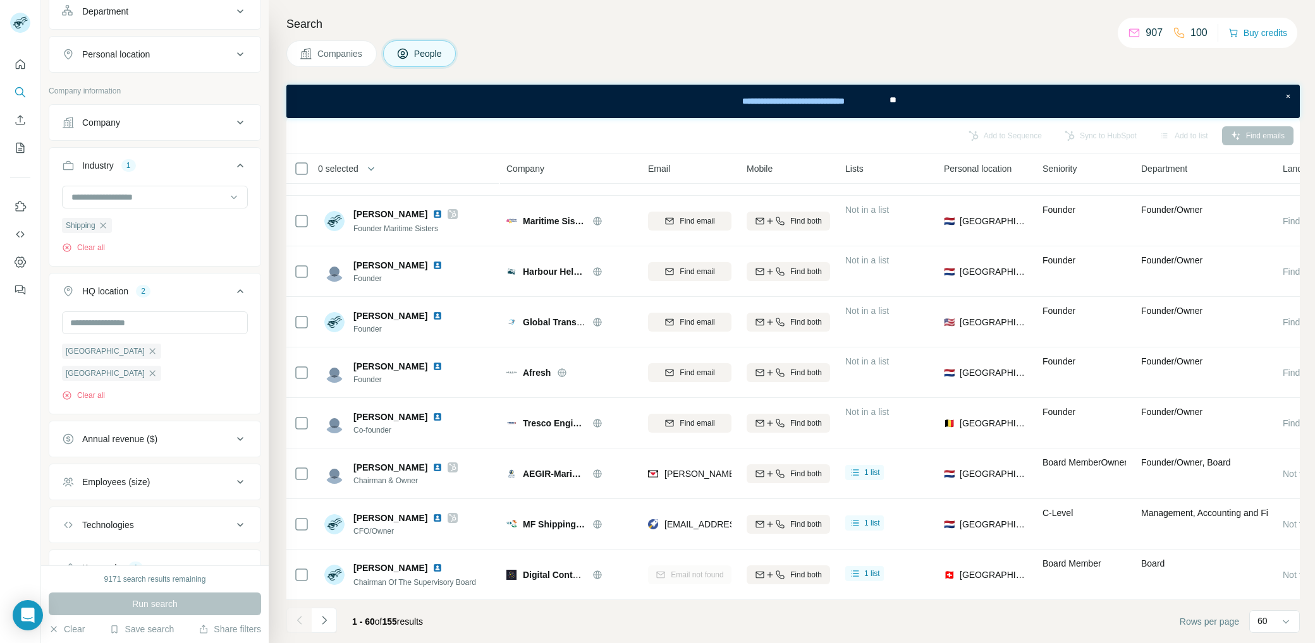
scroll to position [537, 0]
click at [173, 319] on input "text" at bounding box center [155, 322] width 186 height 23
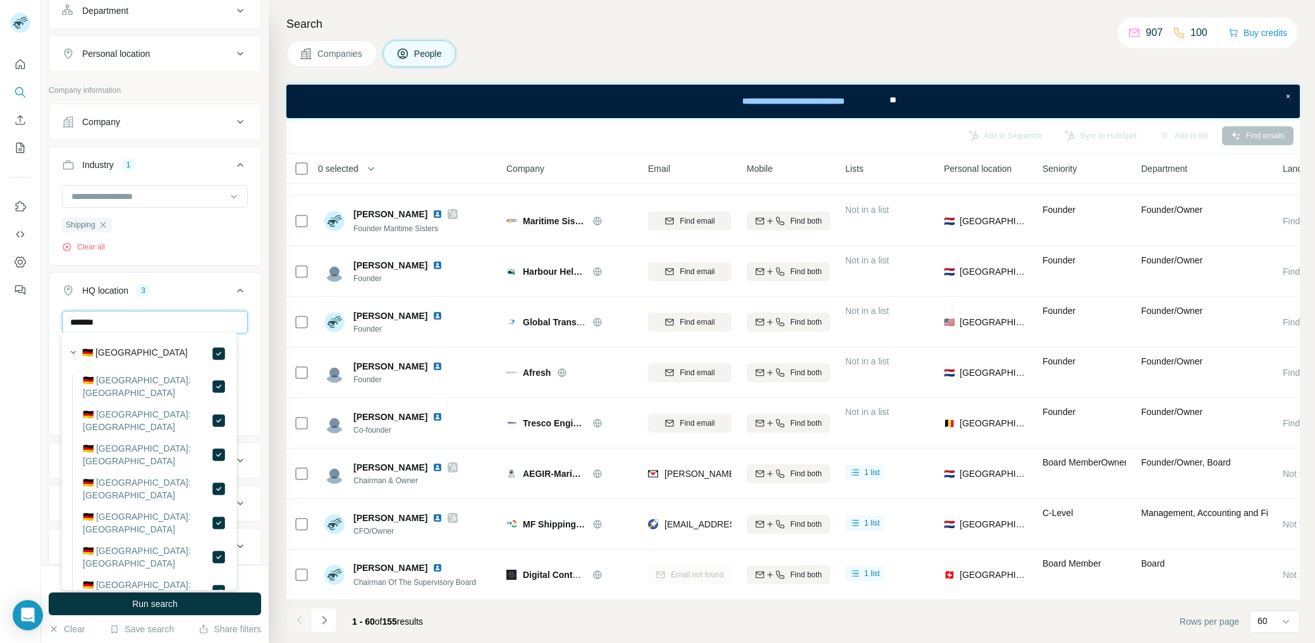
drag, startPoint x: 123, startPoint y: 316, endPoint x: 55, endPoint y: 319, distance: 67.7
click at [55, 319] on div "******* Netherlands Belgium Germany Clear all" at bounding box center [154, 372] width 211 height 122
type input "******"
click at [248, 320] on div "****** Netherlands Belgium Germany Norway Clear all" at bounding box center [154, 383] width 211 height 144
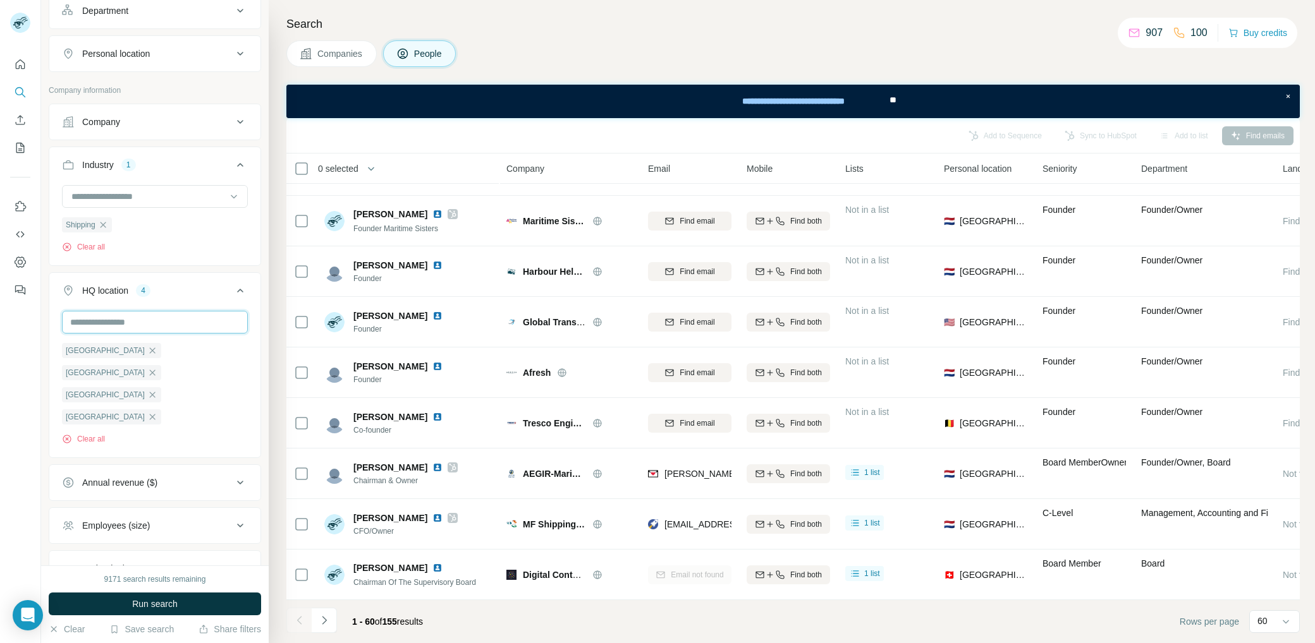
click at [183, 321] on input "text" at bounding box center [155, 322] width 186 height 23
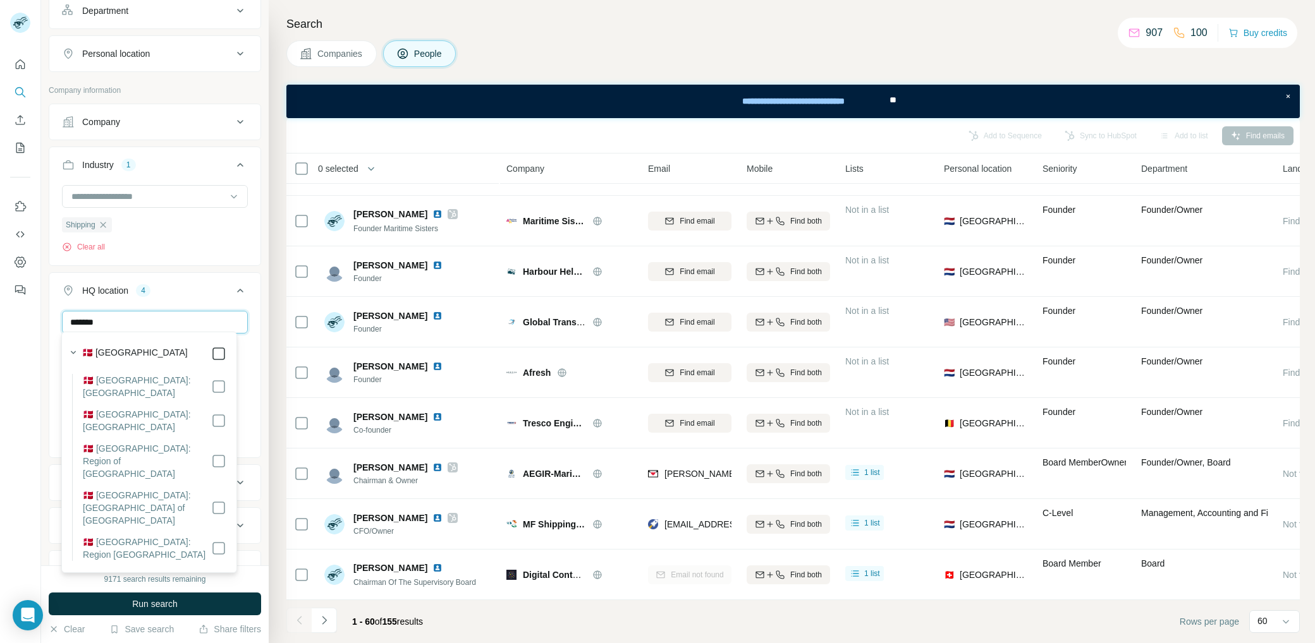
type input "*******"
click at [181, 604] on button "Run search" at bounding box center [155, 604] width 212 height 23
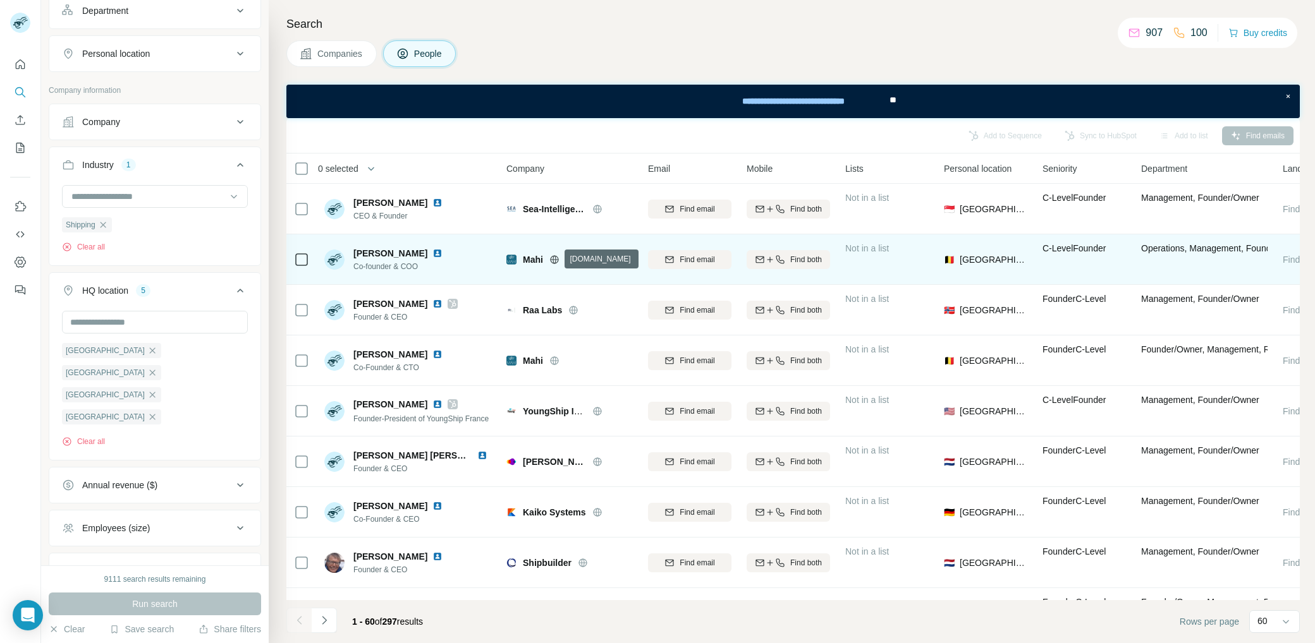
click at [554, 258] on icon at bounding box center [554, 260] width 10 height 10
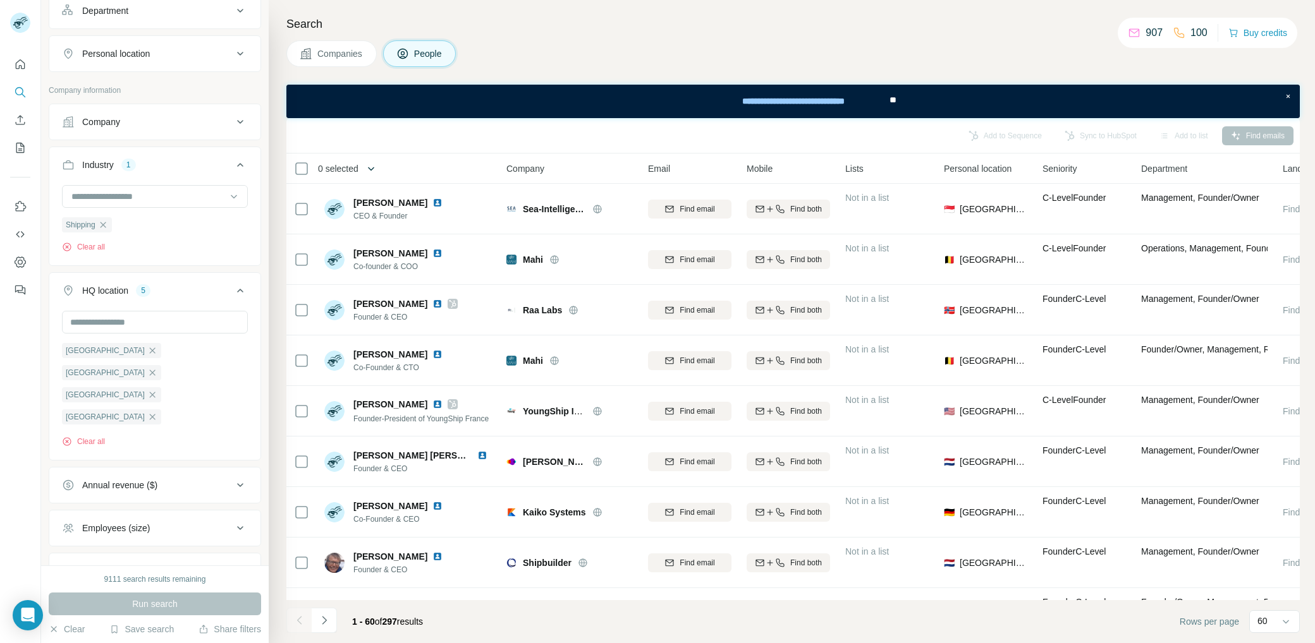
click at [366, 166] on button "button" at bounding box center [370, 168] width 25 height 25
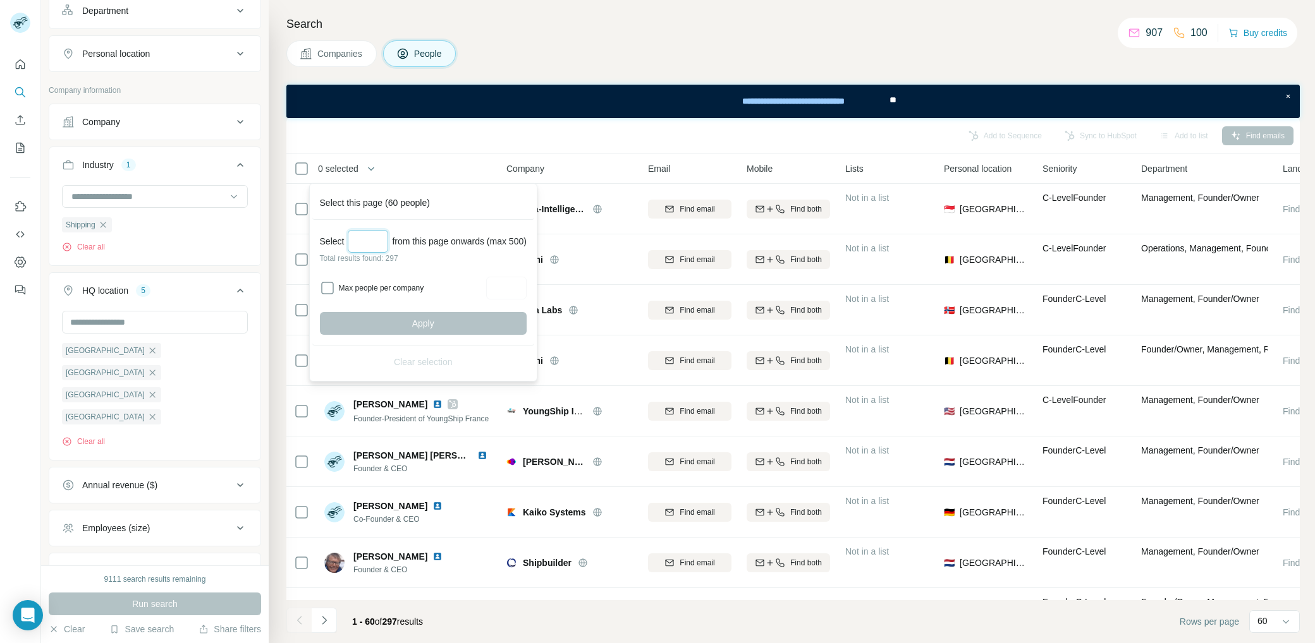
click at [369, 248] on input "Select a number (up to 500)" at bounding box center [368, 241] width 40 height 23
type input "***"
click at [420, 331] on button "Apply" at bounding box center [423, 323] width 207 height 23
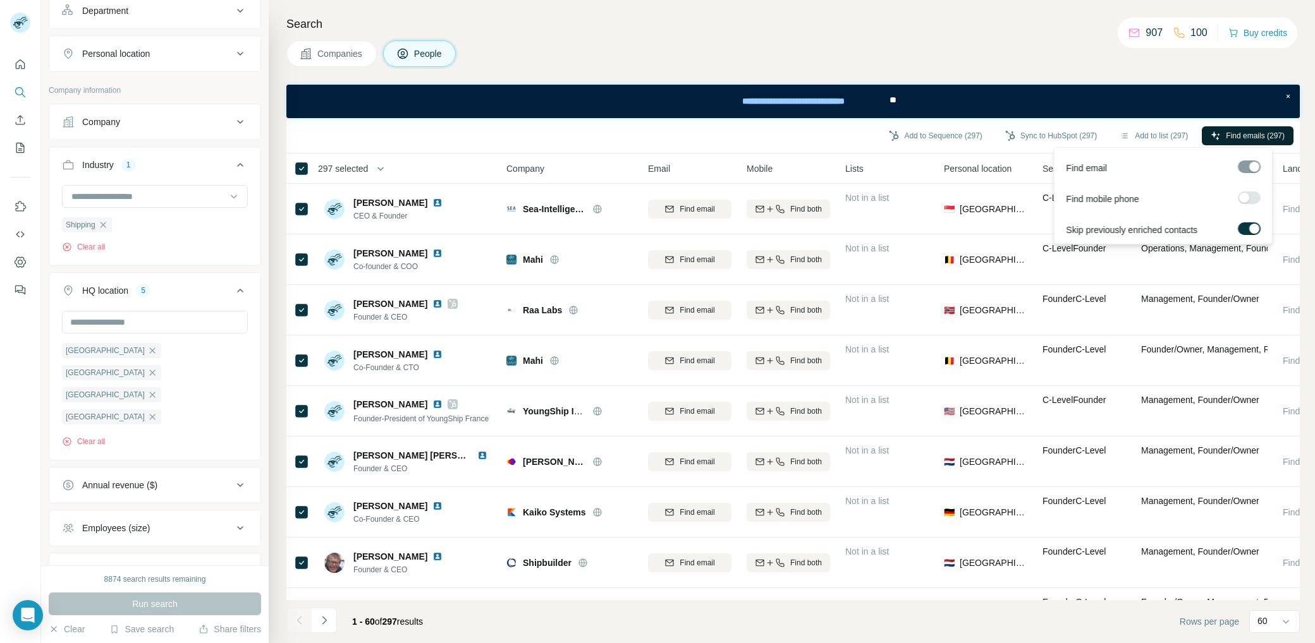
click at [1260, 137] on span "Find emails (297)" at bounding box center [1255, 135] width 59 height 11
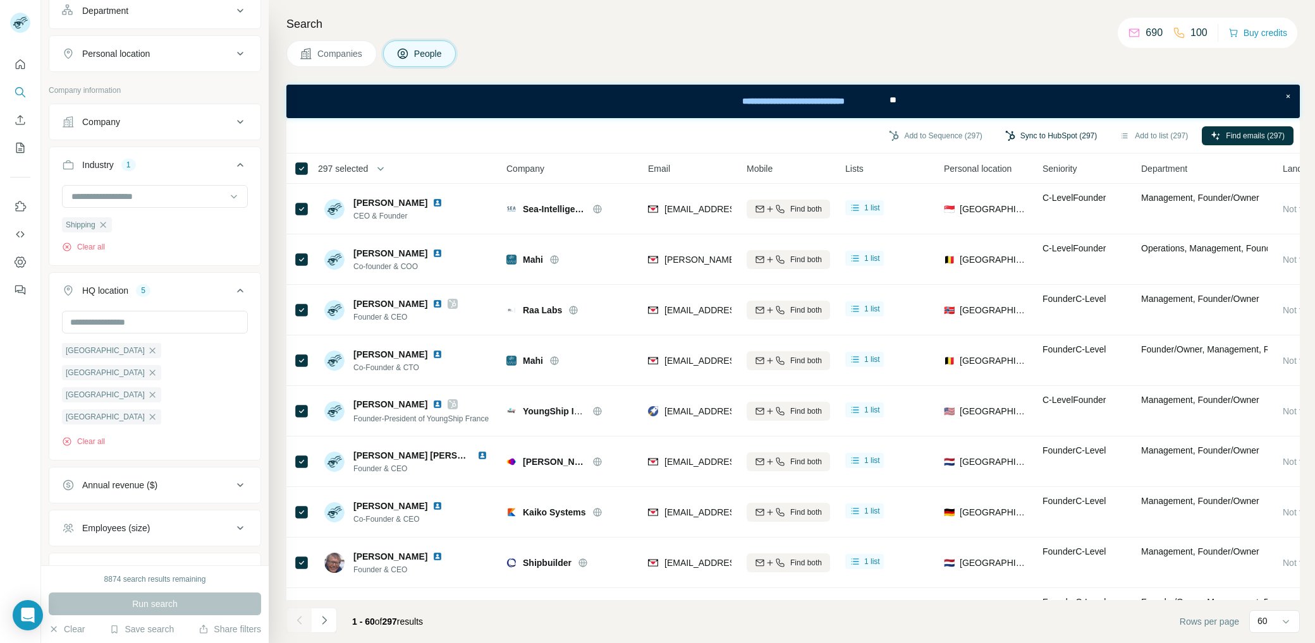
click at [1041, 135] on button "Sync to HubSpot (297)" at bounding box center [1050, 135] width 109 height 19
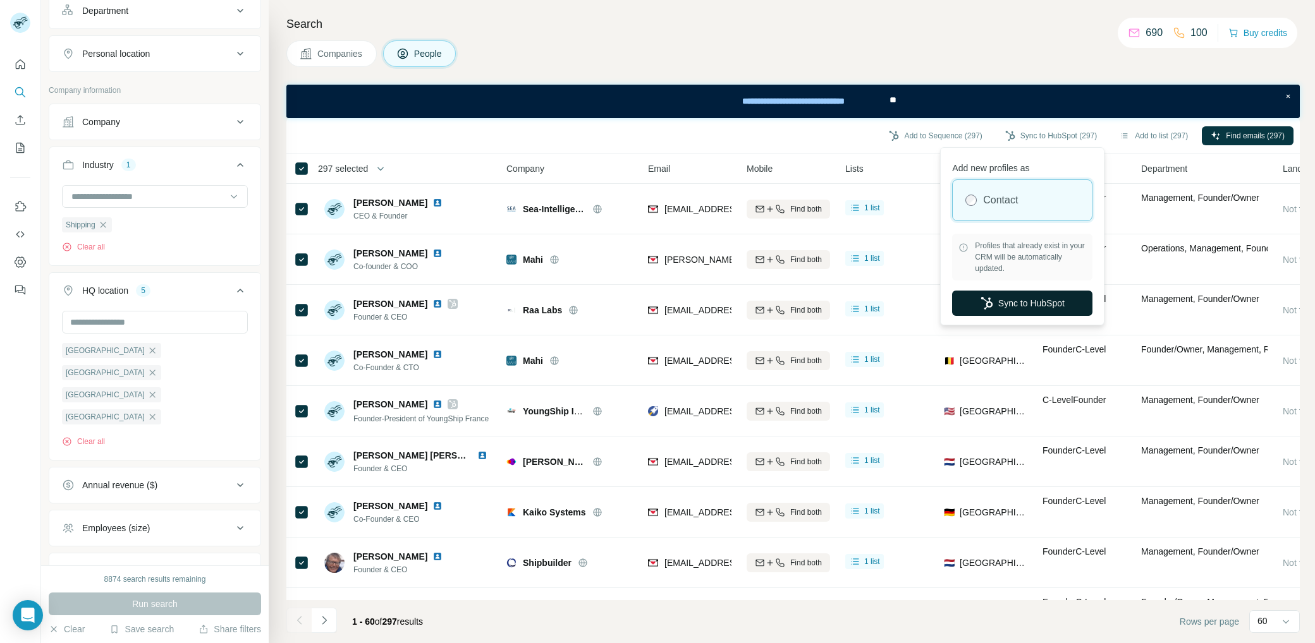
click at [1020, 302] on button "Sync to HubSpot" at bounding box center [1022, 303] width 140 height 25
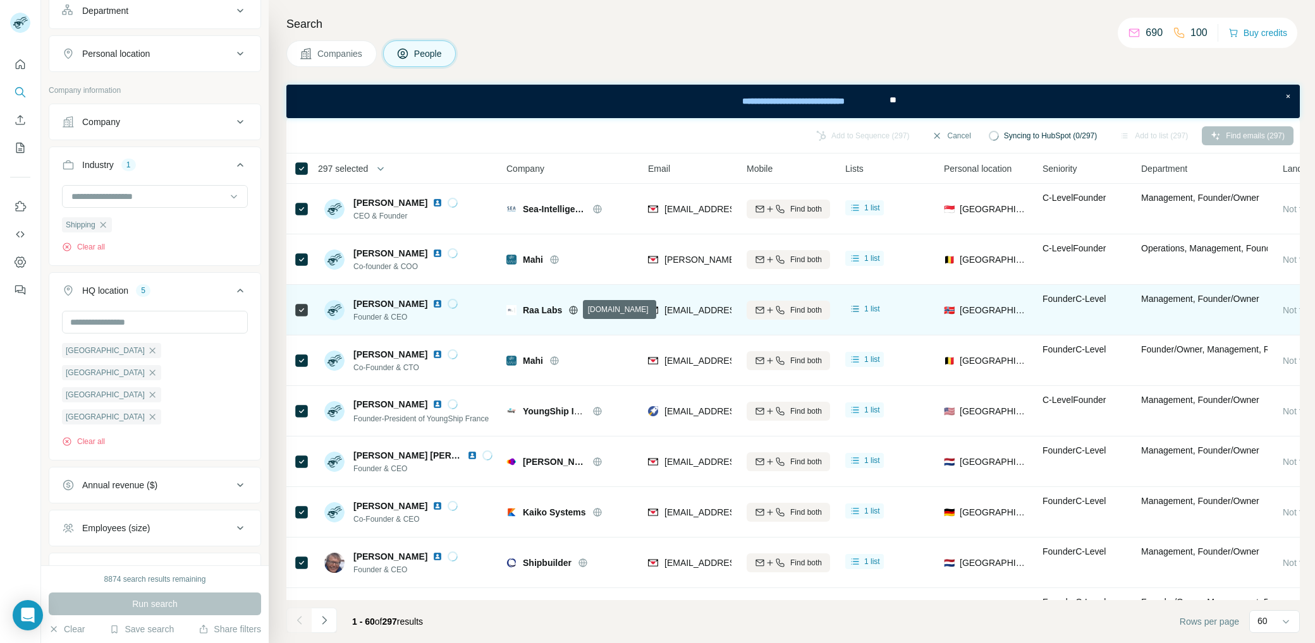
click at [576, 308] on icon at bounding box center [574, 310] width 8 height 8
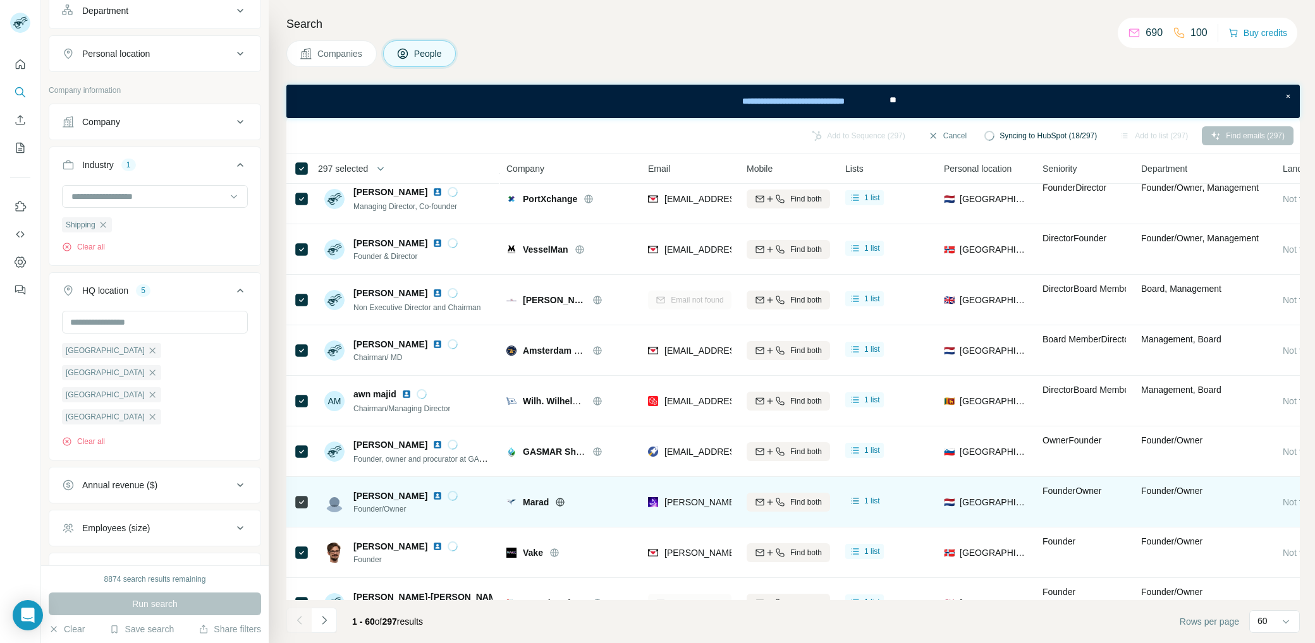
scroll to position [2624, 0]
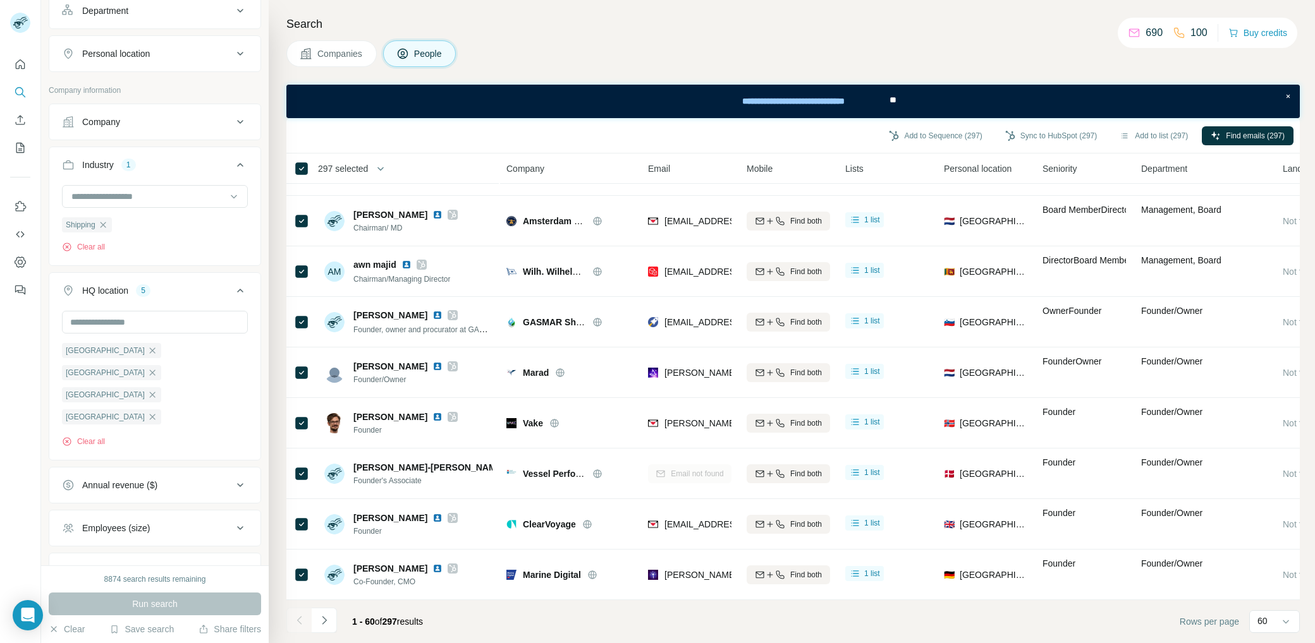
click at [338, 621] on div "1 - 60 of 297 results" at bounding box center [359, 622] width 147 height 28
click at [330, 620] on button "Navigate to next page" at bounding box center [324, 620] width 25 height 25
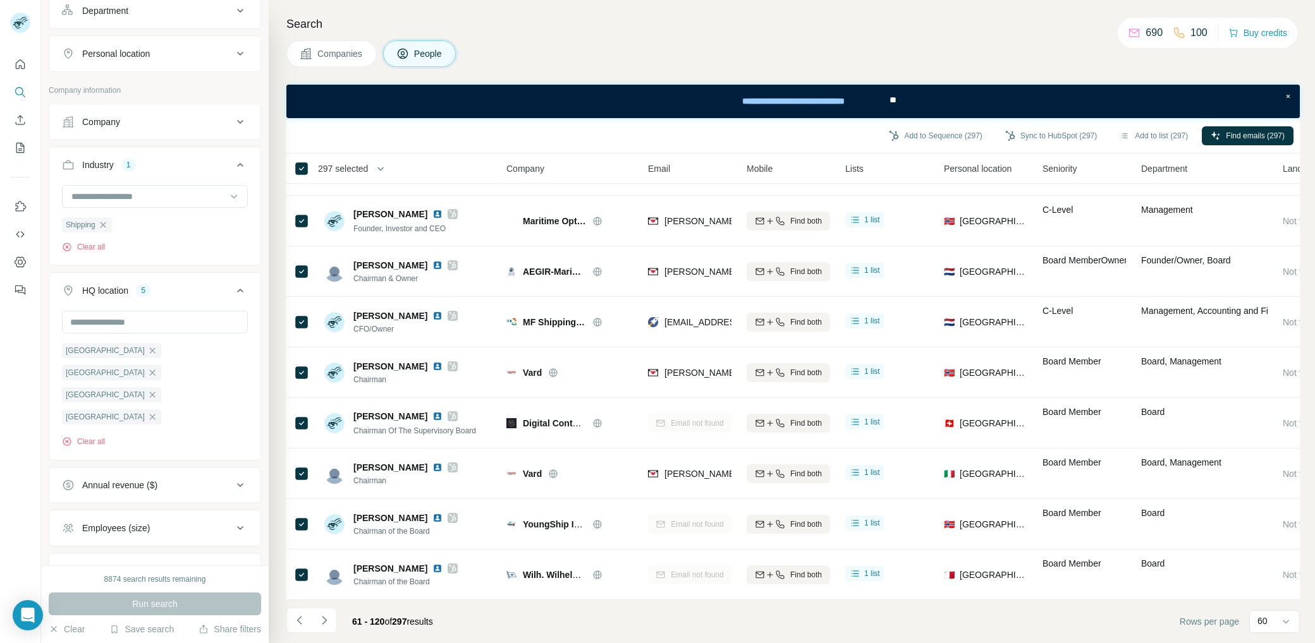
click at [322, 612] on button "Navigate to next page" at bounding box center [324, 620] width 25 height 25
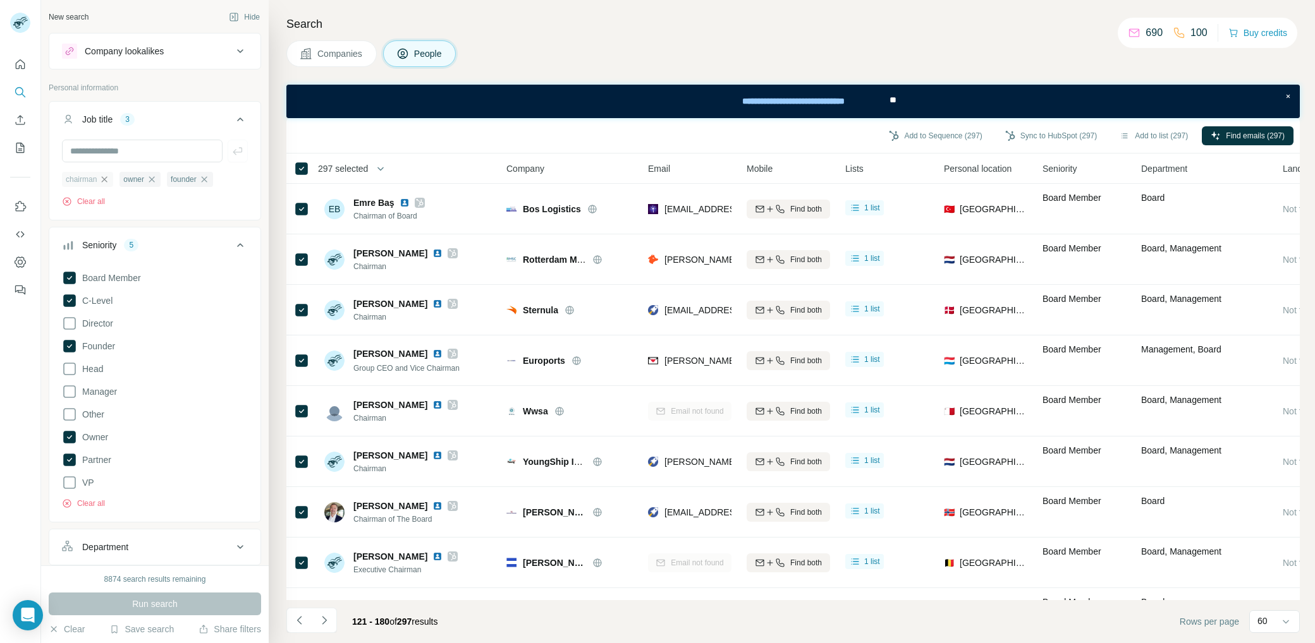
click at [106, 177] on icon "button" at bounding box center [104, 179] width 10 height 10
click at [94, 179] on icon "button" at bounding box center [94, 179] width 10 height 10
click at [102, 180] on icon "button" at bounding box center [99, 179] width 10 height 10
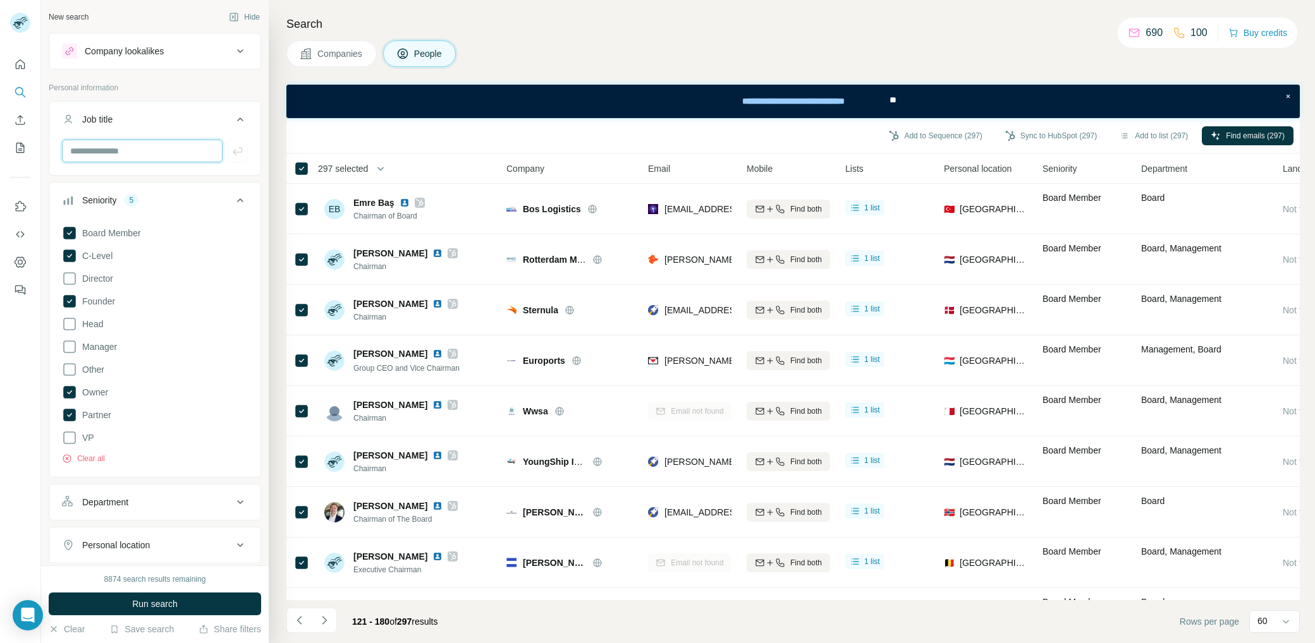
click at [130, 152] on input "text" at bounding box center [142, 151] width 161 height 23
type input "***"
click at [238, 151] on div "***" at bounding box center [154, 156] width 211 height 33
click at [233, 151] on icon "button" at bounding box center [237, 151] width 9 height 8
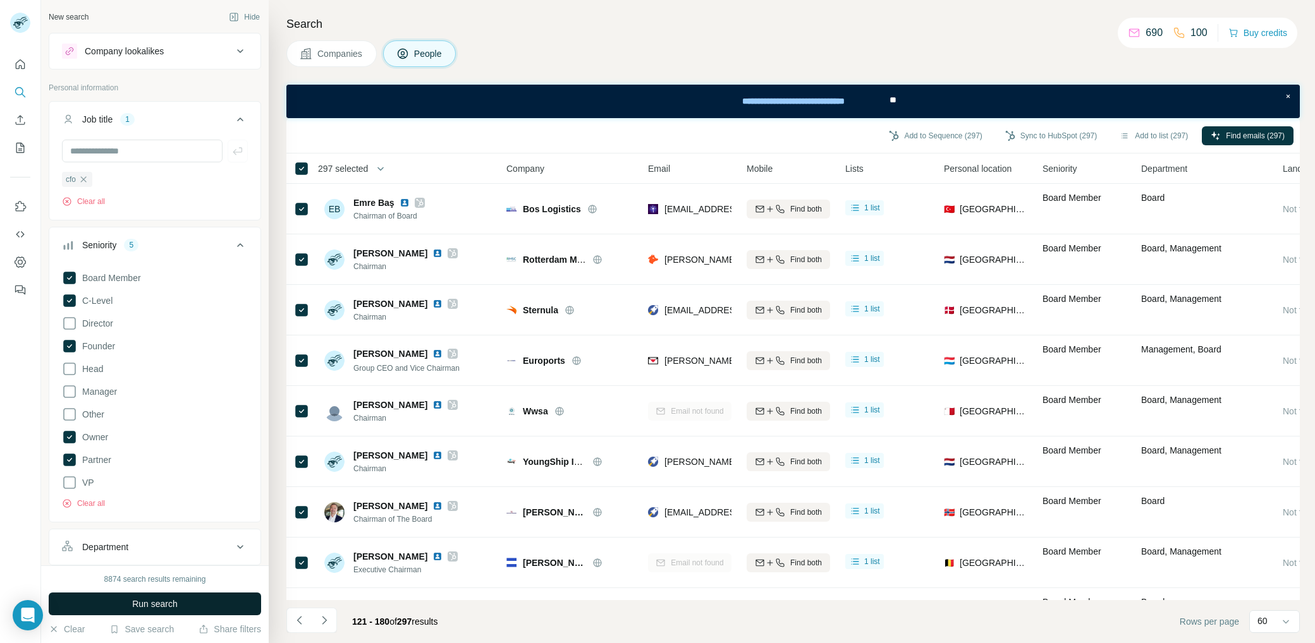
click at [152, 602] on span "Run search" at bounding box center [155, 604] width 46 height 13
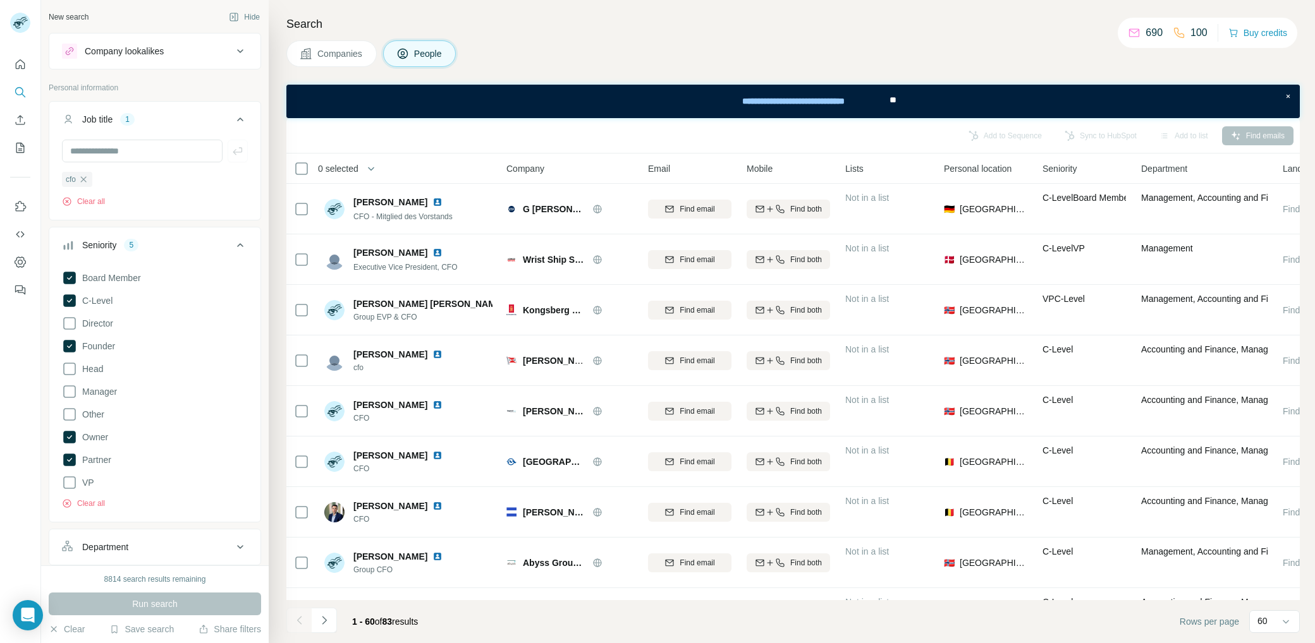
click at [352, 166] on span "0 selected" at bounding box center [338, 168] width 40 height 13
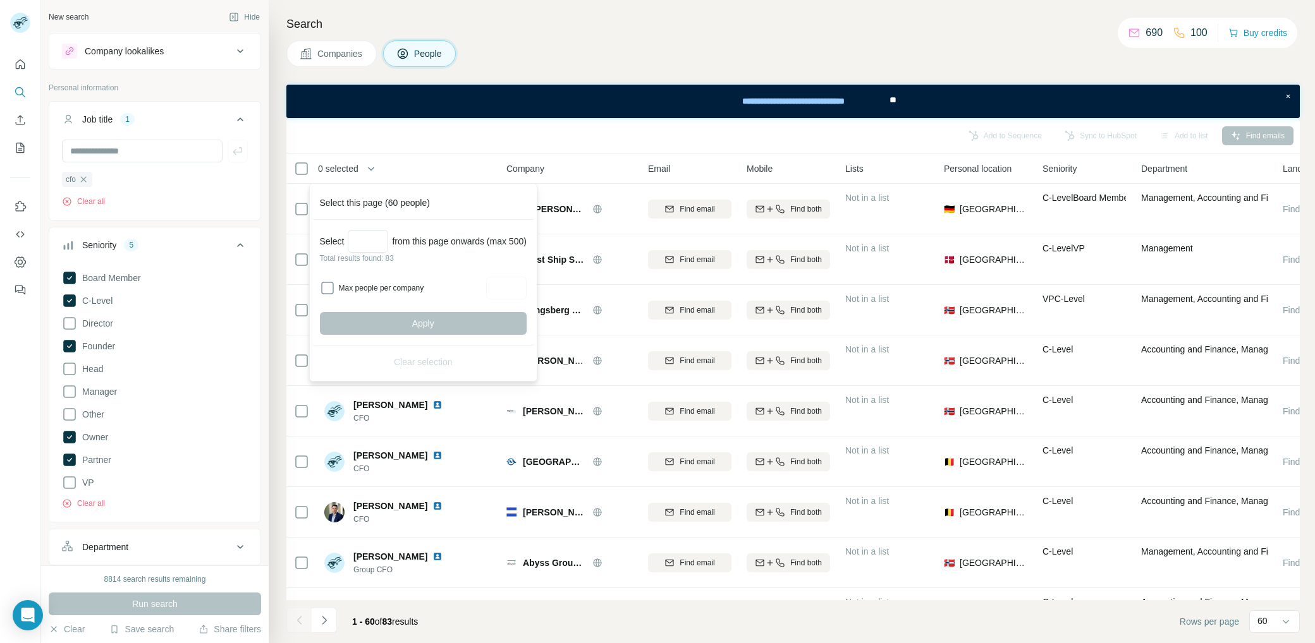
click at [381, 253] on p "Total results found: 83" at bounding box center [423, 258] width 207 height 11
click at [382, 244] on input "Select a number (up to 500)" at bounding box center [368, 241] width 40 height 23
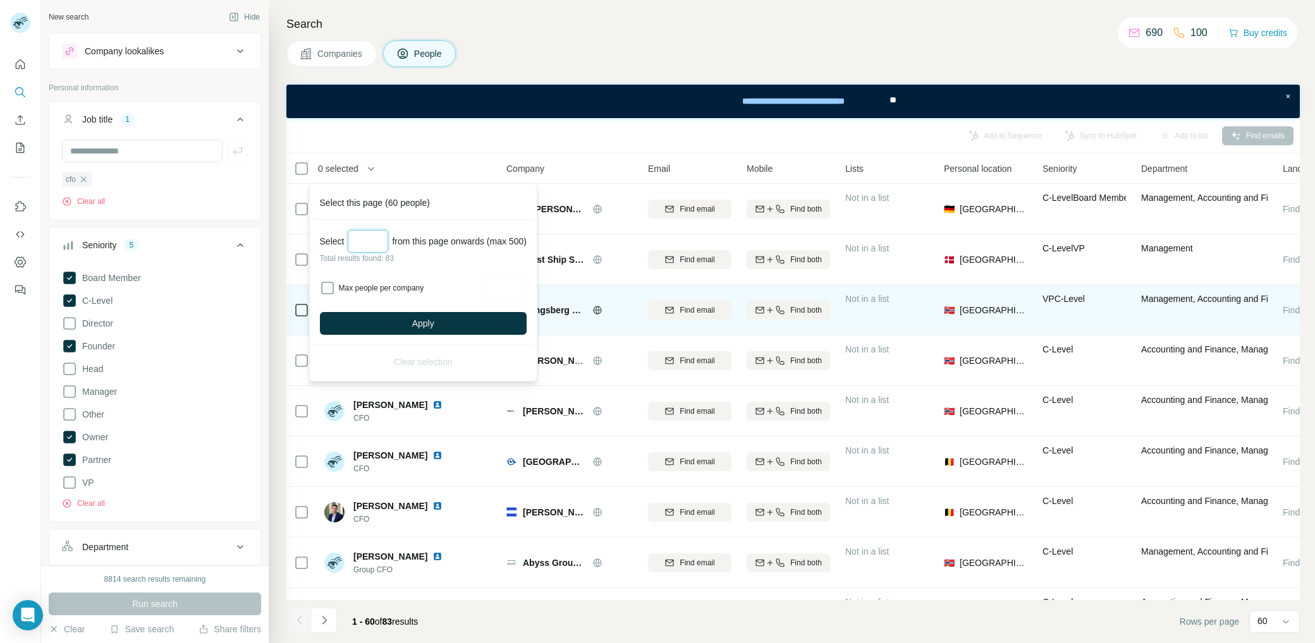
type input "**"
click at [434, 322] on span "Apply" at bounding box center [423, 323] width 22 height 13
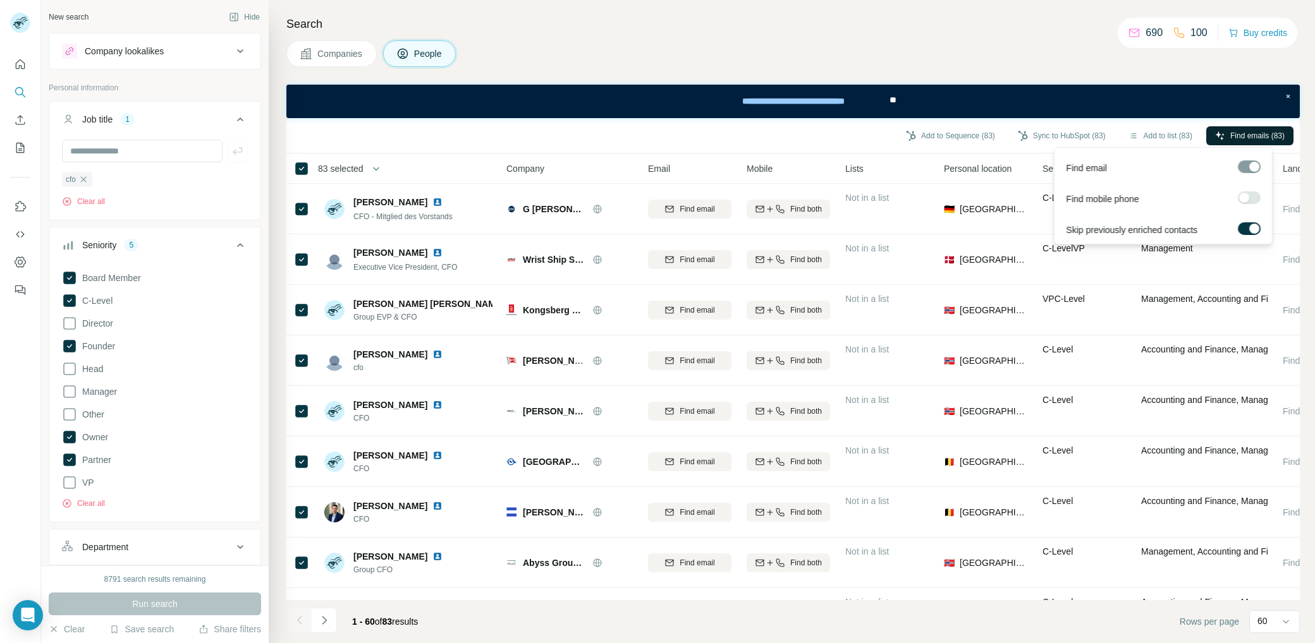
click at [1276, 135] on span "Find emails (83)" at bounding box center [1257, 135] width 54 height 11
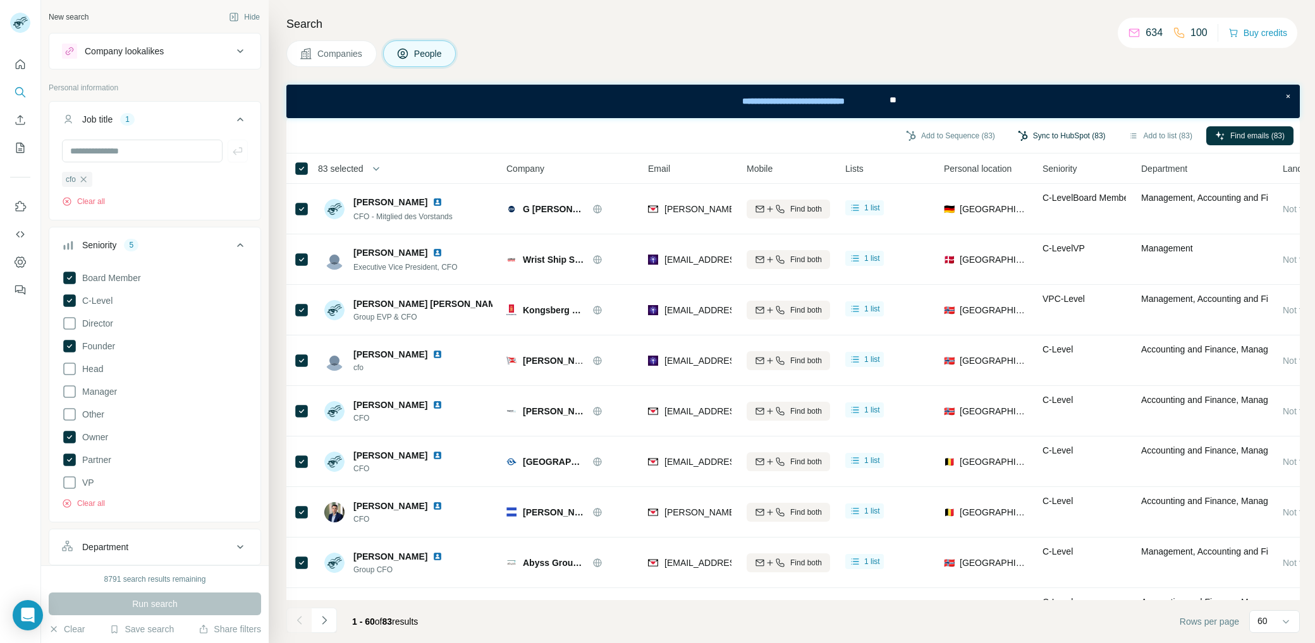
click at [1056, 137] on button "Sync to HubSpot (83)" at bounding box center [1062, 135] width 106 height 19
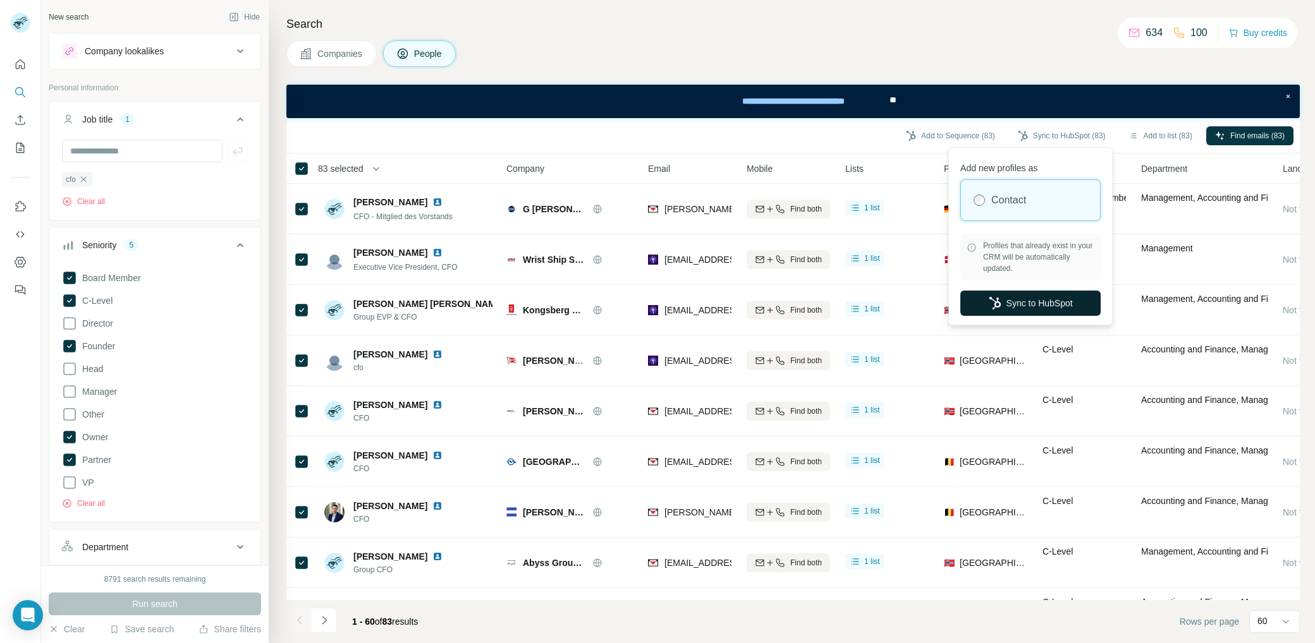
click at [1048, 308] on button "Sync to HubSpot" at bounding box center [1030, 303] width 140 height 25
